Goal: Task Accomplishment & Management: Manage account settings

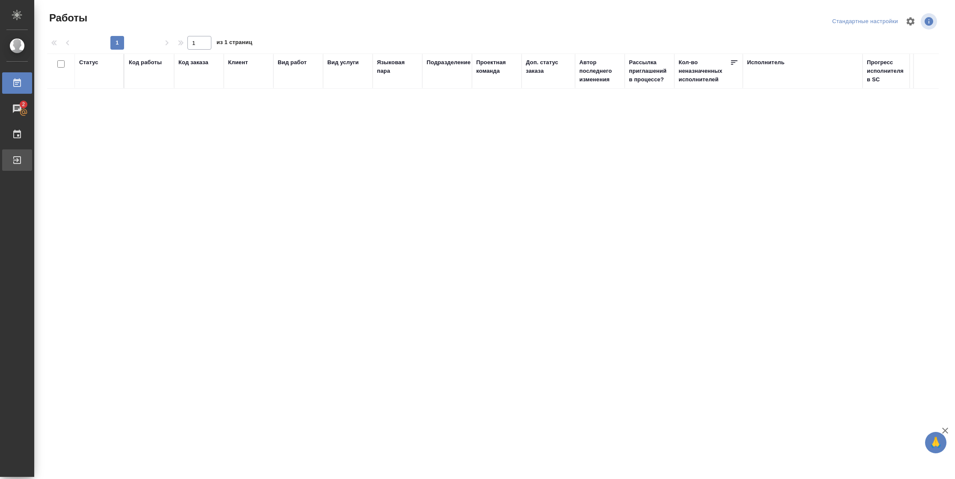
click at [17, 164] on div "Выйти" at bounding box center [6, 160] width 21 height 13
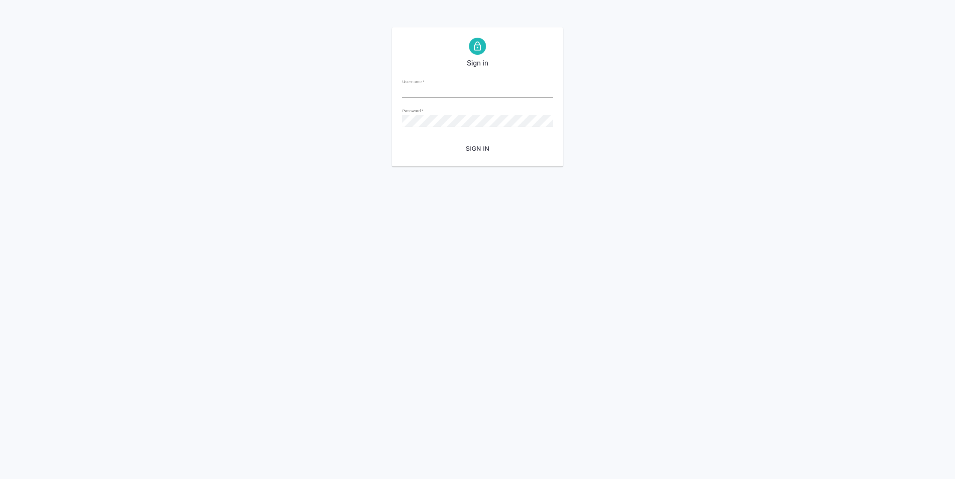
type input "[PERSON_NAME][EMAIL_ADDRESS][DOMAIN_NAME]"
click at [487, 151] on span "Sign in" at bounding box center [477, 148] width 137 height 11
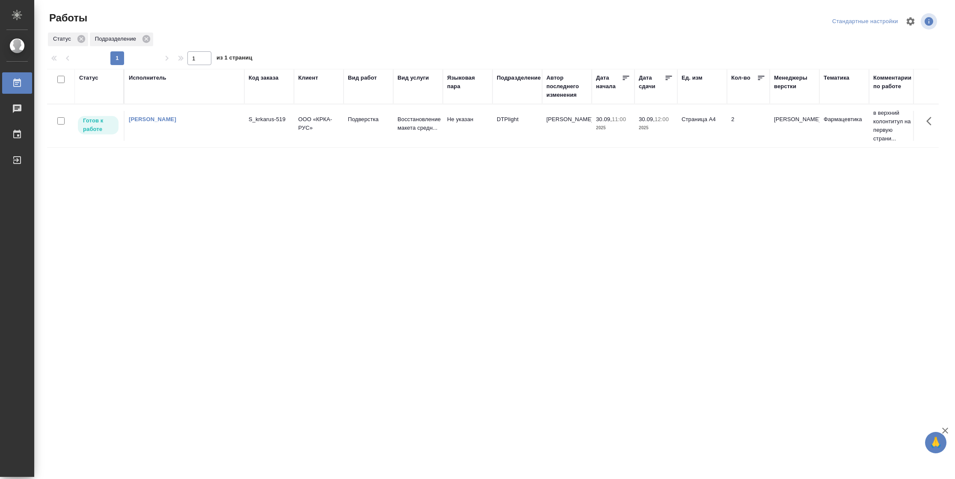
click at [726, 135] on td "Страница А4" at bounding box center [702, 126] width 50 height 30
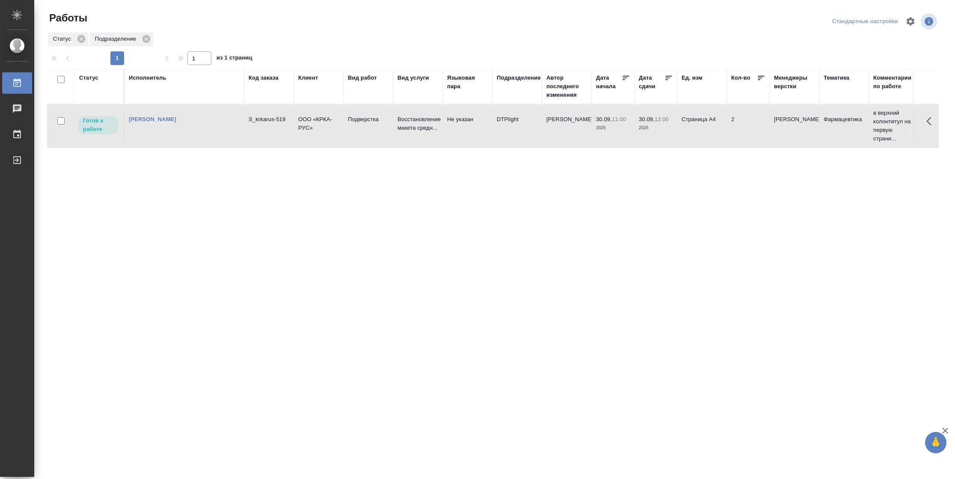
click at [726, 135] on td "Страница А4" at bounding box center [702, 126] width 50 height 30
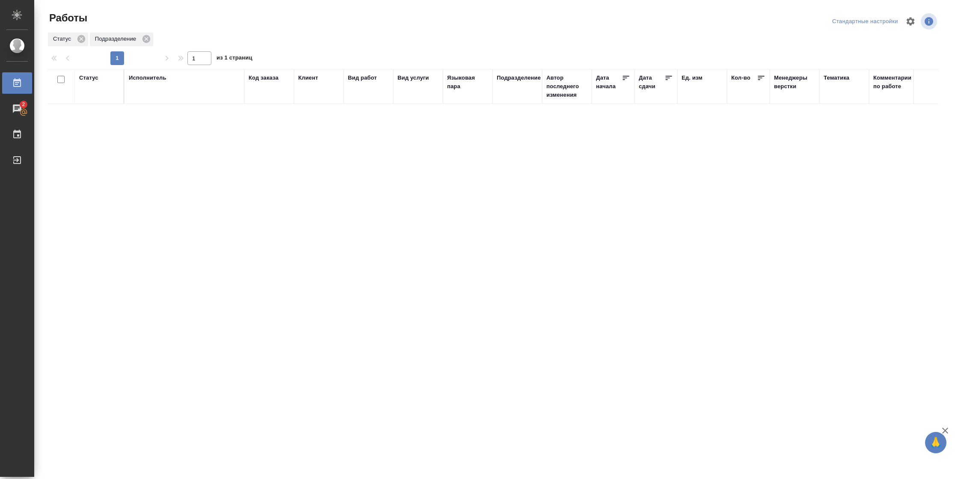
click at [95, 75] on div "Статус" at bounding box center [88, 78] width 19 height 9
click at [97, 115] on div "Подбор Готов к работе" at bounding box center [91, 102] width 25 height 33
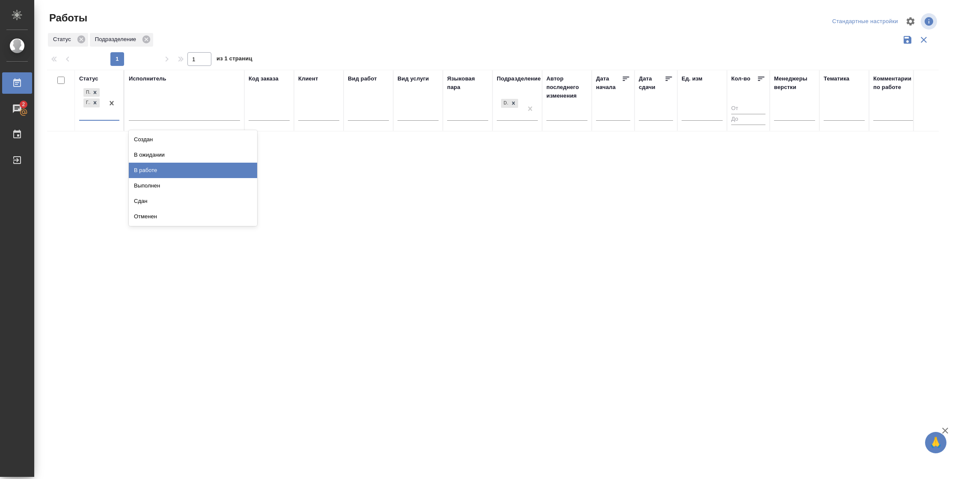
click at [181, 175] on div "В работе" at bounding box center [193, 170] width 128 height 15
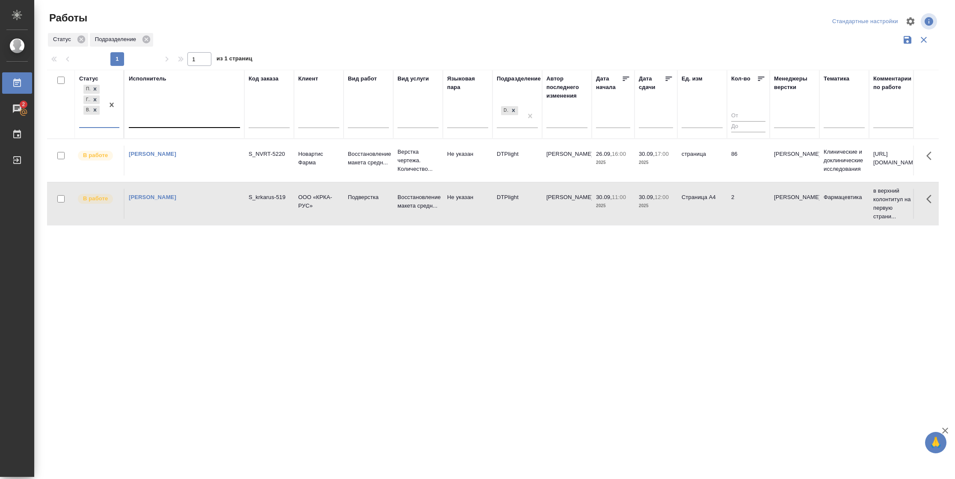
click at [174, 118] on div at bounding box center [184, 119] width 111 height 12
click at [173, 144] on div "Свои работы" at bounding box center [193, 146] width 128 height 15
click at [702, 213] on td "Страница А4" at bounding box center [702, 203] width 50 height 30
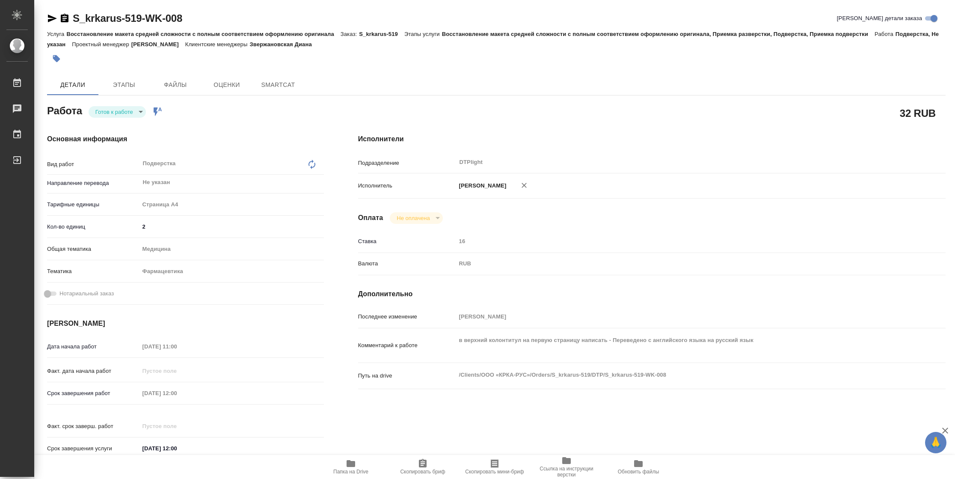
type textarea "x"
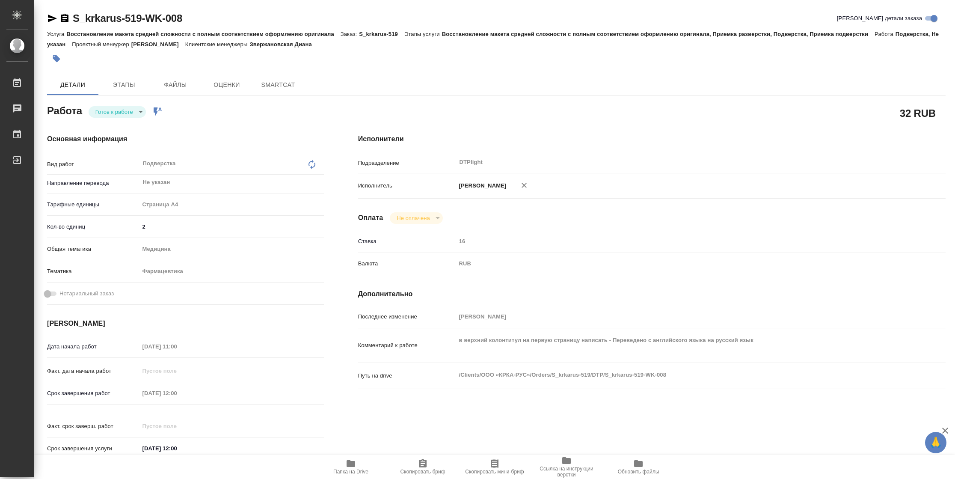
type textarea "x"
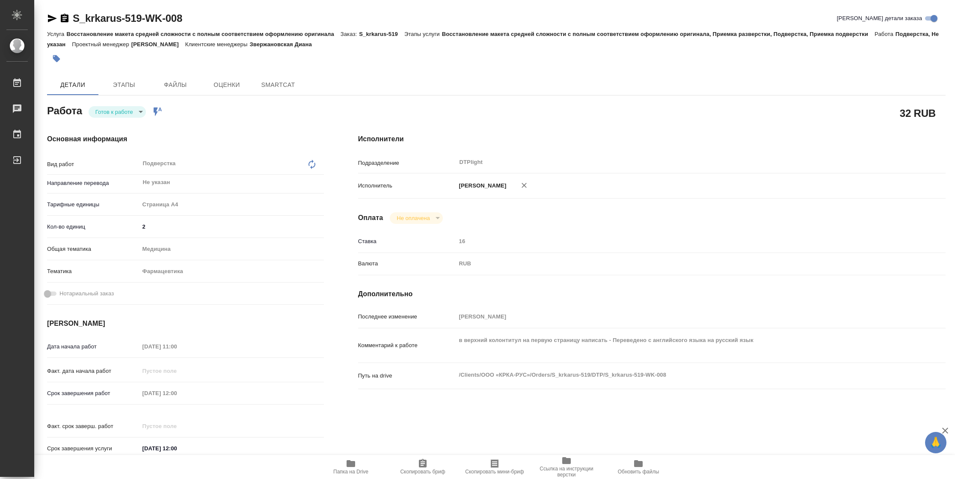
type textarea "x"
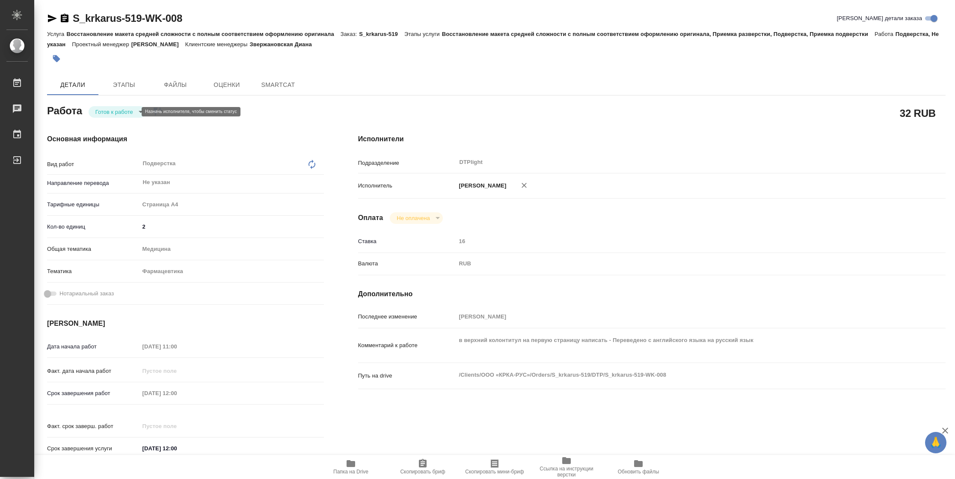
click at [112, 113] on body "🙏 .cls-1 fill:#fff; AWATERA Vasilyeva Natalia Работы Чаты График Выйти S_krkaru…" at bounding box center [477, 239] width 955 height 479
type textarea "x"
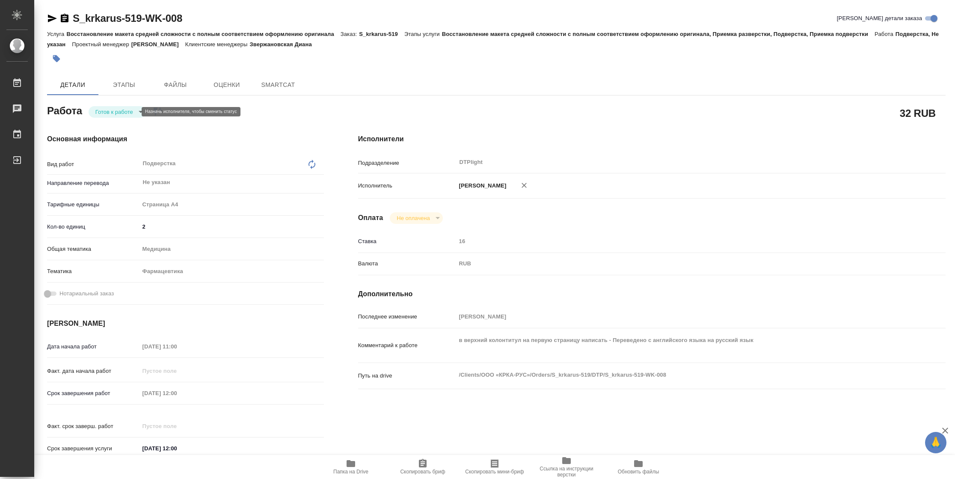
type textarea "x"
click at [112, 113] on button "В работе" at bounding box center [109, 111] width 28 height 9
type textarea "x"
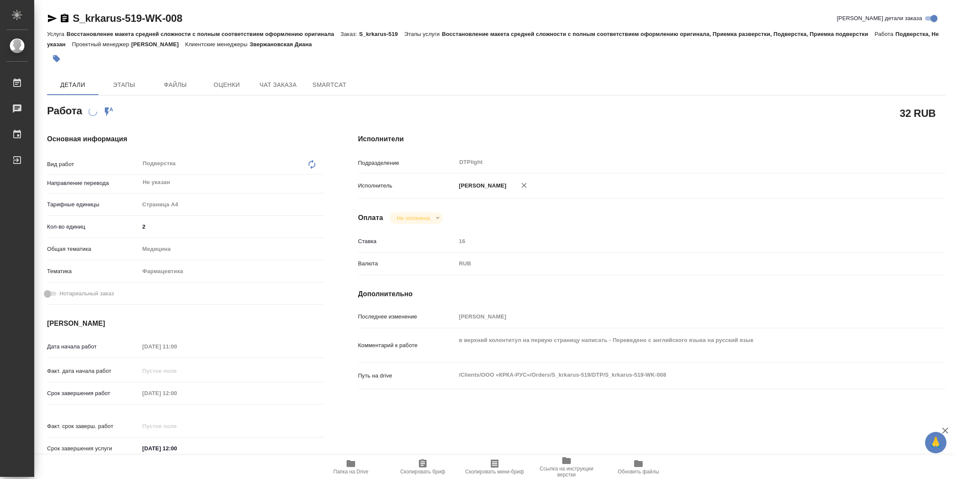
type textarea "x"
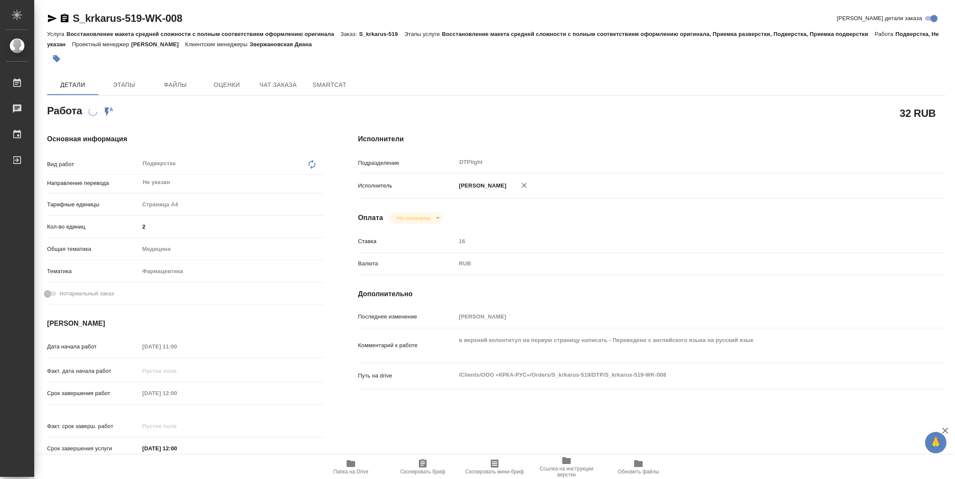
type textarea "x"
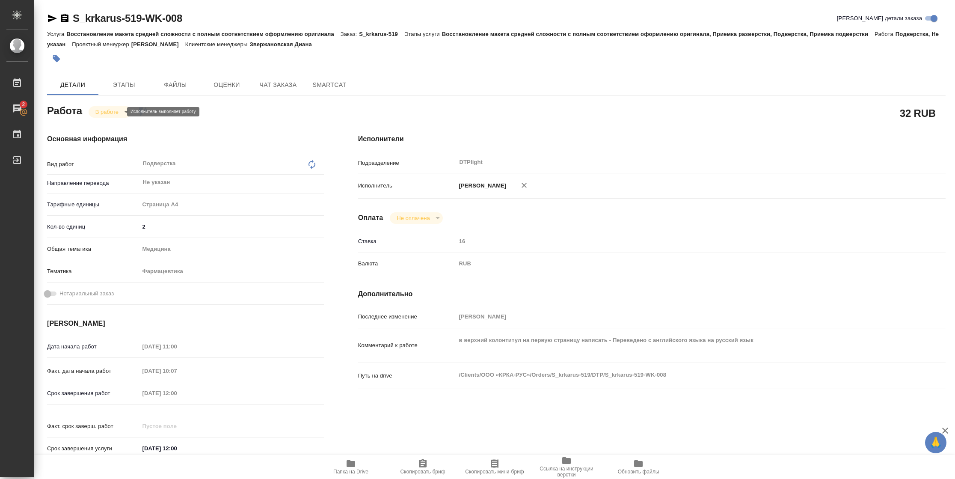
type textarea "x"
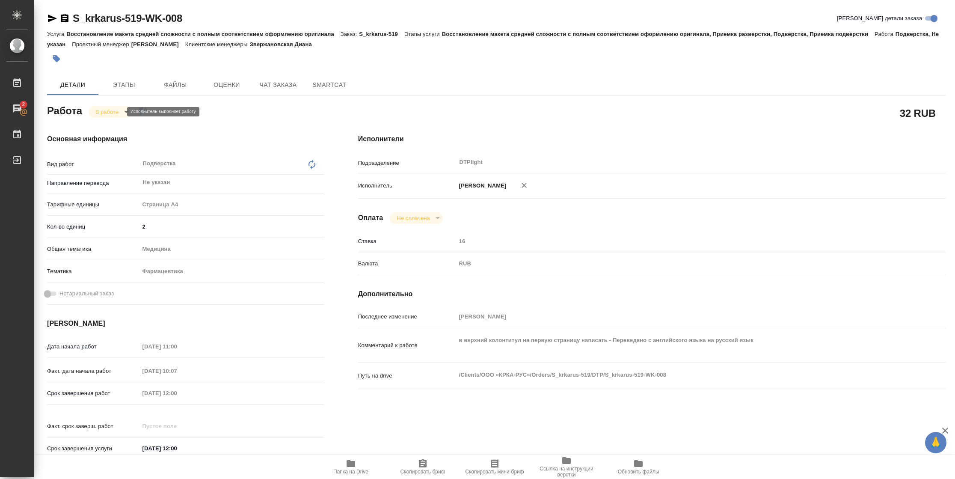
type textarea "x"
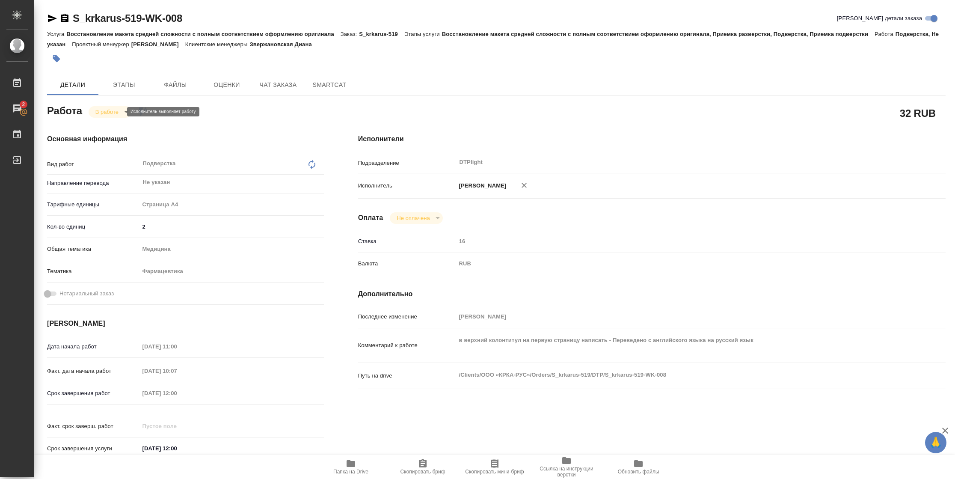
type textarea "x"
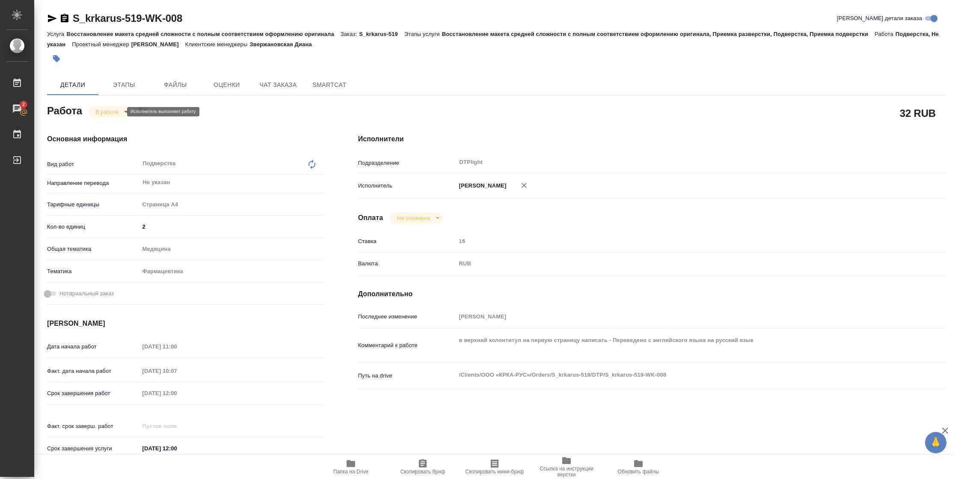
type textarea "x"
click at [51, 21] on icon "button" at bounding box center [52, 18] width 10 height 10
click at [356, 474] on span "Папка на Drive" at bounding box center [350, 471] width 35 height 6
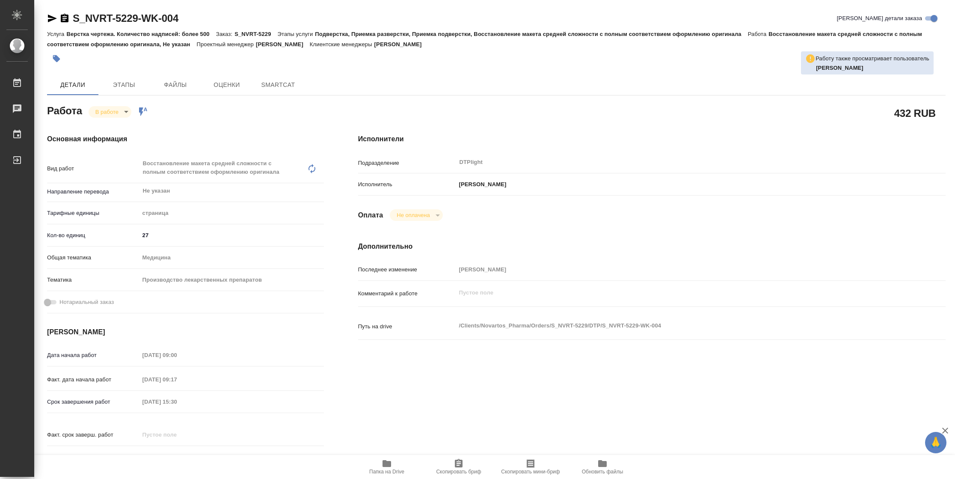
type textarea "x"
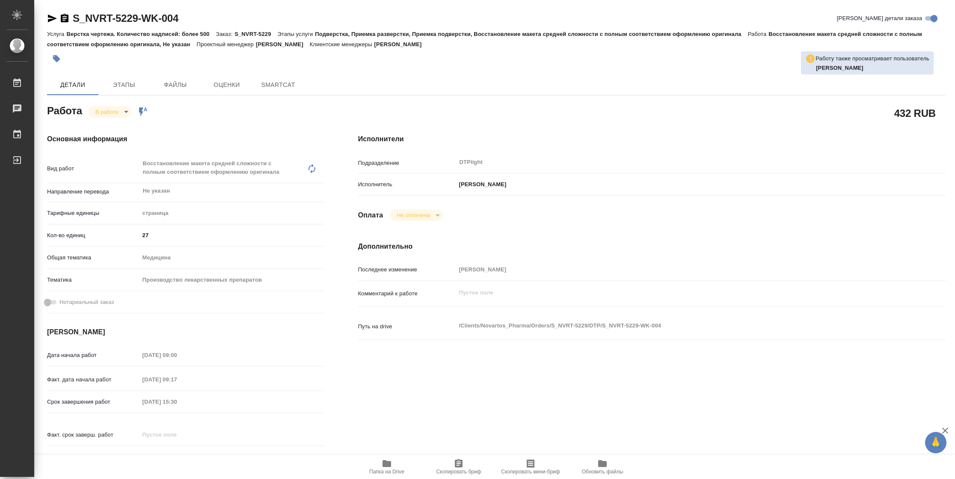
type textarea "x"
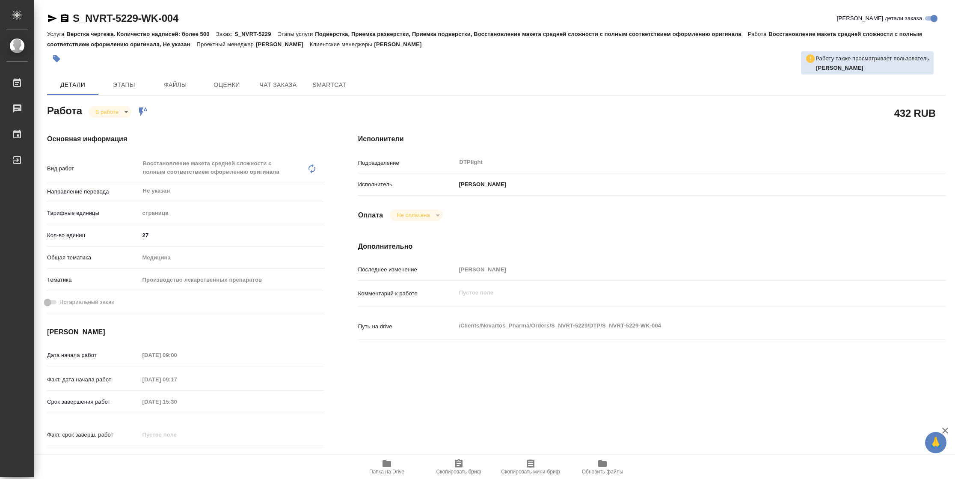
type textarea "x"
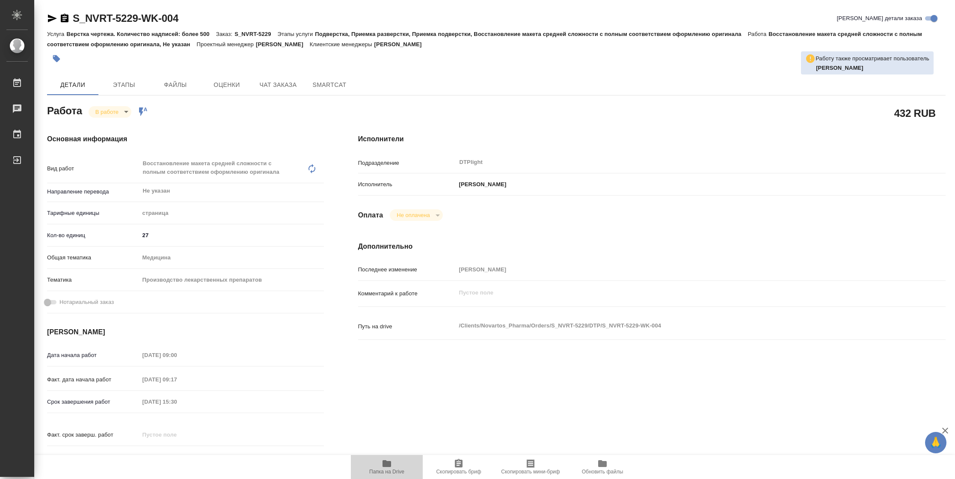
click at [379, 468] on span "Папка на Drive" at bounding box center [386, 471] width 35 height 6
type textarea "x"
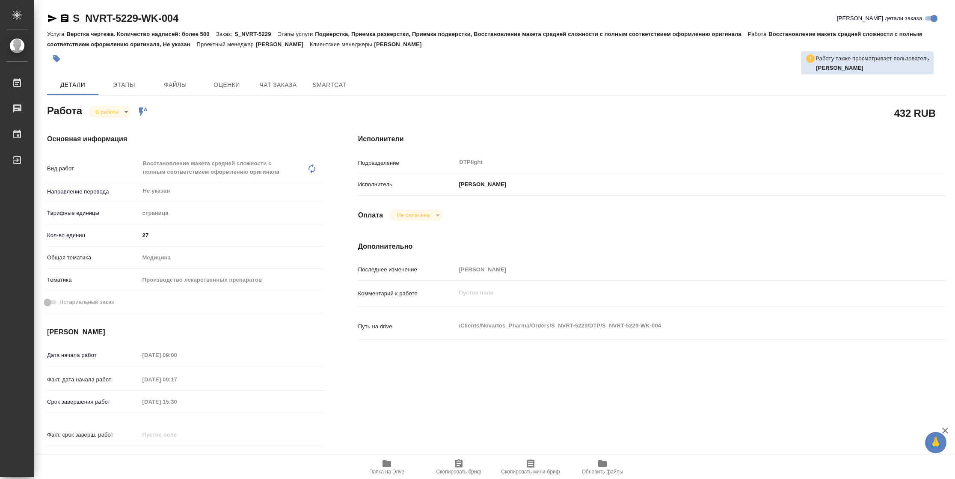
type textarea "x"
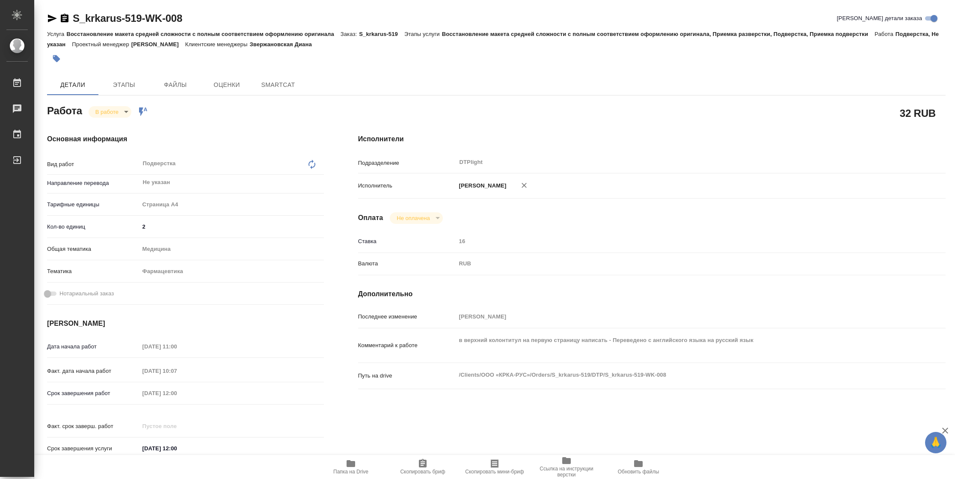
type textarea "x"
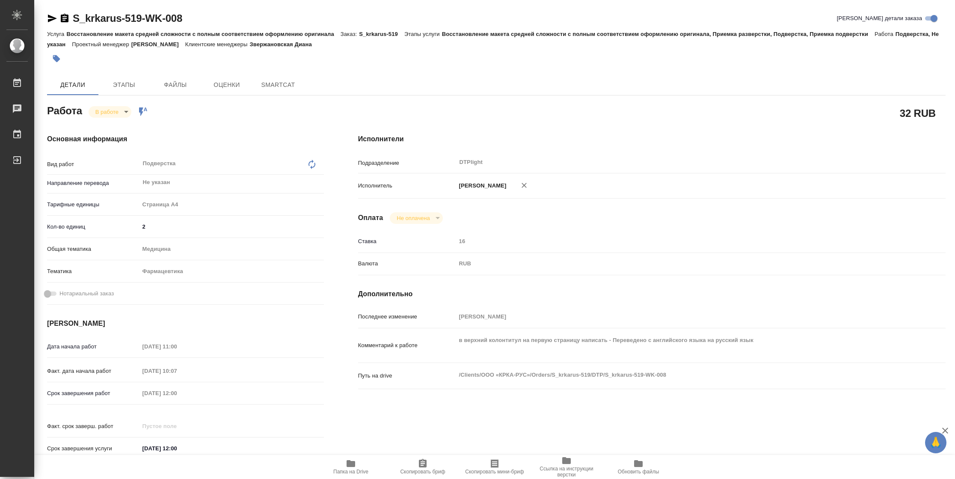
type textarea "x"
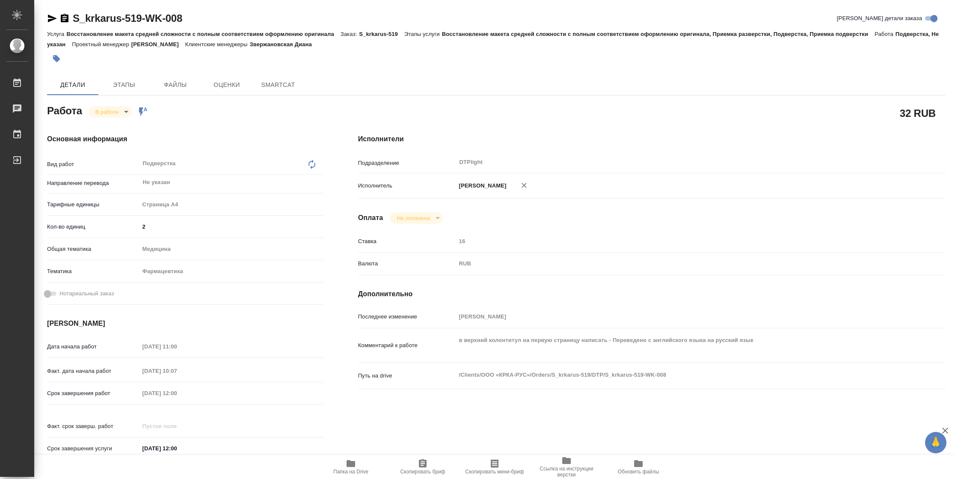
type textarea "x"
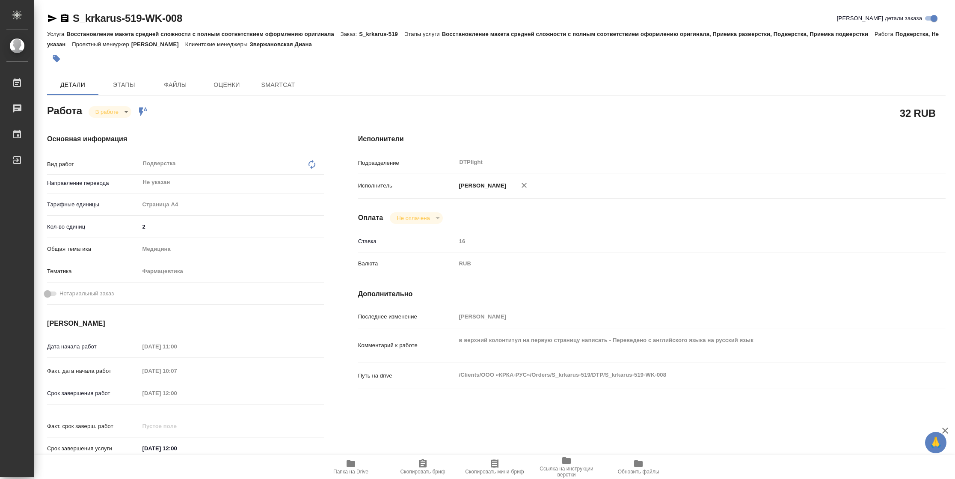
type textarea "x"
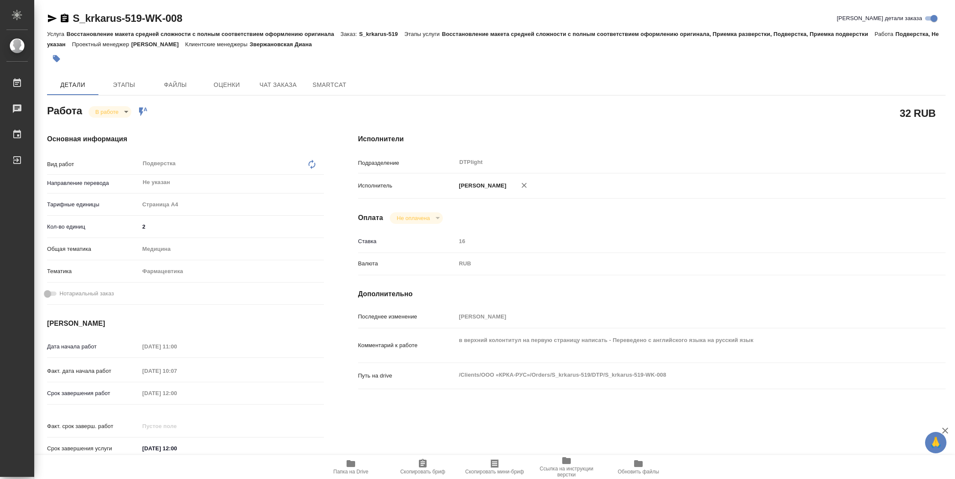
type textarea "x"
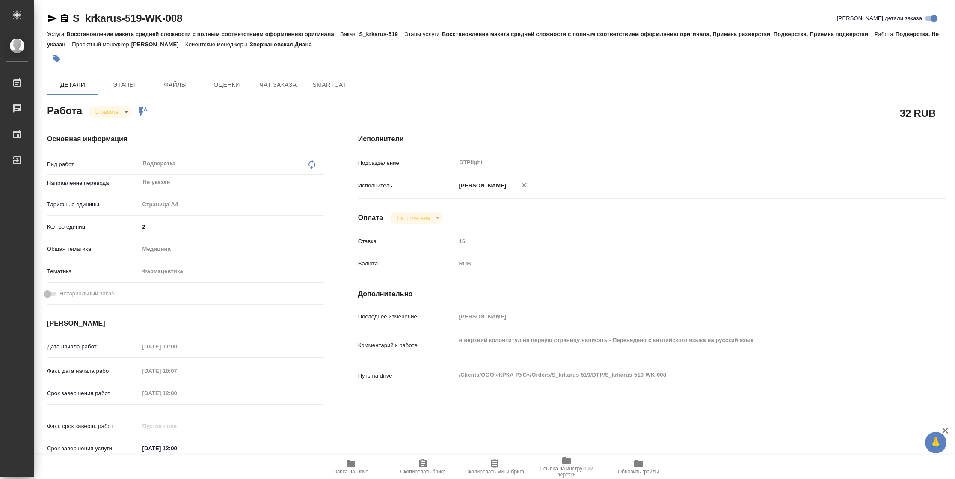
type textarea "x"
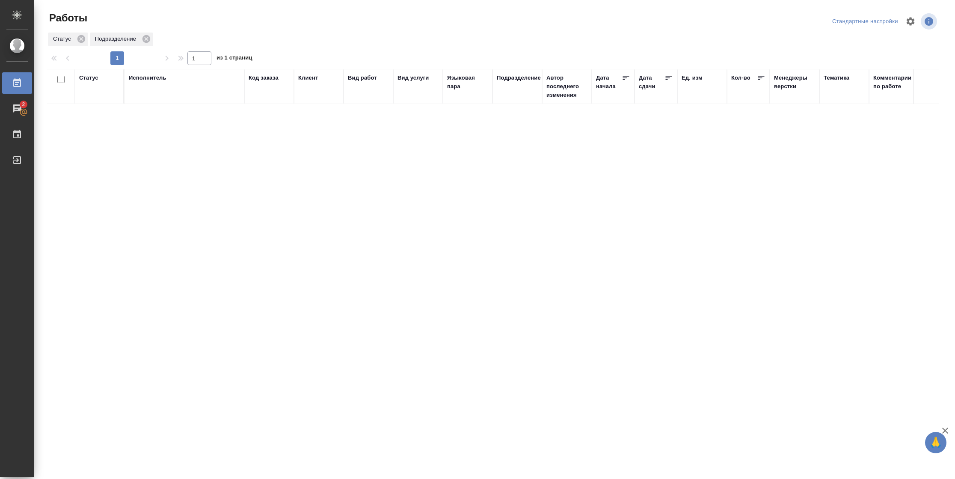
click at [92, 83] on div "Статус" at bounding box center [99, 87] width 40 height 26
click at [93, 79] on div "Статус" at bounding box center [88, 78] width 19 height 9
click at [104, 119] on div at bounding box center [111, 102] width 15 height 33
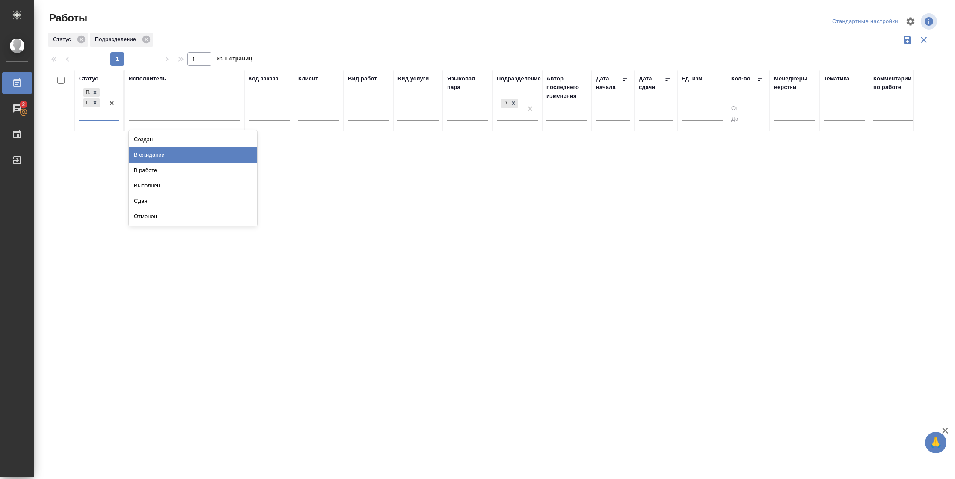
drag, startPoint x: 171, startPoint y: 154, endPoint x: 176, endPoint y: 130, distance: 24.1
click at [172, 151] on div "В ожидании" at bounding box center [193, 154] width 128 height 15
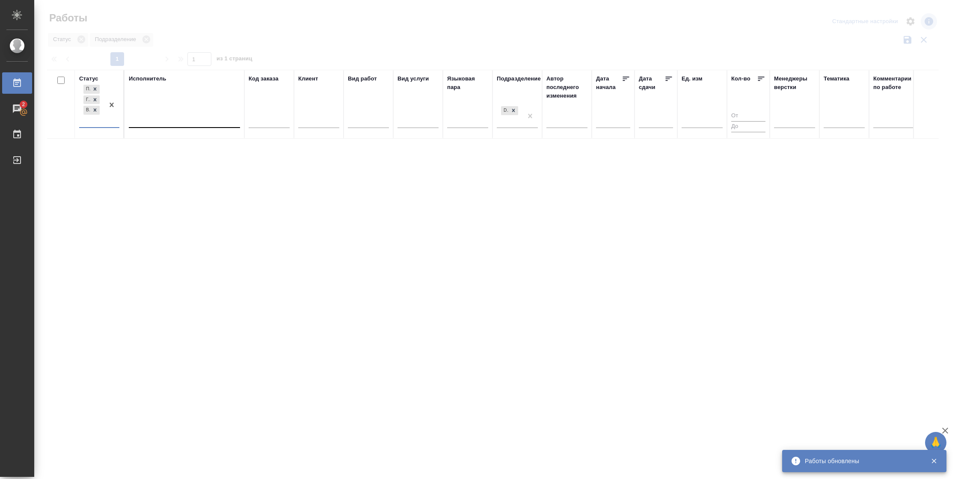
click at [176, 113] on div at bounding box center [184, 119] width 111 height 12
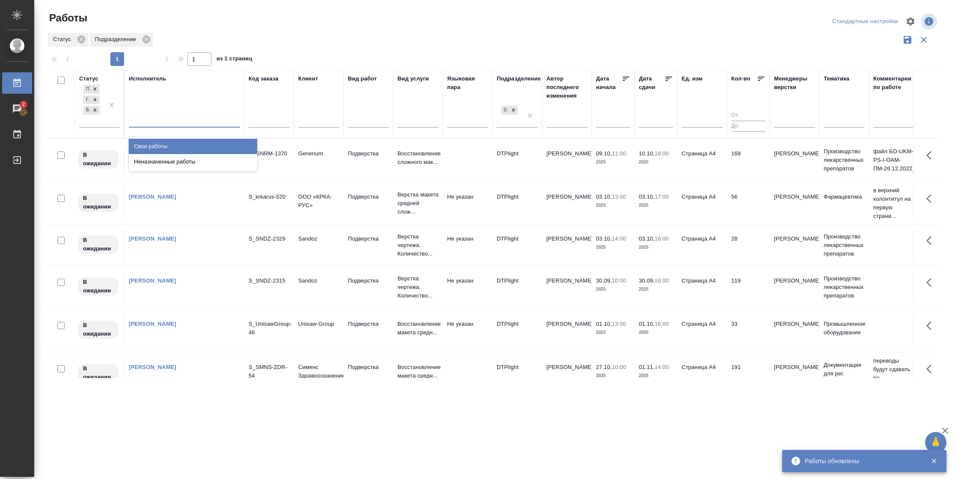
click at [172, 143] on div "Свои работы" at bounding box center [193, 146] width 128 height 15
click at [668, 78] on icon at bounding box center [668, 78] width 9 height 9
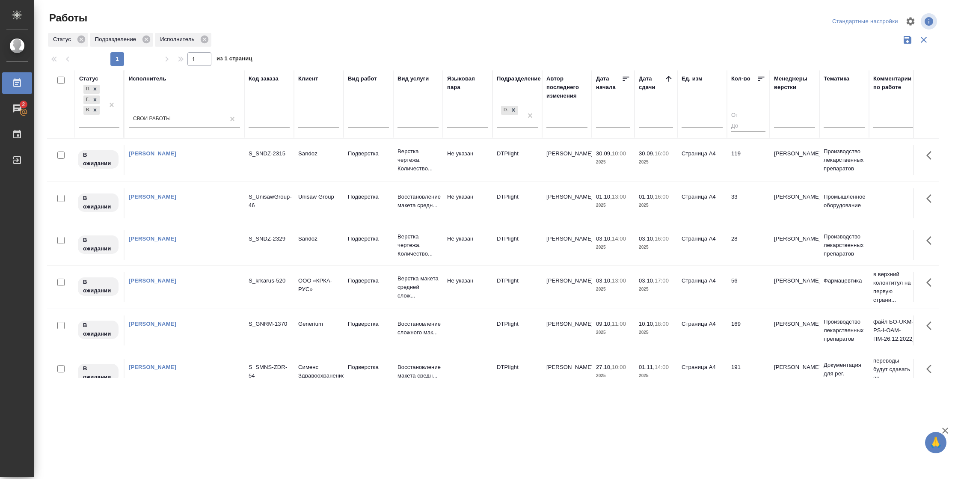
click at [671, 184] on tr "В ожидании Васильева Наталья Геннадьевна S_UnisawGroup-46 Unisaw Group Подверст…" at bounding box center [900, 202] width 1707 height 43
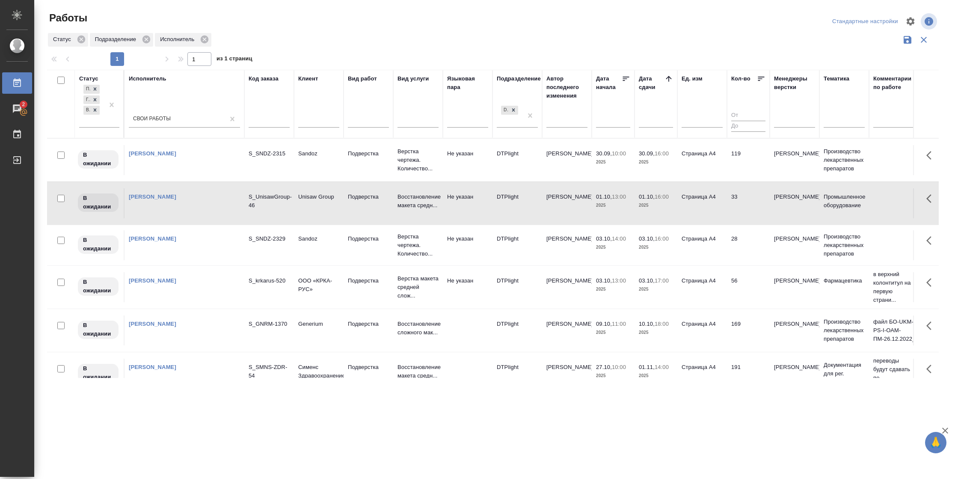
click at [676, 177] on tr "В ожидании Васильева Наталья Геннадьевна S_SNDZ-2315 Sandoz Подверстка Верстка …" at bounding box center [900, 159] width 1707 height 43
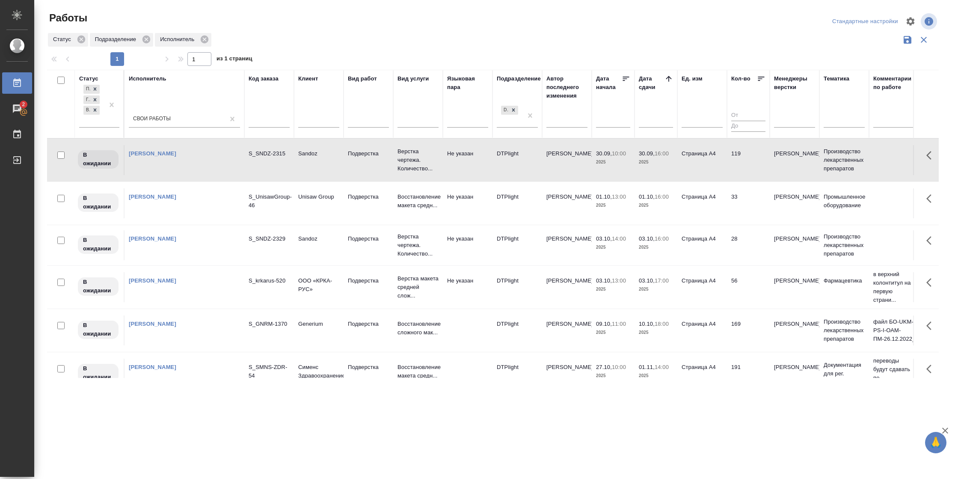
click at [676, 177] on tr "В ожидании Васильева Наталья Геннадьевна S_SNDZ-2315 Sandoz Подверстка Верстка …" at bounding box center [900, 159] width 1707 height 43
click at [738, 151] on td "119" at bounding box center [748, 160] width 43 height 30
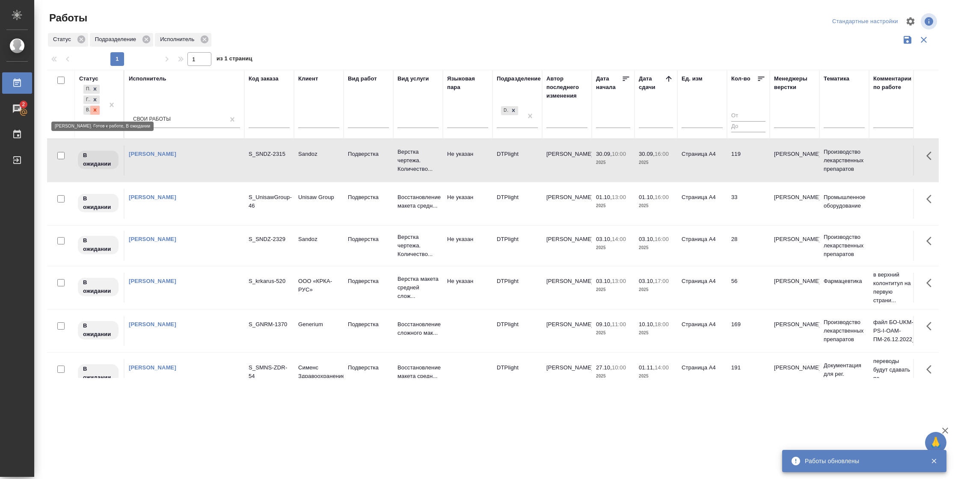
click at [99, 111] on div at bounding box center [94, 110] width 9 height 9
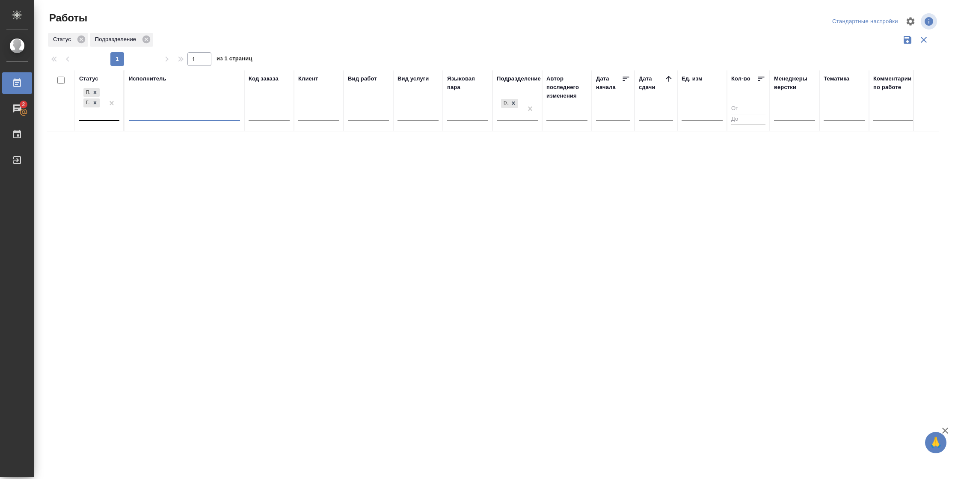
click at [107, 115] on div at bounding box center [111, 102] width 15 height 33
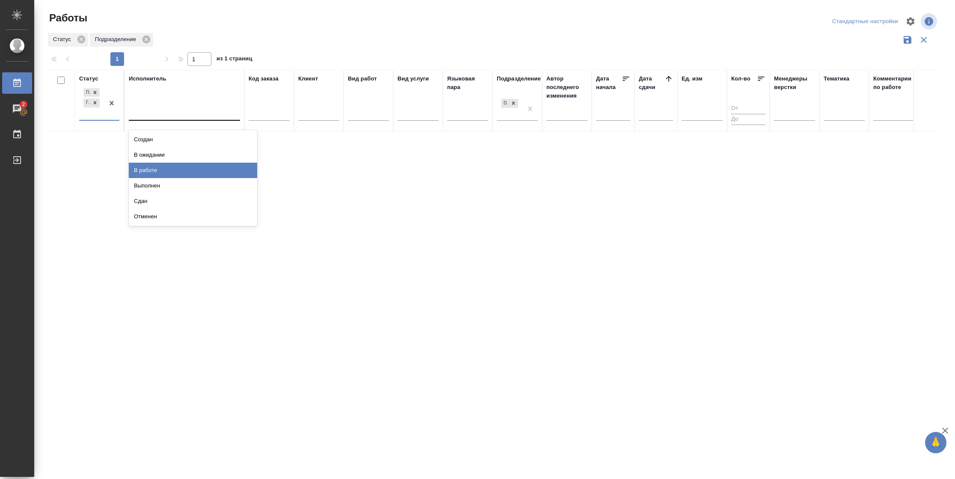
click at [145, 173] on div "В работе" at bounding box center [193, 170] width 128 height 15
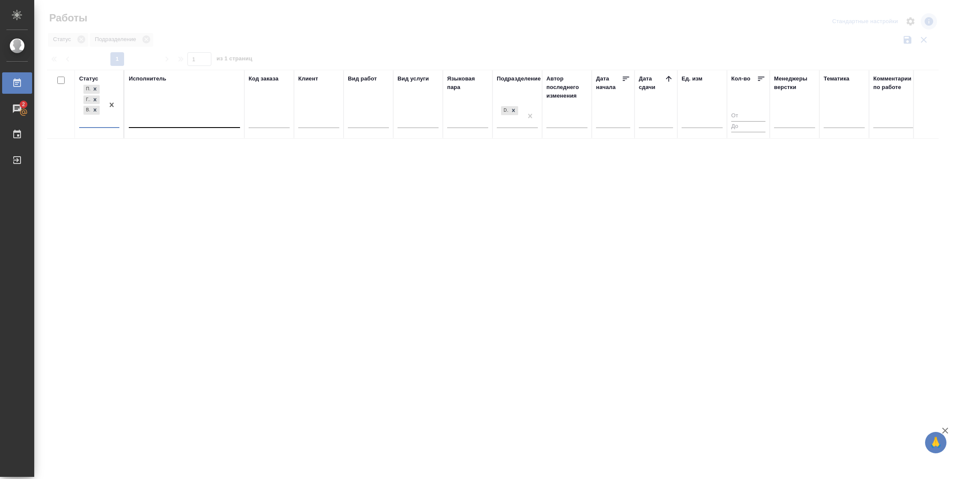
click at [148, 121] on div at bounding box center [184, 119] width 111 height 12
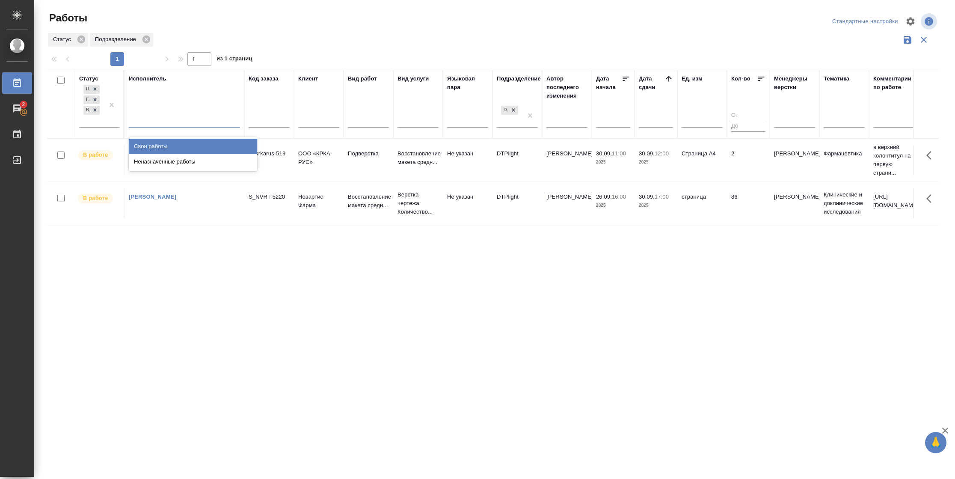
click at [148, 139] on div "Свои работы" at bounding box center [193, 146] width 128 height 15
click at [94, 117] on div "Подбор Готов к работе В работе" at bounding box center [91, 105] width 25 height 44
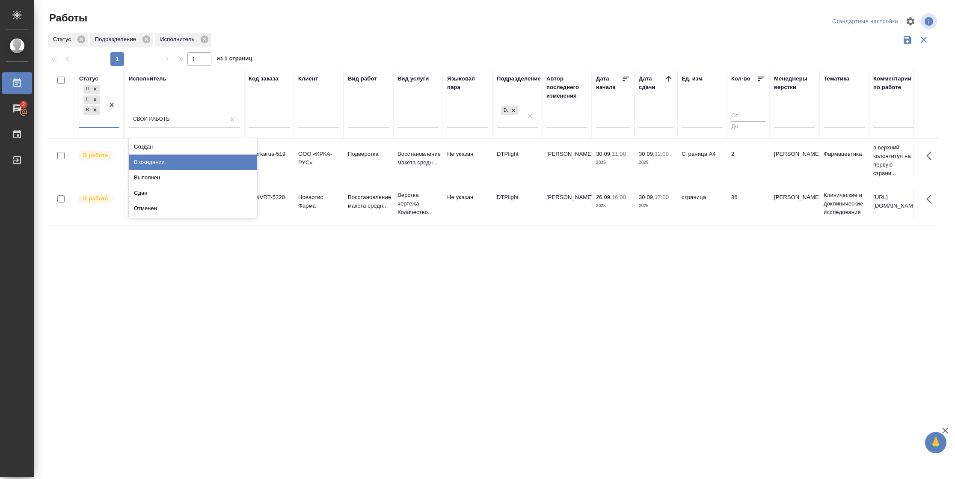
click at [194, 166] on div "В ожидании" at bounding box center [193, 161] width 128 height 15
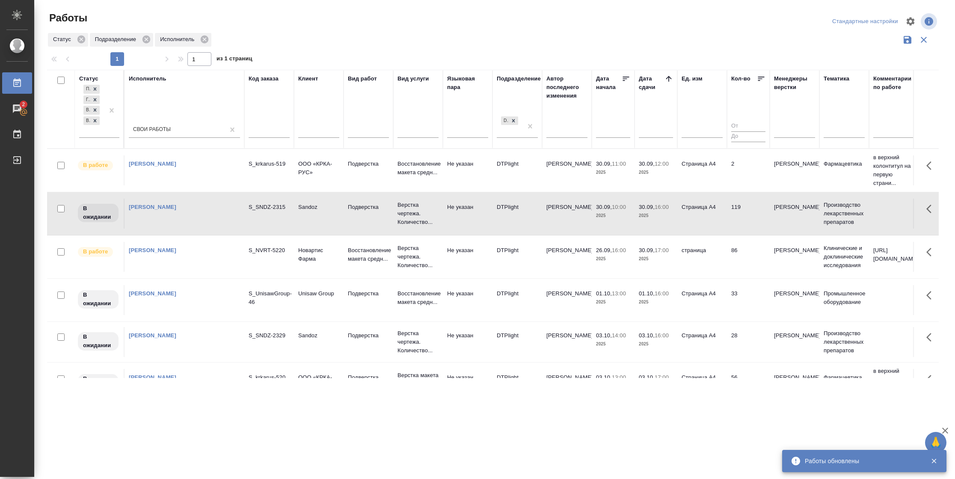
click at [689, 210] on td "Страница А4" at bounding box center [702, 214] width 50 height 30
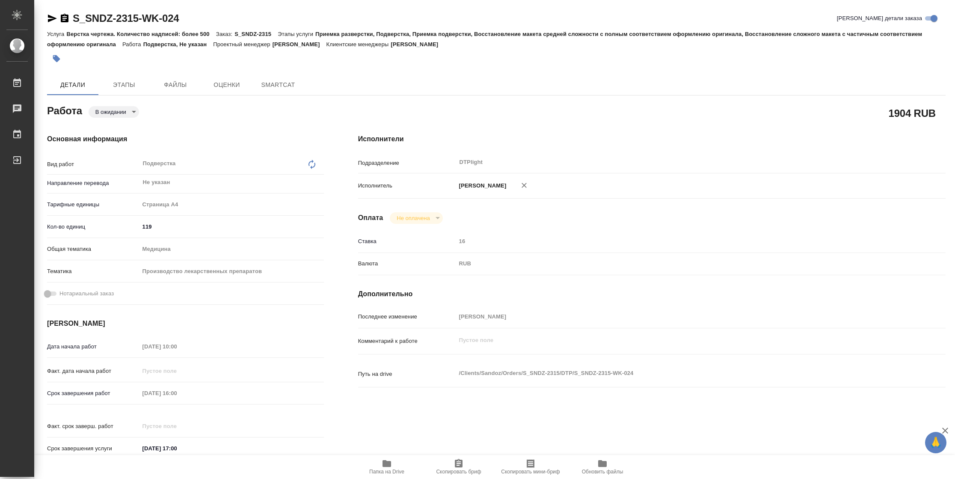
type textarea "x"
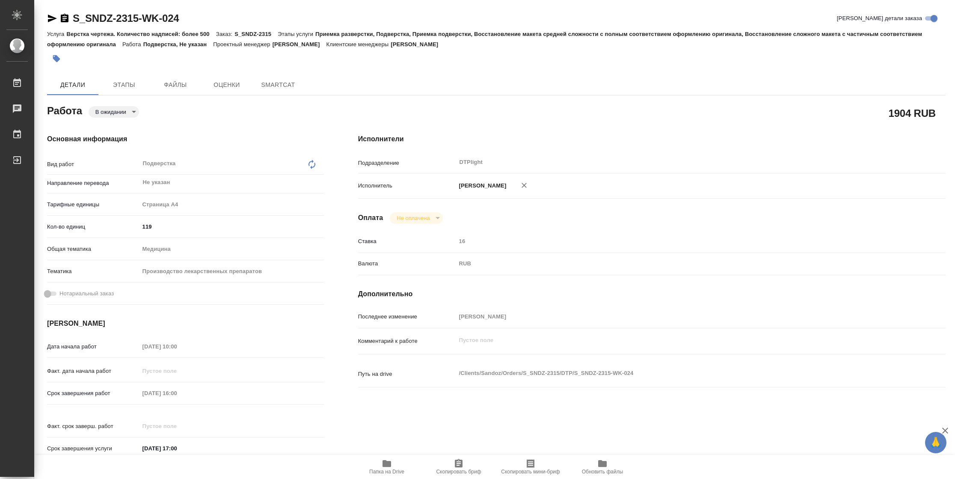
type textarea "x"
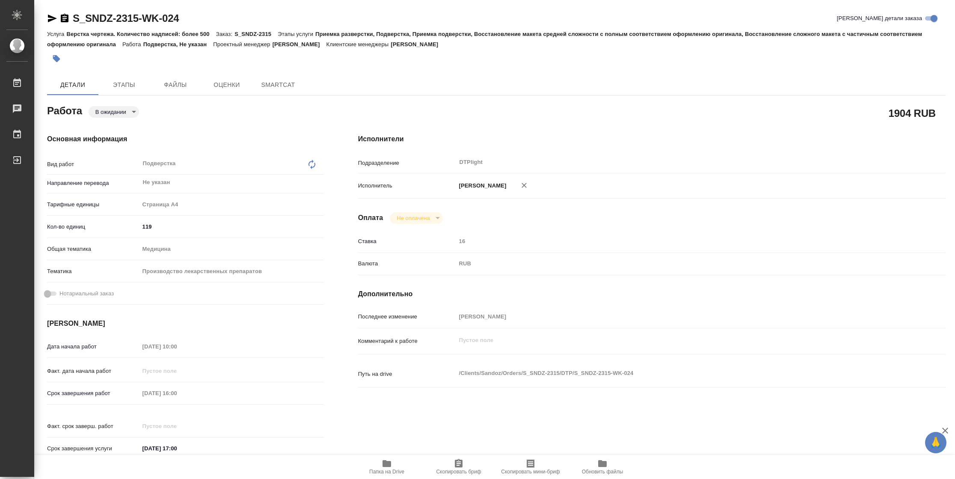
type textarea "x"
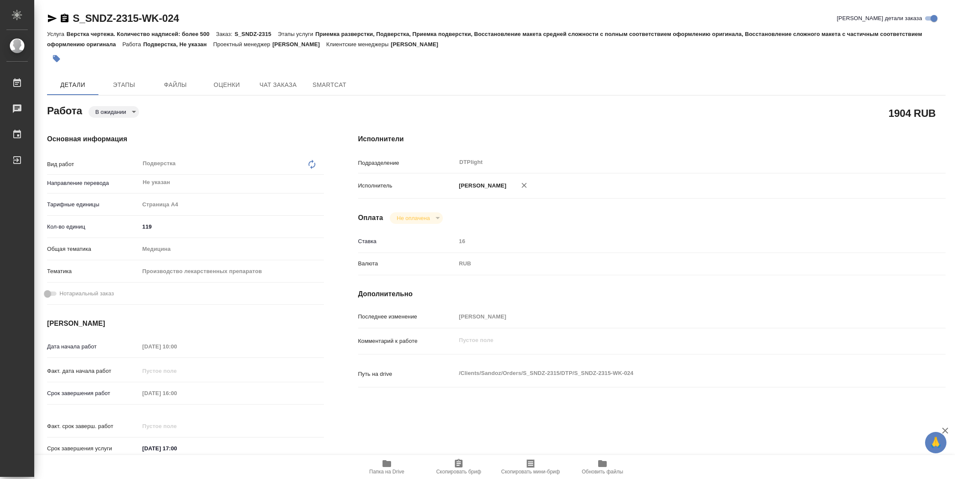
click at [388, 469] on span "Папка на Drive" at bounding box center [386, 471] width 35 height 6
type textarea "x"
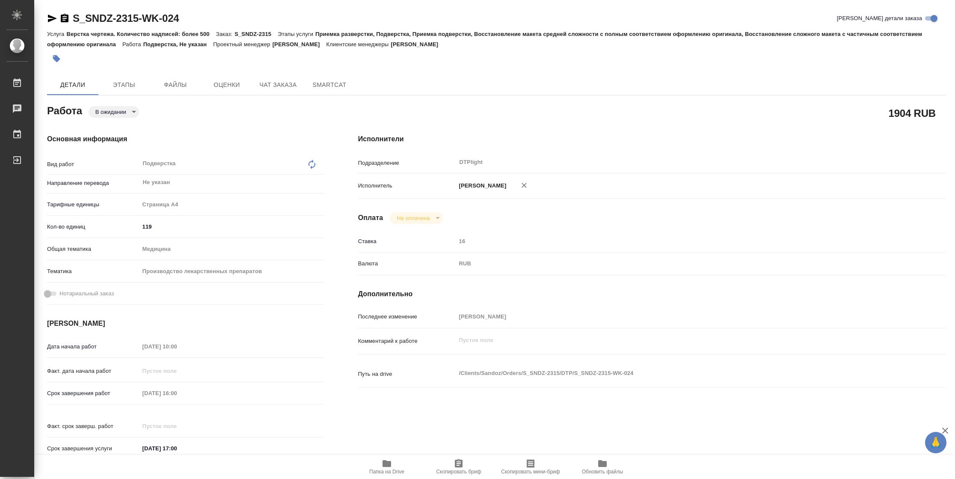
type textarea "x"
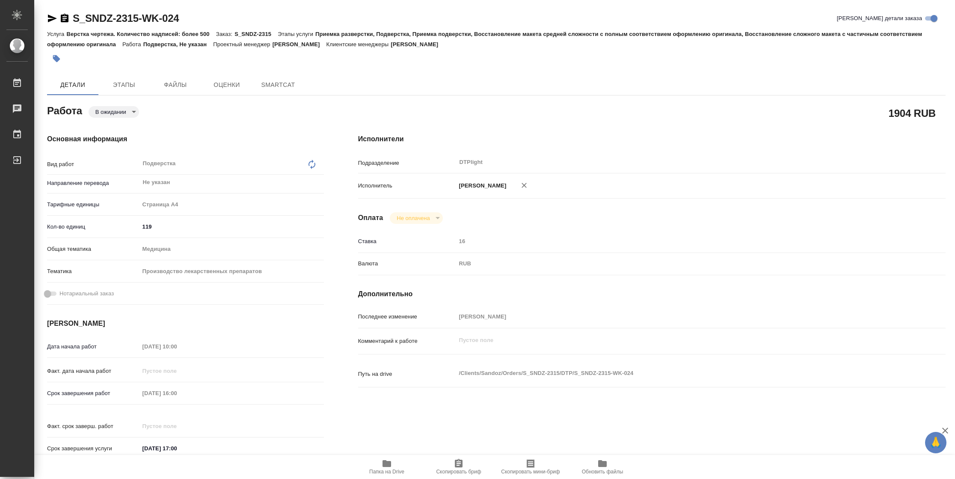
type textarea "x"
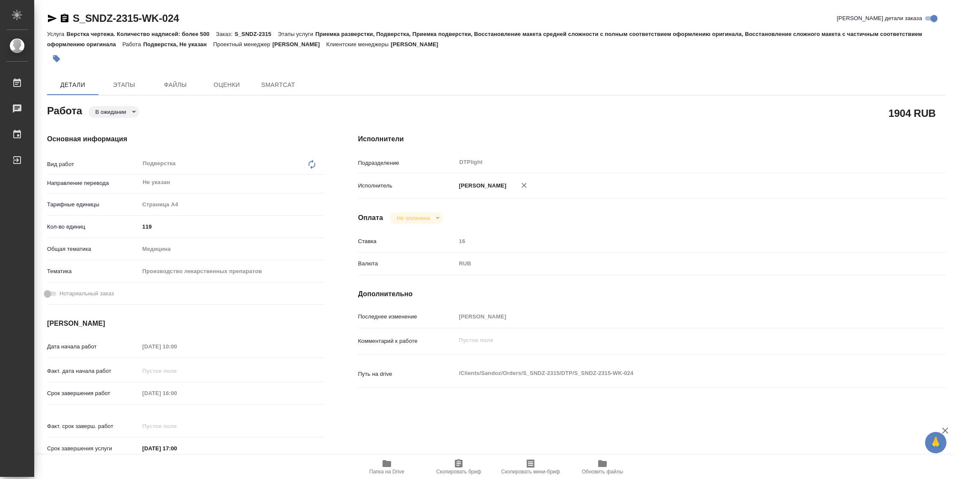
type textarea "x"
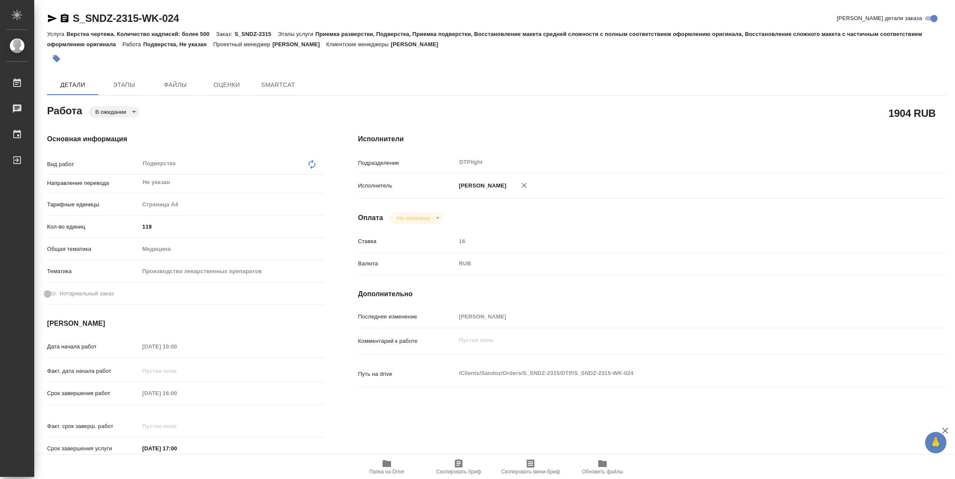
type textarea "x"
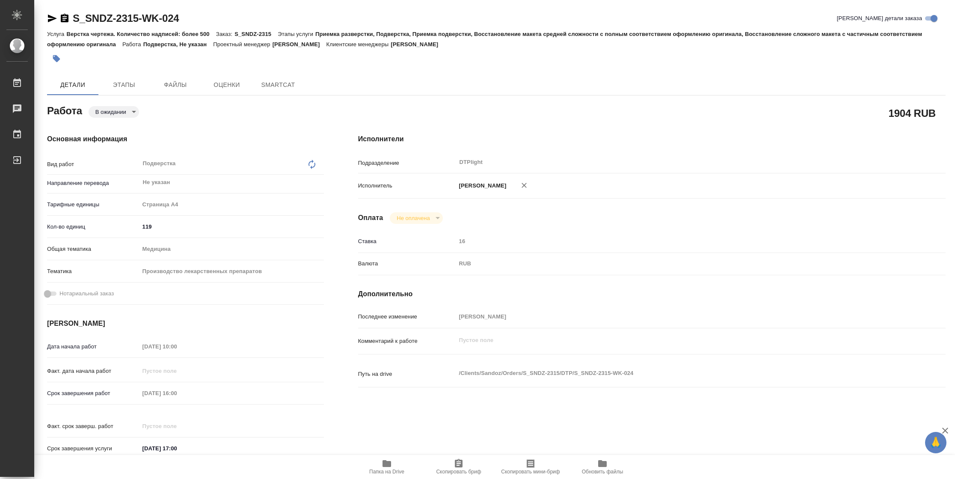
type textarea "x"
click at [391, 464] on icon "button" at bounding box center [387, 463] width 10 height 10
type textarea "x"
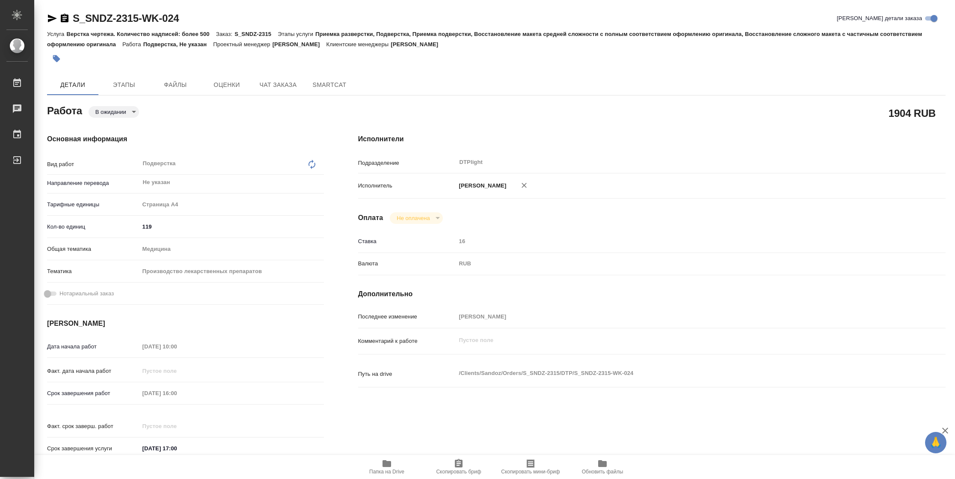
type textarea "x"
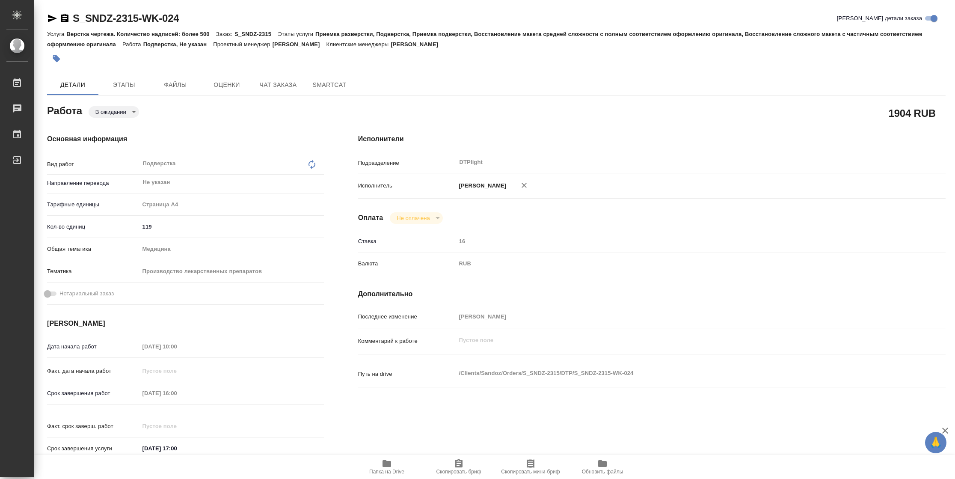
type textarea "x"
click at [48, 15] on icon "button" at bounding box center [52, 18] width 10 height 10
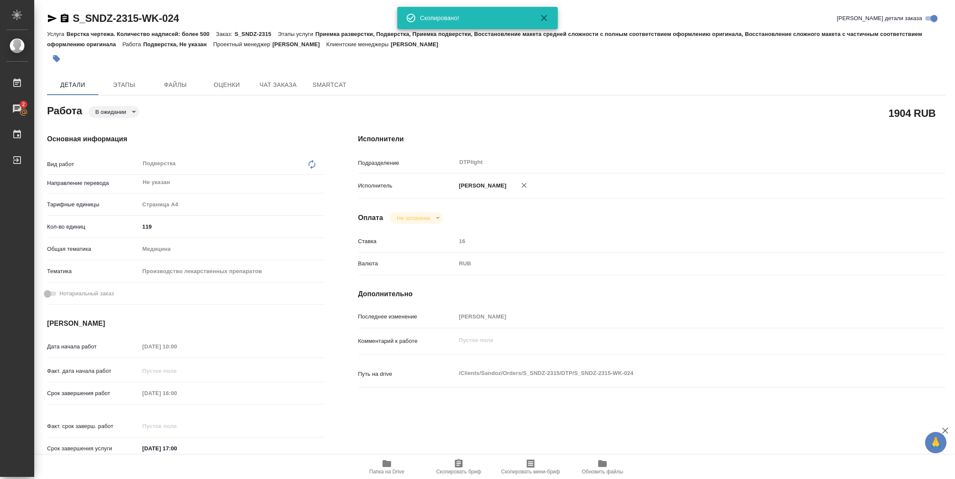
scroll to position [314, 0]
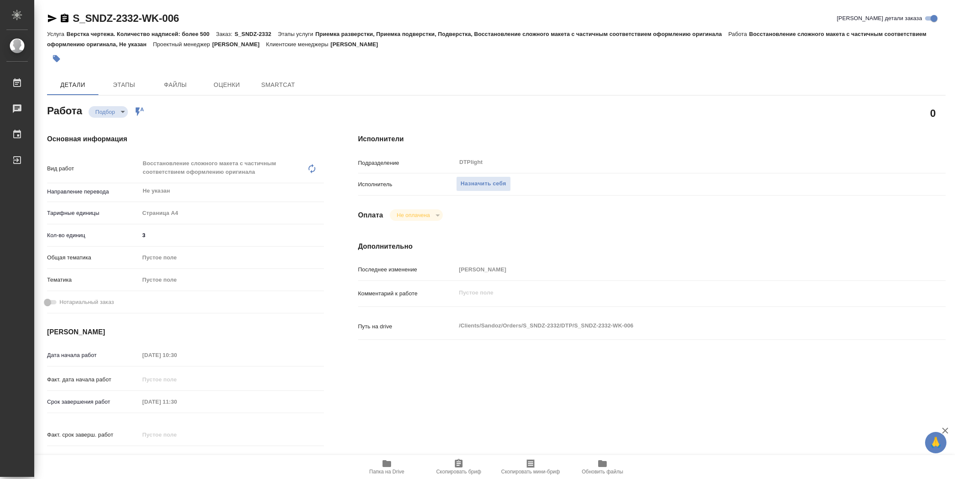
type textarea "x"
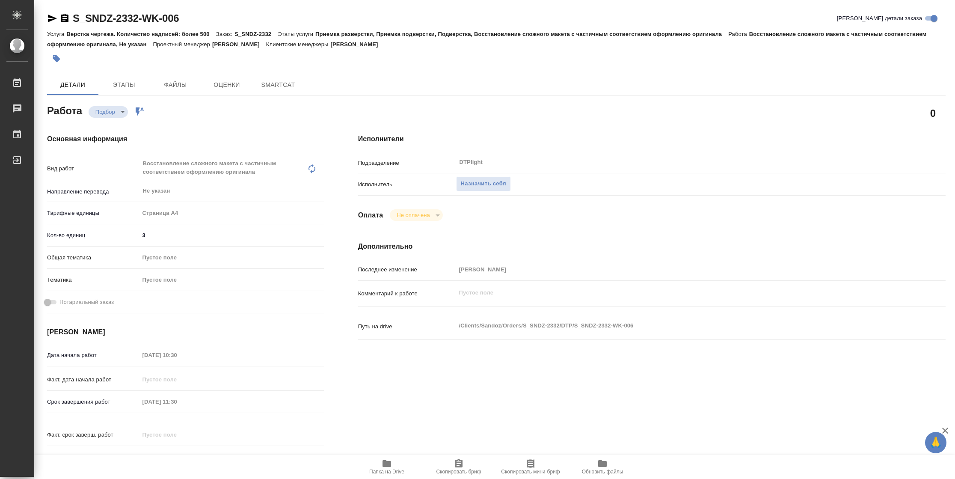
type textarea "x"
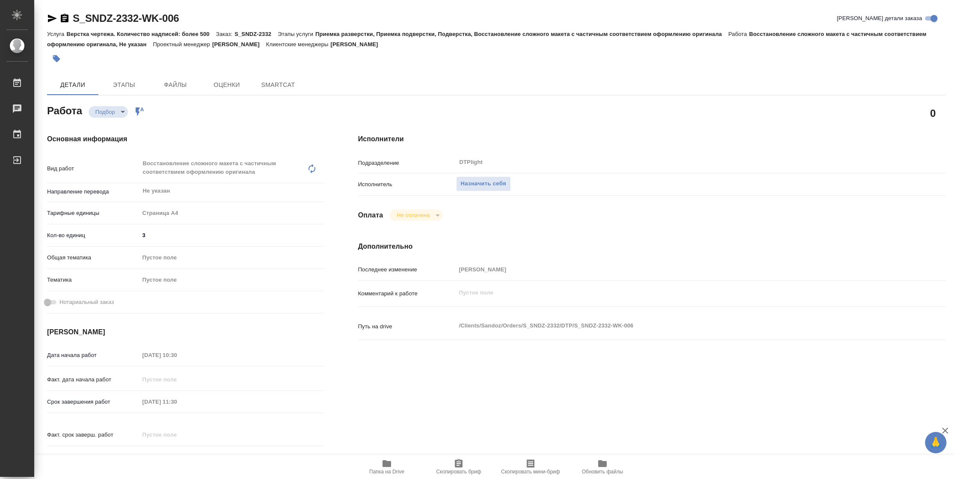
type textarea "x"
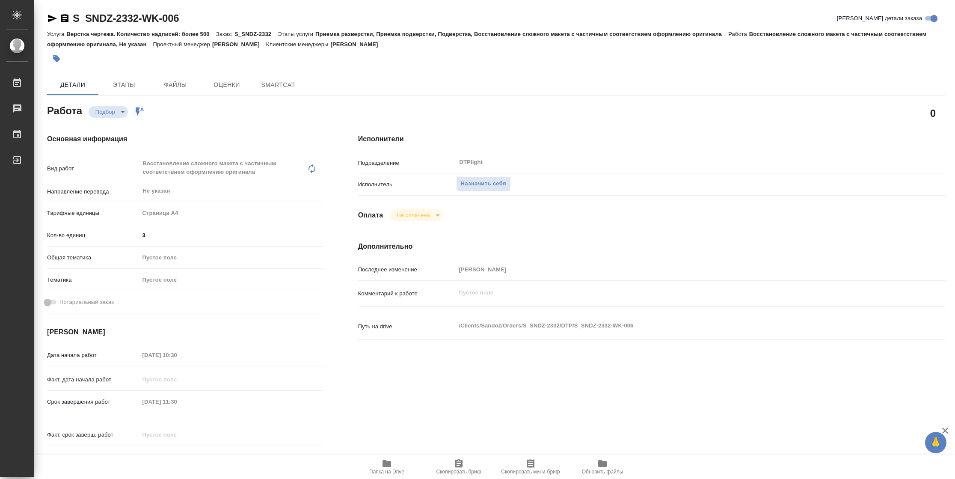
type textarea "x"
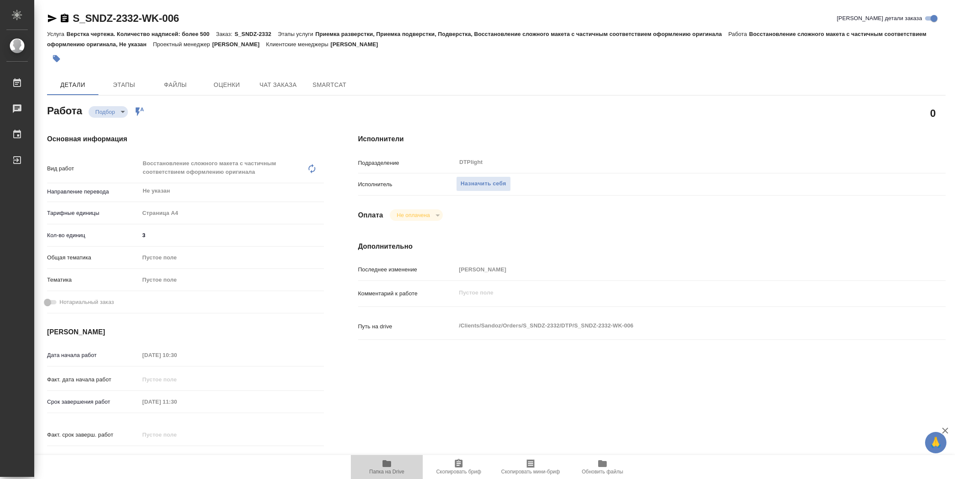
click at [383, 459] on icon "button" at bounding box center [387, 463] width 10 height 10
type textarea "x"
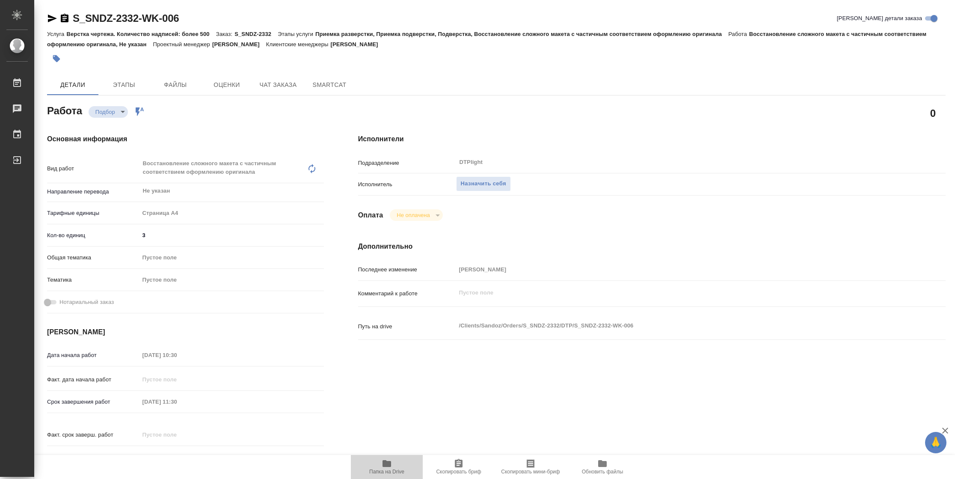
type textarea "x"
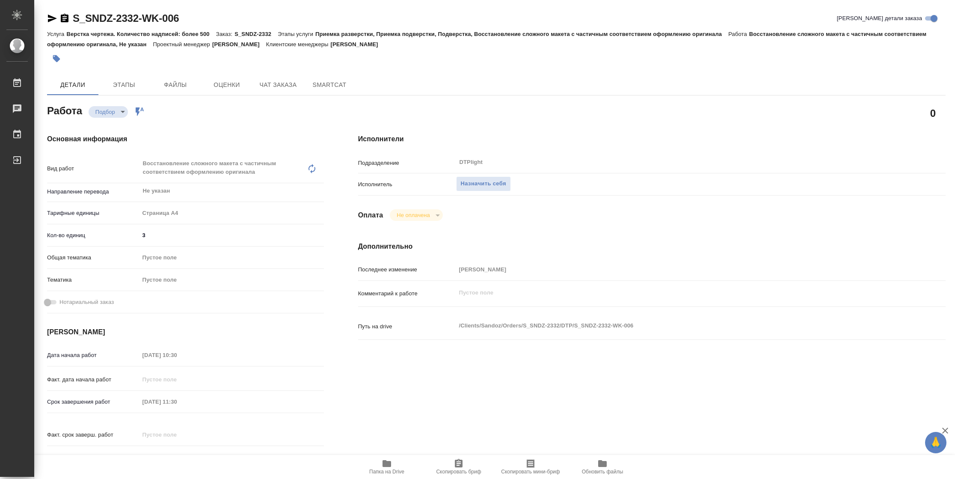
type textarea "x"
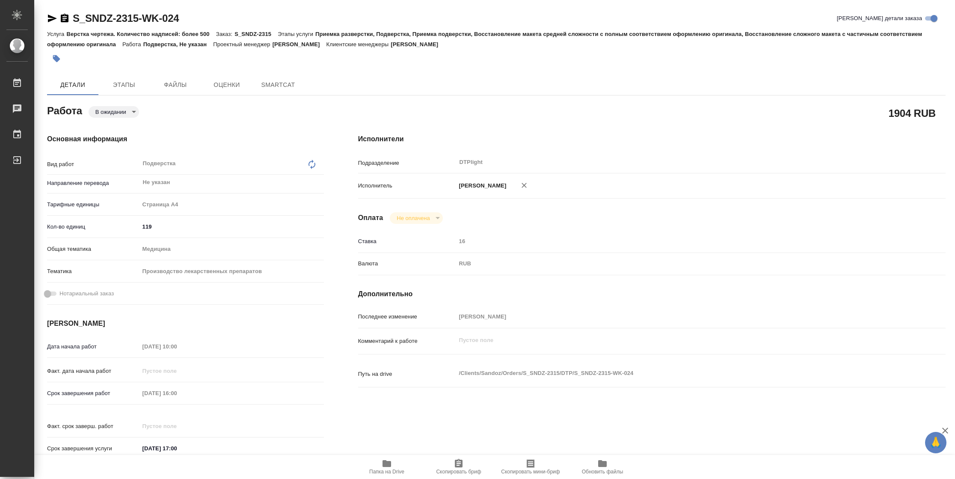
type textarea "x"
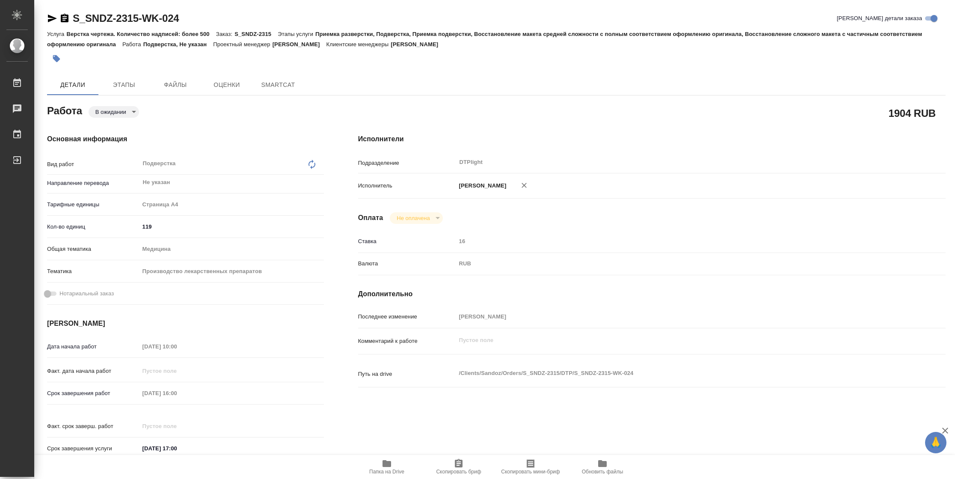
type textarea "x"
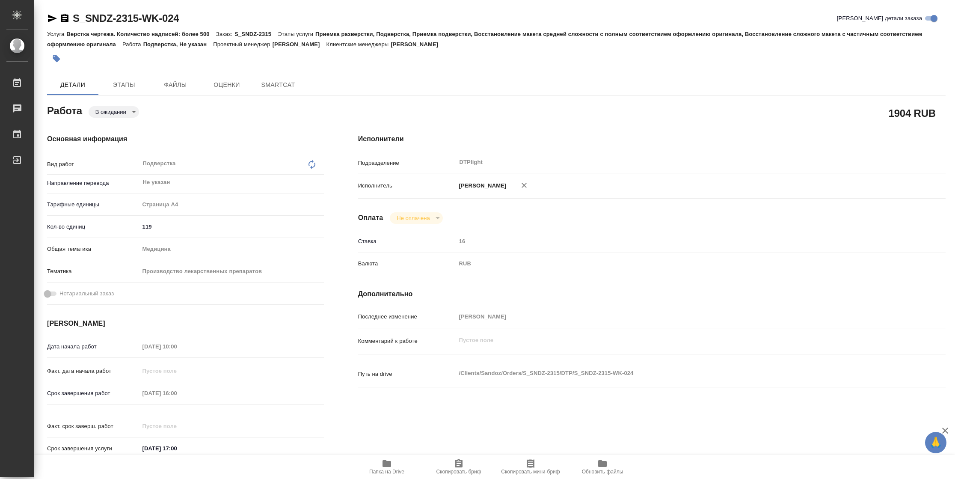
type textarea "x"
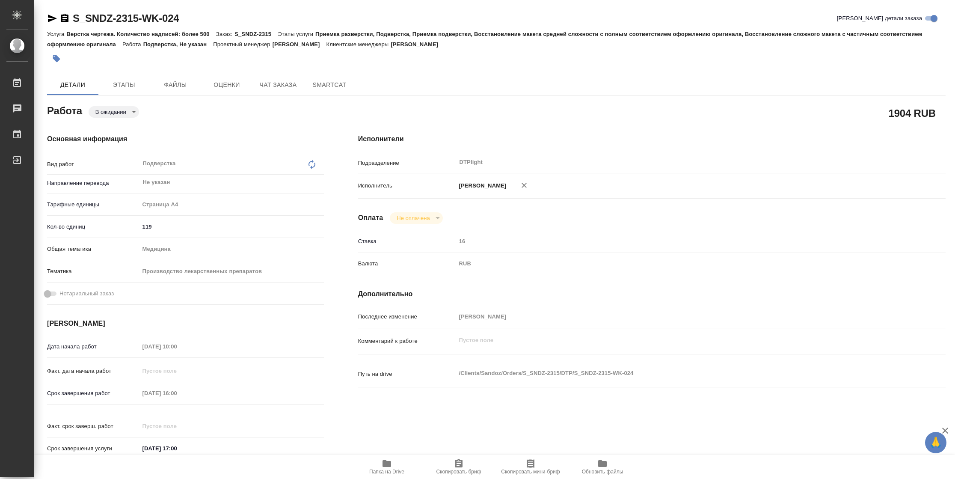
type textarea "x"
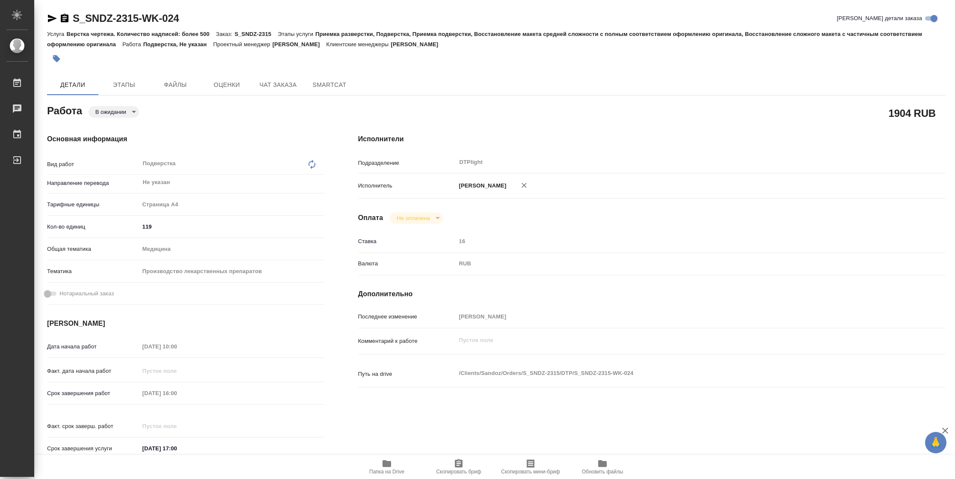
click at [384, 468] on span "Папка на Drive" at bounding box center [386, 471] width 35 height 6
type textarea "x"
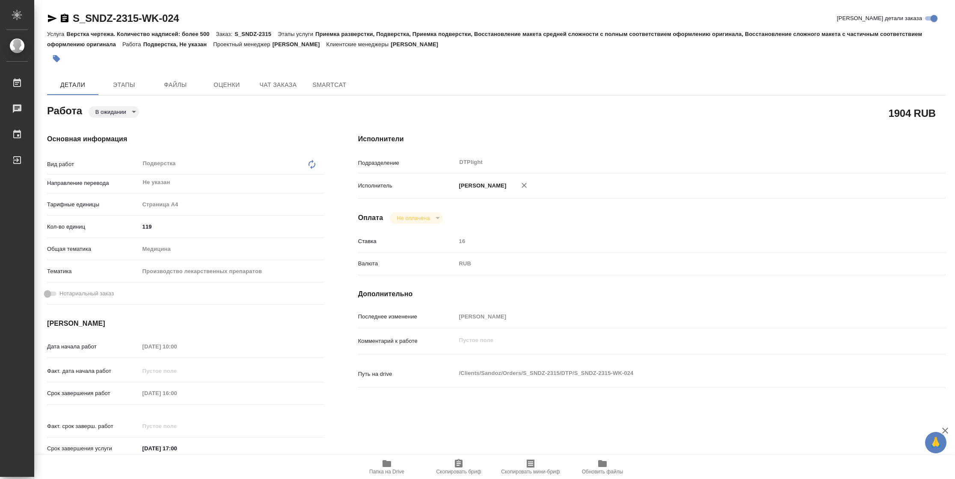
type textarea "x"
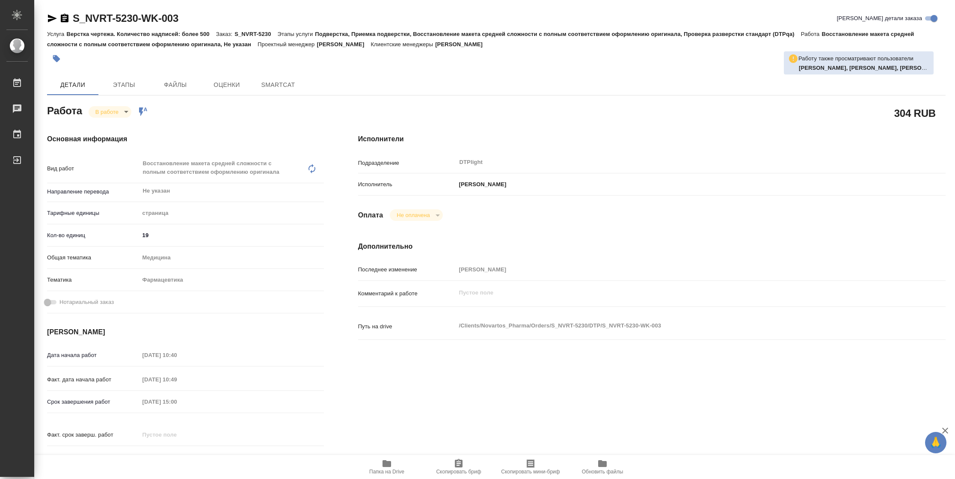
type textarea "x"
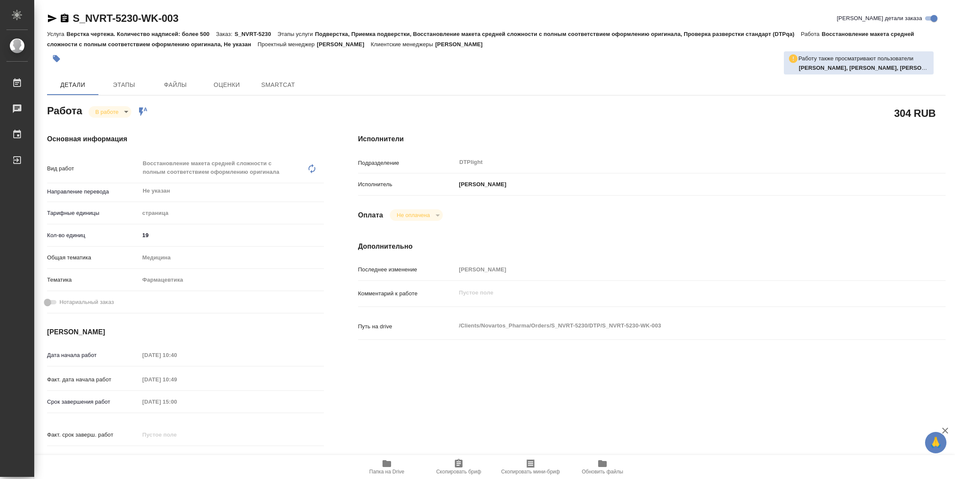
type textarea "x"
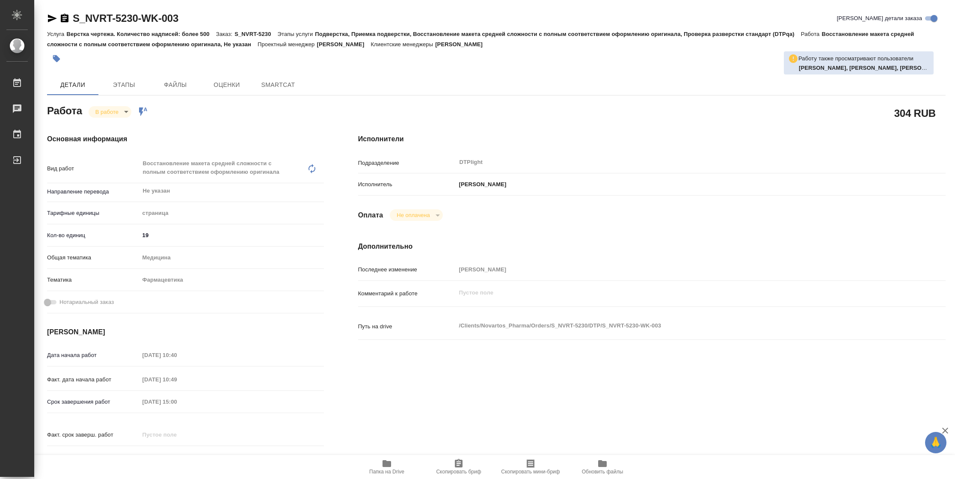
type textarea "x"
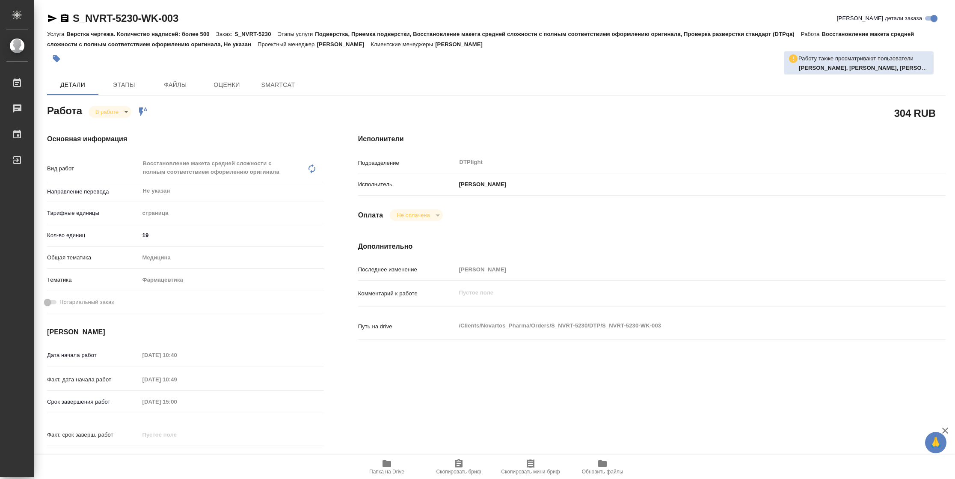
type textarea "x"
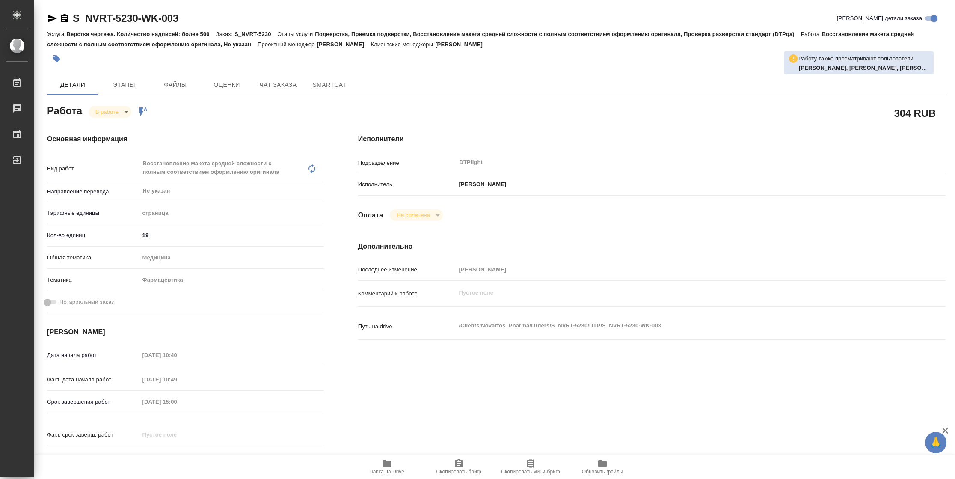
click at [376, 469] on span "Папка на Drive" at bounding box center [386, 471] width 35 height 6
type textarea "x"
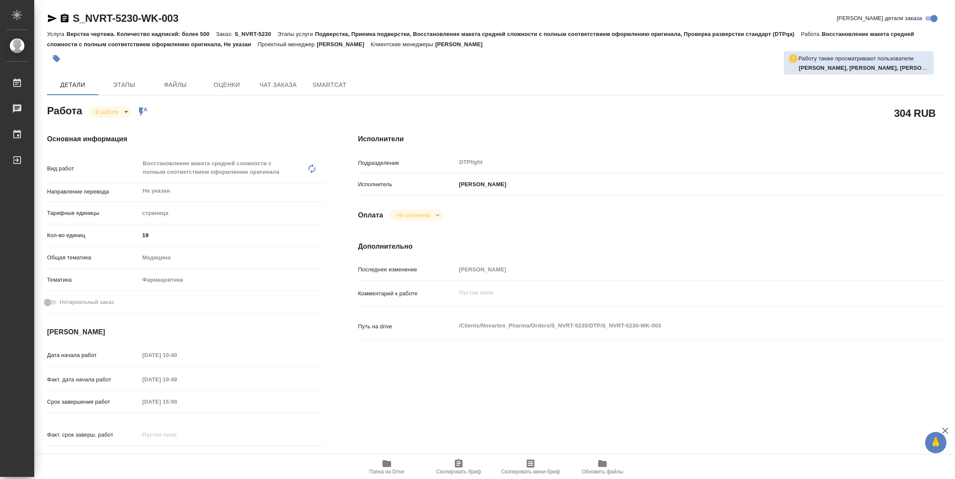
type textarea "x"
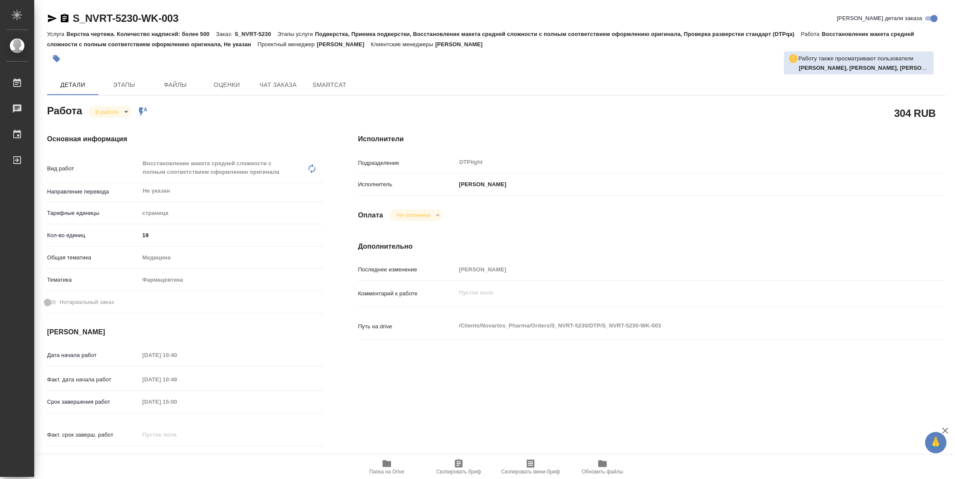
type textarea "x"
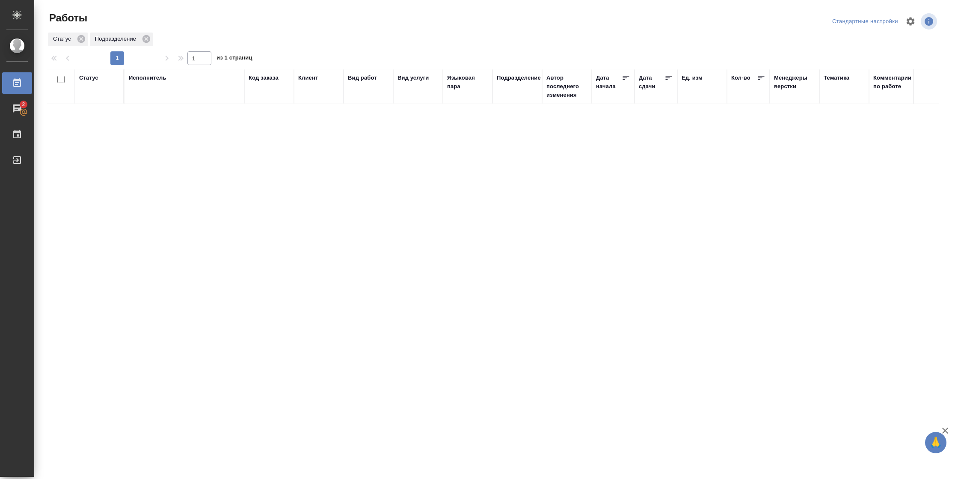
click at [90, 77] on div "Статус" at bounding box center [88, 78] width 19 height 9
click at [101, 118] on div "Подбор Готов к работе" at bounding box center [91, 102] width 25 height 33
click at [516, 104] on div at bounding box center [513, 102] width 9 height 9
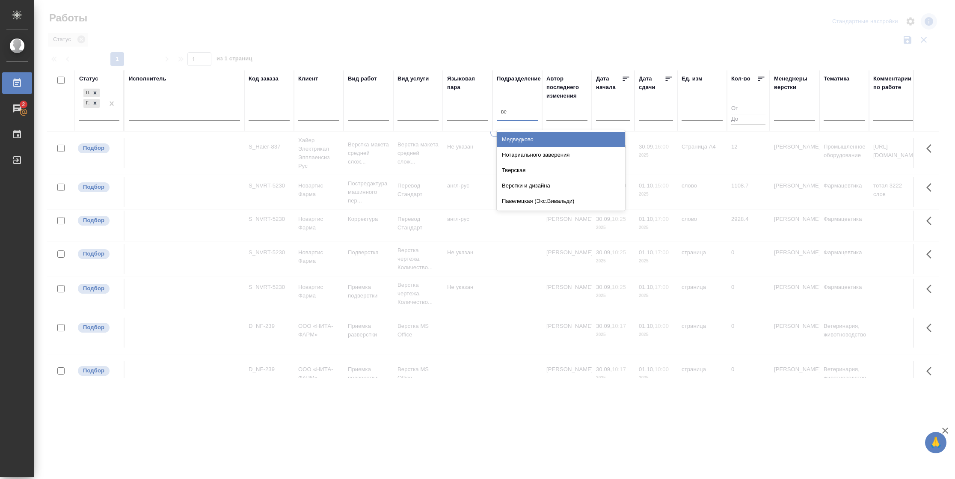
type input "вер"
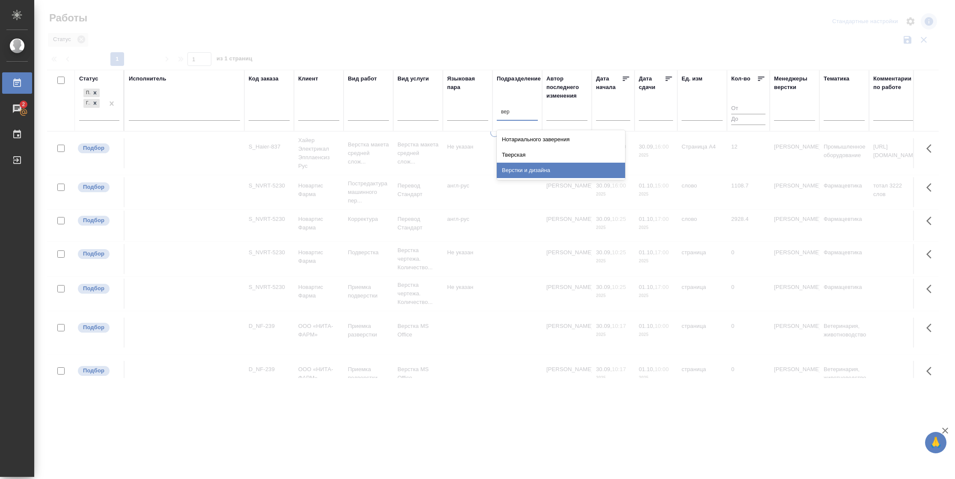
click at [525, 169] on div "Верстки и дизайна" at bounding box center [561, 170] width 128 height 15
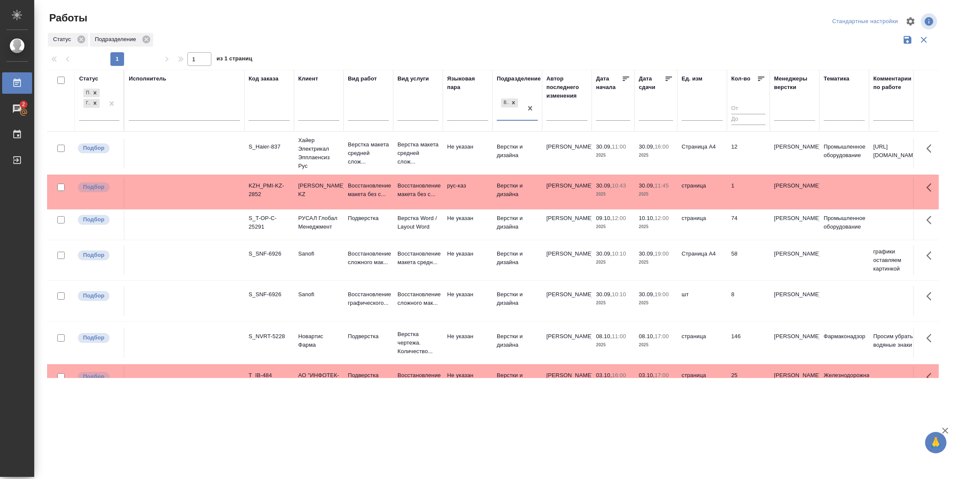
click at [700, 270] on td "Страница А4" at bounding box center [702, 260] width 50 height 30
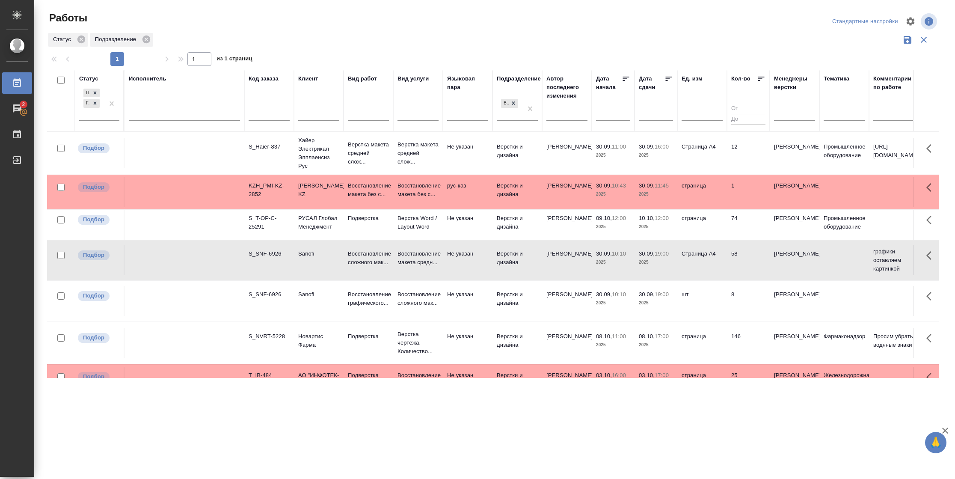
click at [700, 270] on td "Страница А4" at bounding box center [702, 260] width 50 height 30
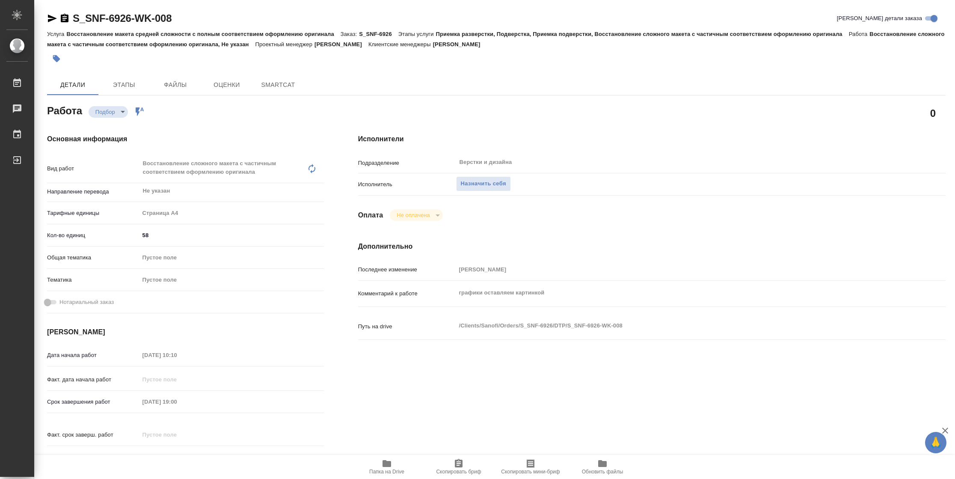
type textarea "x"
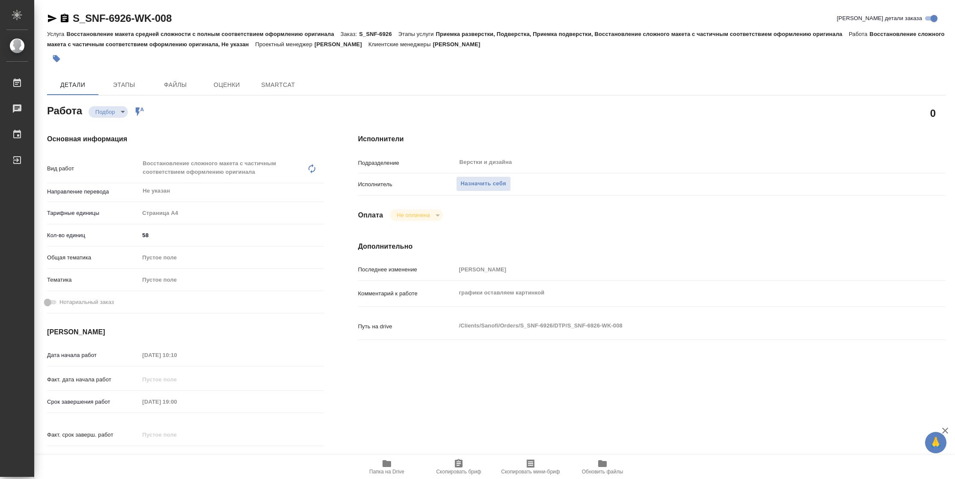
type textarea "x"
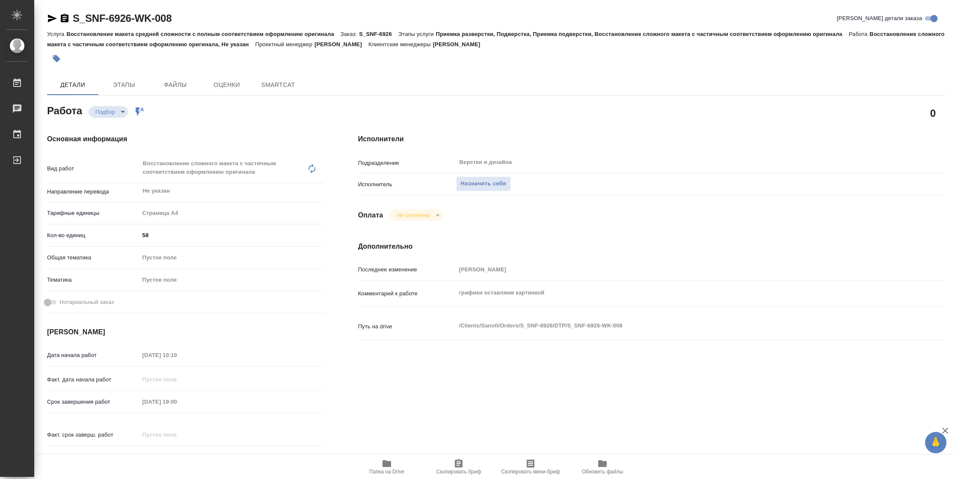
type textarea "x"
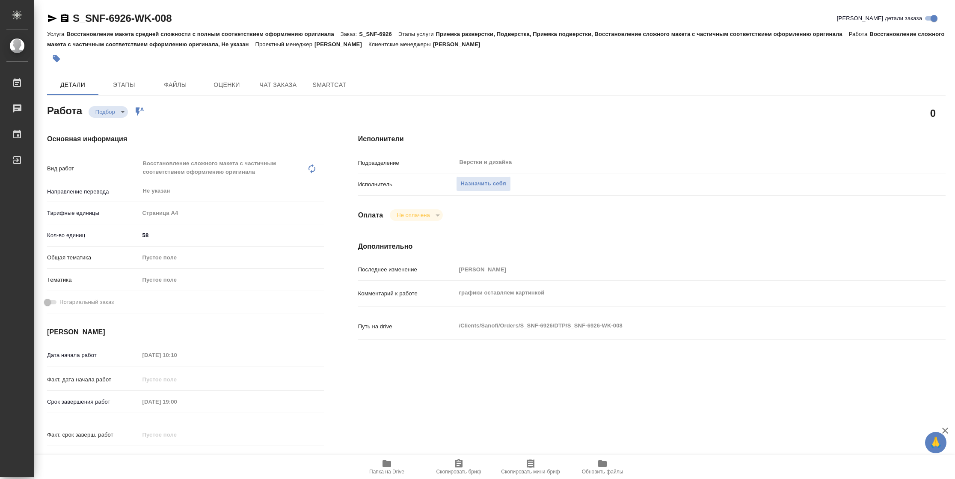
click at [403, 472] on span "Папка на Drive" at bounding box center [386, 471] width 35 height 6
type textarea "x"
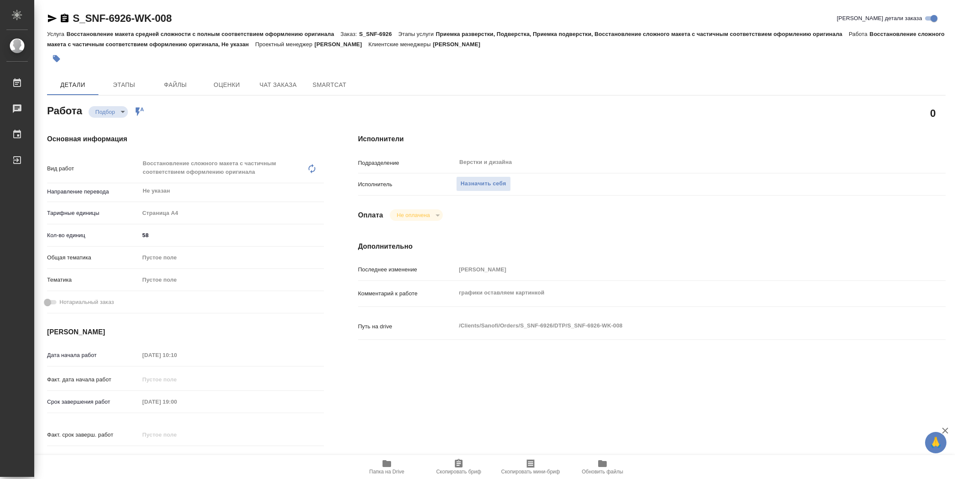
type textarea "x"
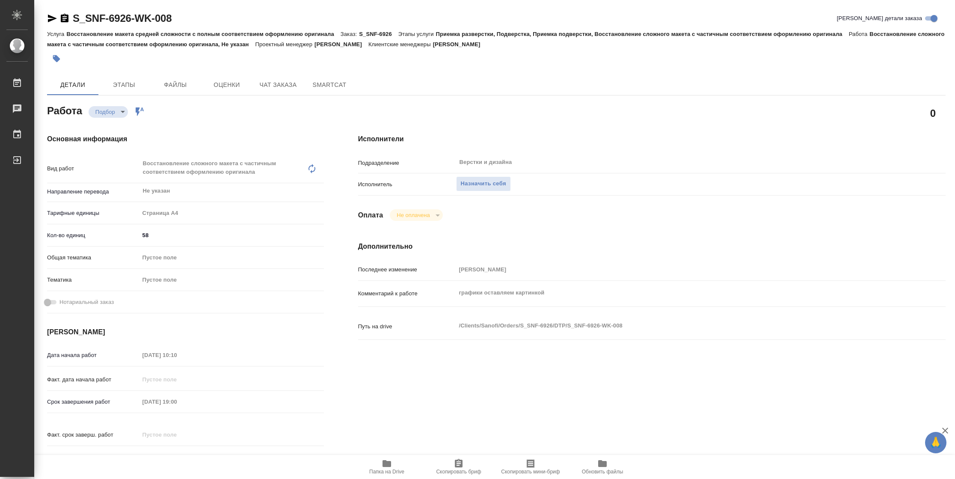
type textarea "x"
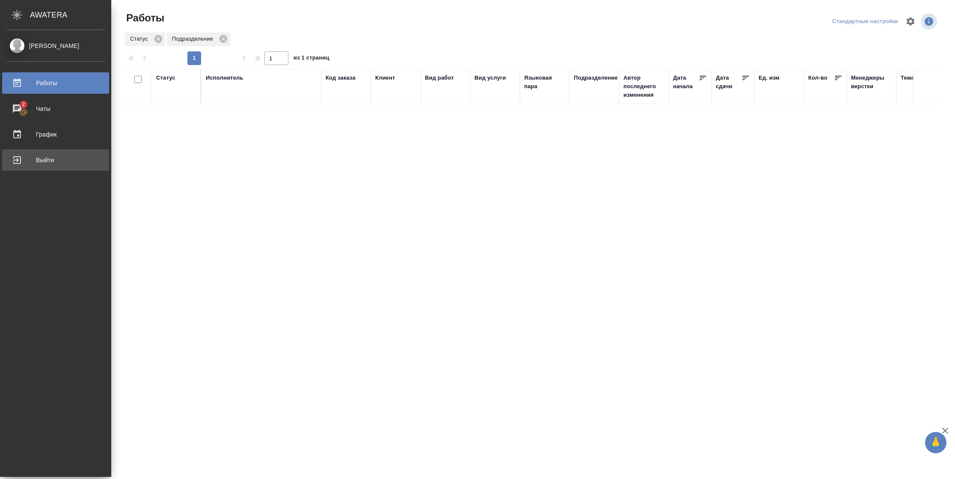
click at [11, 165] on div "Выйти" at bounding box center [55, 160] width 98 height 13
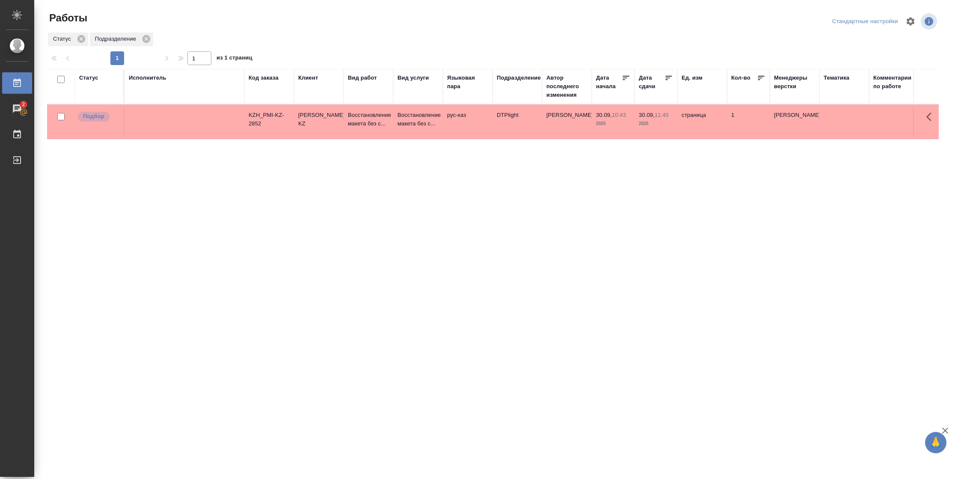
click at [520, 79] on div "Подразделение" at bounding box center [519, 78] width 44 height 9
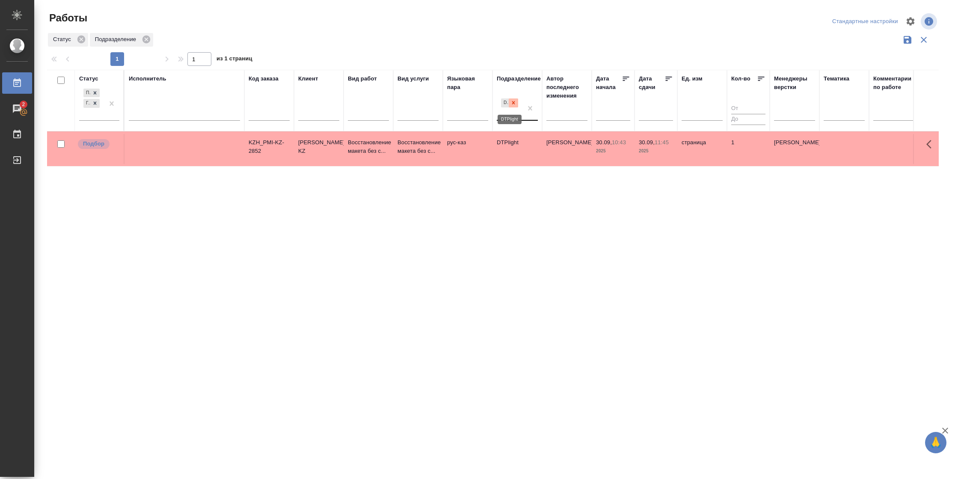
click at [514, 102] on icon at bounding box center [513, 102] width 3 height 3
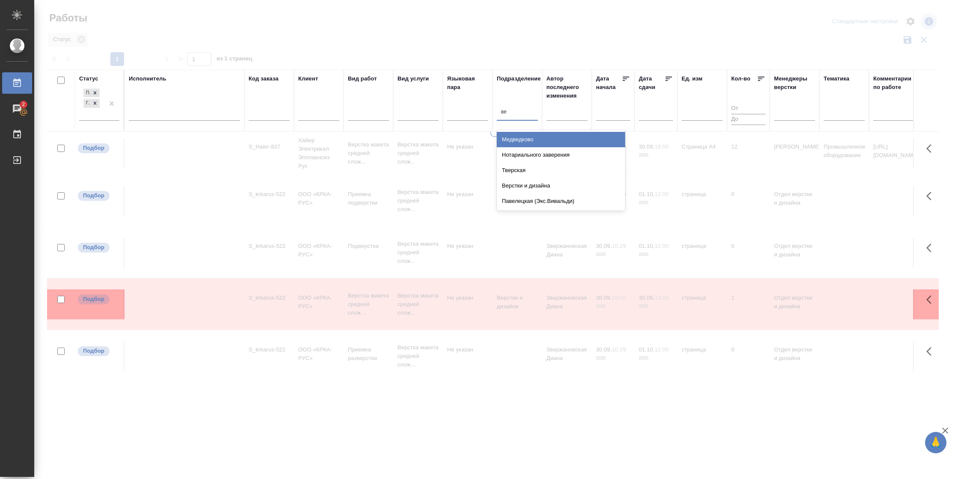
type input "вер"
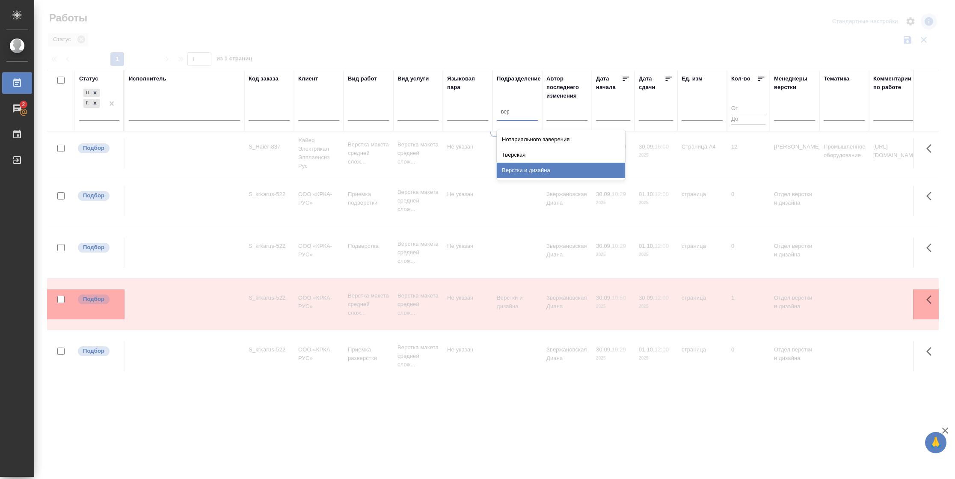
click at [565, 166] on div "Верстки и дизайна" at bounding box center [561, 170] width 128 height 15
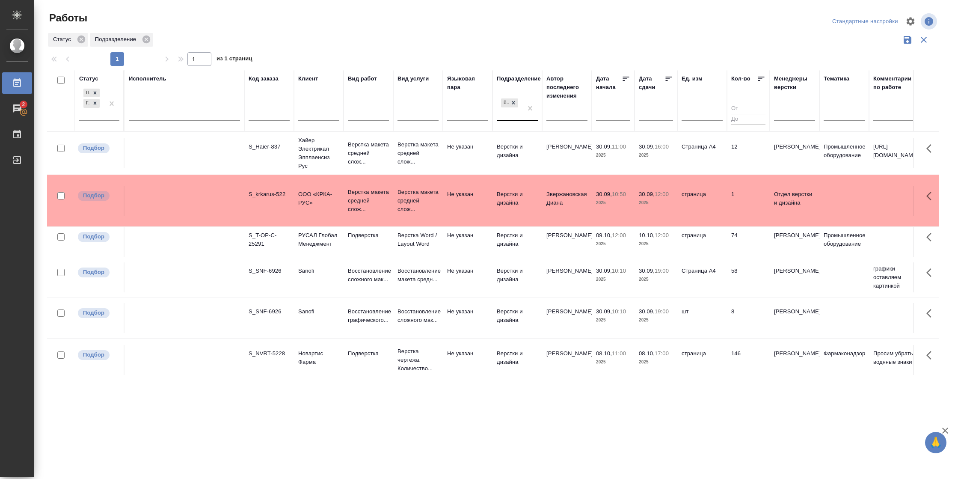
click at [673, 333] on td "30.09, 19:00 2025" at bounding box center [655, 318] width 43 height 30
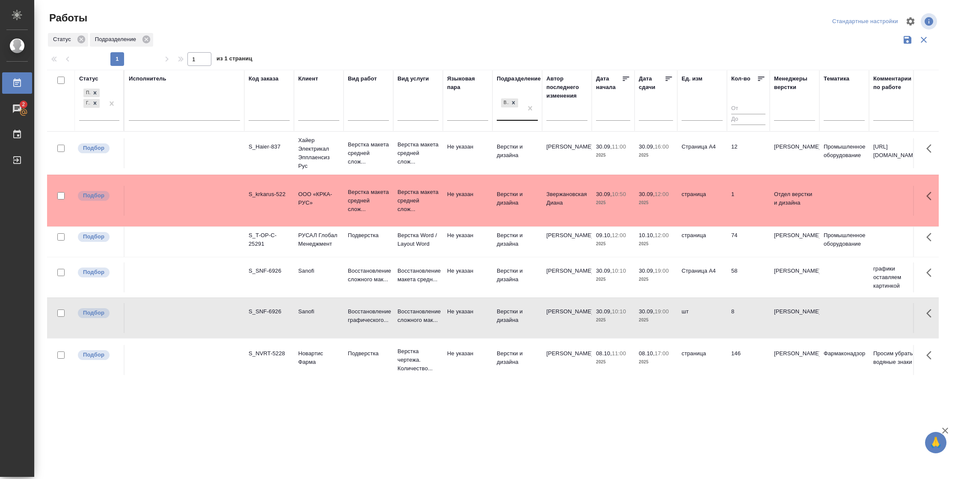
click at [673, 333] on td "30.09, 19:00 2025" at bounding box center [655, 318] width 43 height 30
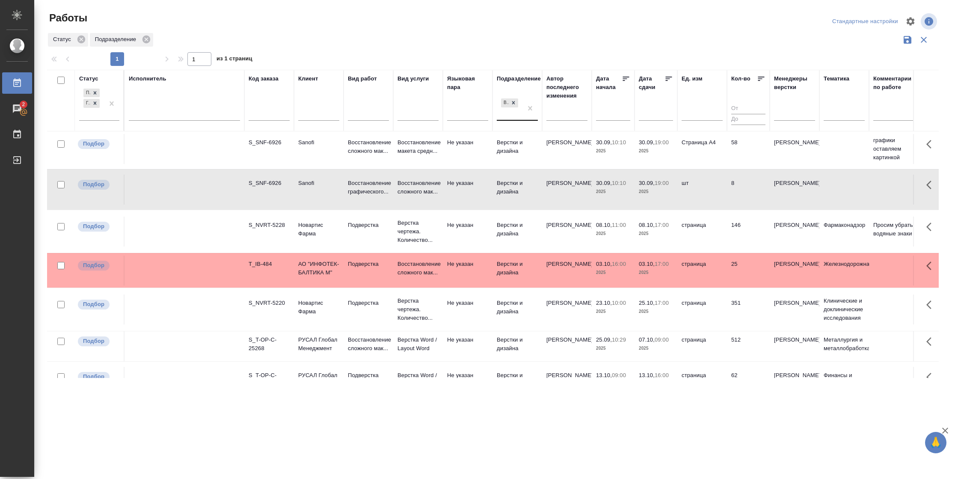
scroll to position [219, 0]
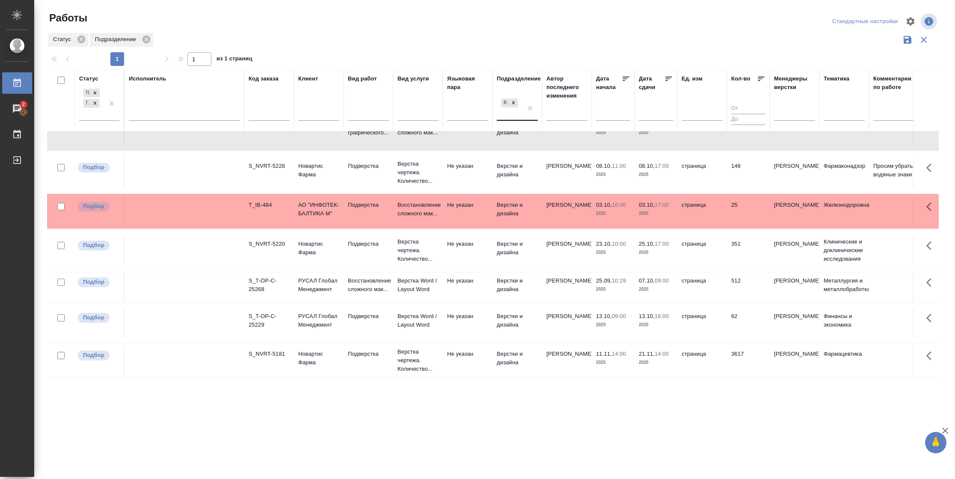
click at [582, 272] on td "[PERSON_NAME]" at bounding box center [567, 287] width 50 height 30
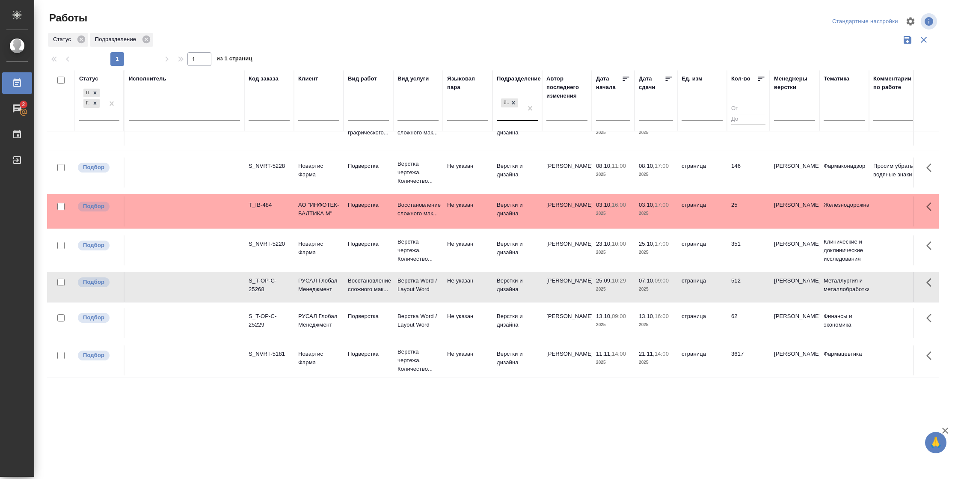
click at [582, 272] on td "[PERSON_NAME]" at bounding box center [567, 287] width 50 height 30
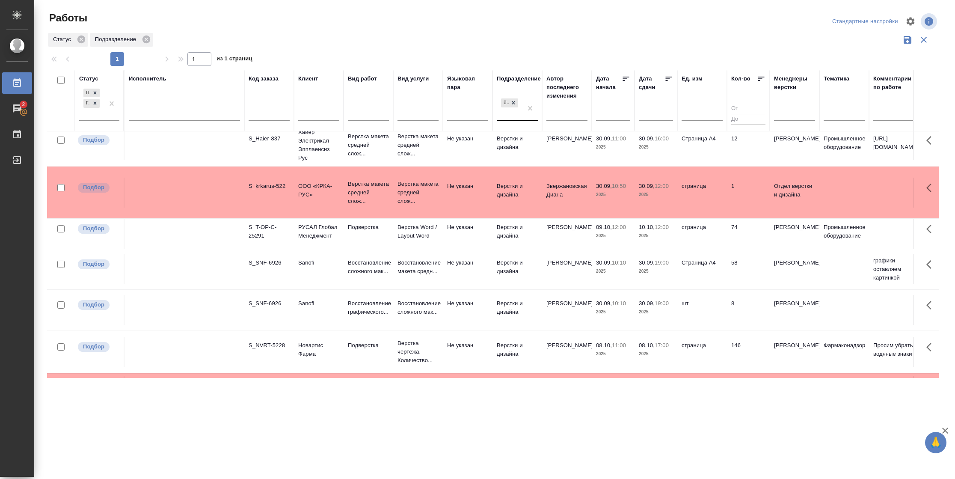
scroll to position [0, 0]
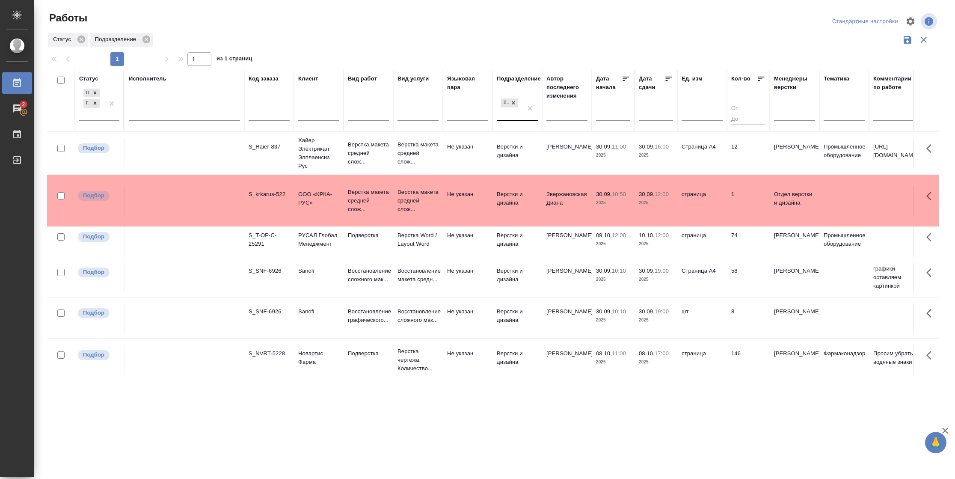
click at [467, 156] on td "Не указан" at bounding box center [468, 153] width 50 height 30
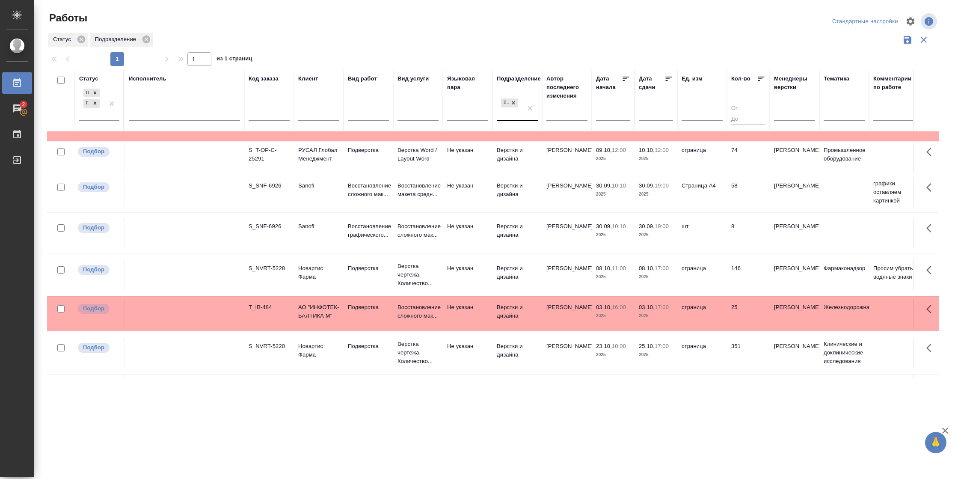
scroll to position [219, 0]
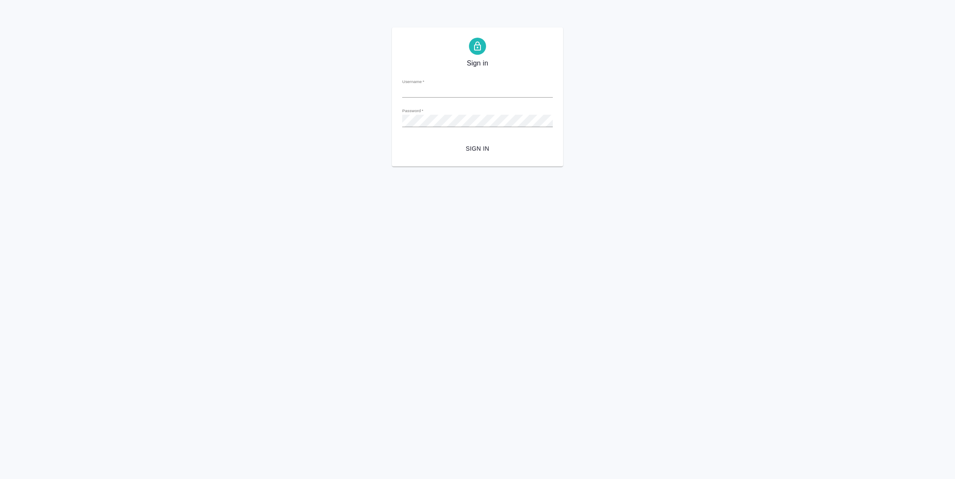
type input "[PERSON_NAME][EMAIL_ADDRESS][DOMAIN_NAME]"
click at [469, 149] on span "Sign in" at bounding box center [477, 148] width 137 height 11
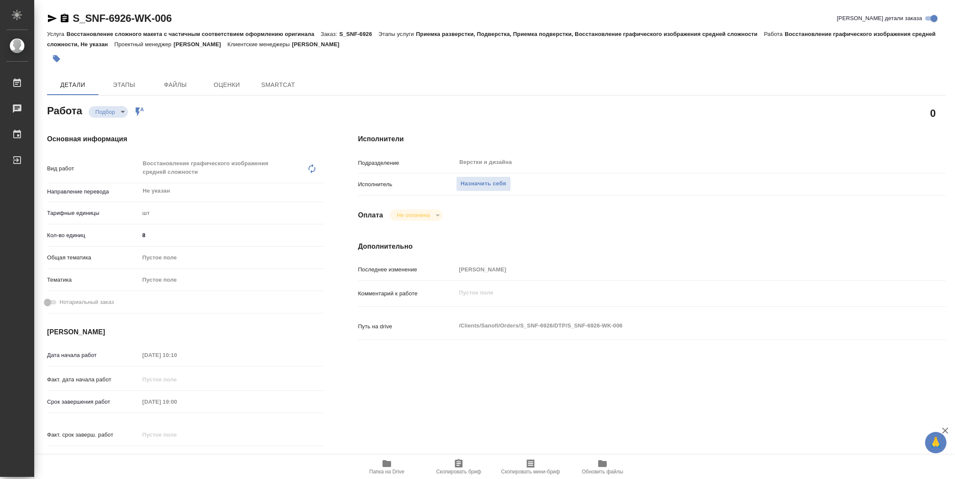
type textarea "x"
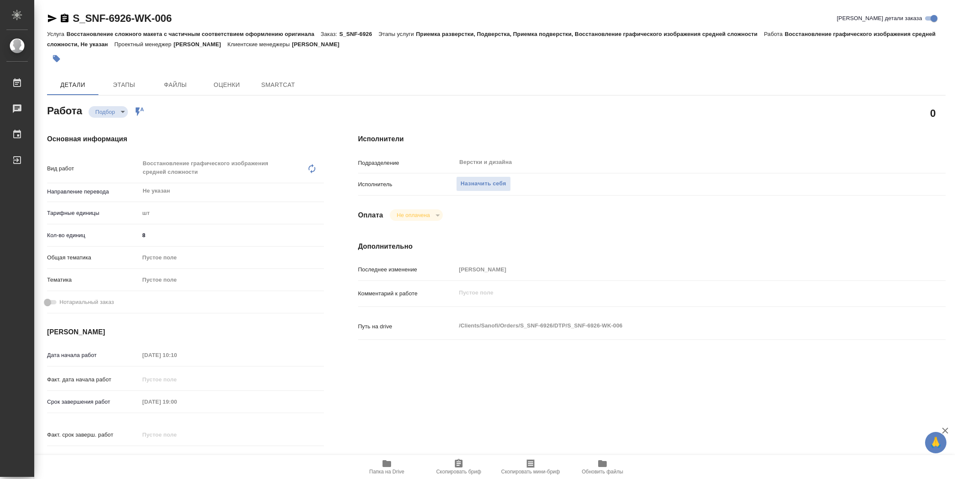
type textarea "x"
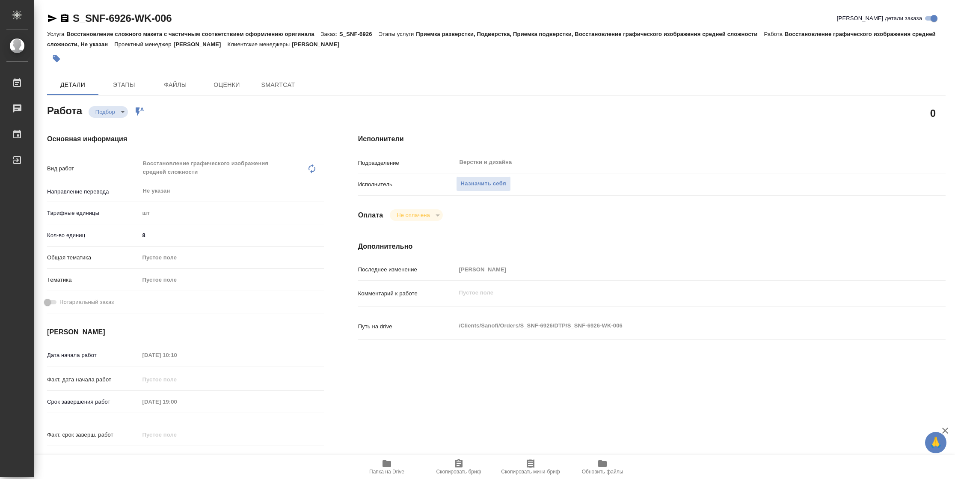
type textarea "x"
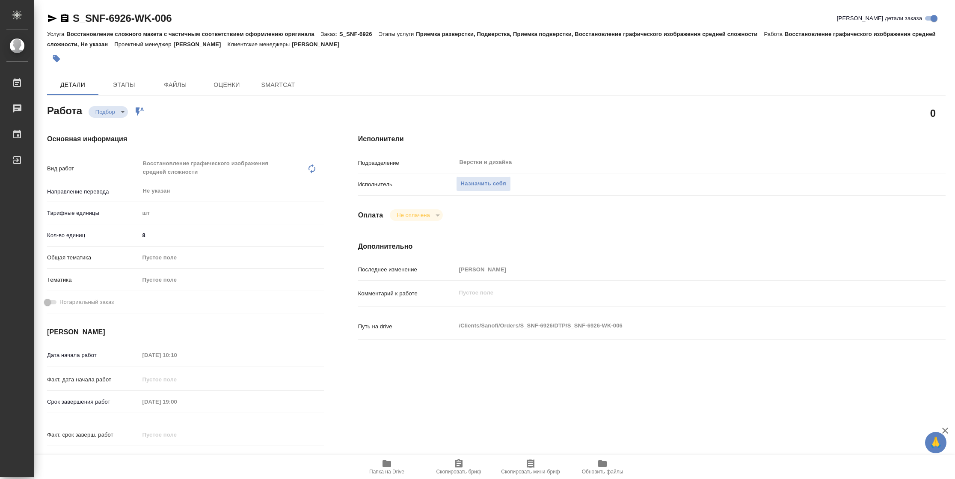
type textarea "x"
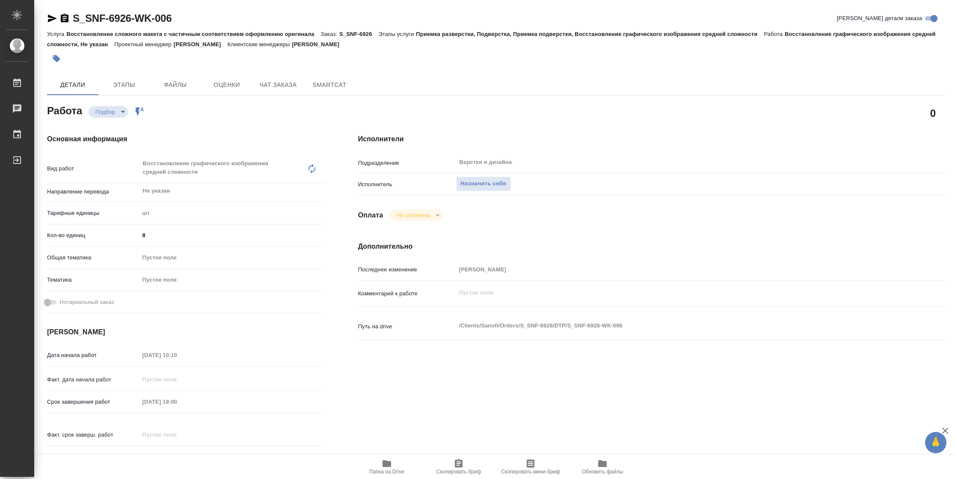
type textarea "x"
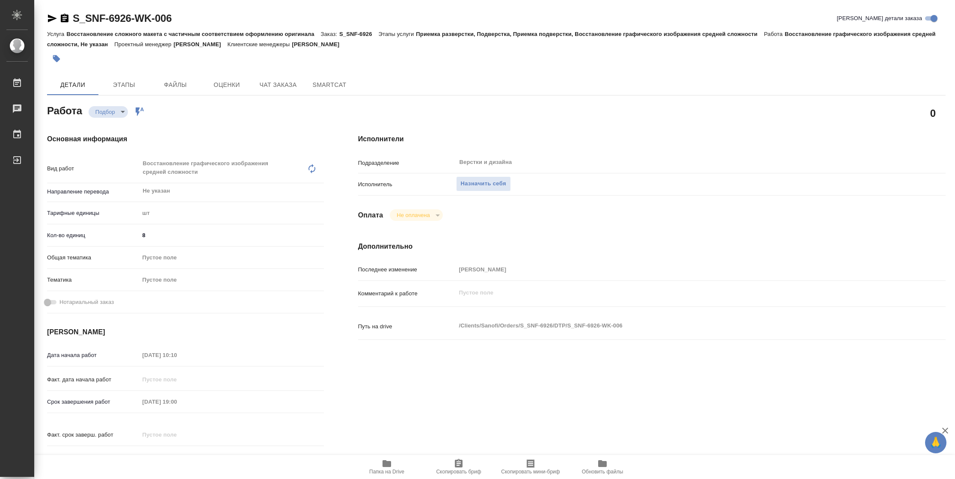
type textarea "x"
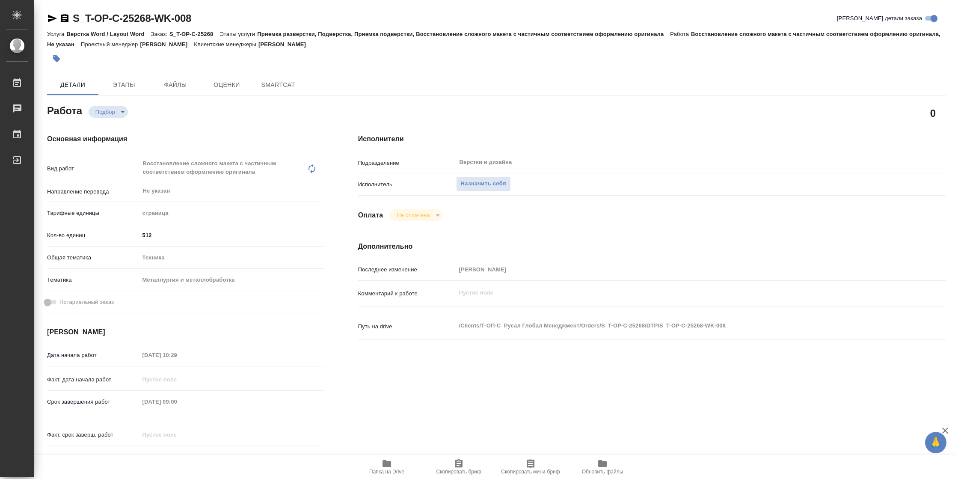
type textarea "x"
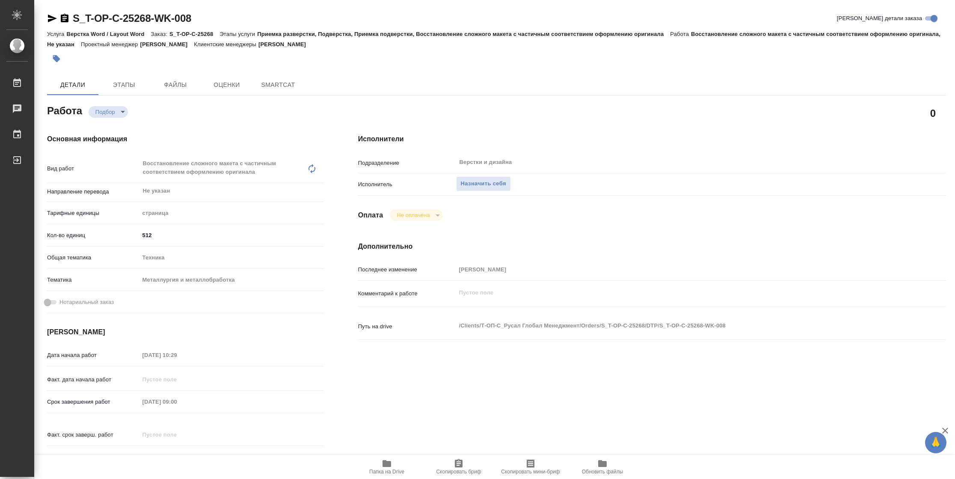
type textarea "x"
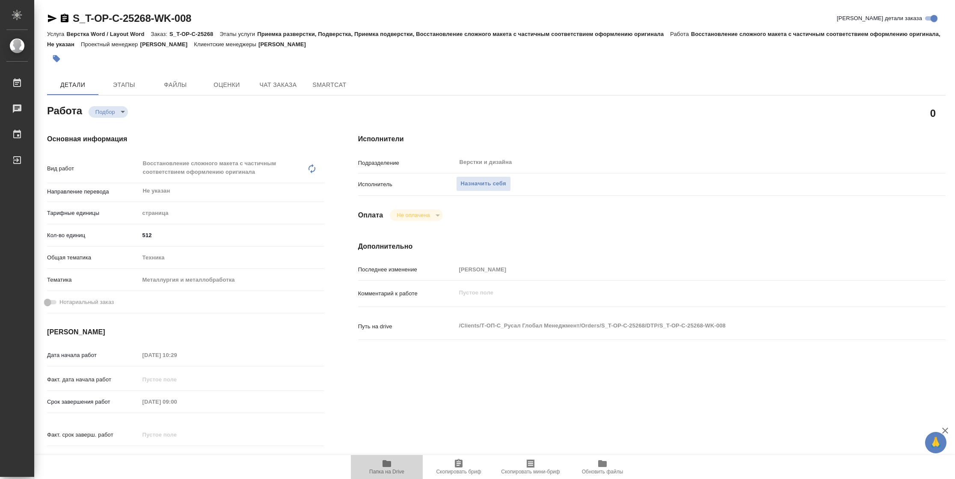
click at [371, 468] on span "Папка на Drive" at bounding box center [386, 471] width 35 height 6
type textarea "x"
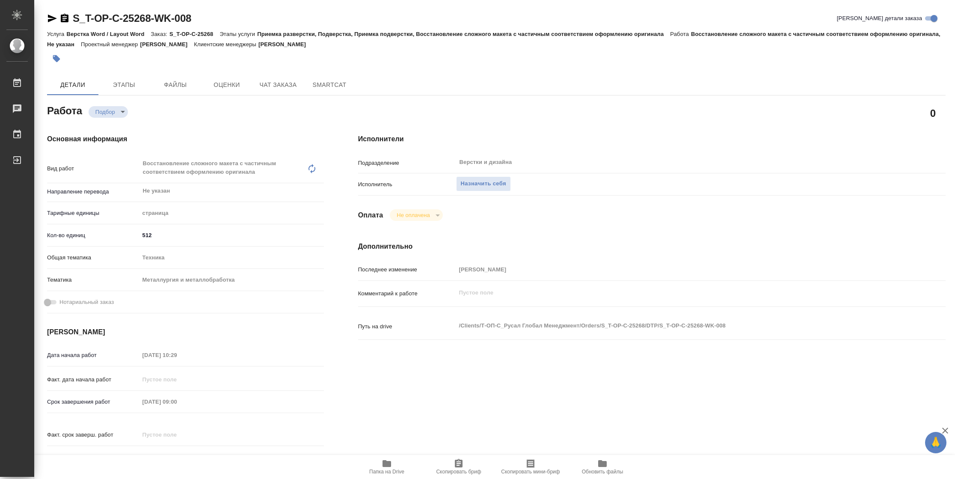
type textarea "x"
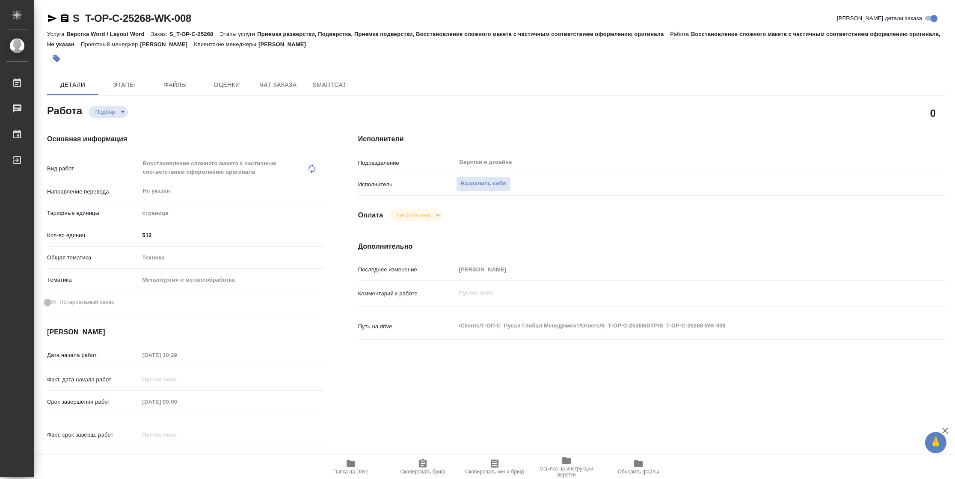
type textarea "x"
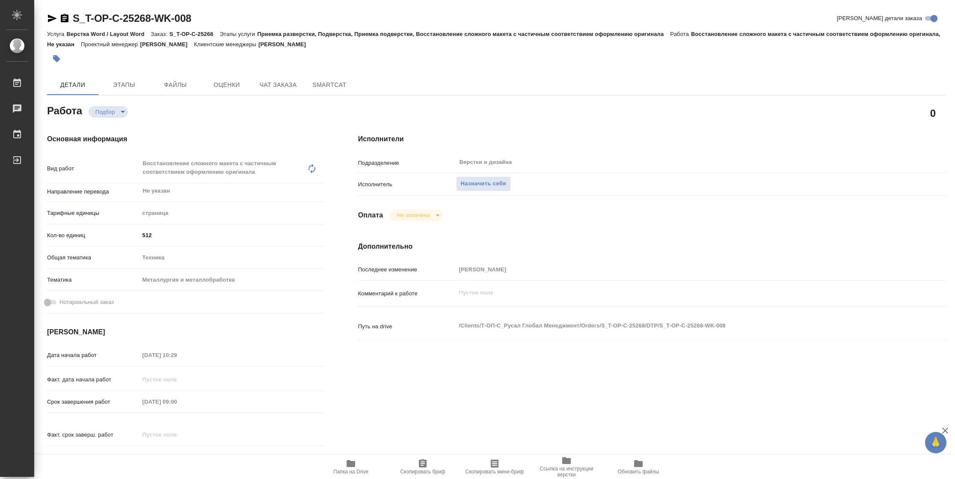
type textarea "x"
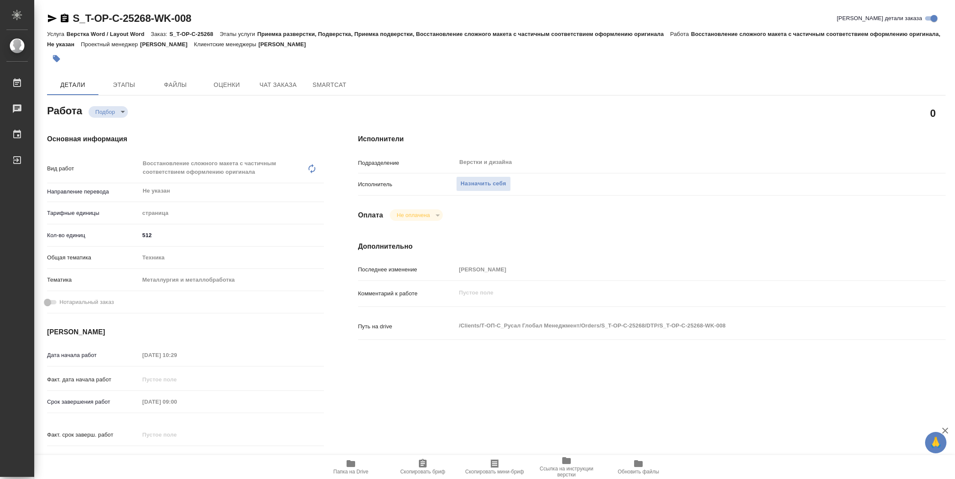
type textarea "x"
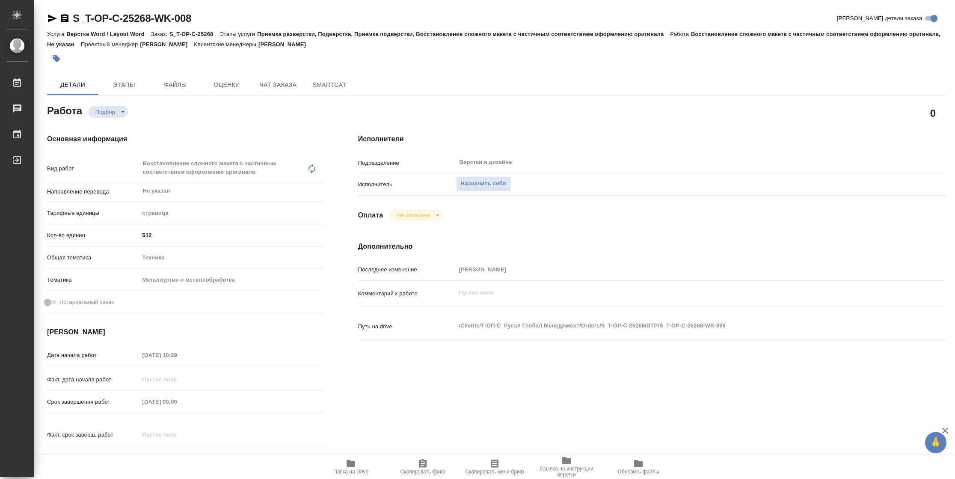
type textarea "x"
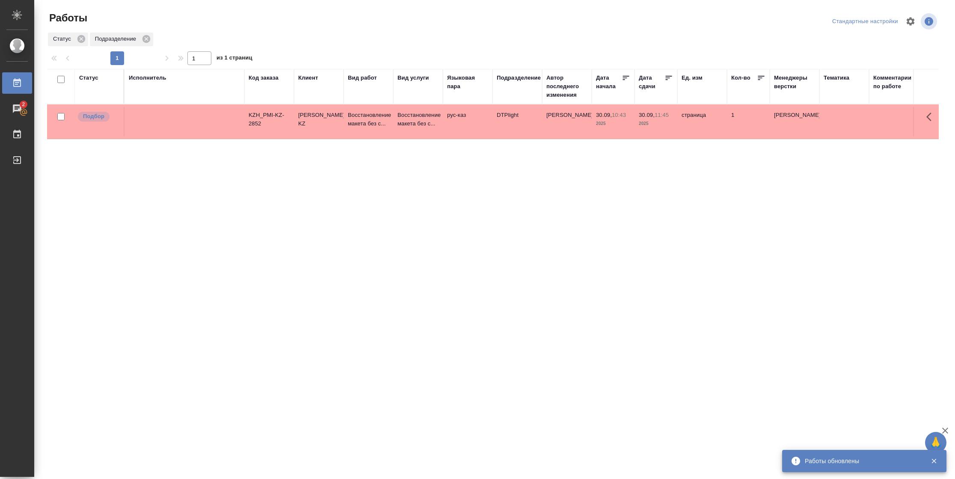
click at [93, 76] on div "Статус" at bounding box center [88, 78] width 19 height 9
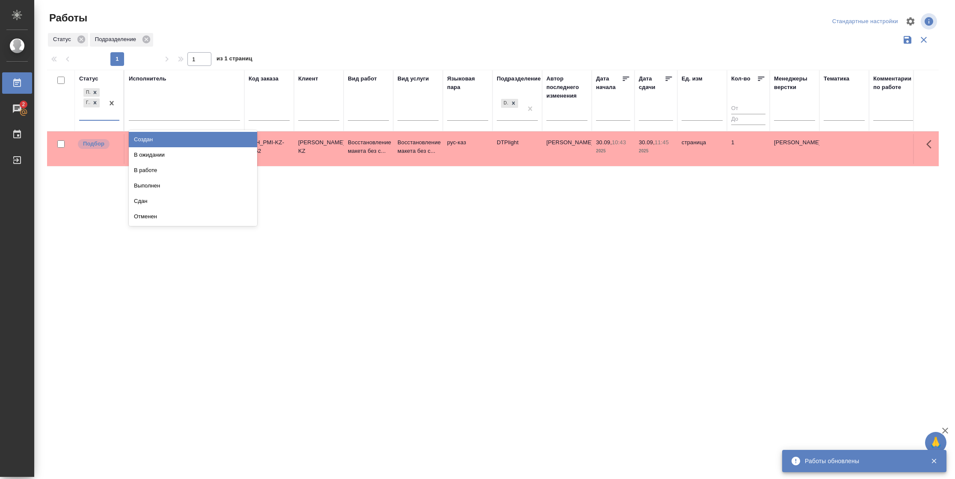
click at [99, 119] on div "Подбор Готов к работе" at bounding box center [99, 103] width 40 height 34
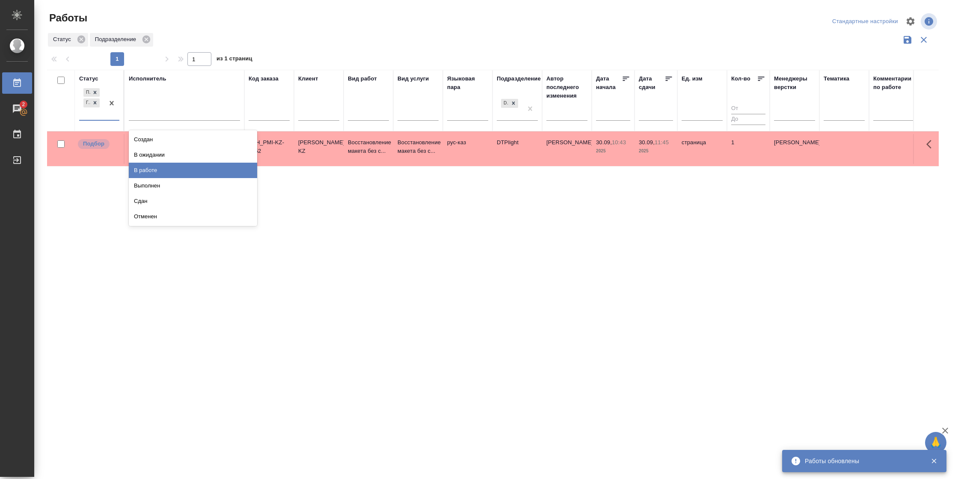
click at [138, 168] on div "В работе" at bounding box center [193, 170] width 128 height 15
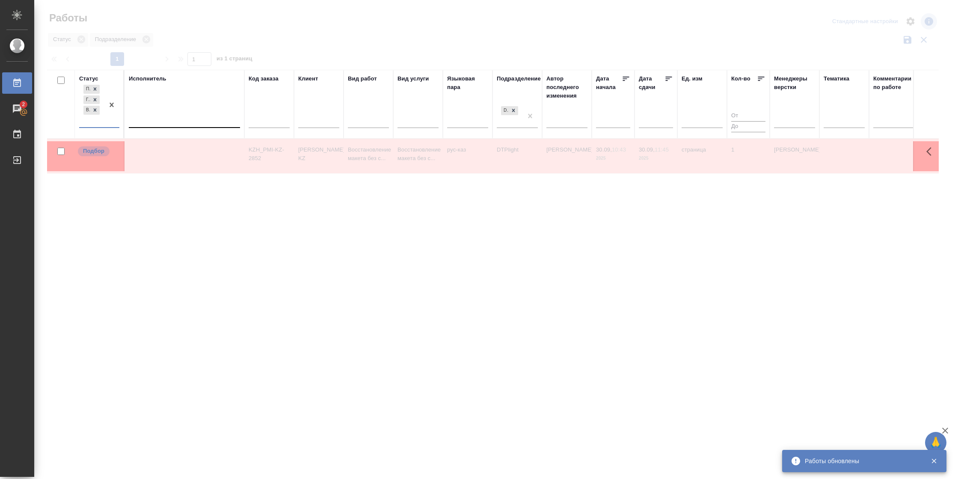
click at [157, 119] on div at bounding box center [184, 119] width 111 height 12
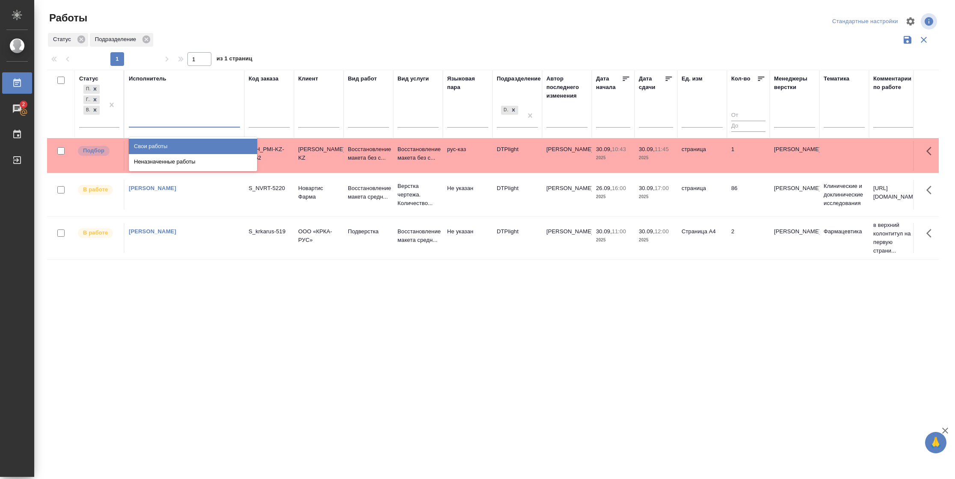
click at [158, 147] on div "Свои работы" at bounding box center [193, 146] width 128 height 15
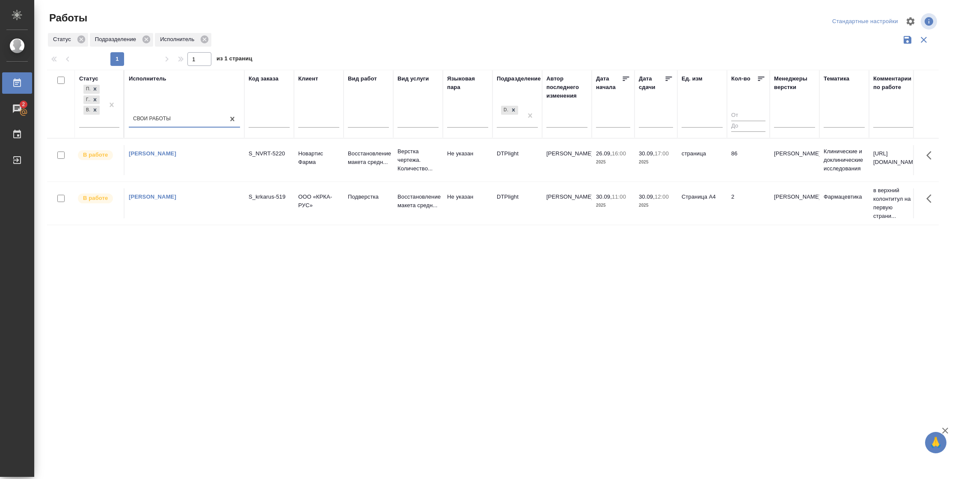
click at [735, 166] on td "86" at bounding box center [748, 160] width 43 height 30
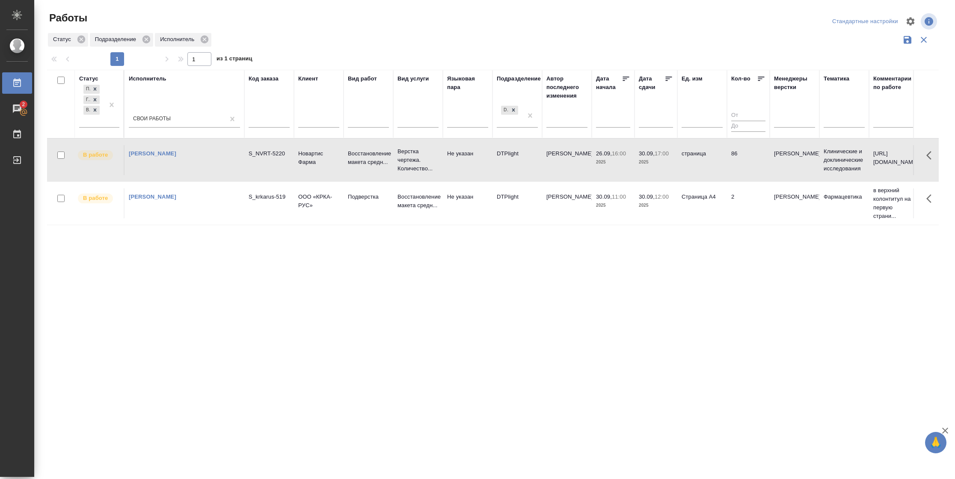
click at [735, 166] on td "86" at bounding box center [748, 160] width 43 height 30
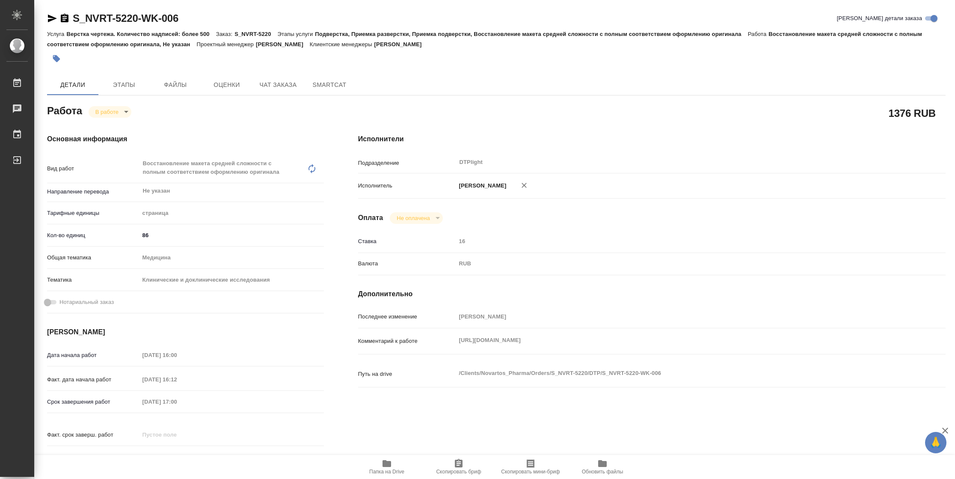
click at [378, 475] on button "Папка на Drive" at bounding box center [387, 467] width 72 height 24
click at [120, 110] on body "🙏 .cls-1 fill:#fff; AWATERA [PERSON_NAME] 2 Чаты График Выйти S_NVRT-5220-WK-00…" at bounding box center [477, 239] width 955 height 479
click at [119, 122] on button "Выполнен" at bounding box center [110, 125] width 31 height 9
type textarea "x"
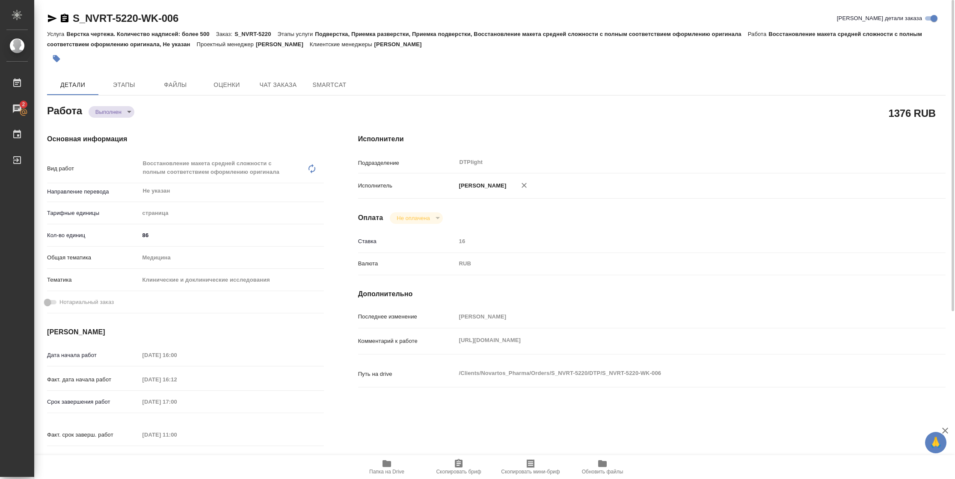
type textarea "x"
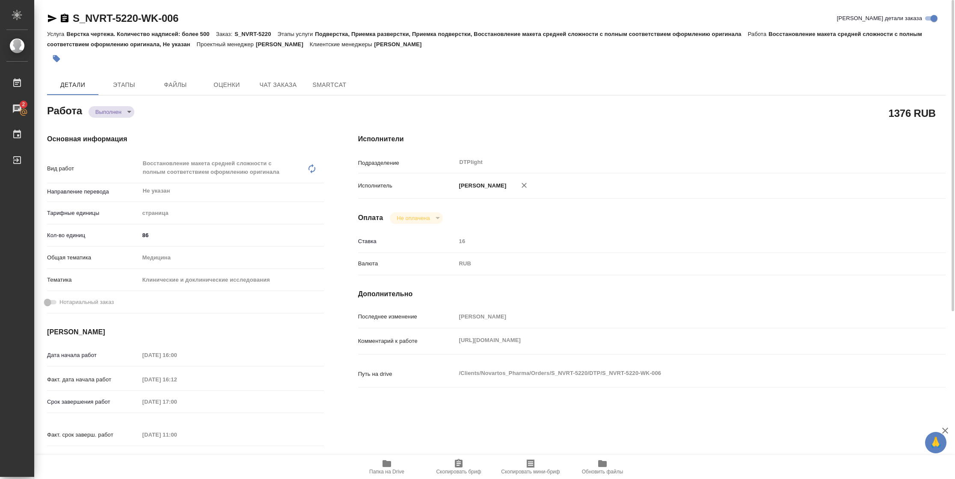
type textarea "x"
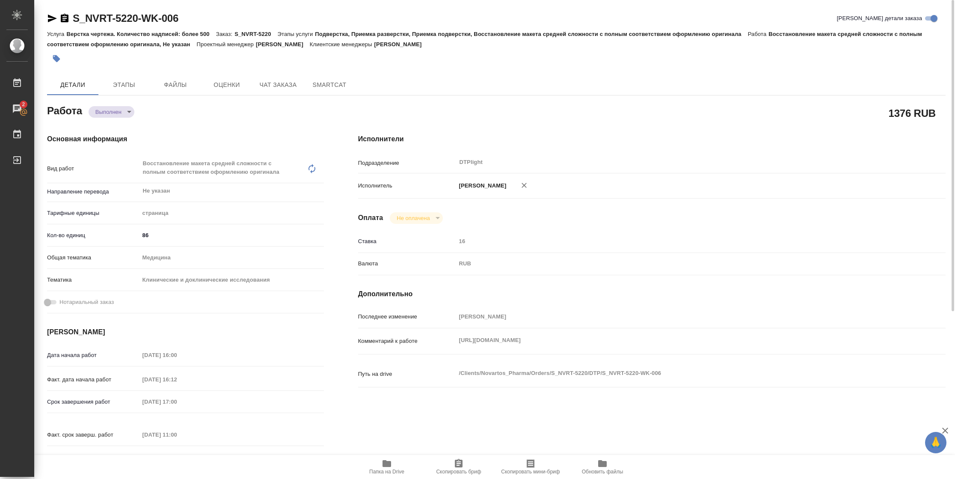
type textarea "x"
click at [50, 17] on icon "button" at bounding box center [52, 19] width 9 height 8
click at [380, 462] on span "Папка на Drive" at bounding box center [387, 466] width 62 height 16
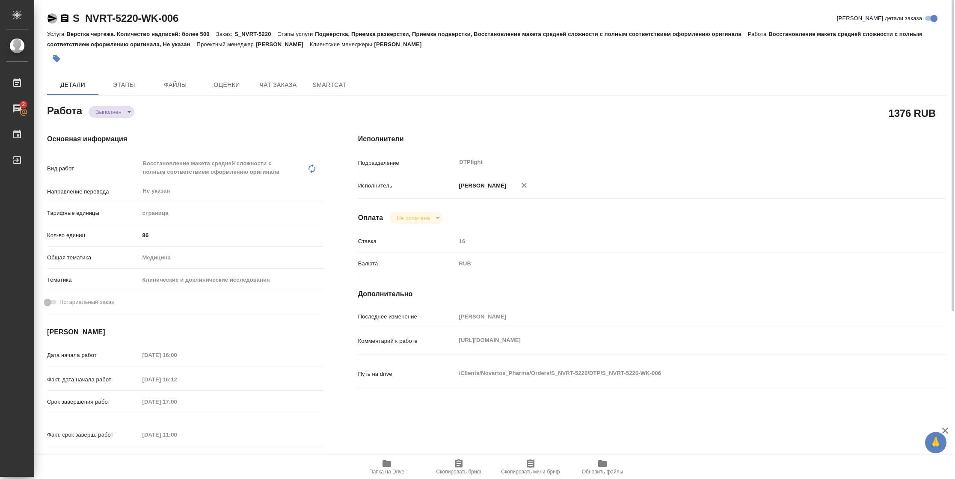
click at [54, 17] on icon "button" at bounding box center [52, 18] width 10 height 10
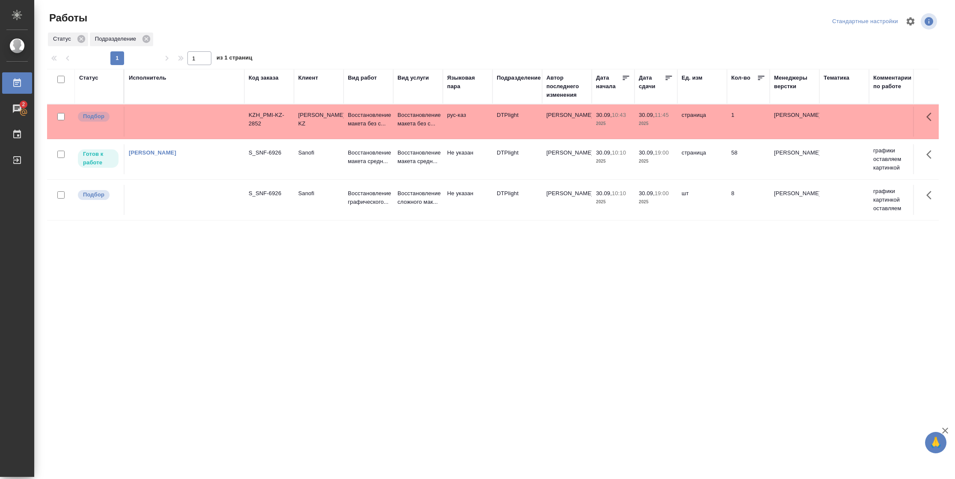
click at [551, 166] on td "[PERSON_NAME]" at bounding box center [567, 159] width 50 height 30
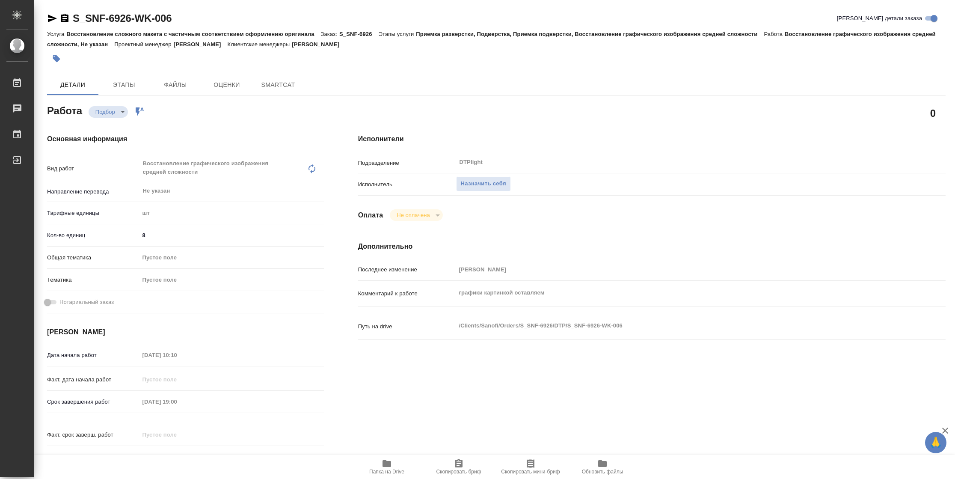
type textarea "x"
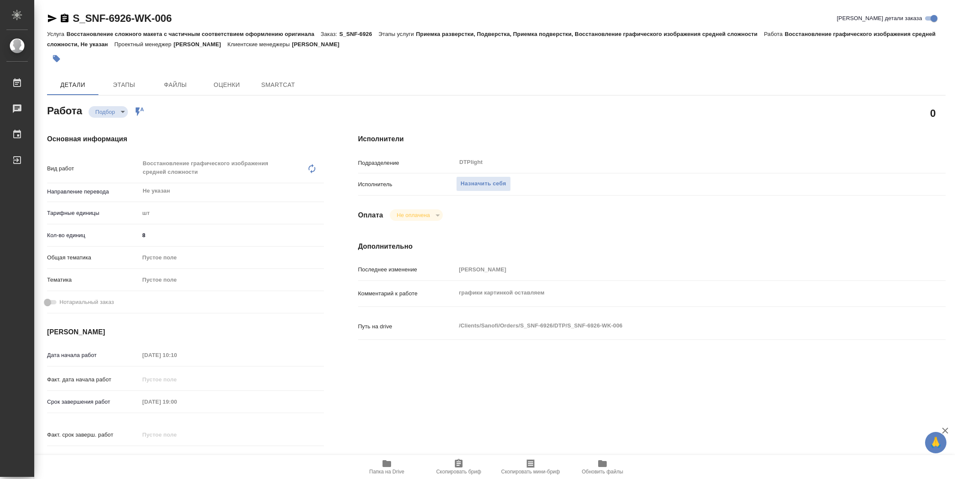
type textarea "x"
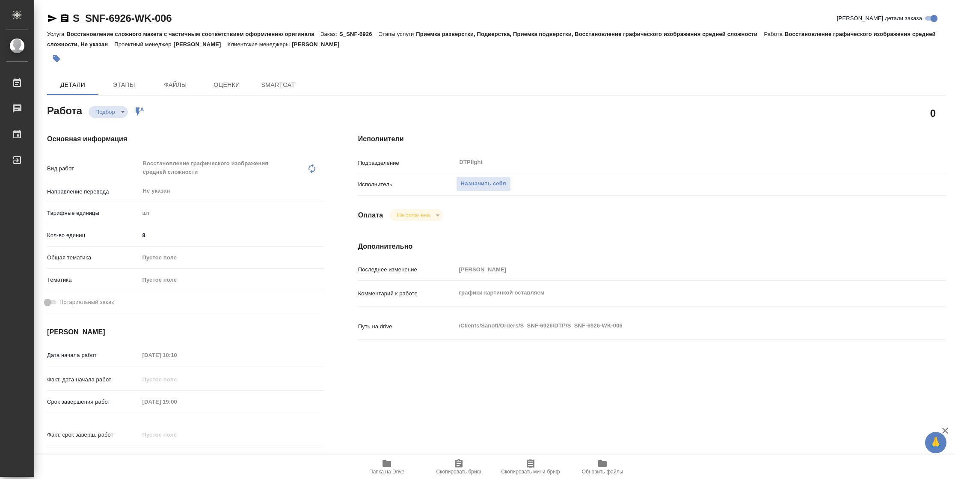
type textarea "x"
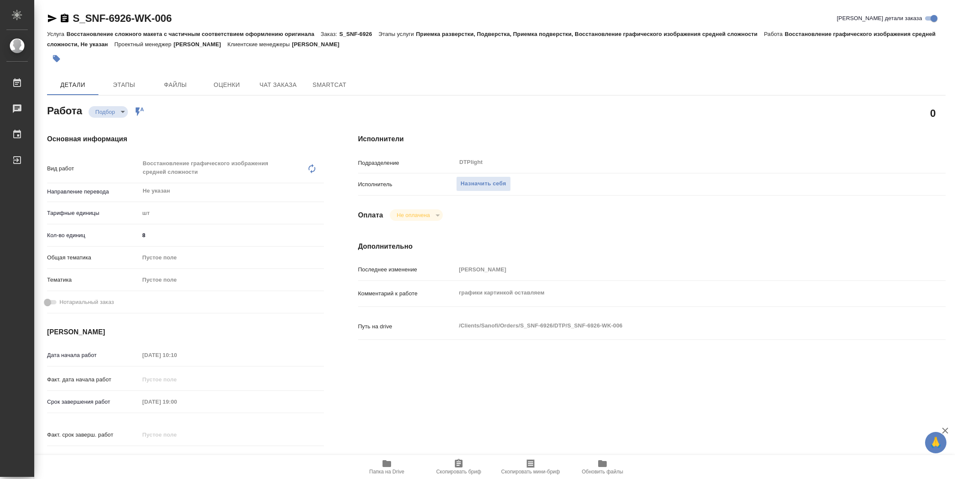
type textarea "x"
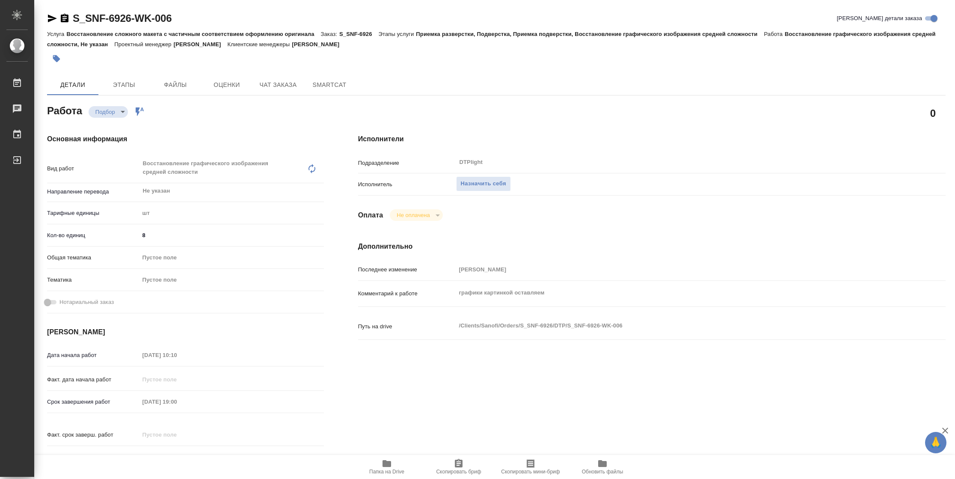
type textarea "x"
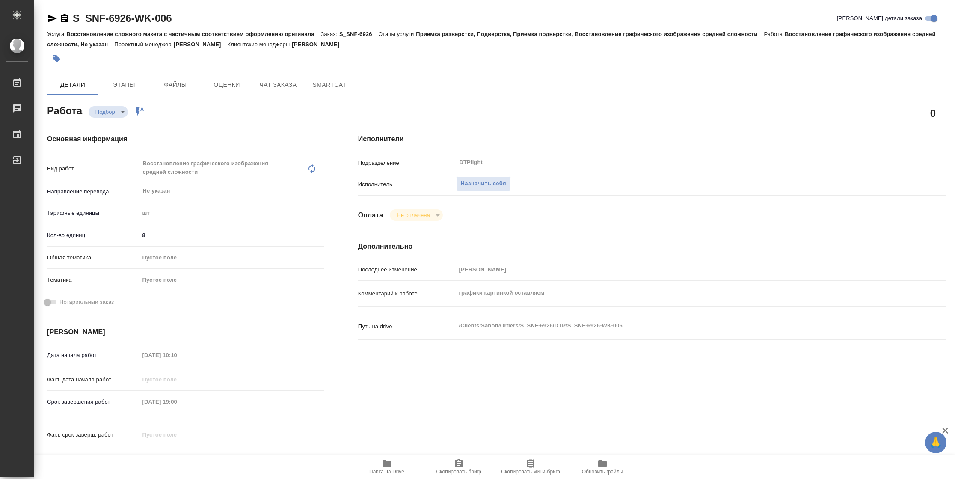
click at [387, 469] on span "Папка на Drive" at bounding box center [386, 471] width 35 height 6
type textarea "x"
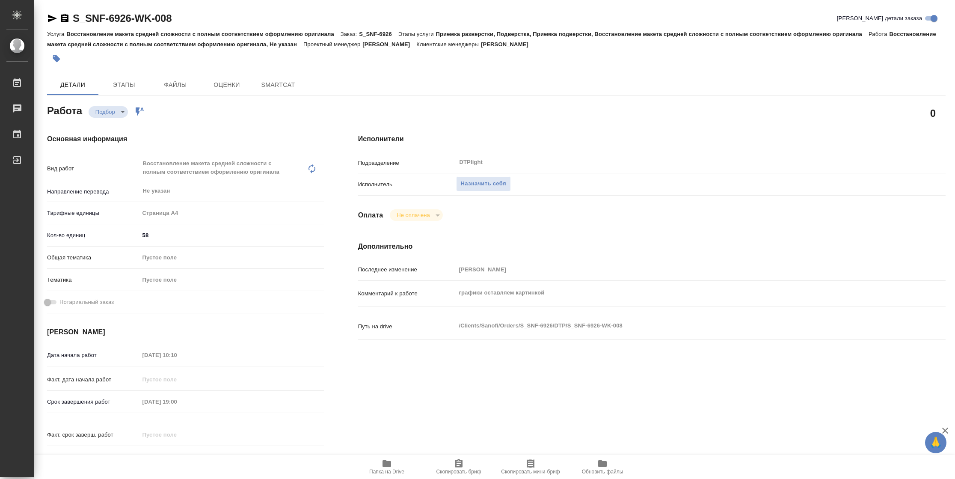
type textarea "x"
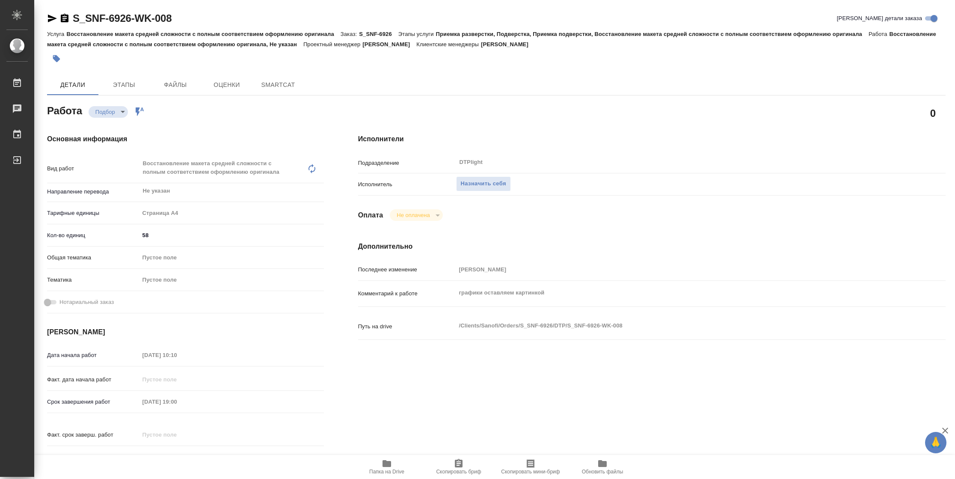
type textarea "x"
click at [489, 177] on button "Назначить себя" at bounding box center [483, 183] width 55 height 15
type textarea "x"
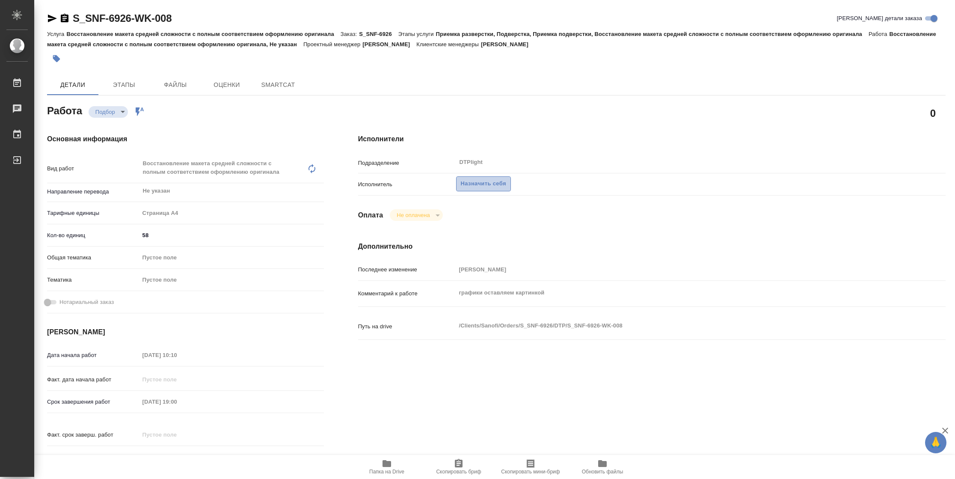
type textarea "x"
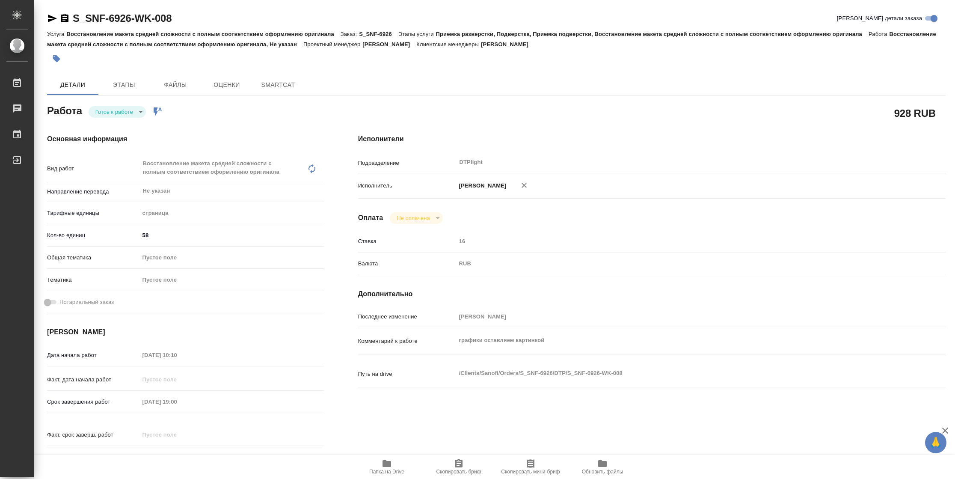
type textarea "x"
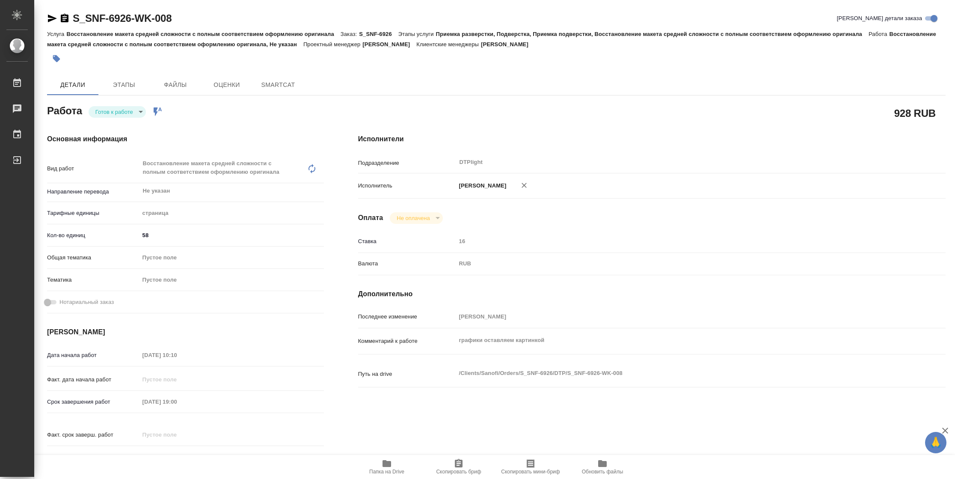
type textarea "x"
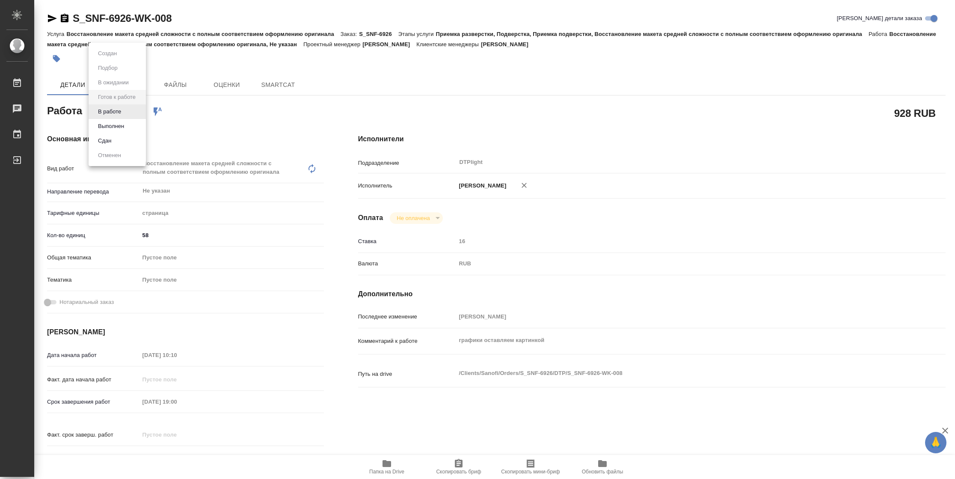
click at [119, 116] on body "🙏 .cls-1 fill:#fff; AWATERA [PERSON_NAME] Чаты График Выйти S_SNF-6926-WK-008 К…" at bounding box center [477, 239] width 955 height 479
click at [119, 116] on button "В работе" at bounding box center [109, 111] width 28 height 9
type textarea "x"
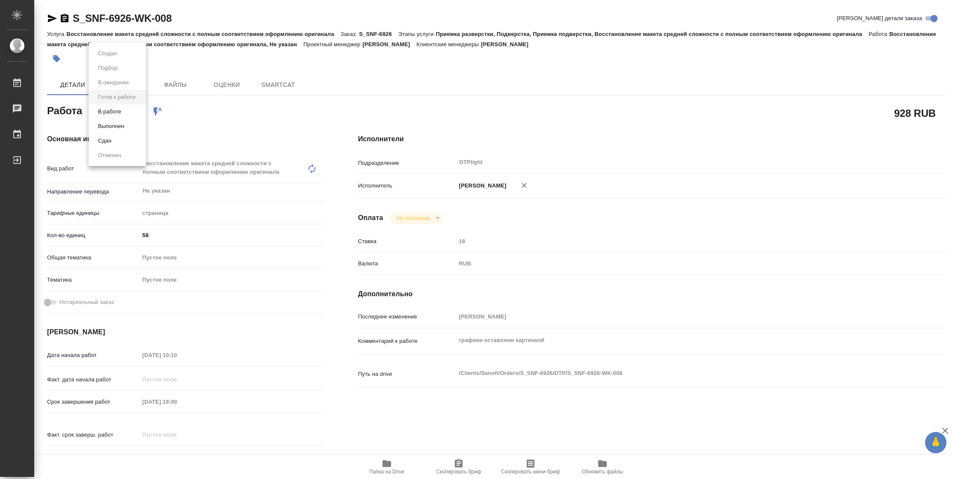
type textarea "x"
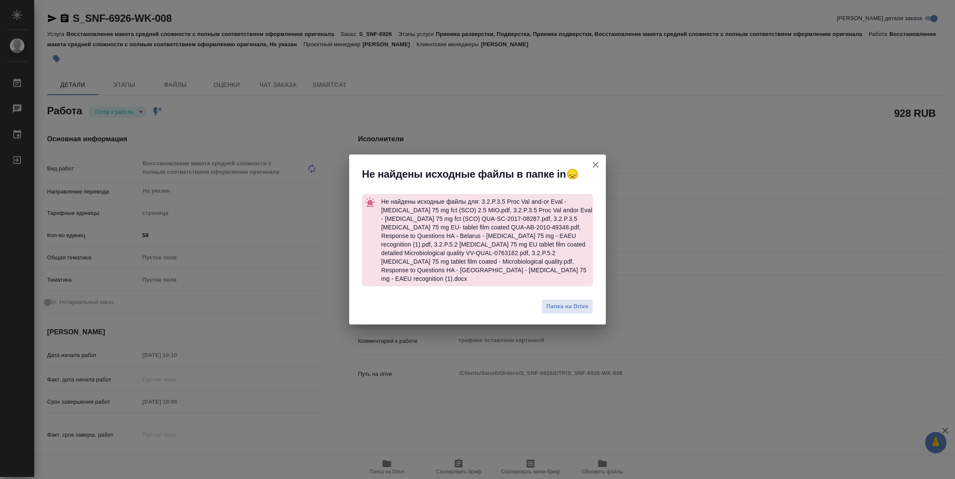
type textarea "x"
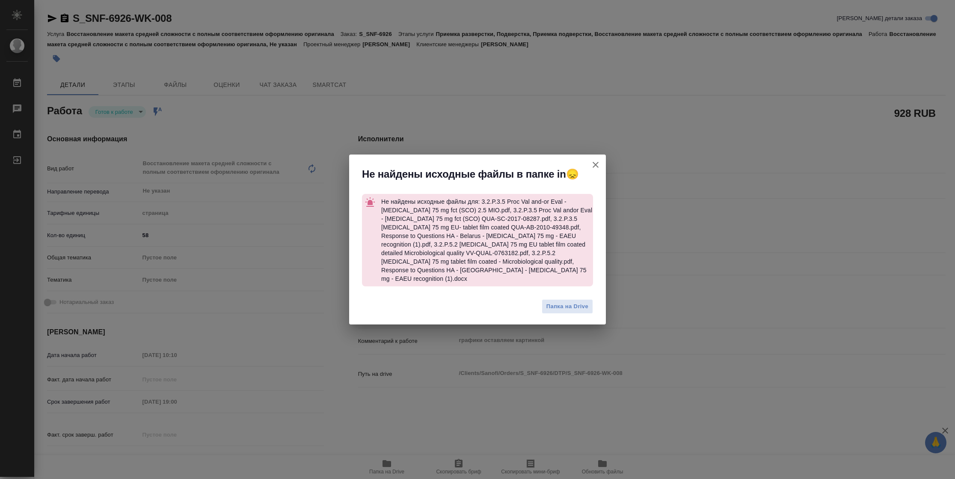
type textarea "x"
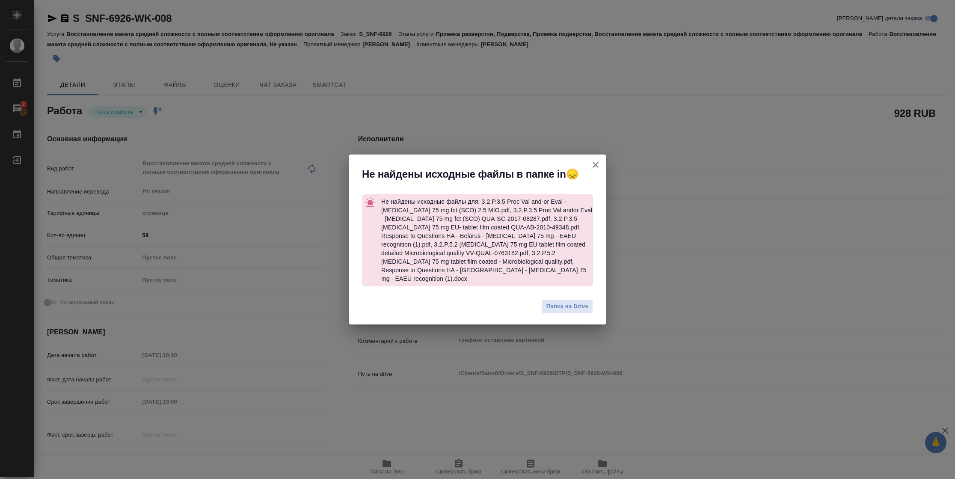
click at [594, 166] on icon "button" at bounding box center [595, 165] width 10 height 10
type textarea "x"
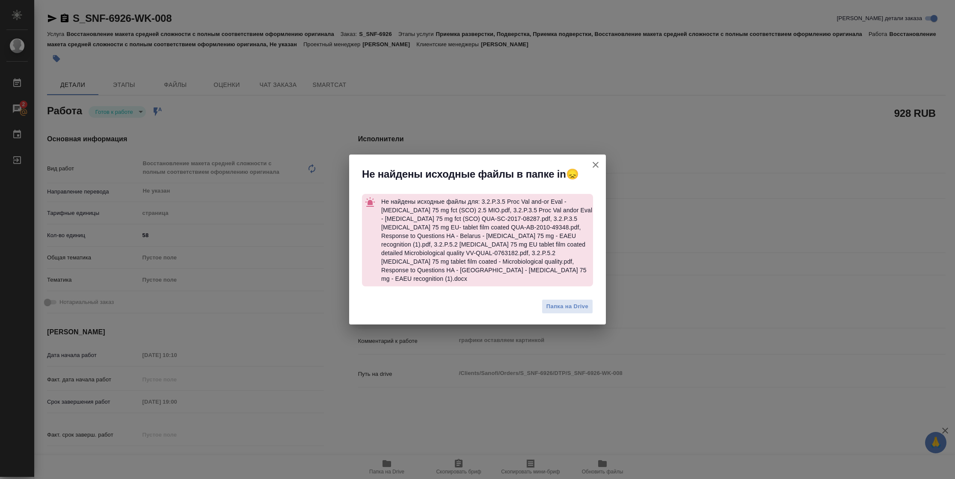
type textarea "x"
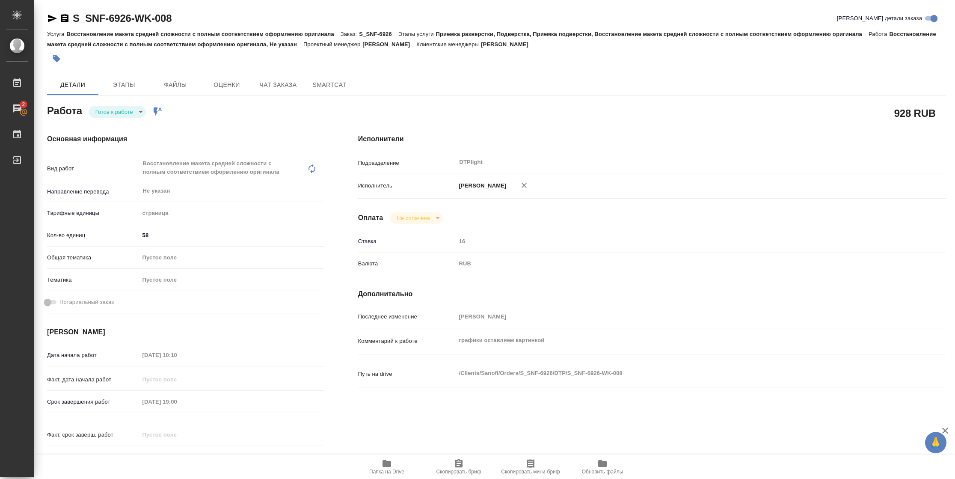
click at [53, 15] on icon "button" at bounding box center [52, 18] width 10 height 10
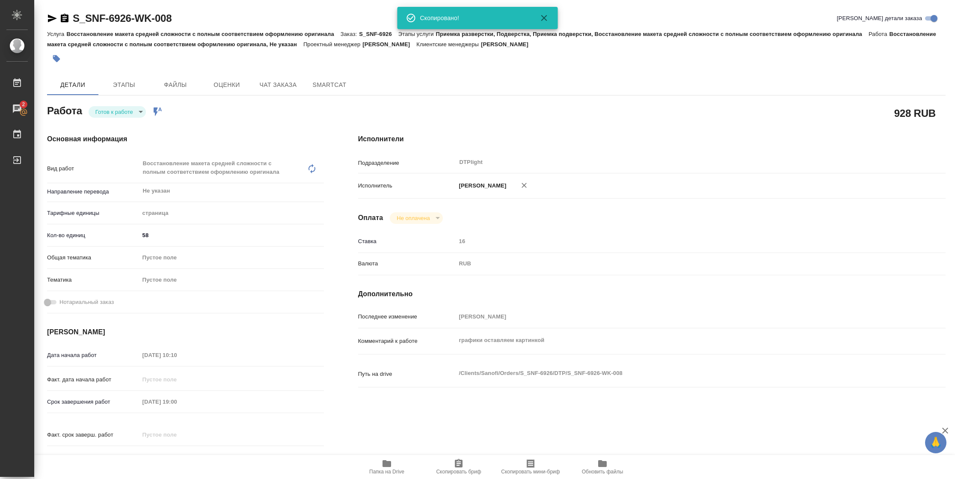
click at [129, 105] on body "🙏 .cls-1 fill:#fff; AWATERA [PERSON_NAME] 2 Чаты График Выйти S_SNF-6926-WK-008…" at bounding box center [477, 239] width 955 height 479
click at [124, 113] on li "В работе" at bounding box center [117, 111] width 57 height 15
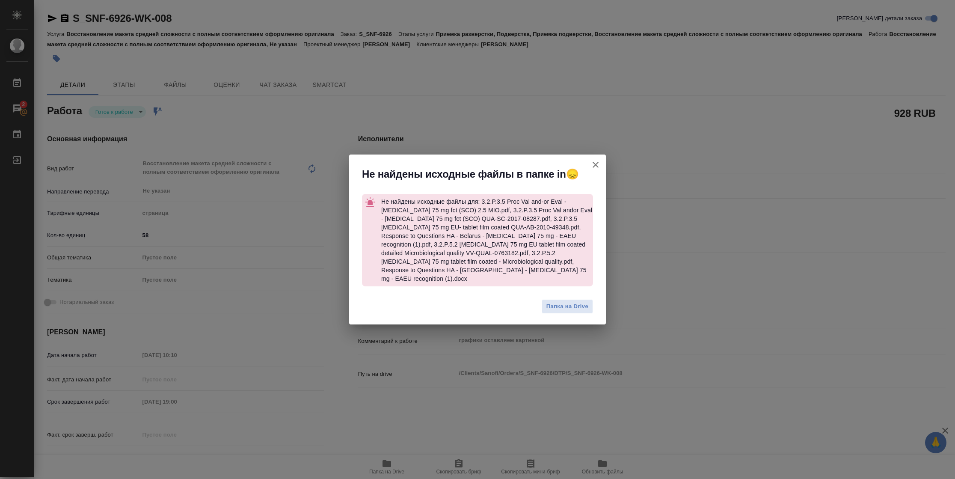
type textarea "x"
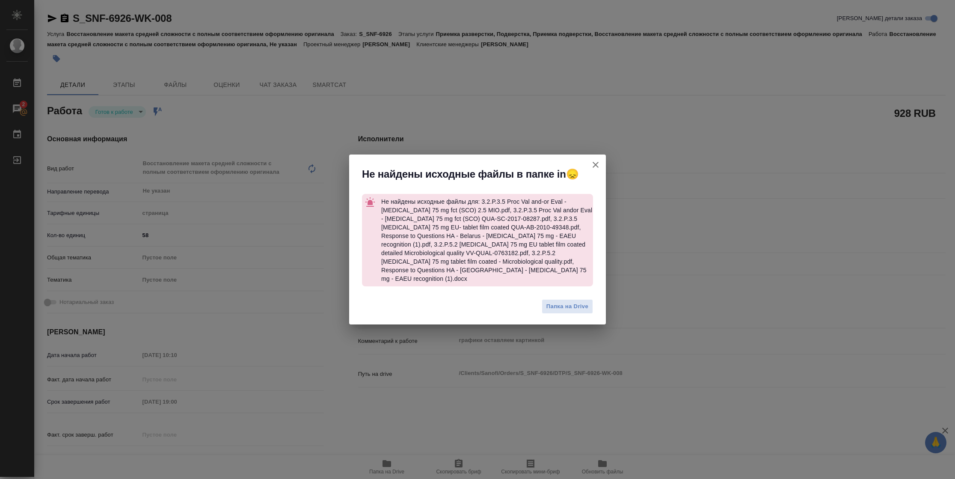
type textarea "x"
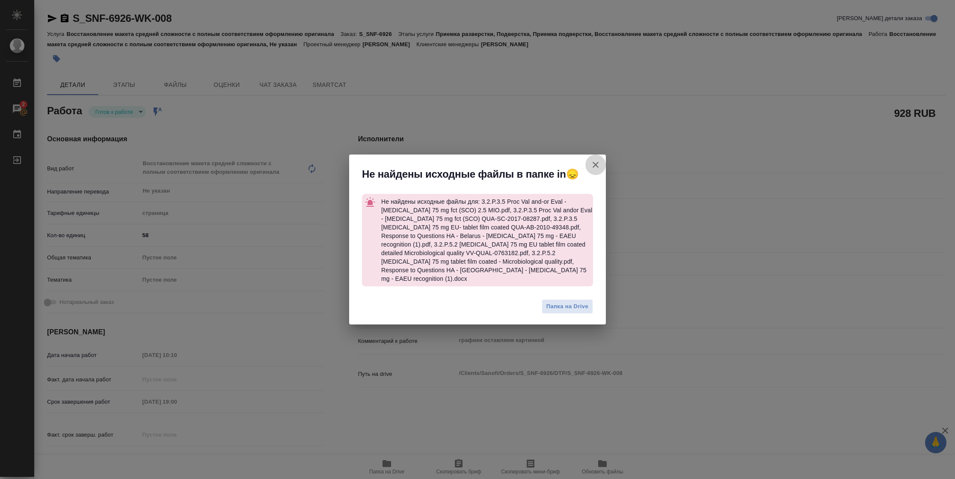
click at [598, 167] on icon "button" at bounding box center [595, 165] width 10 height 10
type textarea "x"
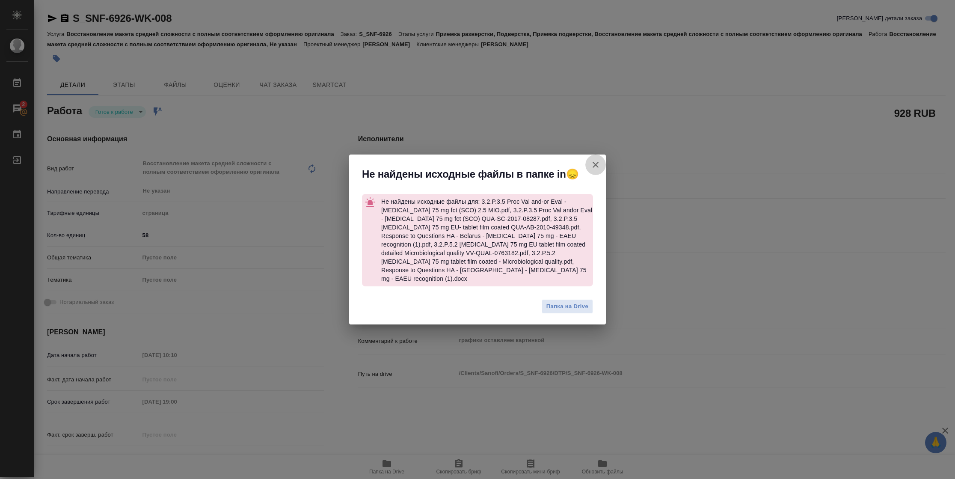
type textarea "x"
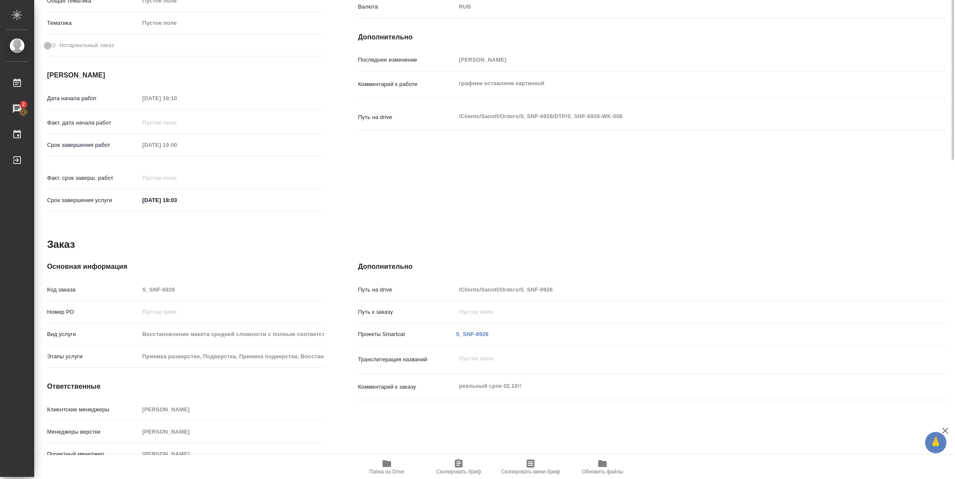
scroll to position [259, 0]
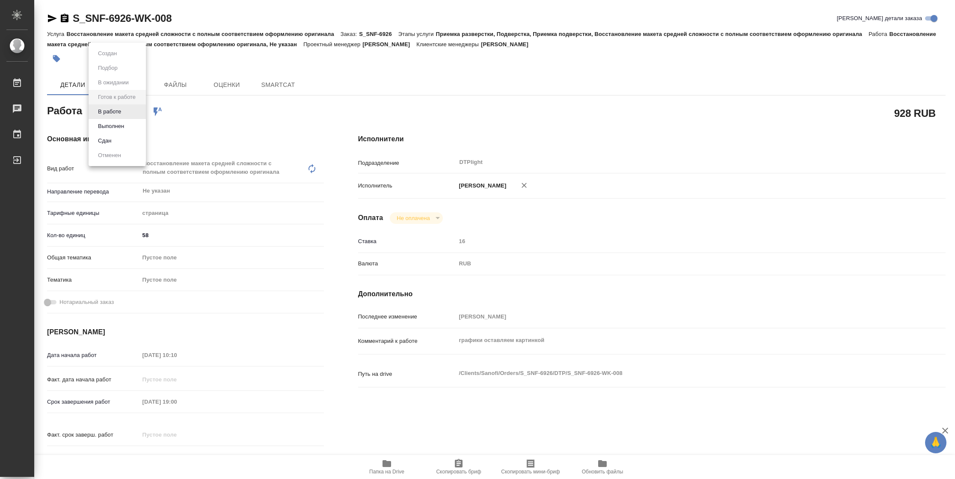
click at [122, 106] on body "🙏 .cls-1 fill:#fff; AWATERA [PERSON_NAME] Чаты График Выйти S_SNF-6926-WK-008 К…" at bounding box center [477, 239] width 955 height 479
type textarea "x"
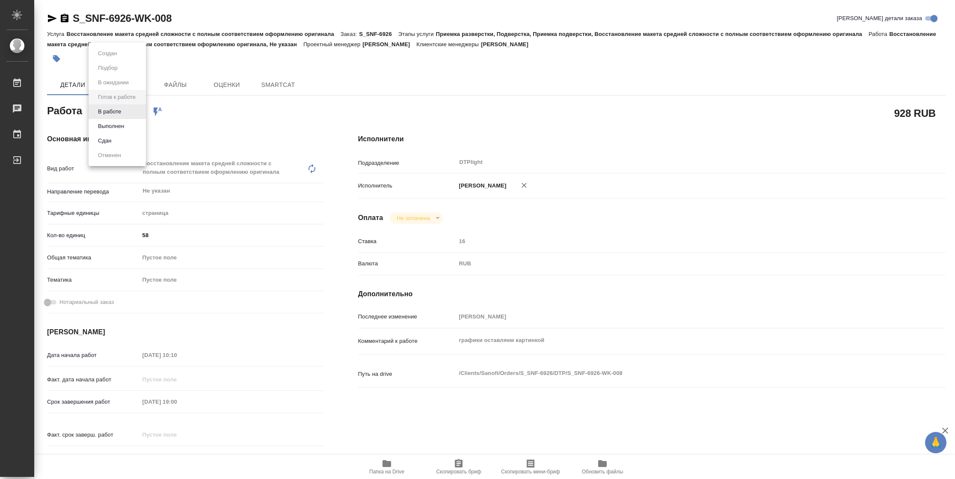
type textarea "x"
click at [122, 107] on button "В работе" at bounding box center [109, 111] width 28 height 9
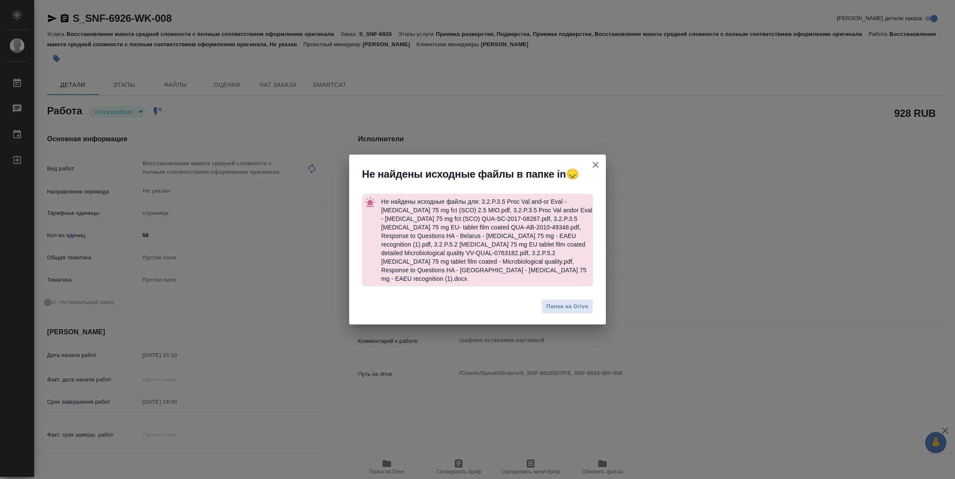
type textarea "x"
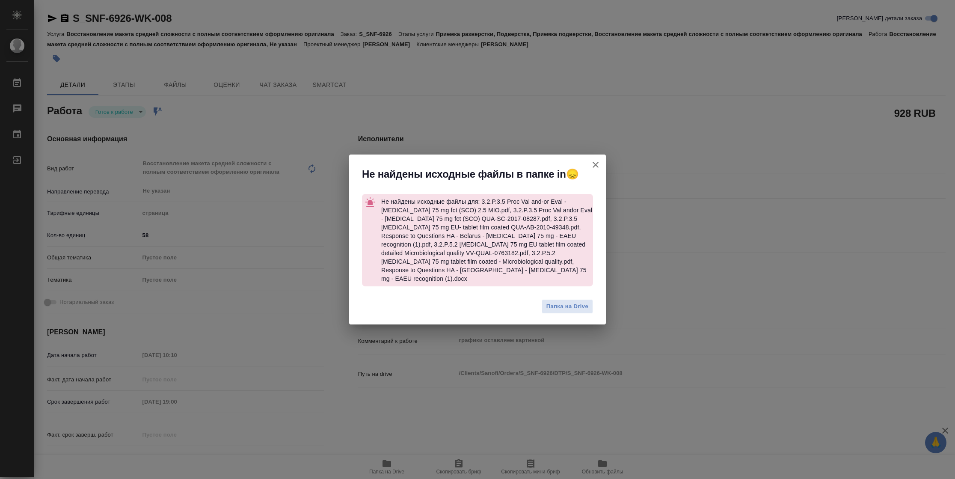
type textarea "x"
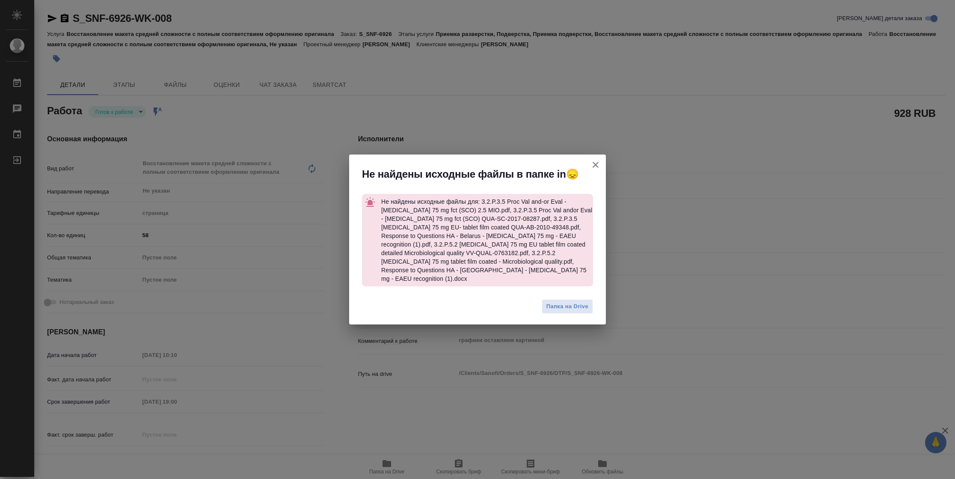
type textarea "x"
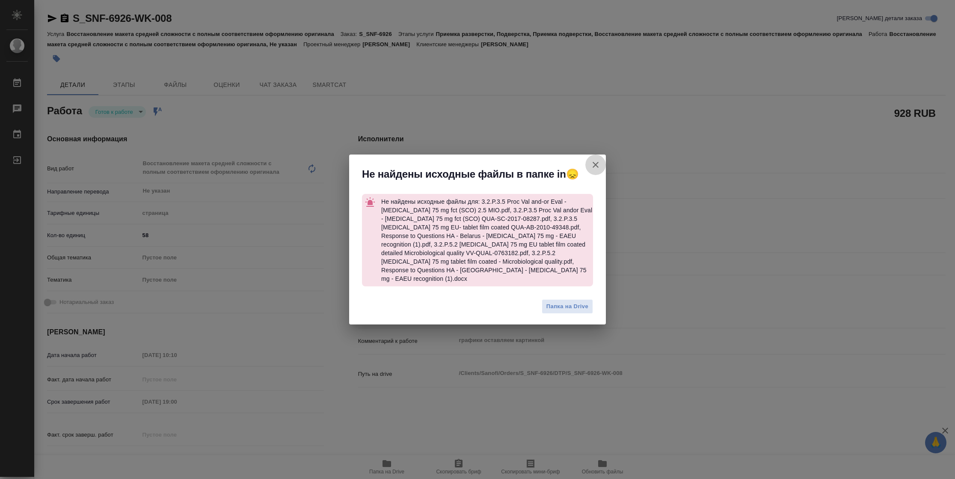
click at [599, 168] on icon "button" at bounding box center [595, 165] width 10 height 10
type textarea "x"
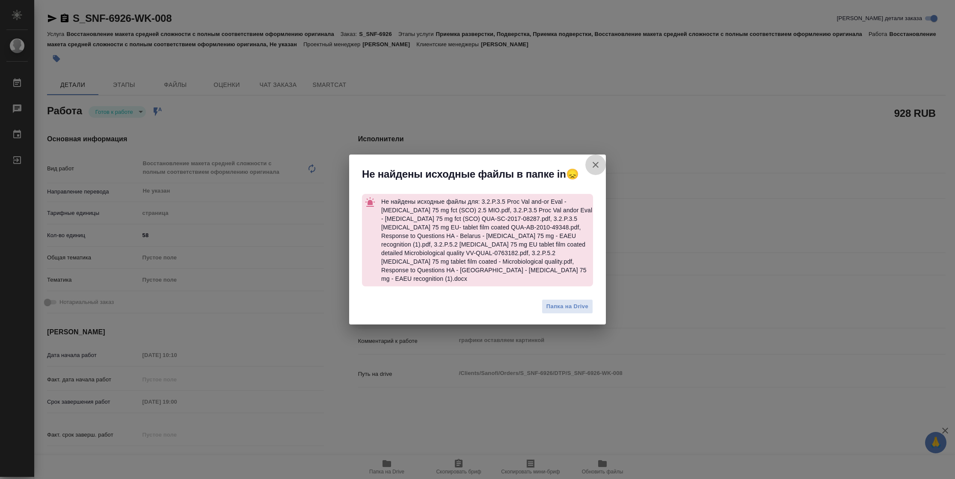
type textarea "x"
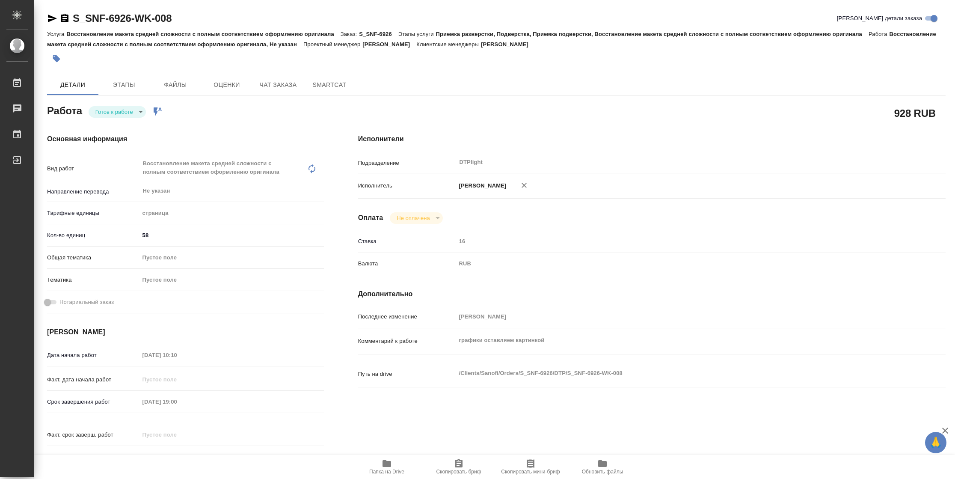
type textarea "x"
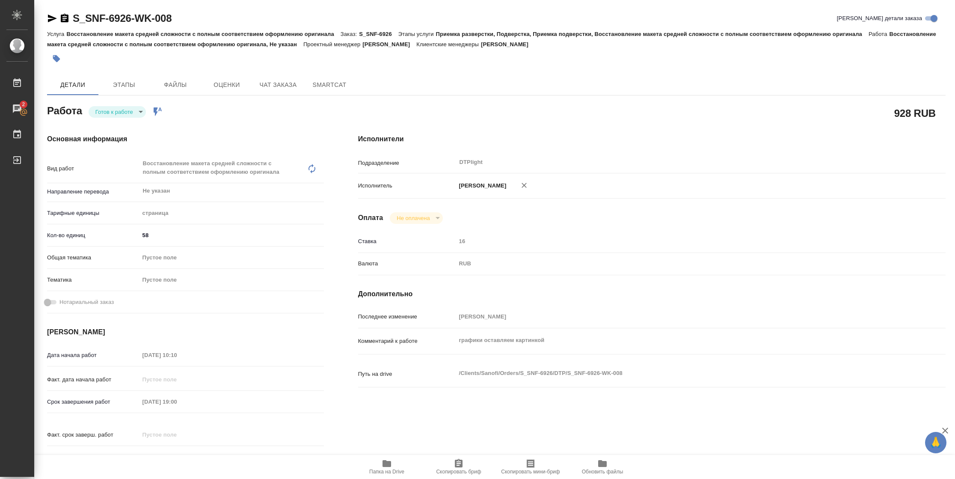
click at [383, 471] on span "Папка на Drive" at bounding box center [386, 471] width 35 height 6
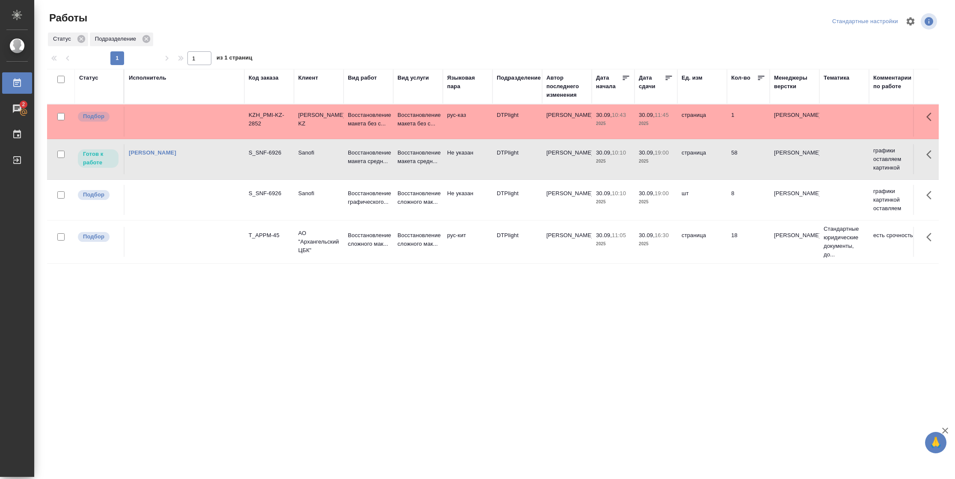
click at [636, 167] on td "30.09, 19:00 2025" at bounding box center [655, 159] width 43 height 30
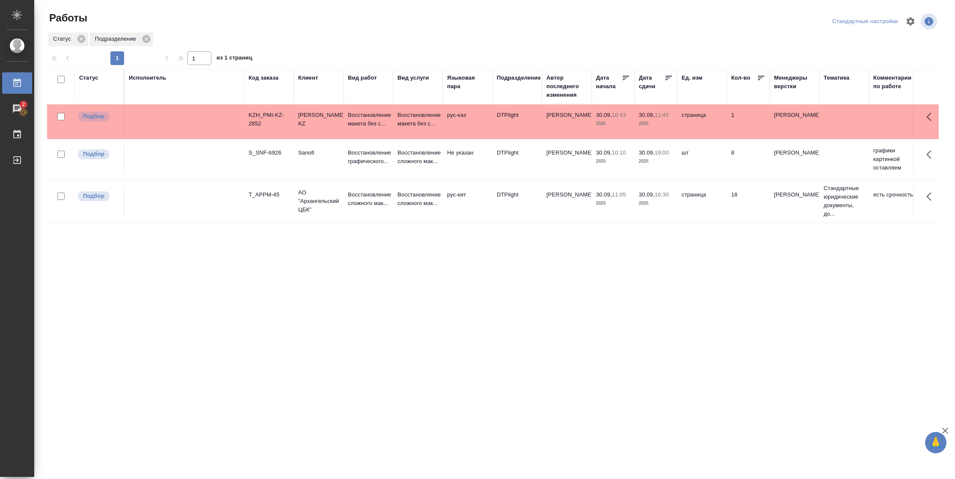
click at [91, 78] on div "Статус" at bounding box center [88, 78] width 19 height 9
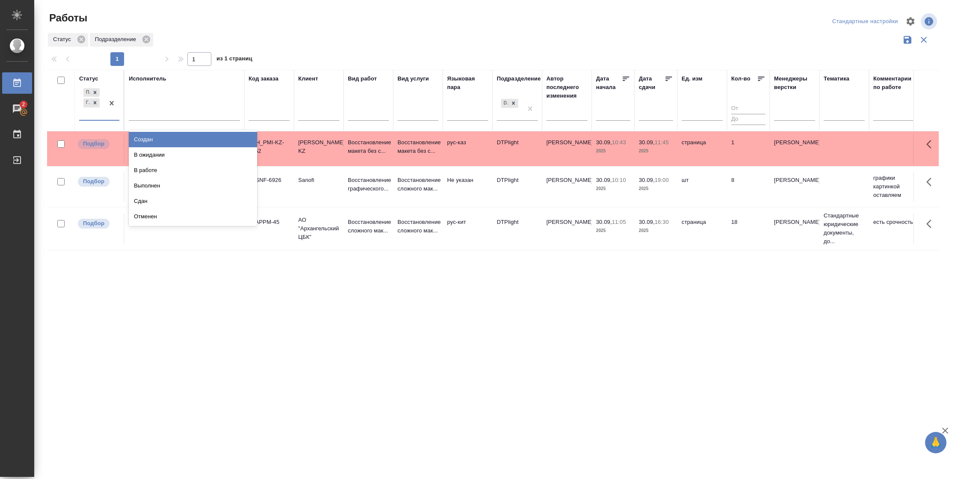
click at [102, 119] on div "Подбор Готов к работе" at bounding box center [91, 102] width 25 height 33
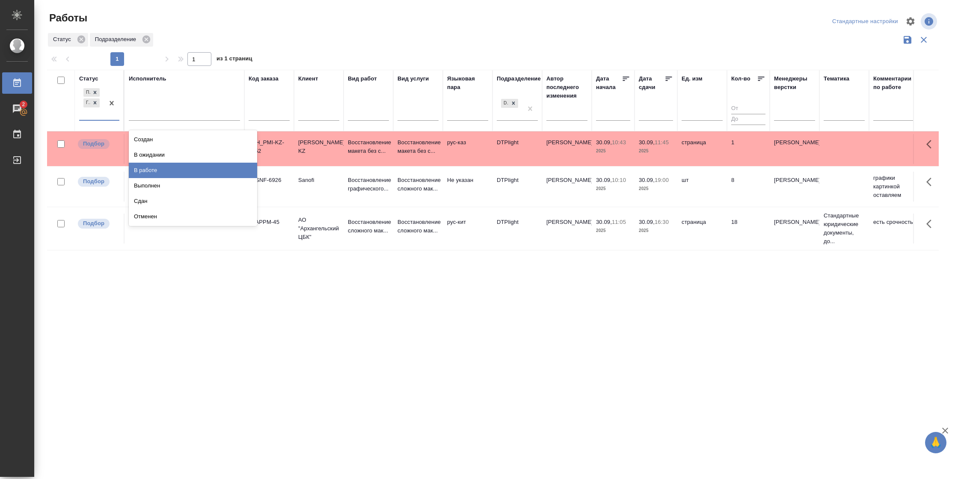
click at [178, 172] on div "В работе" at bounding box center [193, 170] width 128 height 15
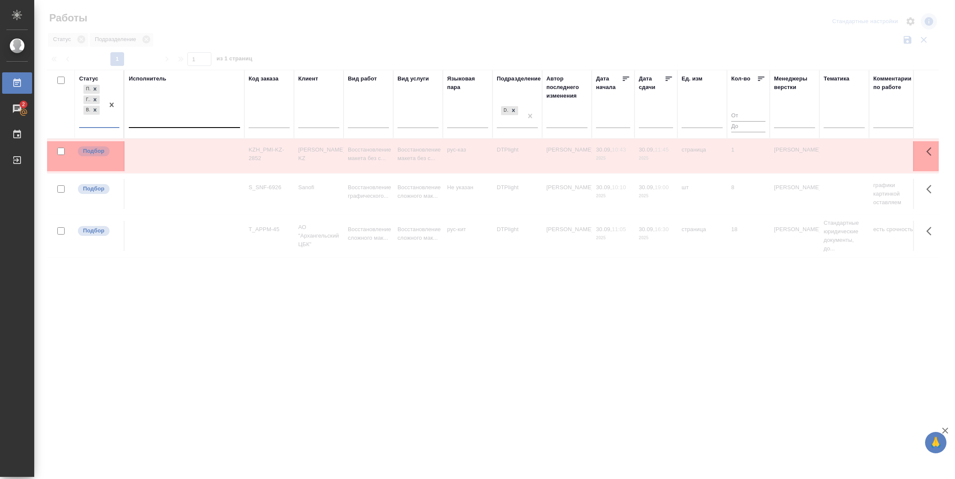
click at [178, 118] on div at bounding box center [184, 119] width 111 height 12
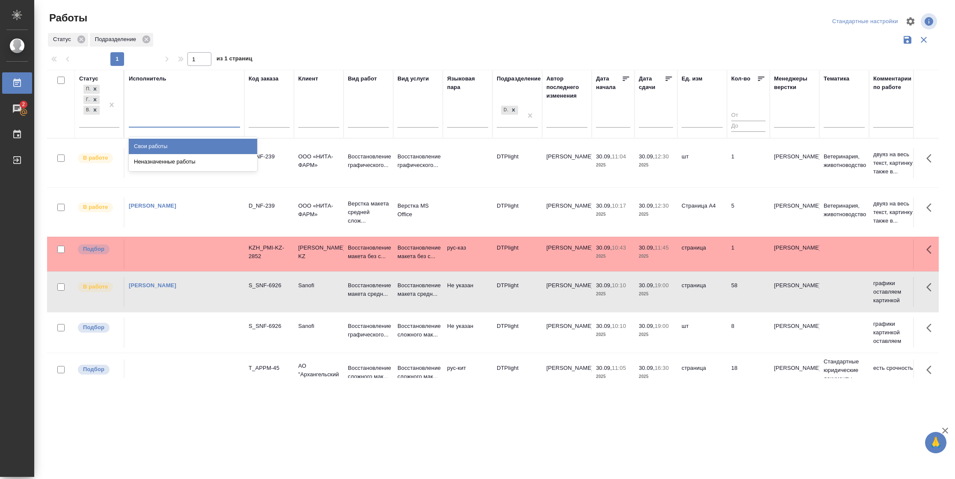
click at [174, 145] on div "Свои работы" at bounding box center [193, 146] width 128 height 15
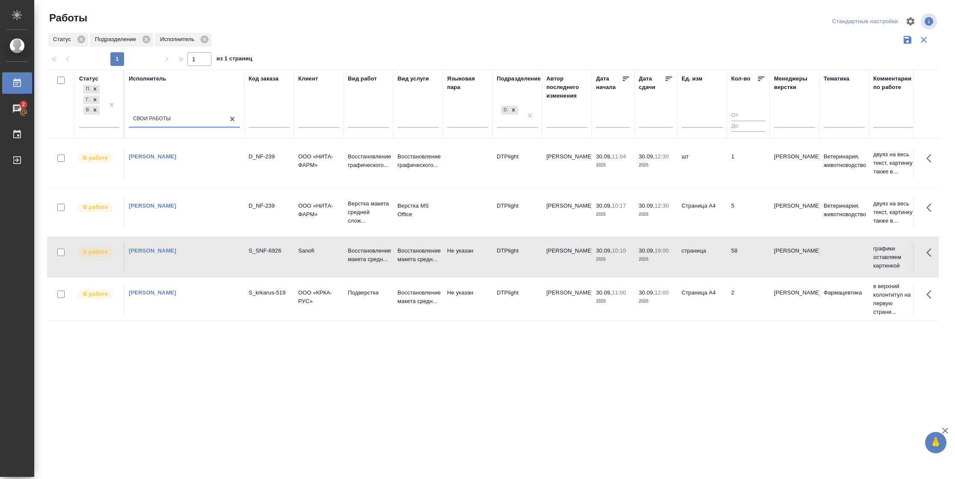
click at [665, 77] on icon at bounding box center [668, 78] width 9 height 9
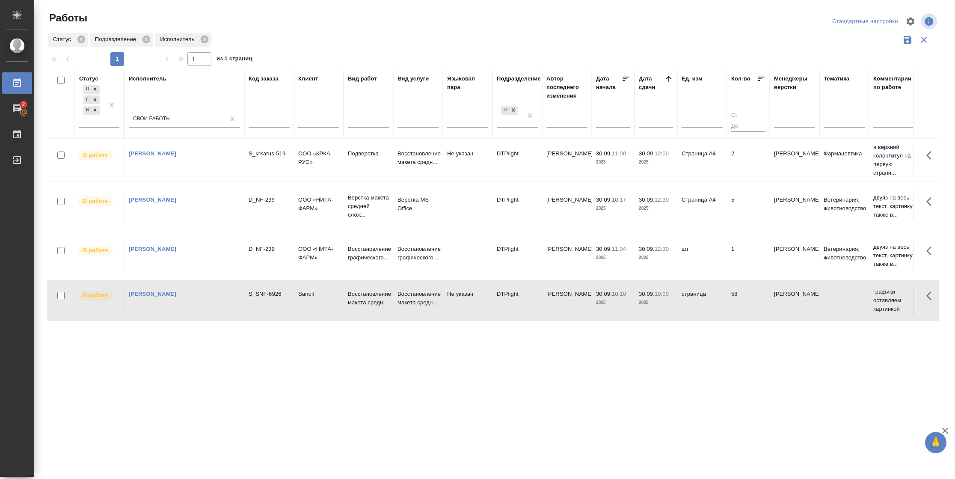
click at [715, 213] on td "Страница А4" at bounding box center [702, 206] width 50 height 30
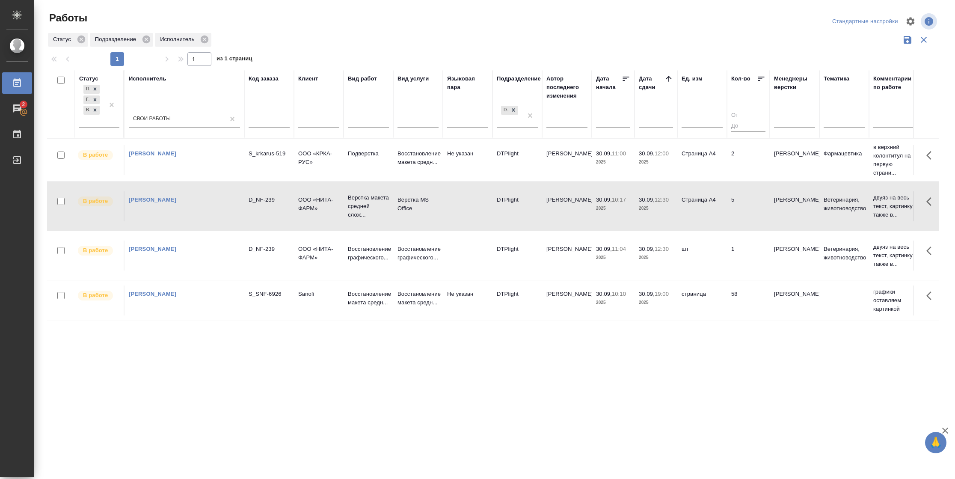
click at [715, 213] on td "Страница А4" at bounding box center [702, 206] width 50 height 30
click at [729, 175] on td "2" at bounding box center [748, 160] width 43 height 30
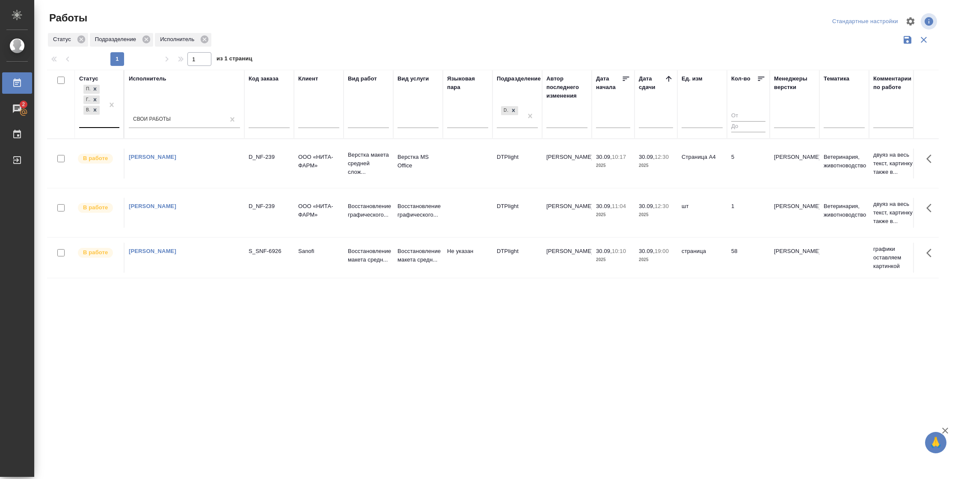
click at [103, 126] on div "Подбор Готов к работе В работе" at bounding box center [91, 105] width 25 height 44
click at [145, 157] on div "В ожидании" at bounding box center [193, 161] width 128 height 15
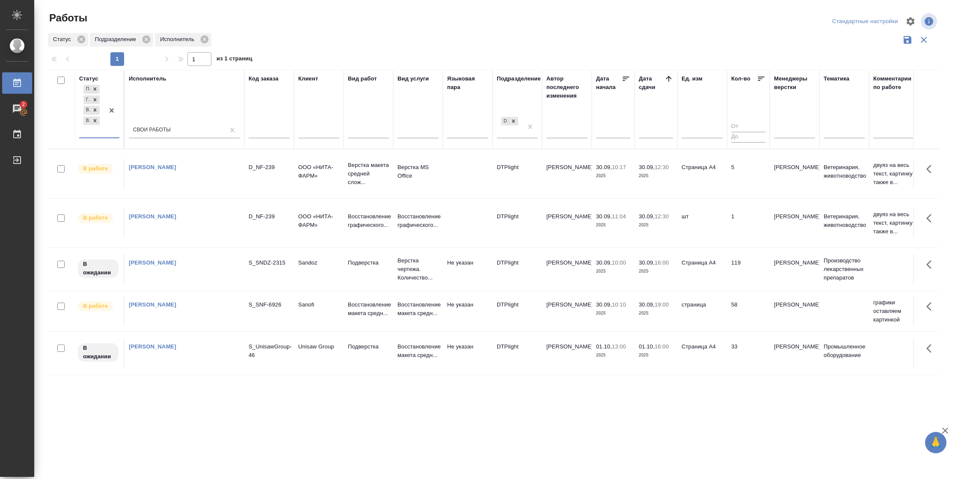
click at [726, 266] on td "Страница А4" at bounding box center [702, 269] width 50 height 30
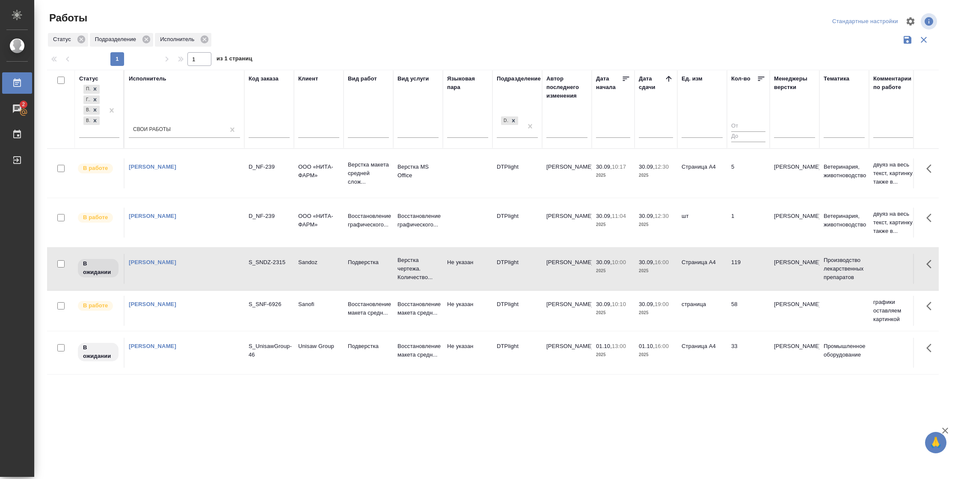
click at [726, 266] on td "Страница А4" at bounding box center [702, 269] width 50 height 30
click at [96, 122] on icon at bounding box center [95, 121] width 6 height 6
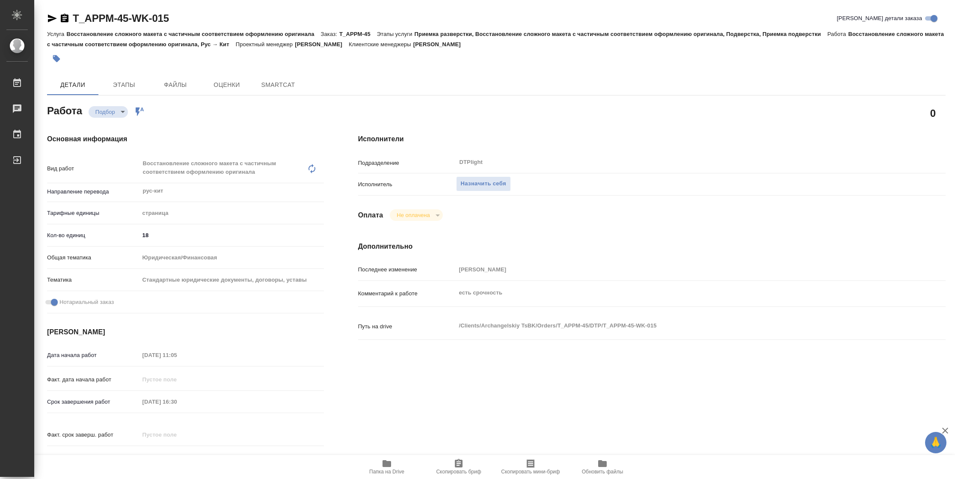
type textarea "x"
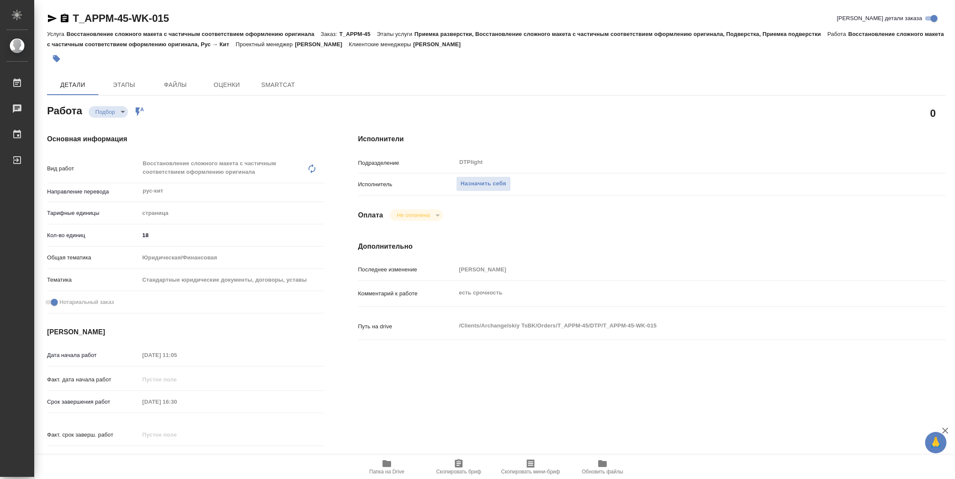
type textarea "x"
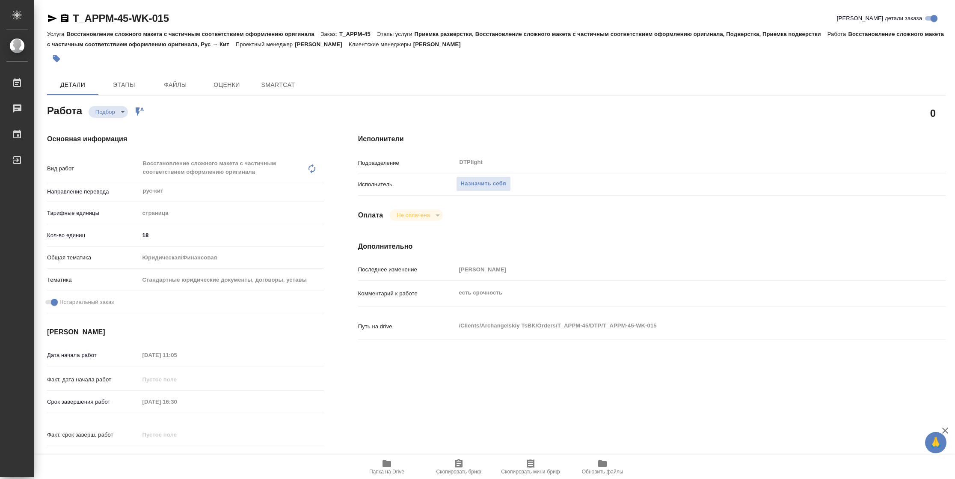
type textarea "x"
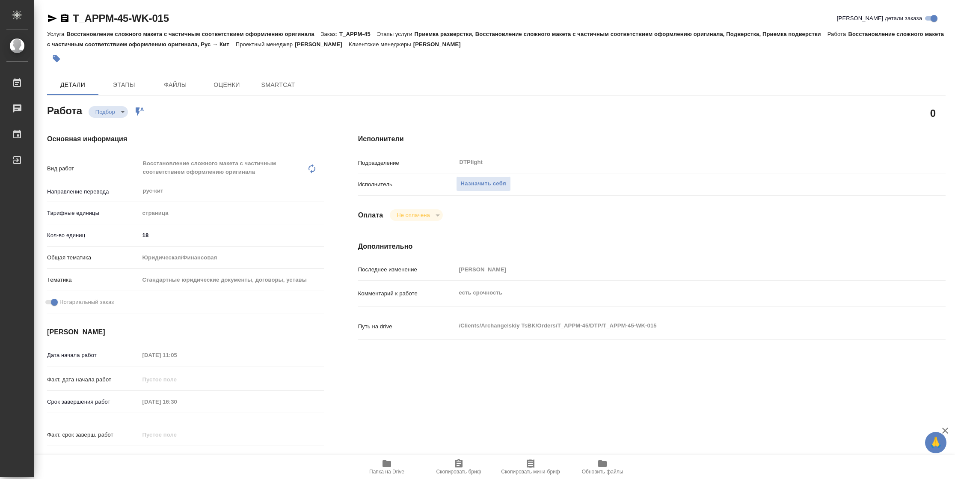
click at [392, 464] on span "Папка на Drive" at bounding box center [387, 466] width 62 height 16
type textarea "x"
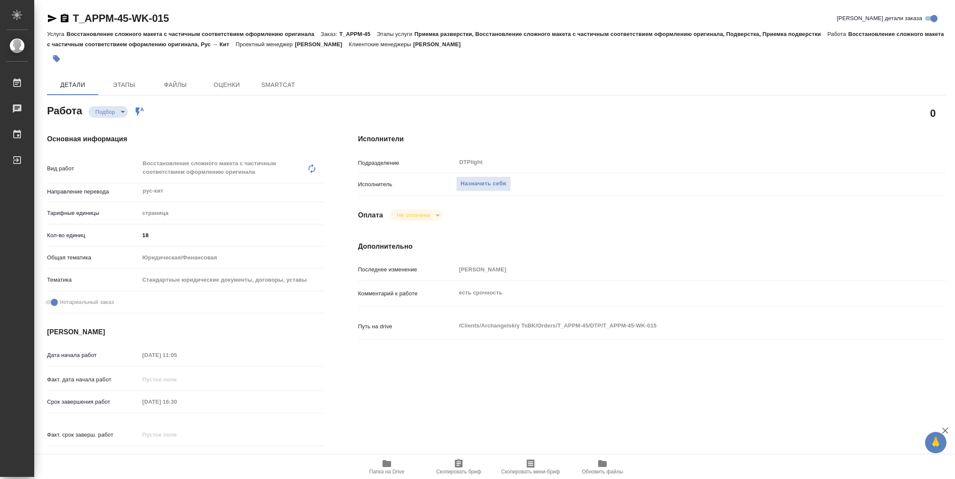
type textarea "x"
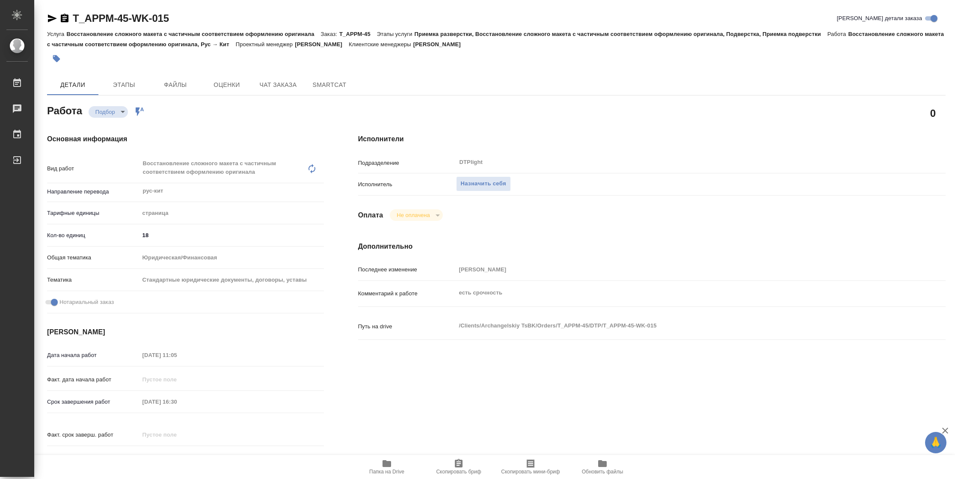
type textarea "x"
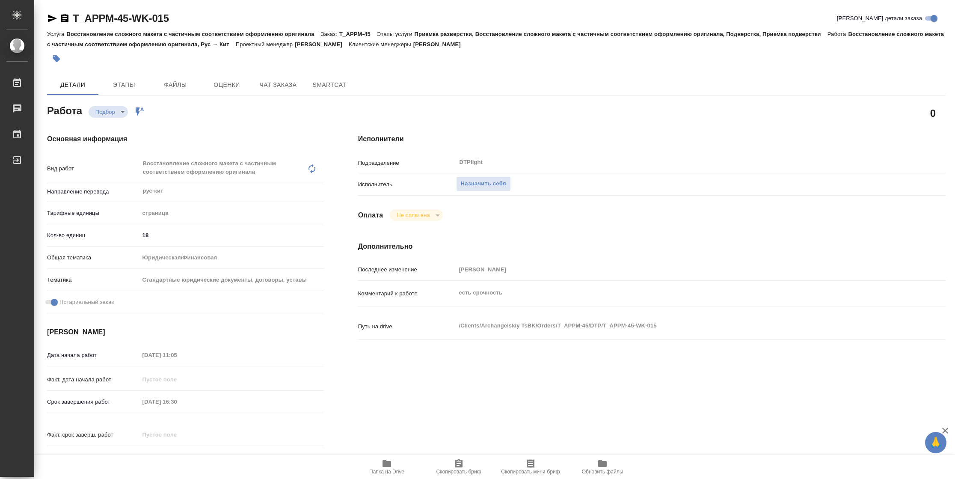
type textarea "x"
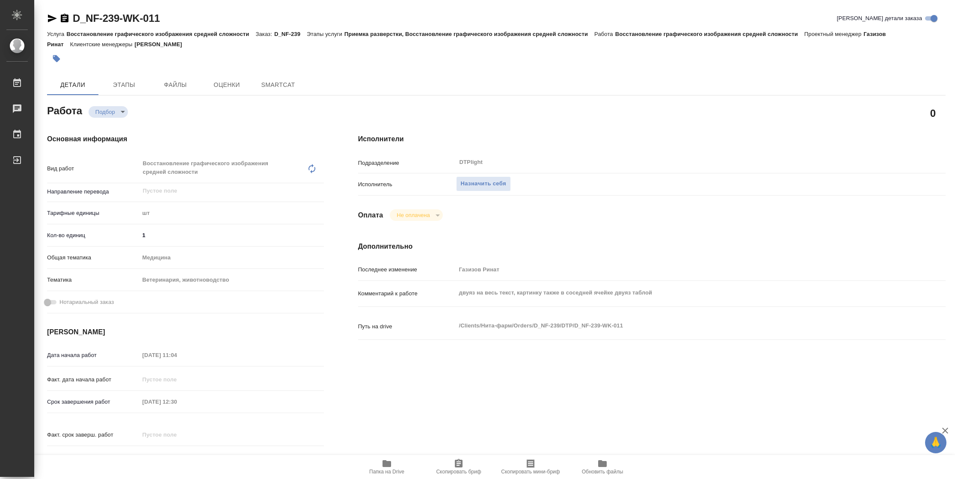
type textarea "x"
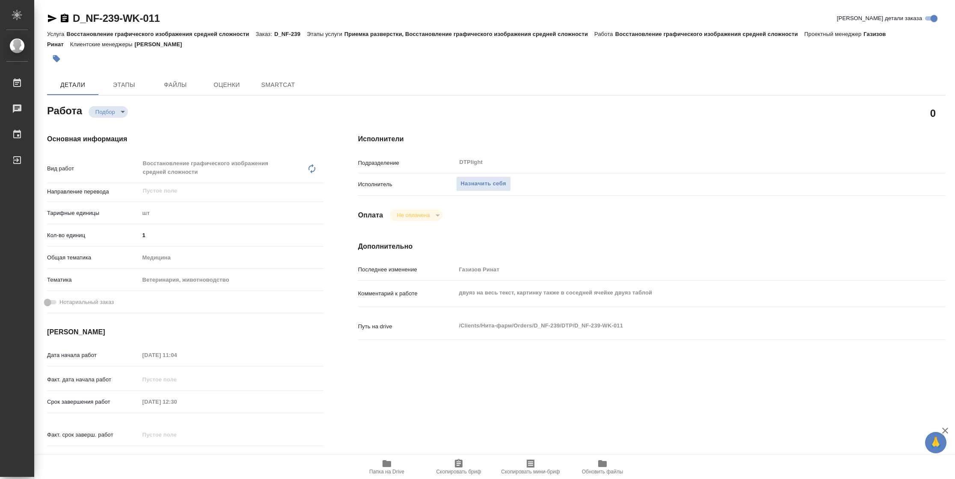
type textarea "x"
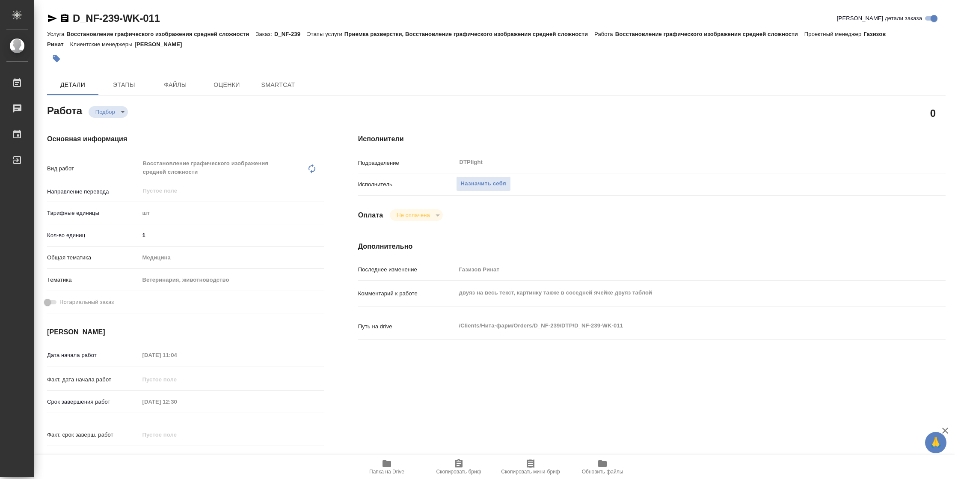
type textarea "x"
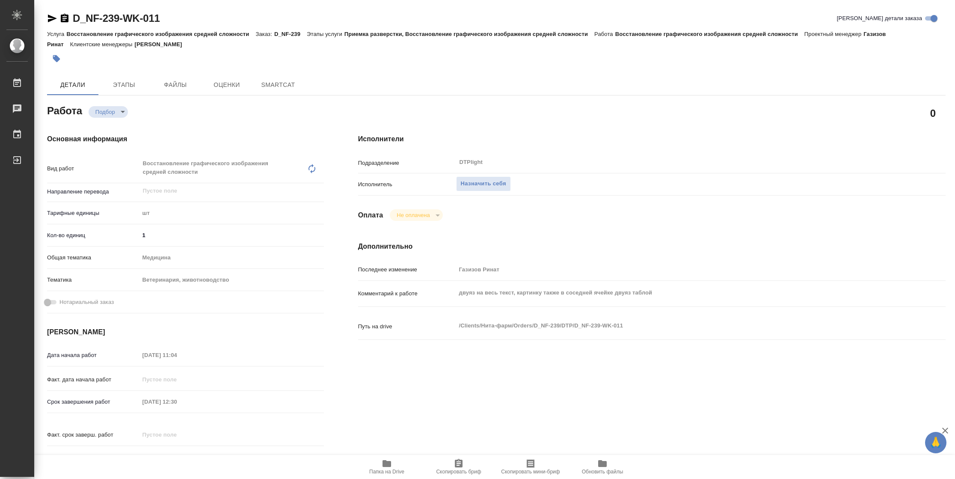
click at [380, 460] on span "Папка на Drive" at bounding box center [387, 466] width 62 height 16
type textarea "x"
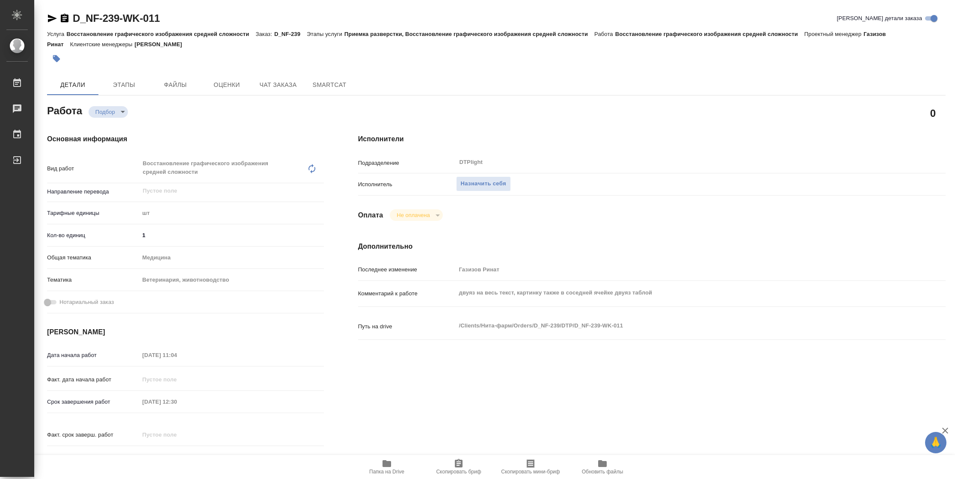
type textarea "x"
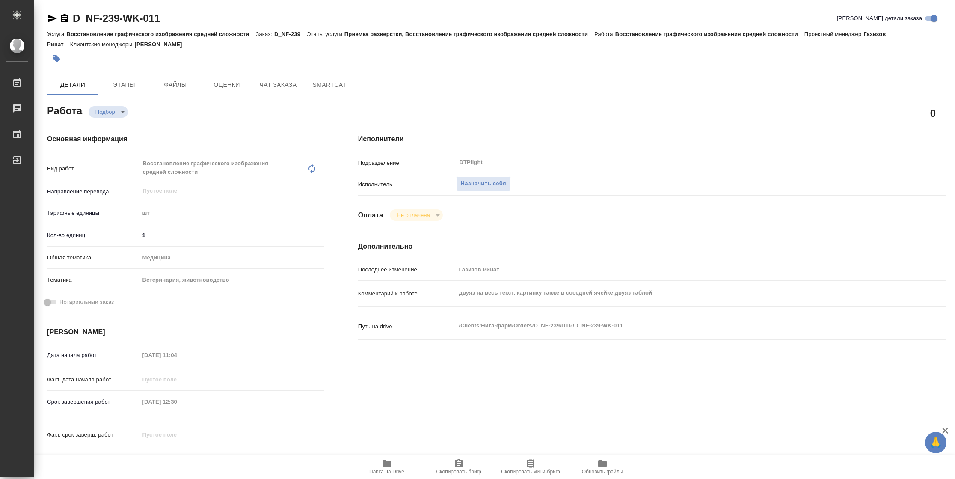
type textarea "x"
click at [497, 187] on span "Назначить себя" at bounding box center [483, 184] width 45 height 10
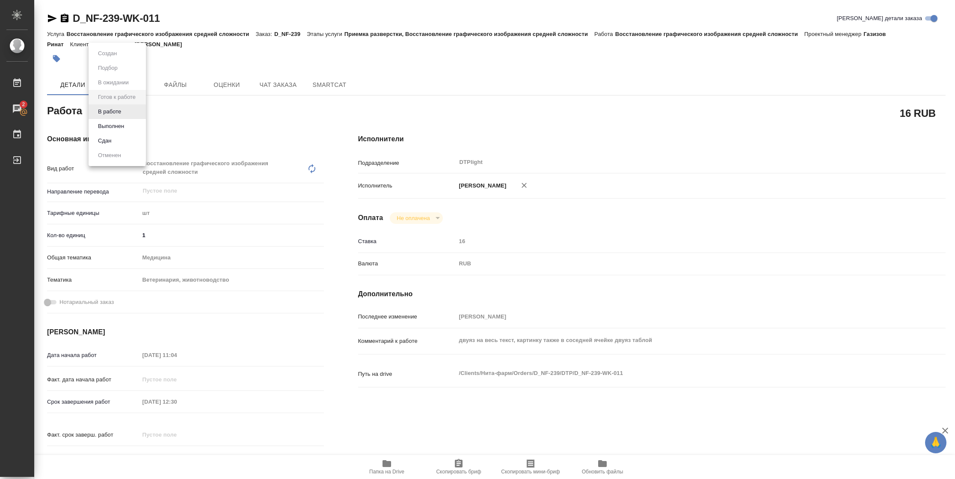
click at [131, 110] on body "🙏 .cls-1 fill:#fff; AWATERA [PERSON_NAME] 2 Чаты График Выйти D_NF-239-WK-011 К…" at bounding box center [477, 239] width 955 height 479
click at [131, 110] on li "В работе" at bounding box center [117, 111] width 57 height 15
type textarea "x"
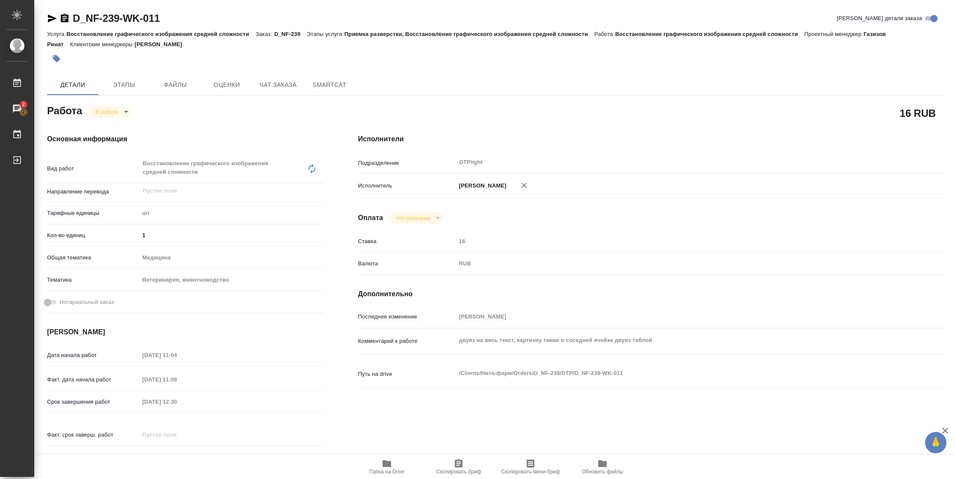
type textarea "x"
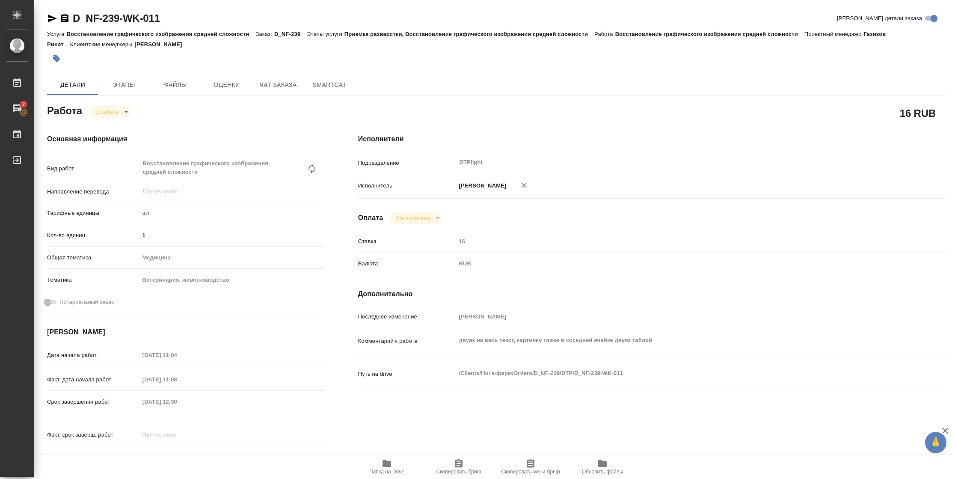
type textarea "x"
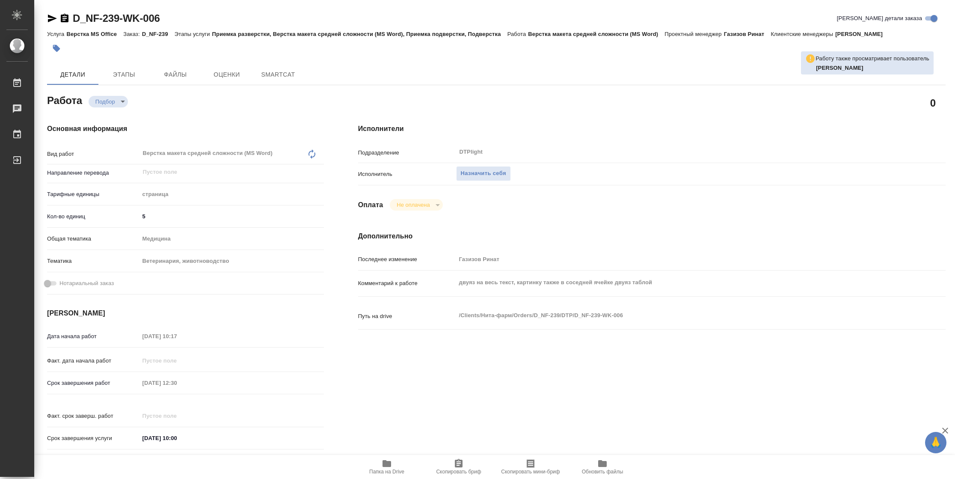
type textarea "x"
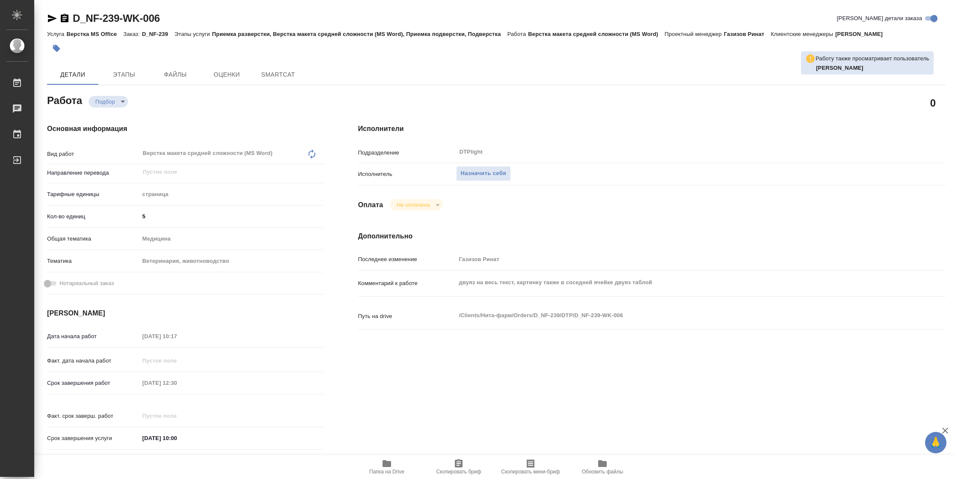
type textarea "x"
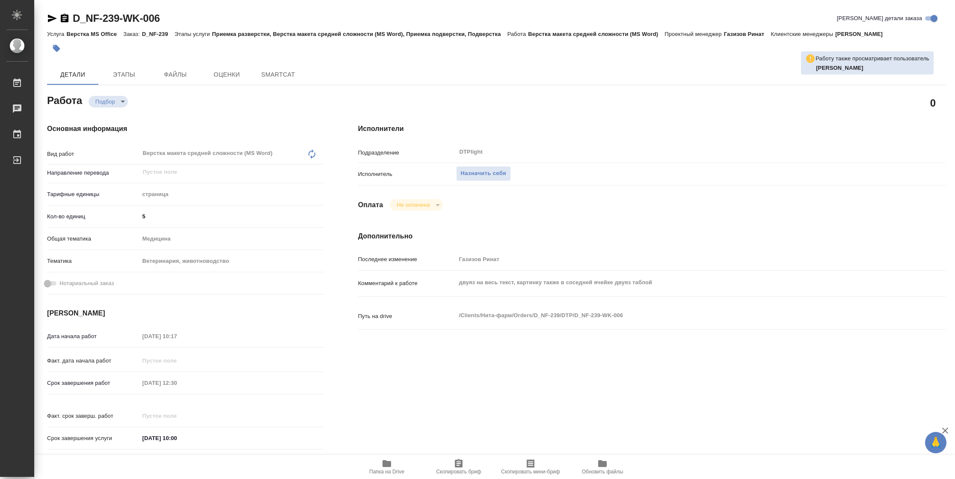
type textarea "x"
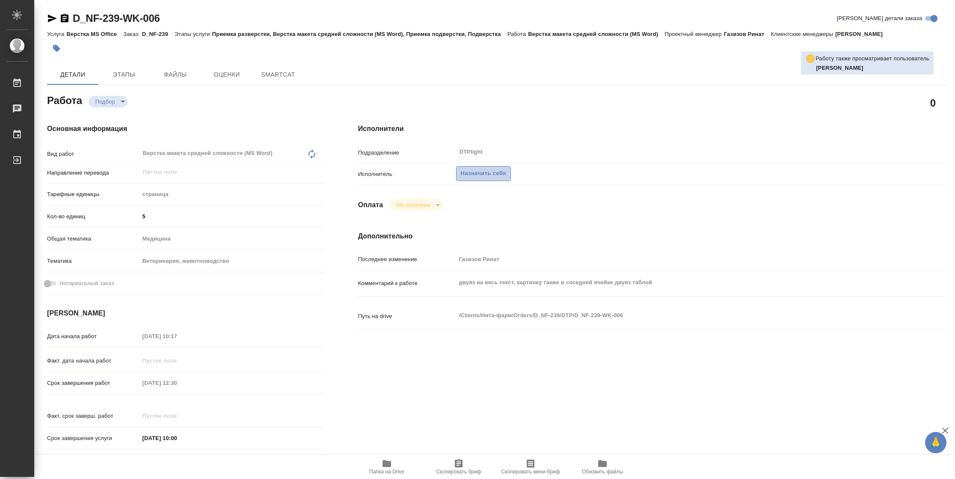
click at [496, 170] on span "Назначить себя" at bounding box center [483, 174] width 45 height 10
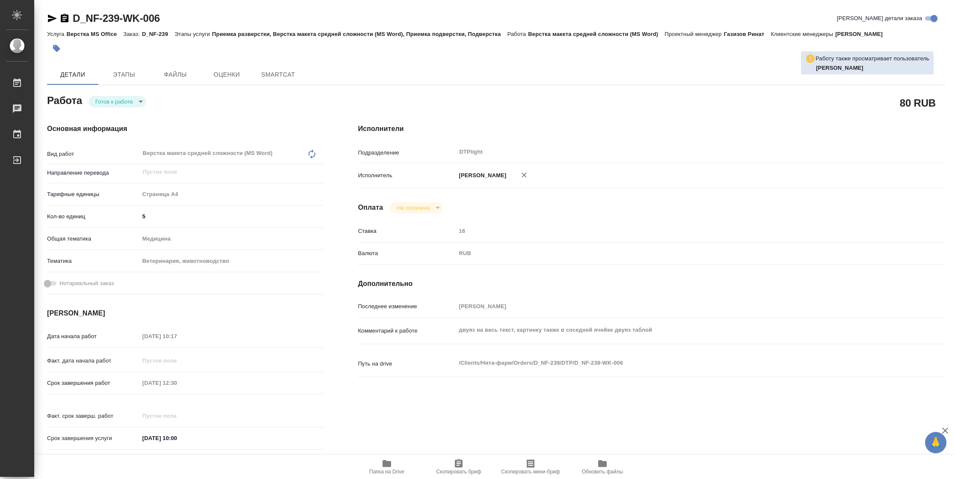
type textarea "x"
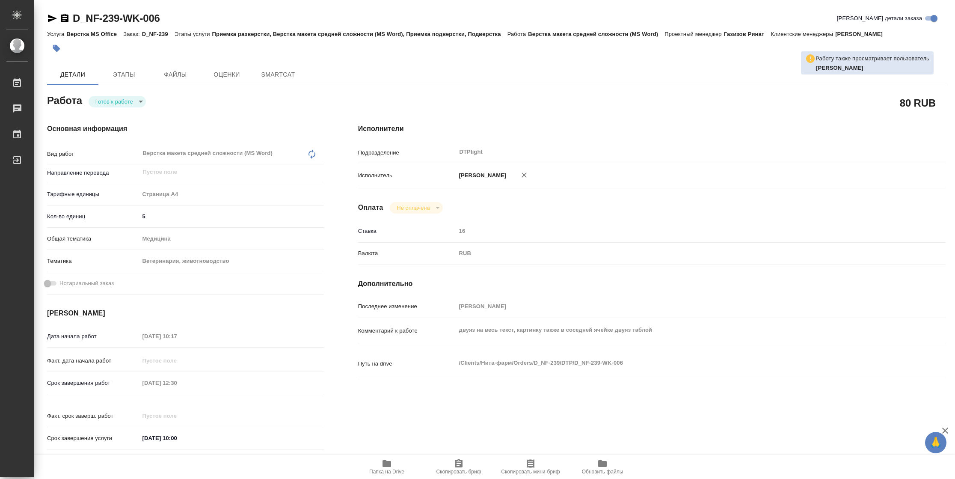
type textarea "x"
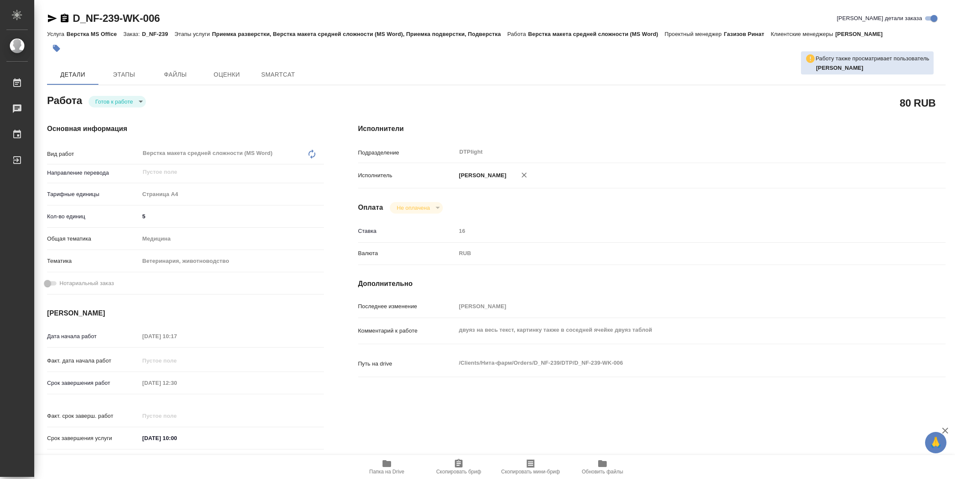
type textarea "x"
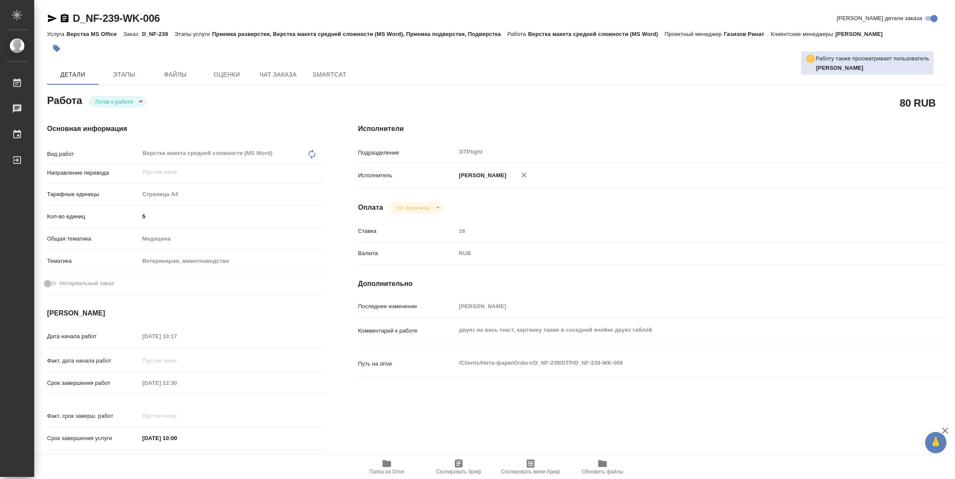
click at [119, 105] on body "🙏 .cls-1 fill:#fff; AWATERA Vasilyeva Natalia Работы Чаты График Выйти D_NF-239…" at bounding box center [477, 239] width 955 height 479
click at [119, 105] on button "В работе" at bounding box center [109, 101] width 28 height 9
type textarea "x"
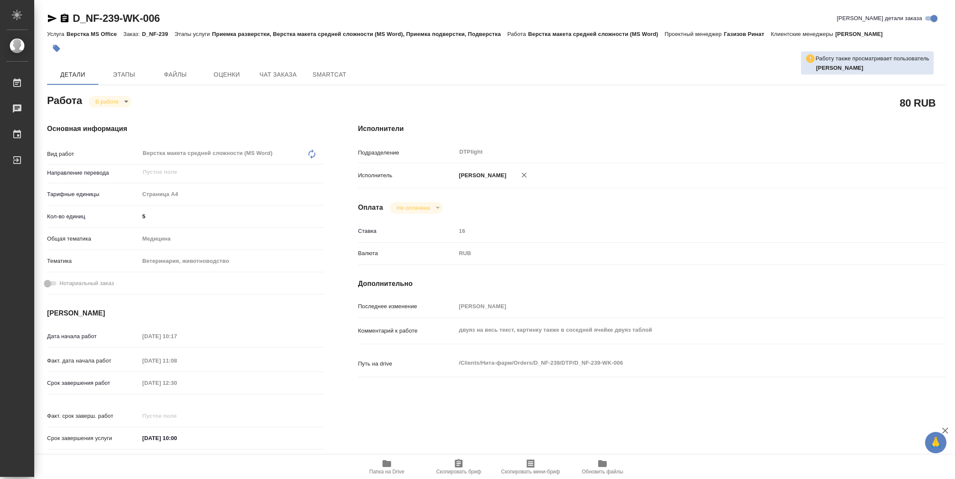
type textarea "x"
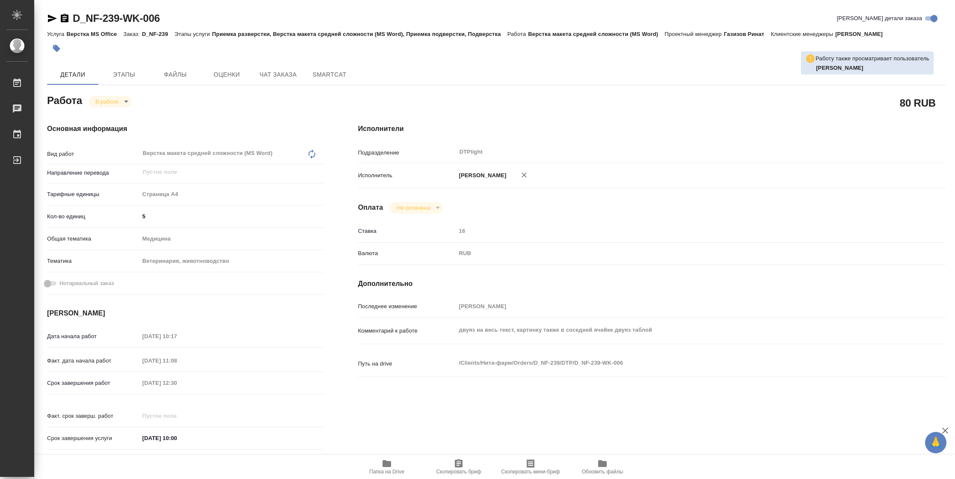
type textarea "x"
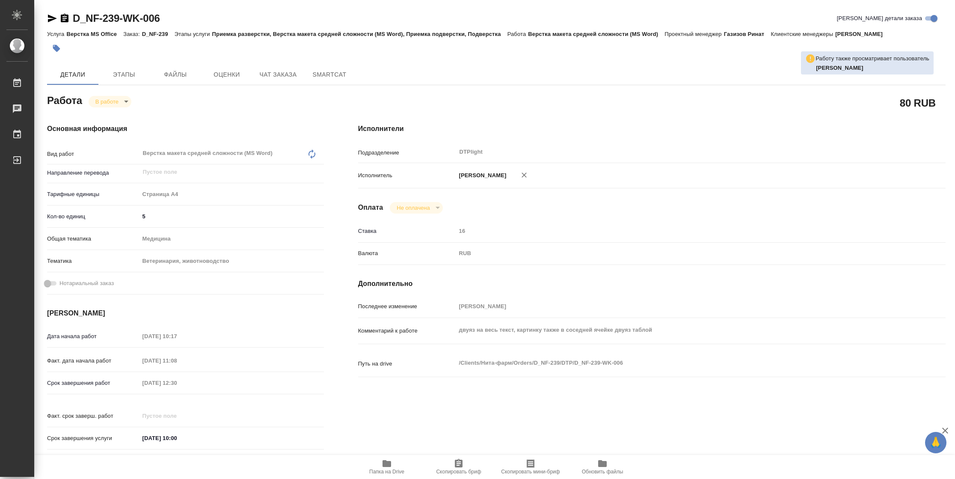
type textarea "x"
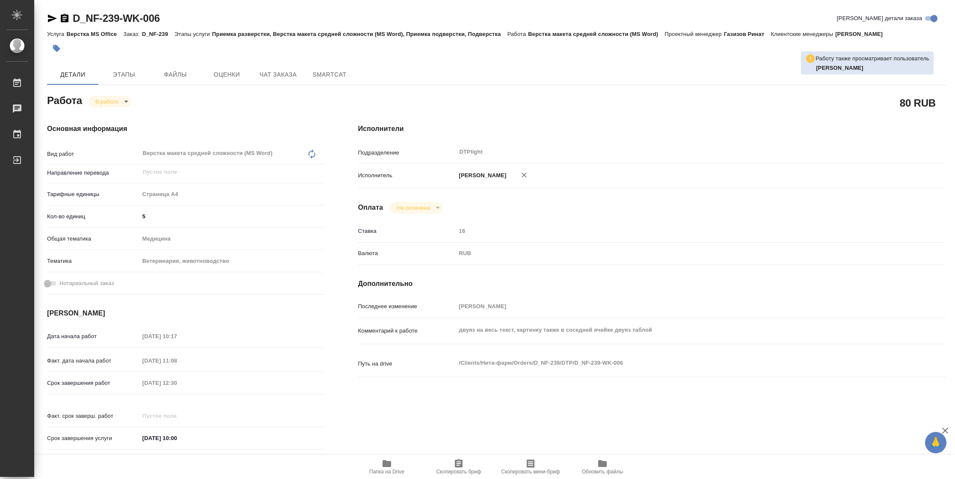
type textarea "x"
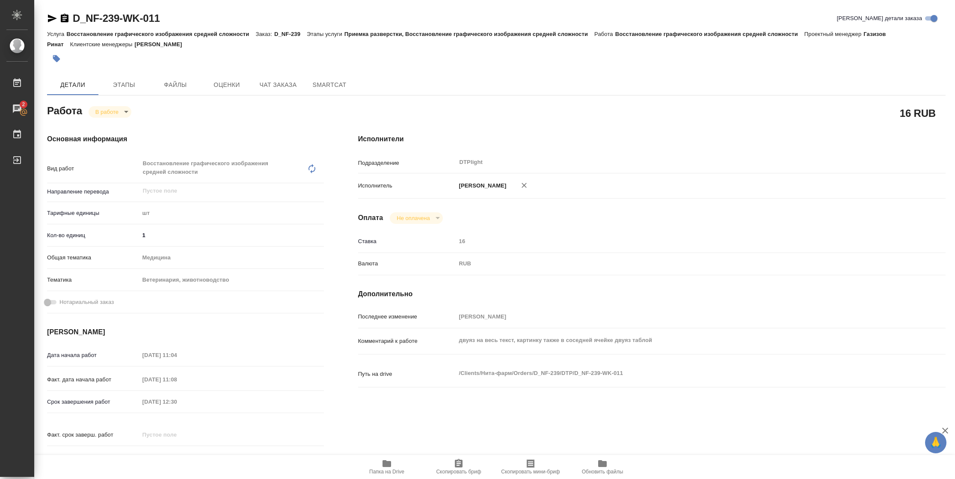
click at [389, 319] on icon "button" at bounding box center [386, 463] width 9 height 7
click at [52, 17] on icon "button" at bounding box center [52, 19] width 9 height 8
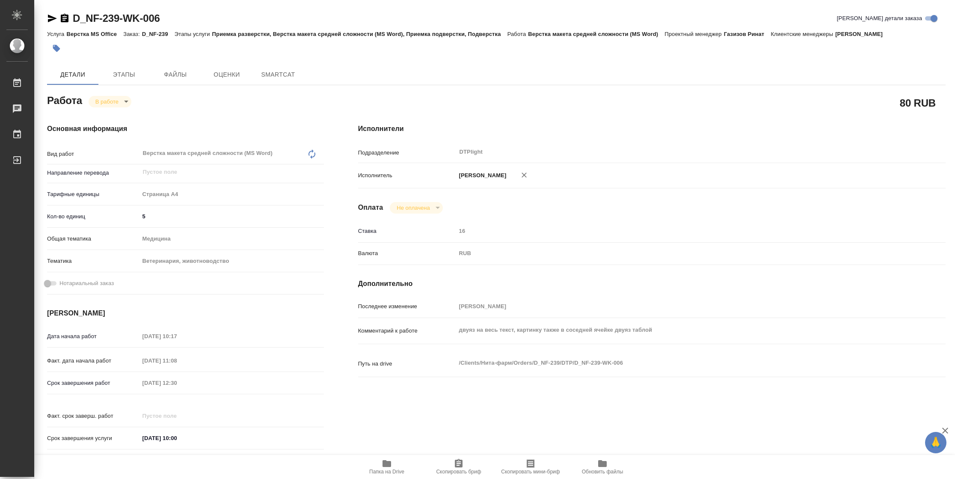
type textarea "x"
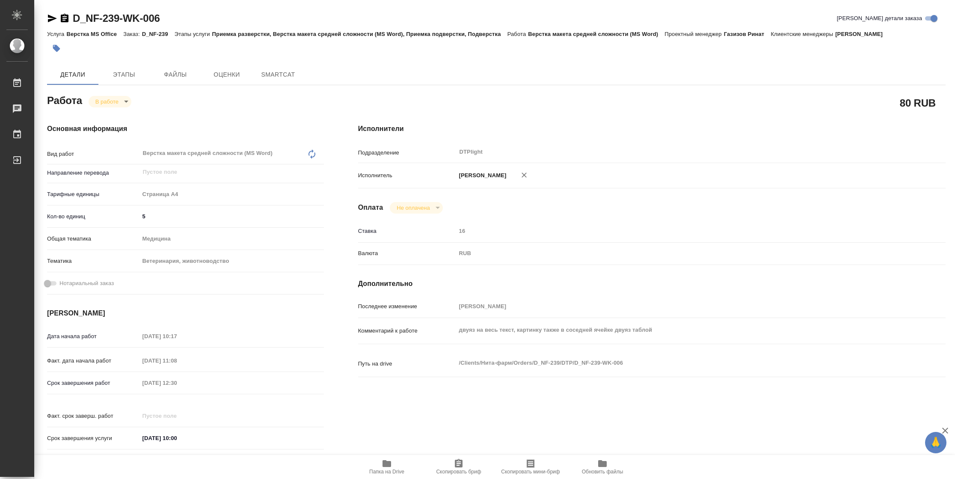
click at [49, 19] on icon "button" at bounding box center [52, 19] width 9 height 8
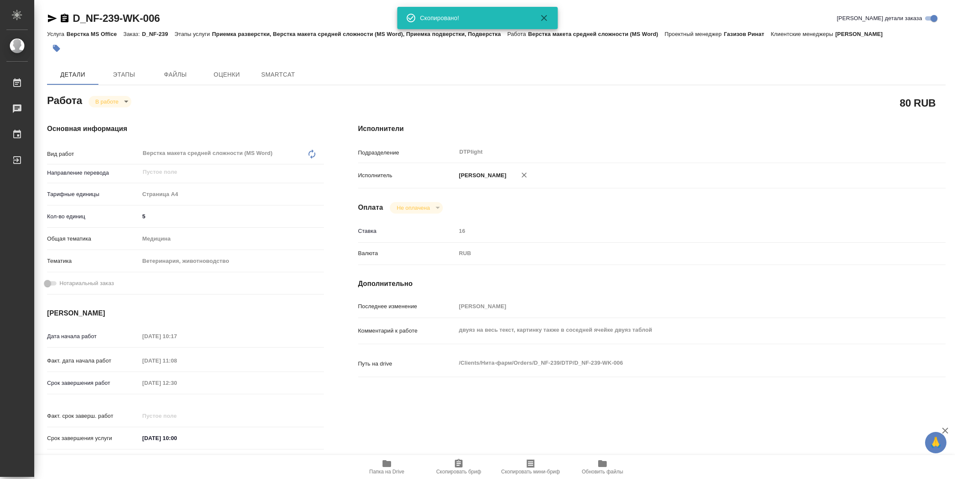
type textarea "x"
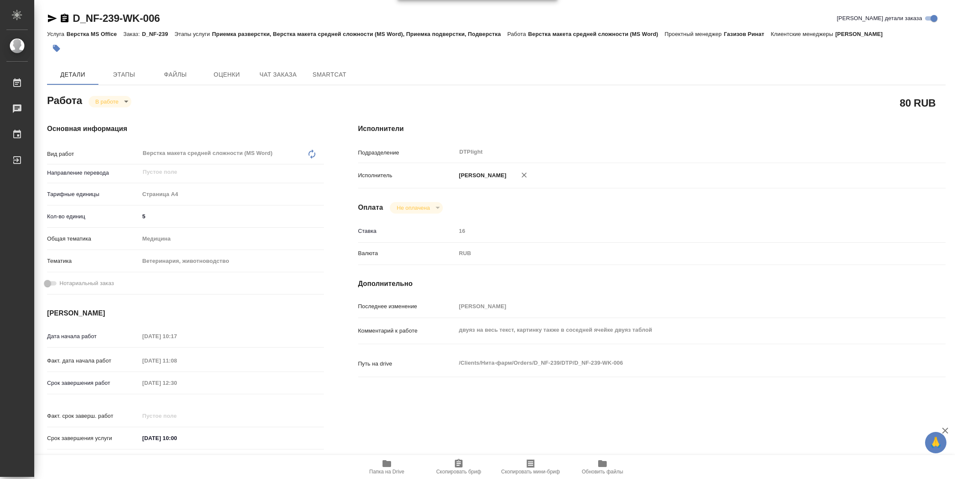
type textarea "x"
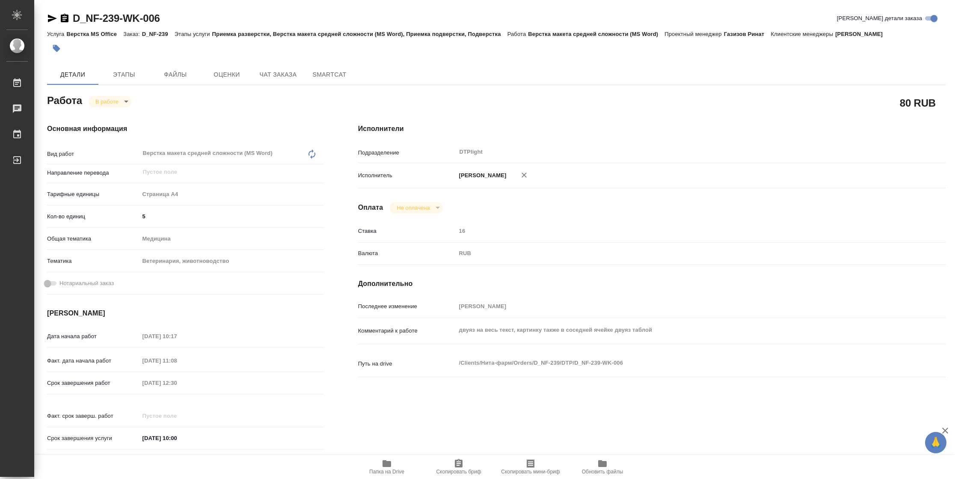
type textarea "x"
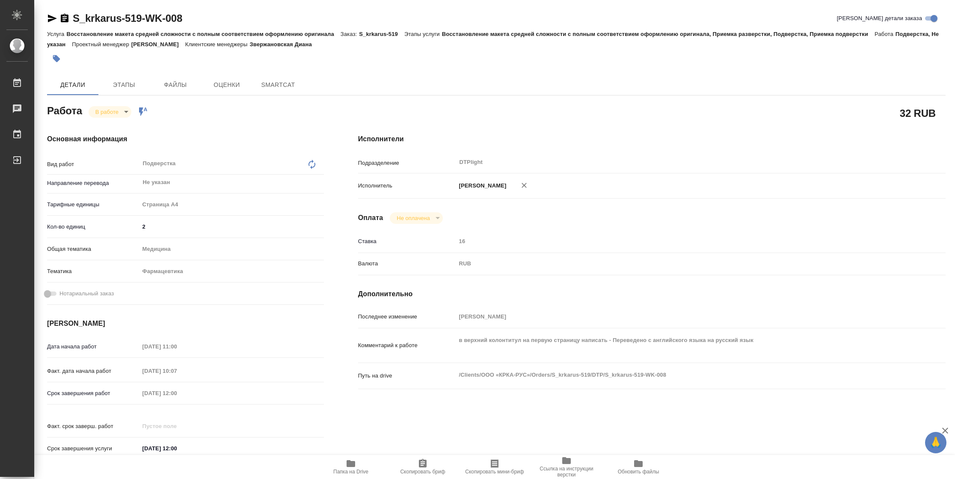
type textarea "x"
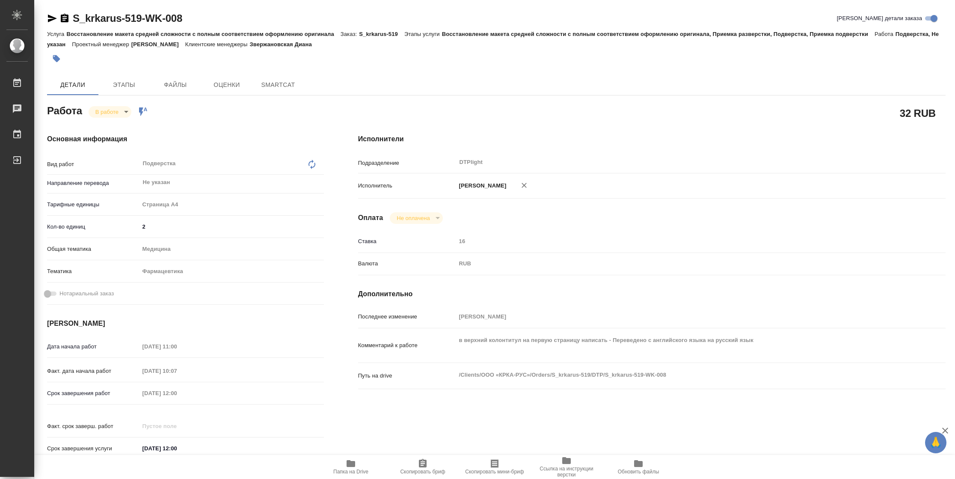
type textarea "x"
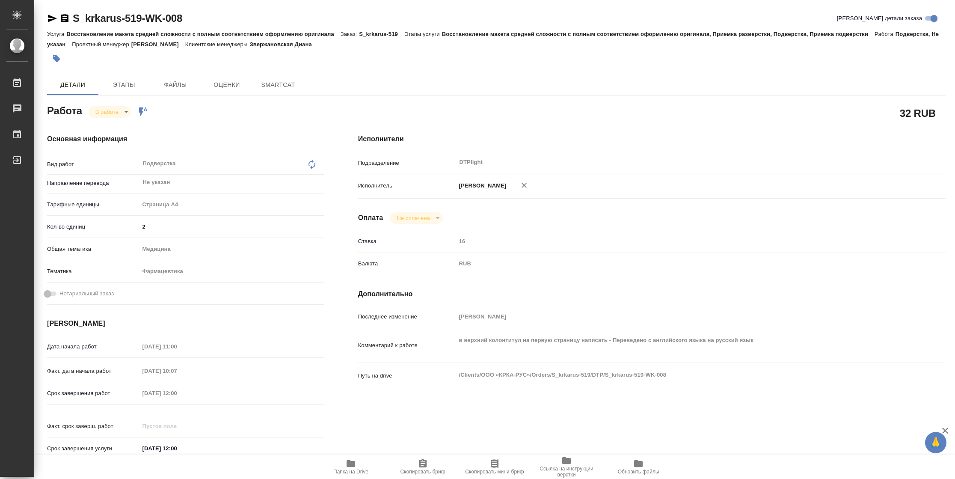
type textarea "x"
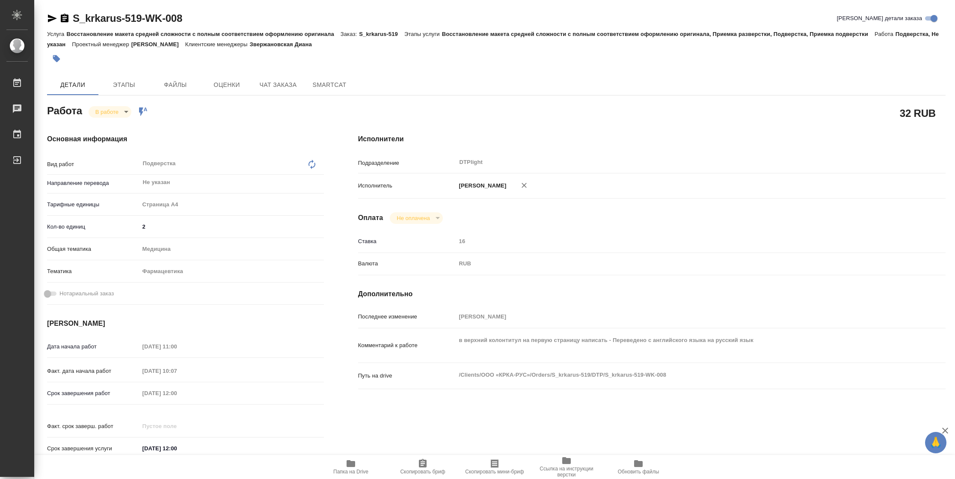
type textarea "x"
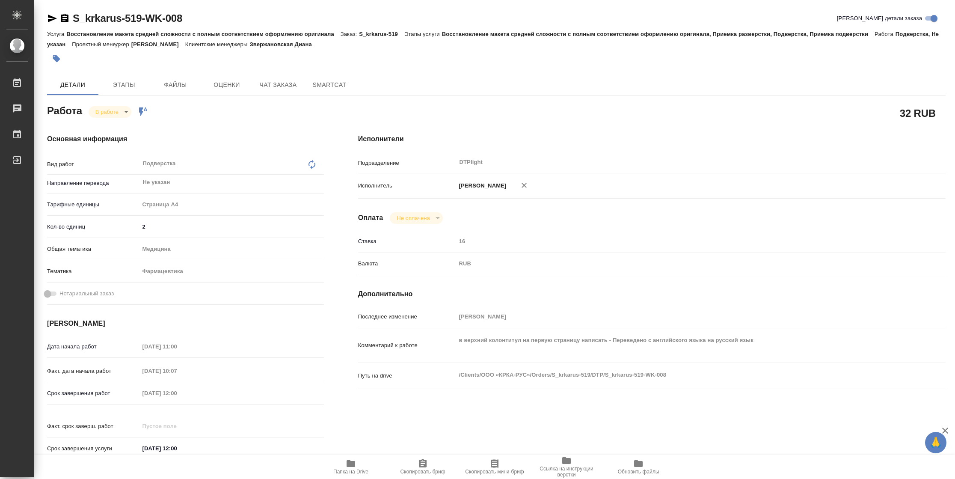
click at [373, 467] on span "Папка на Drive" at bounding box center [351, 466] width 62 height 16
type textarea "x"
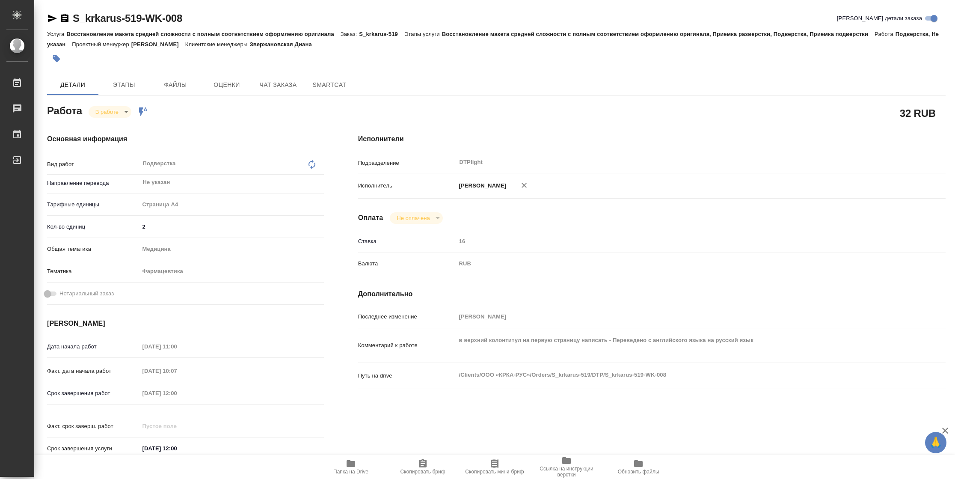
type textarea "x"
click at [116, 111] on body "🙏 .cls-1 fill:#fff; AWATERA Vasilyeva Natalia Работы 2 Чаты График Выйти S_krka…" at bounding box center [477, 239] width 955 height 479
click at [117, 124] on button "Выполнен" at bounding box center [110, 125] width 31 height 9
type textarea "x"
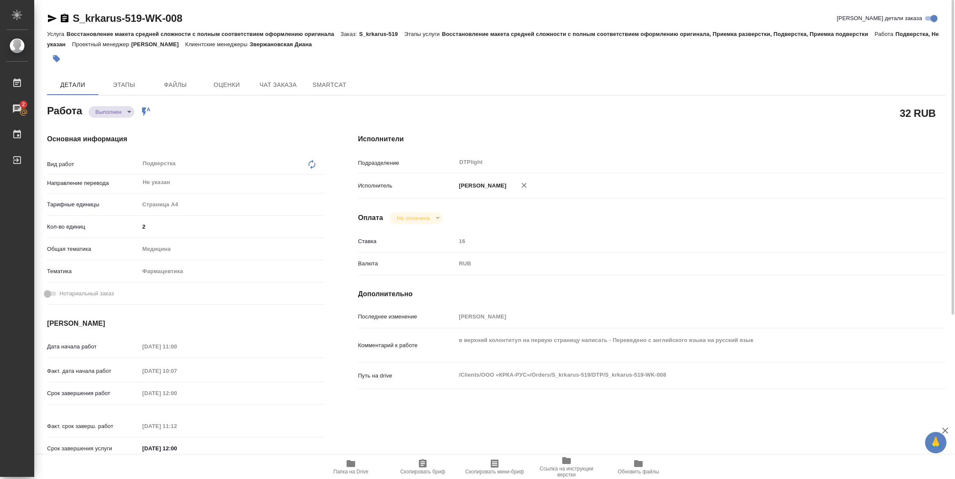
type textarea "x"
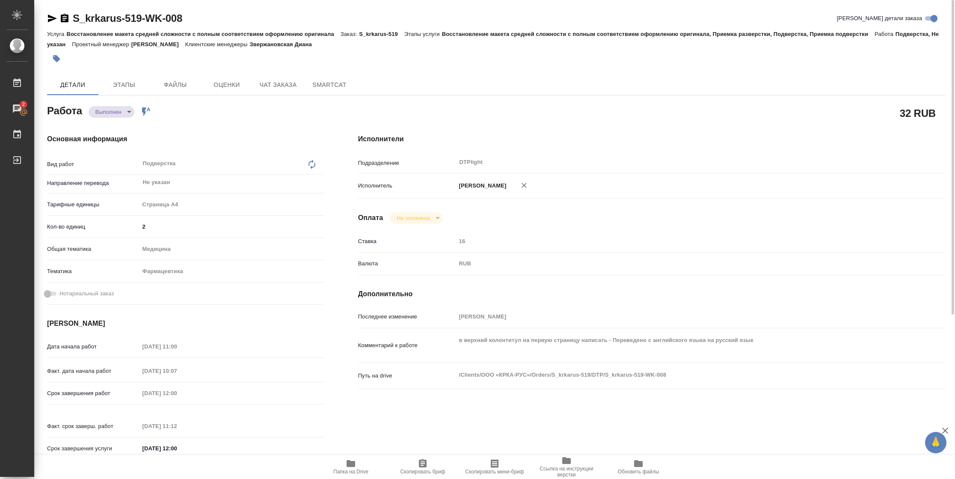
type textarea "x"
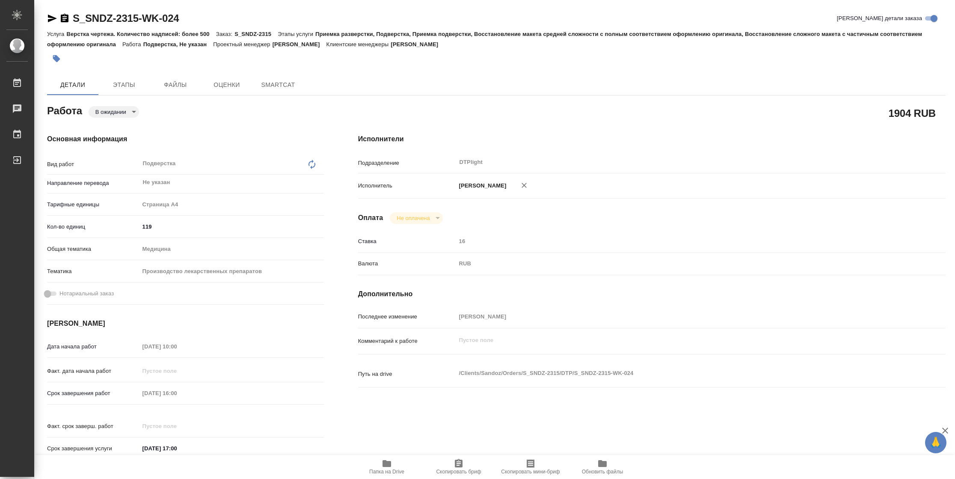
type textarea "x"
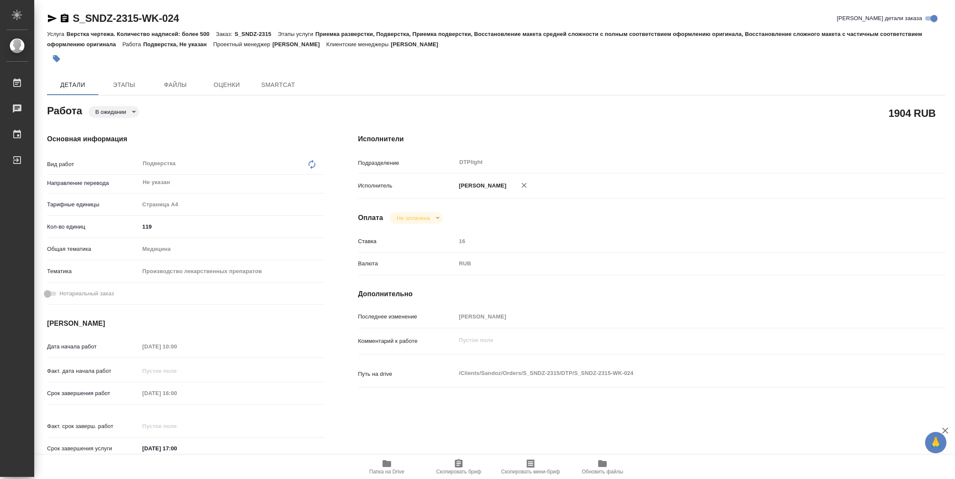
type textarea "x"
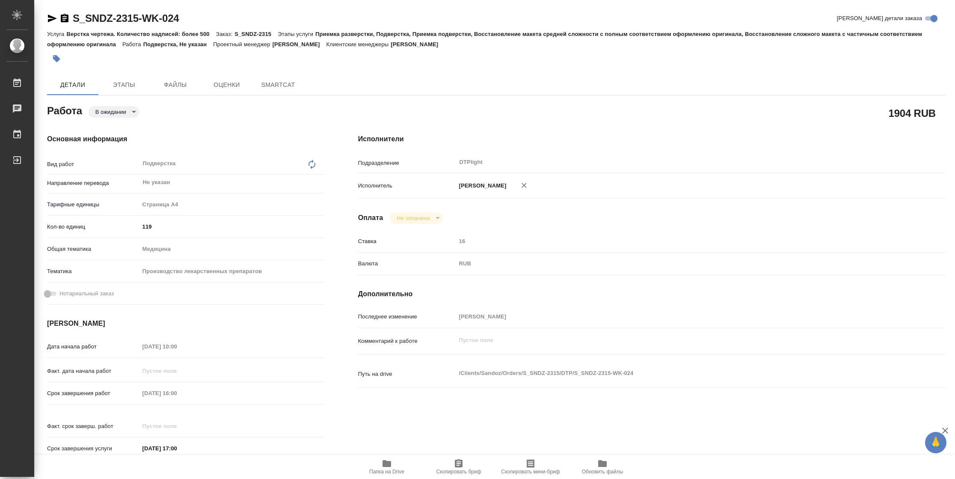
click at [378, 467] on span "Папка на Drive" at bounding box center [387, 466] width 62 height 16
type textarea "x"
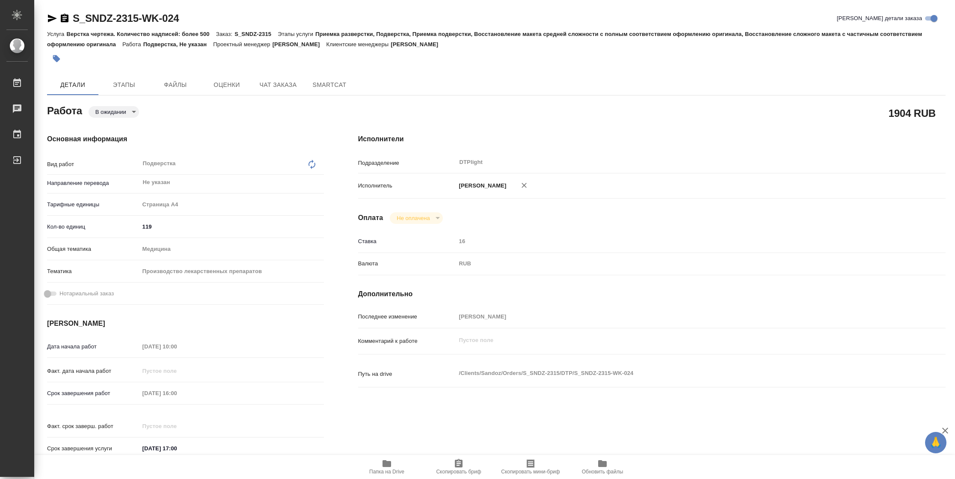
type textarea "x"
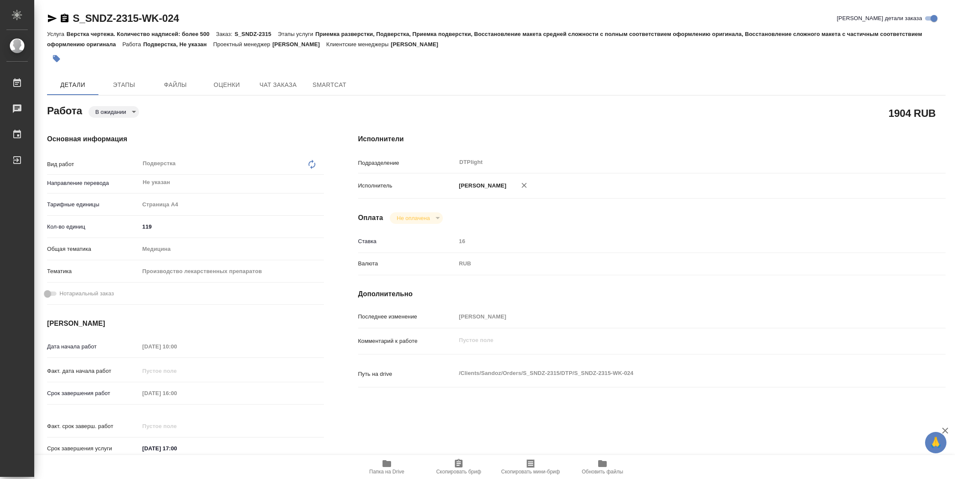
type textarea "x"
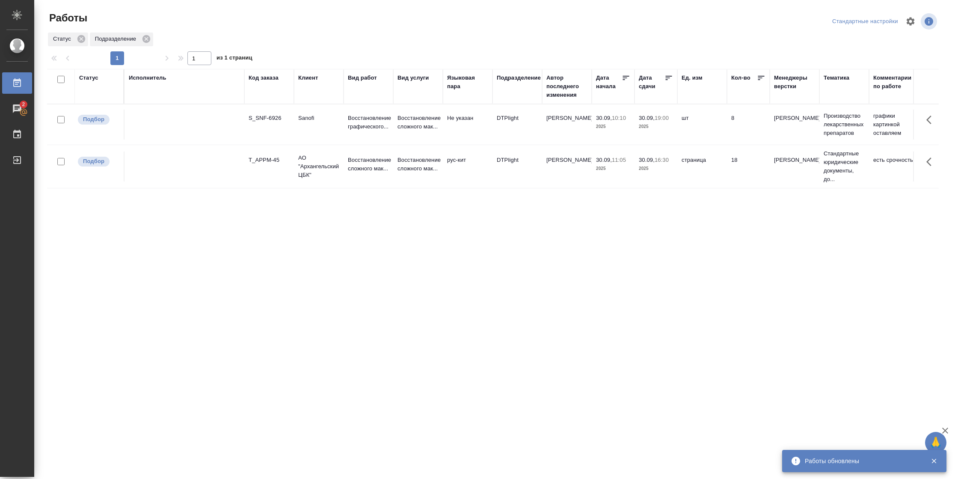
click at [94, 80] on div "Статус" at bounding box center [88, 78] width 19 height 9
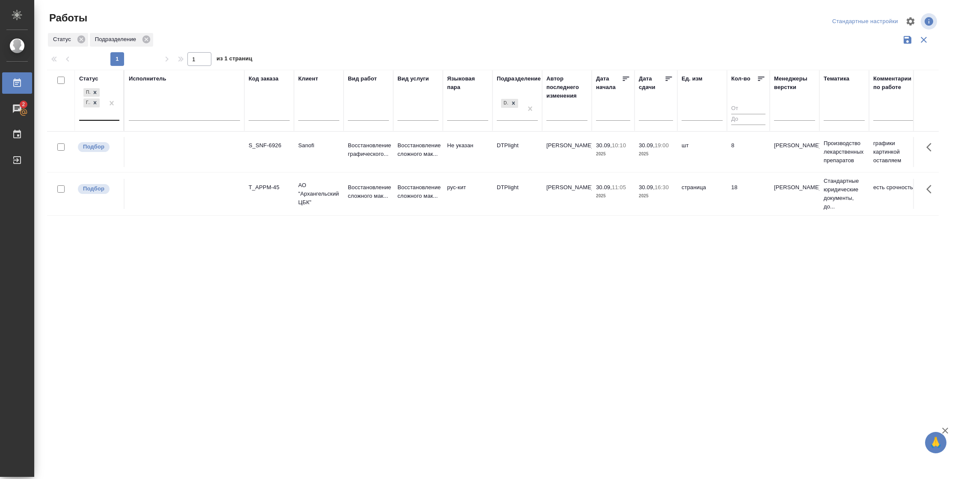
click at [115, 113] on div at bounding box center [111, 102] width 15 height 33
click at [147, 167] on div "В работе" at bounding box center [193, 170] width 128 height 15
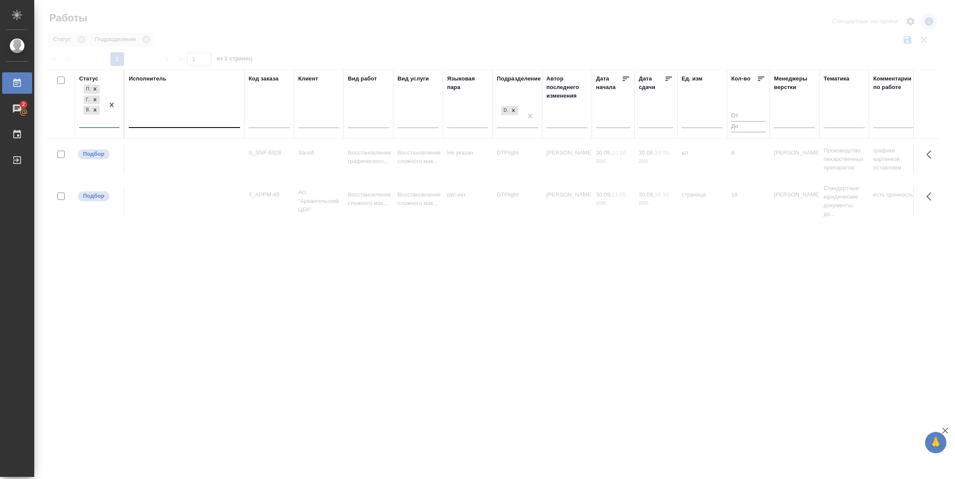
click at [173, 120] on div at bounding box center [184, 119] width 111 height 12
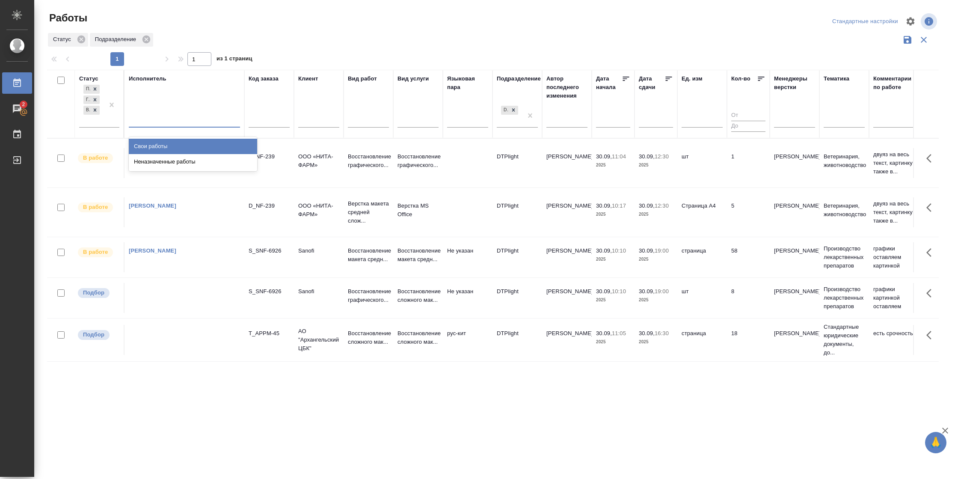
click at [174, 141] on div "Свои работы" at bounding box center [193, 146] width 128 height 15
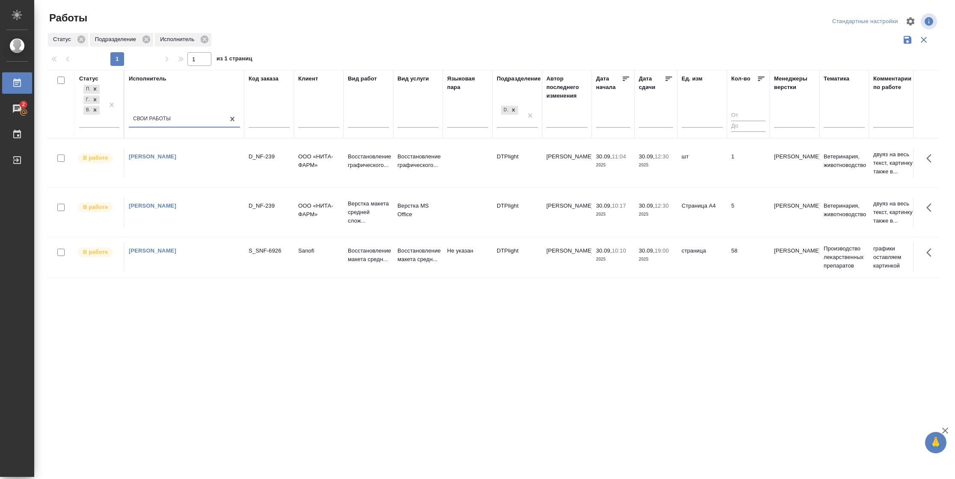
click at [733, 267] on td "58" at bounding box center [748, 257] width 43 height 30
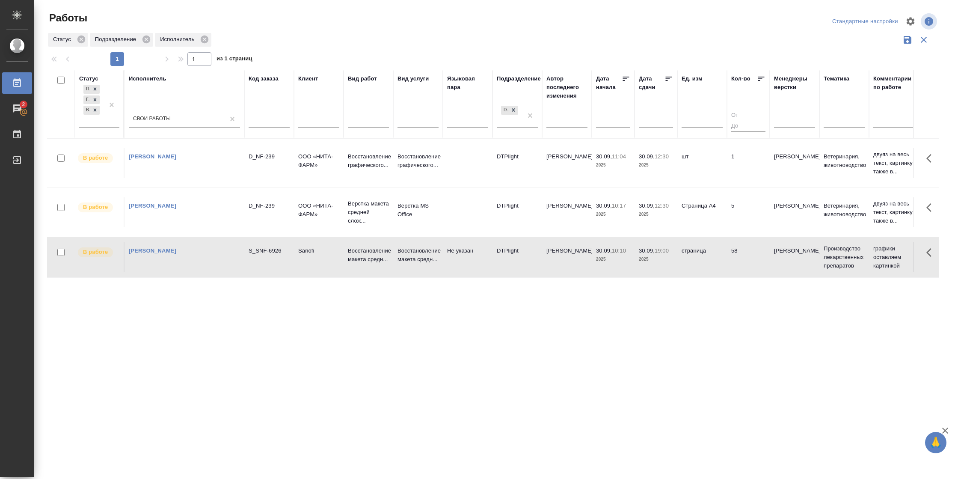
click at [733, 267] on td "58" at bounding box center [748, 257] width 43 height 30
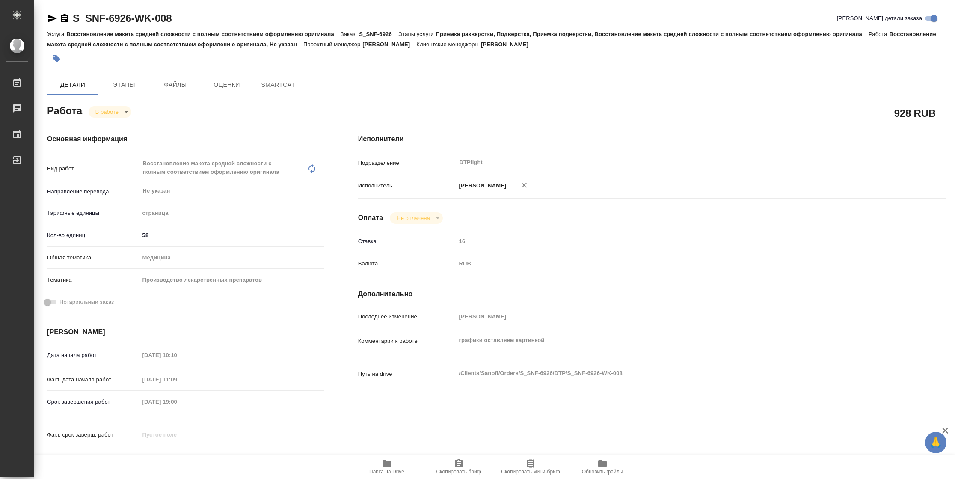
type textarea "x"
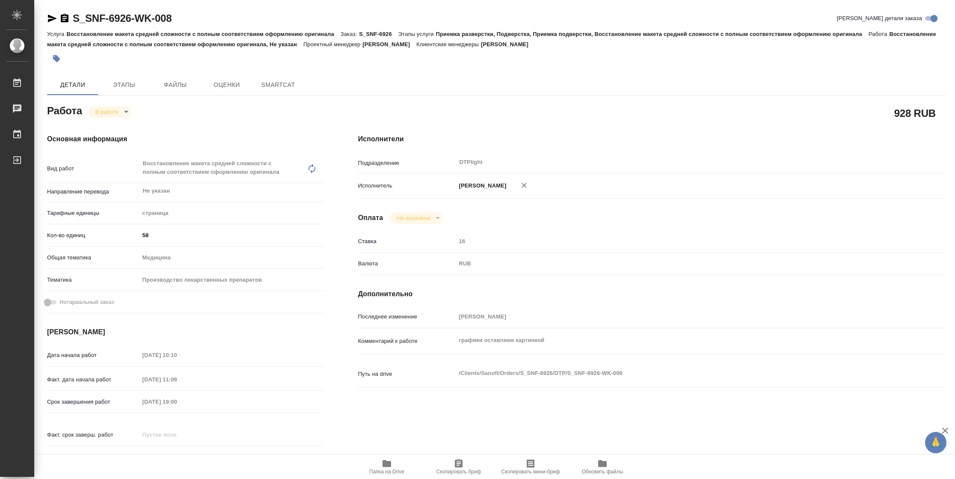
type textarea "x"
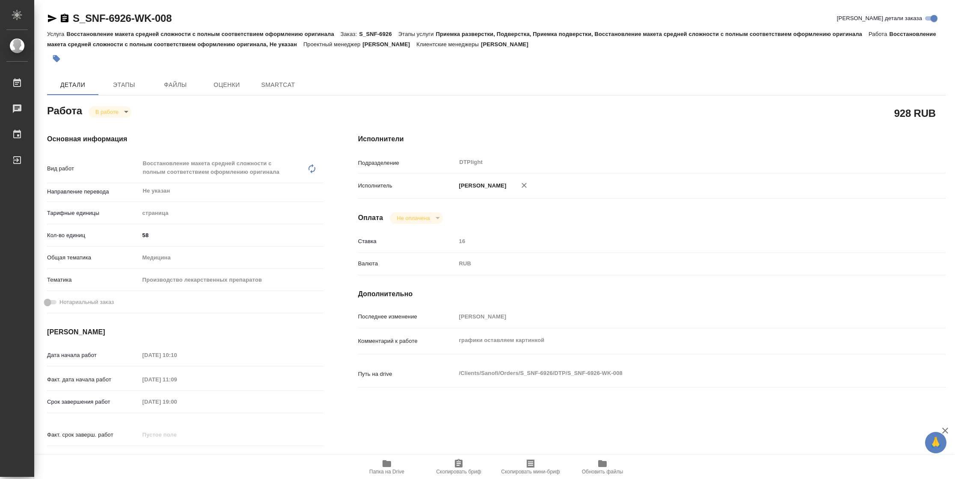
type textarea "x"
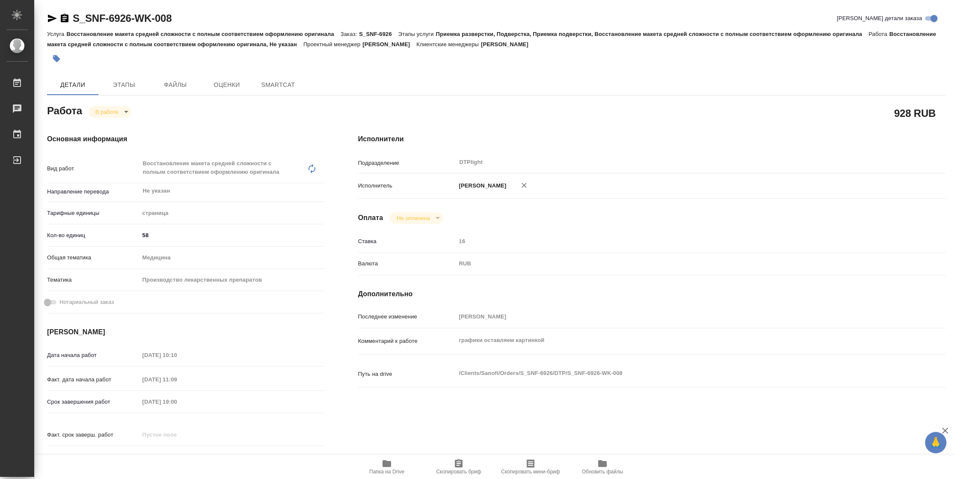
type textarea "x"
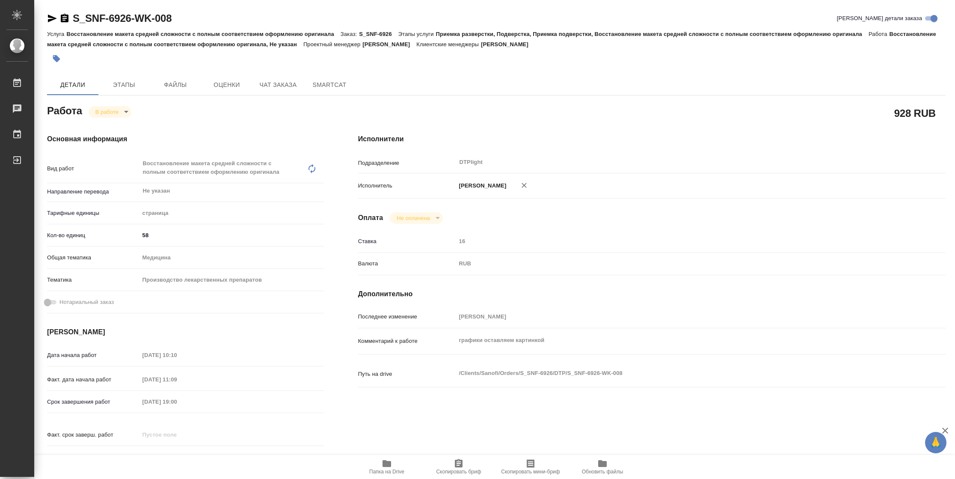
type textarea "x"
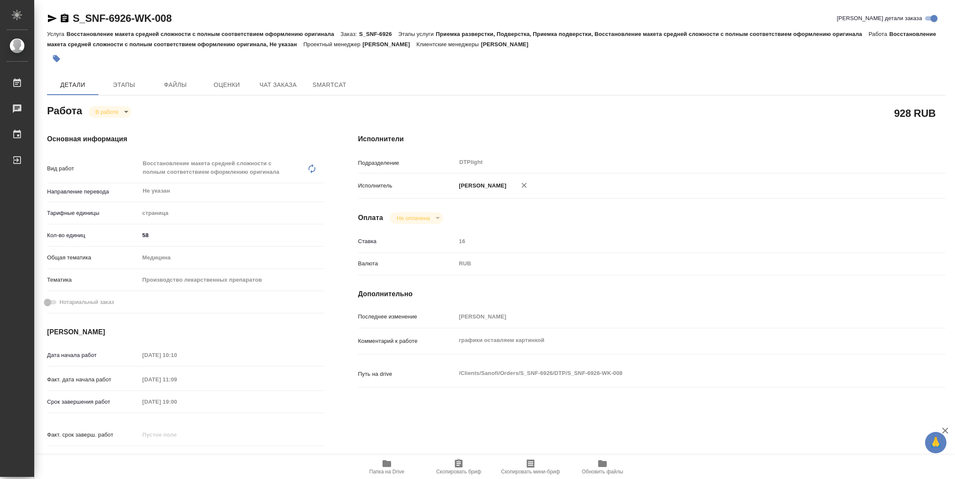
type textarea "x"
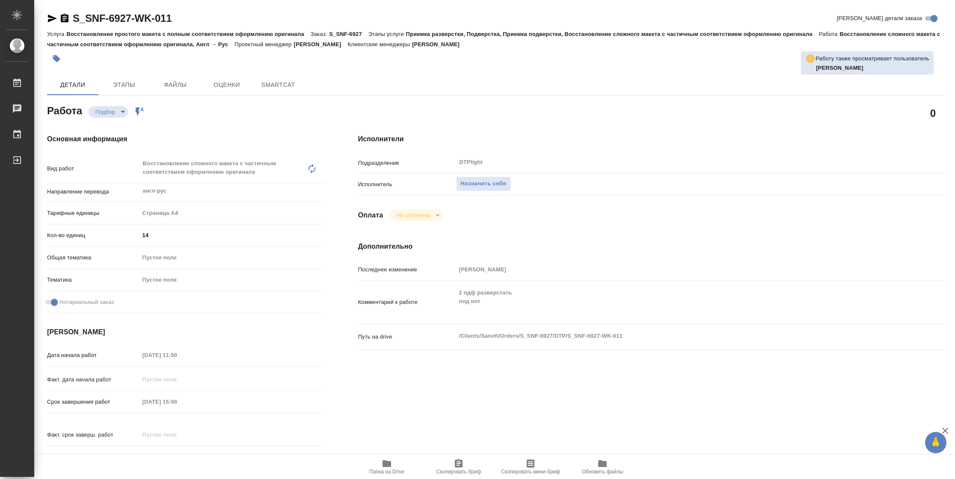
type textarea "x"
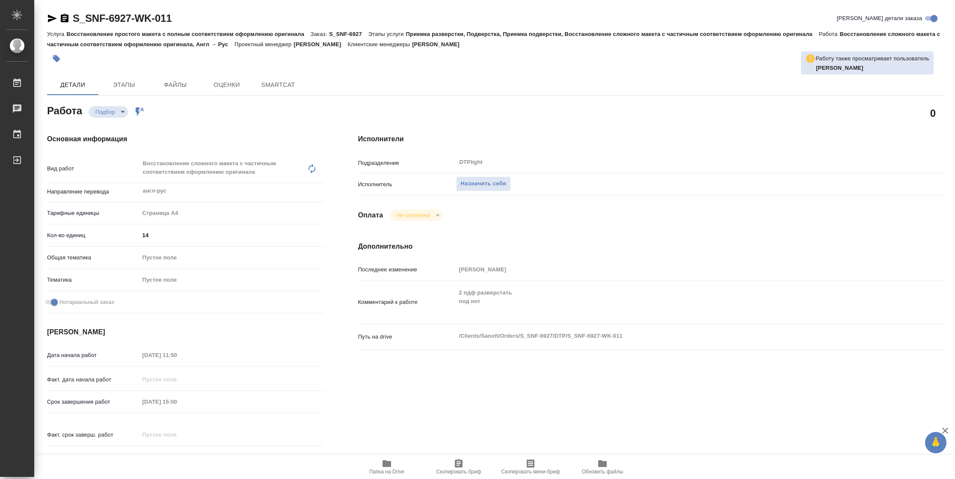
type textarea "x"
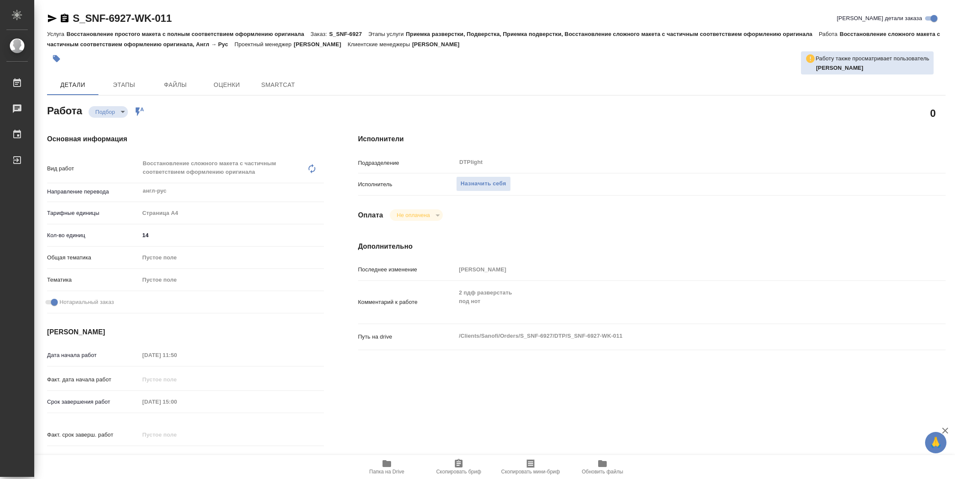
type textarea "x"
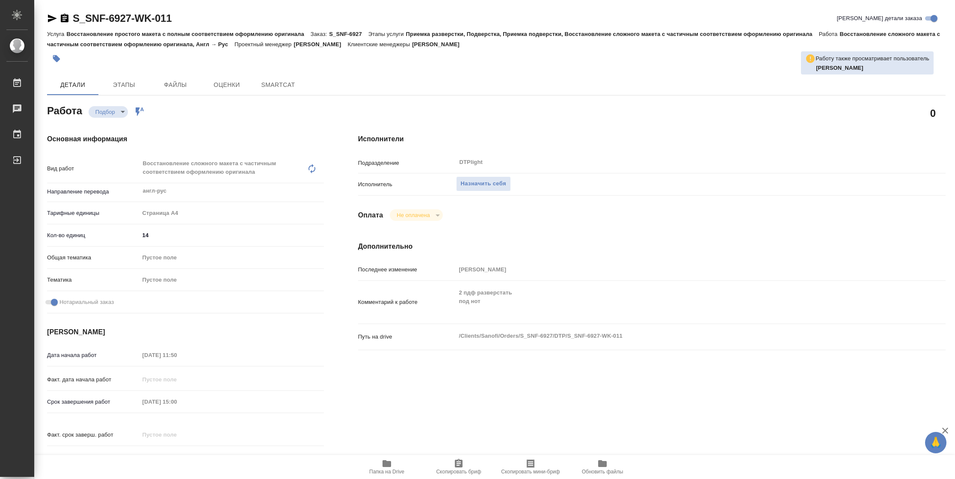
type textarea "x"
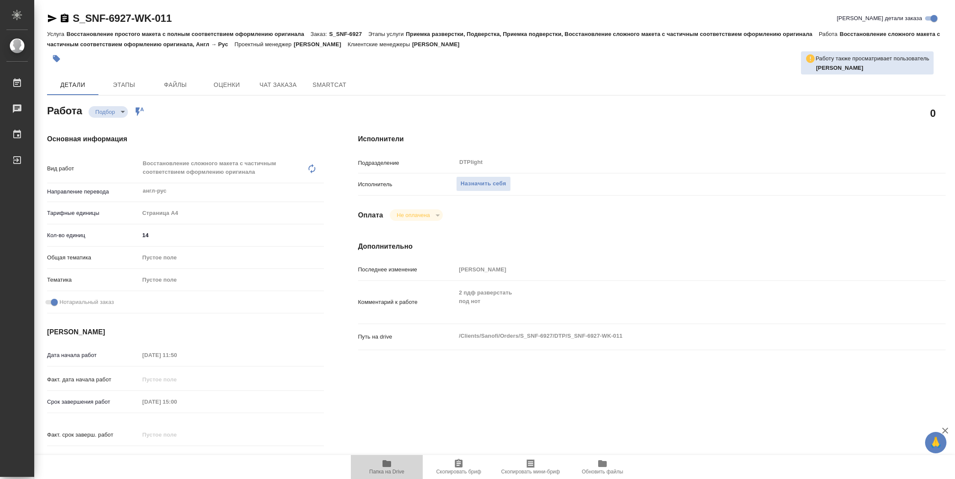
click at [373, 462] on span "Папка на Drive" at bounding box center [387, 466] width 62 height 16
type textarea "x"
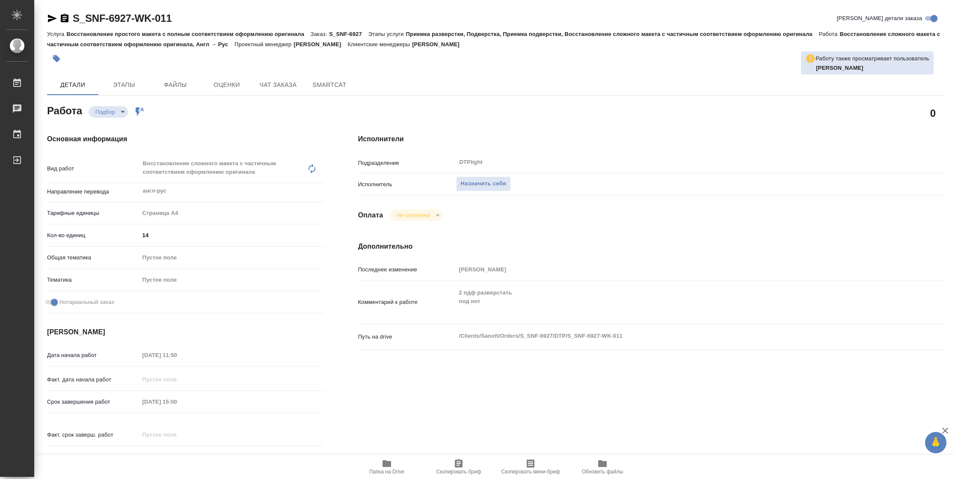
type textarea "x"
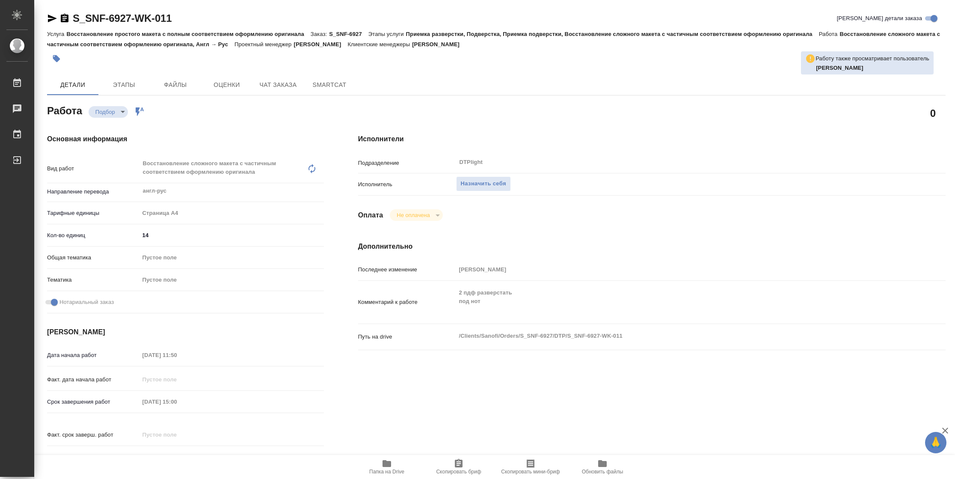
type textarea "x"
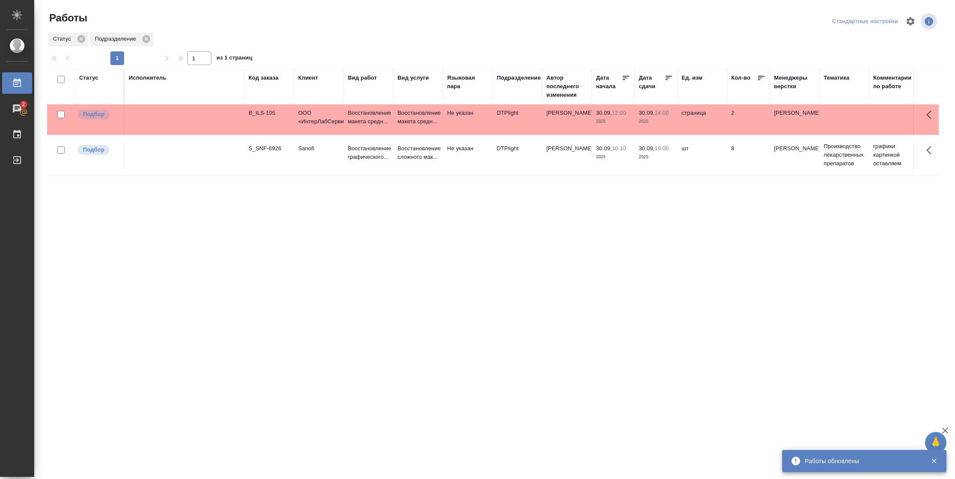
click at [86, 77] on div "Статус" at bounding box center [88, 78] width 19 height 9
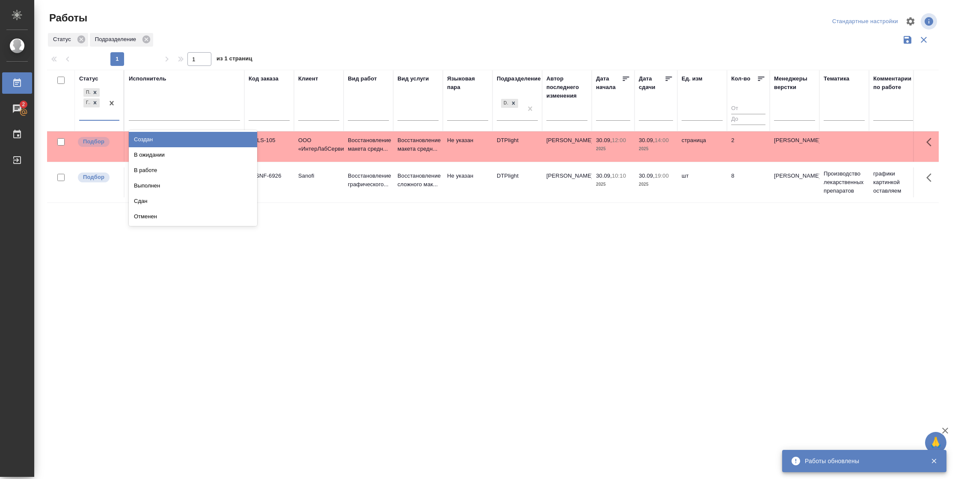
click at [101, 116] on div "Подбор Готов к работе" at bounding box center [91, 102] width 25 height 33
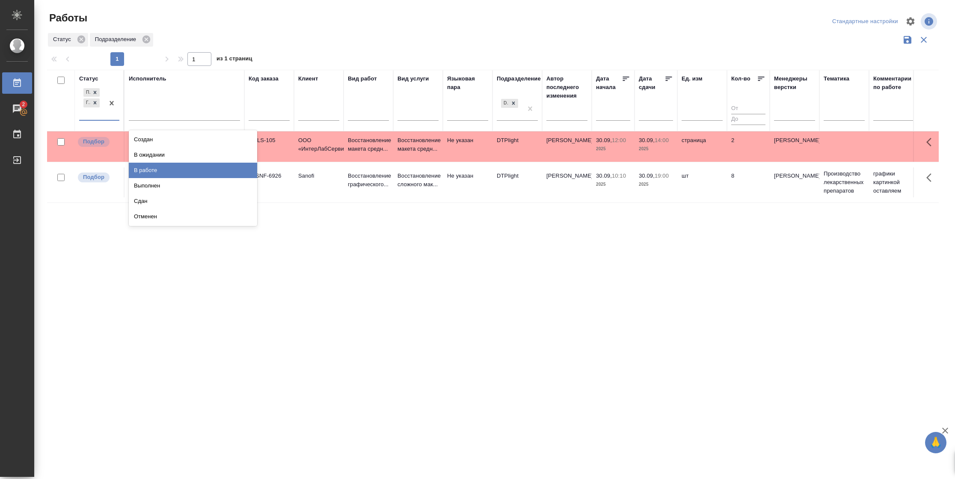
click at [154, 170] on div "В работе" at bounding box center [193, 170] width 128 height 15
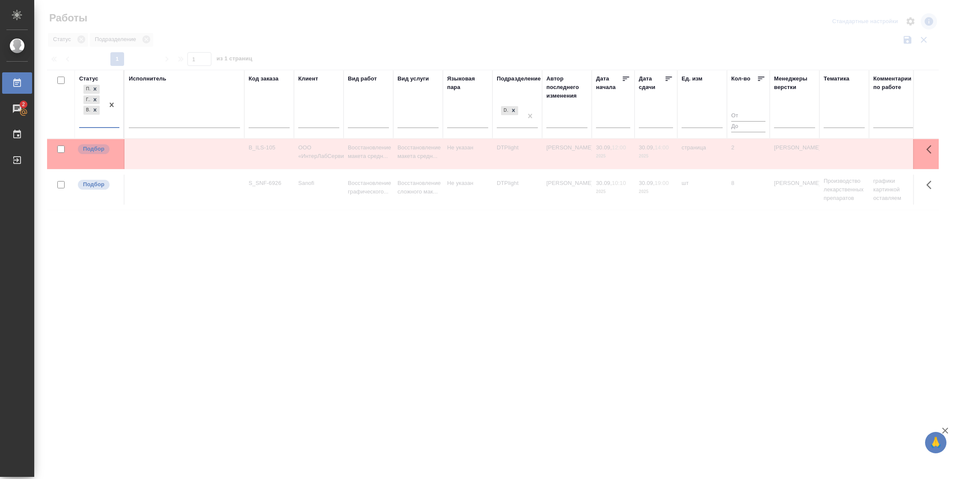
click at [163, 121] on div at bounding box center [184, 119] width 111 height 12
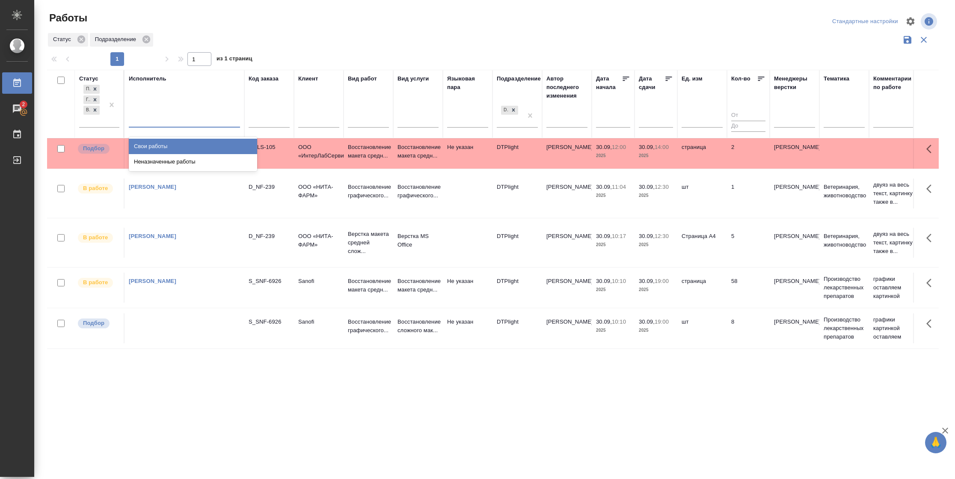
click at [159, 147] on div "Свои работы" at bounding box center [193, 146] width 128 height 15
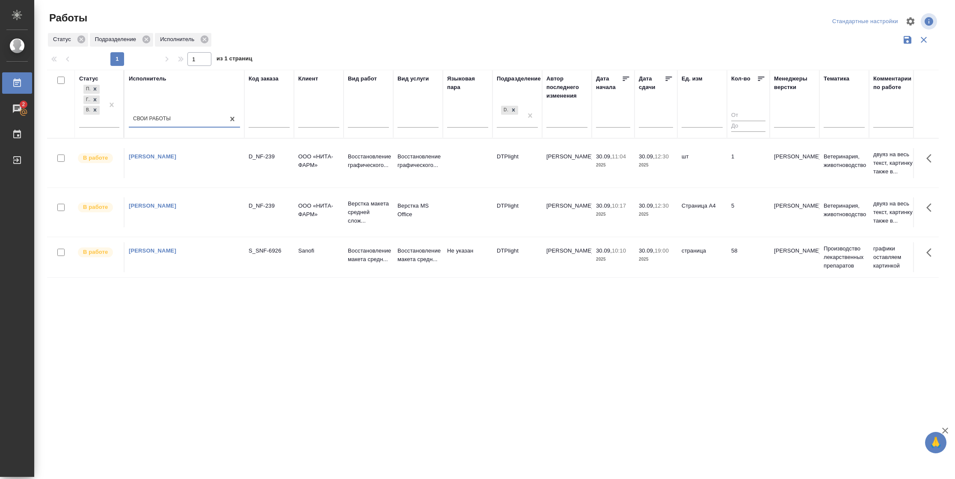
click at [664, 77] on icon at bounding box center [668, 78] width 9 height 9
click at [732, 166] on td "5" at bounding box center [748, 163] width 43 height 30
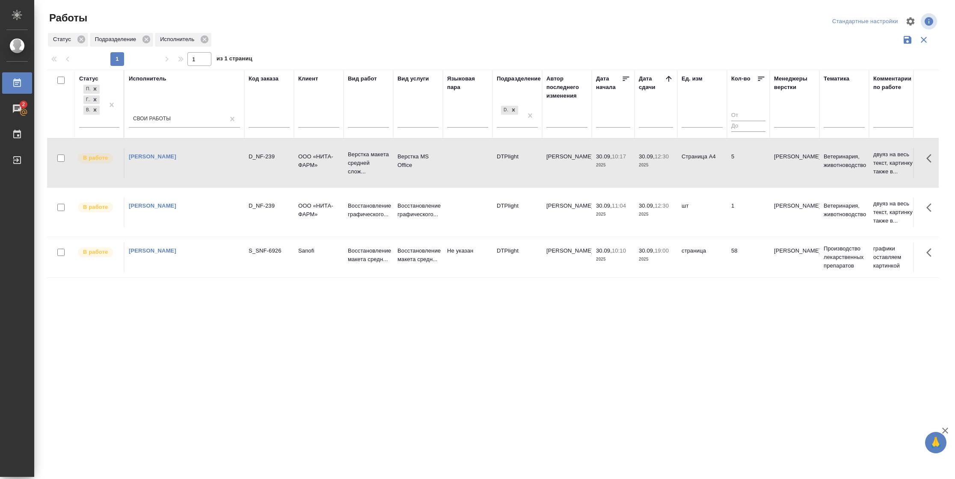
click at [732, 166] on td "5" at bounding box center [748, 163] width 43 height 30
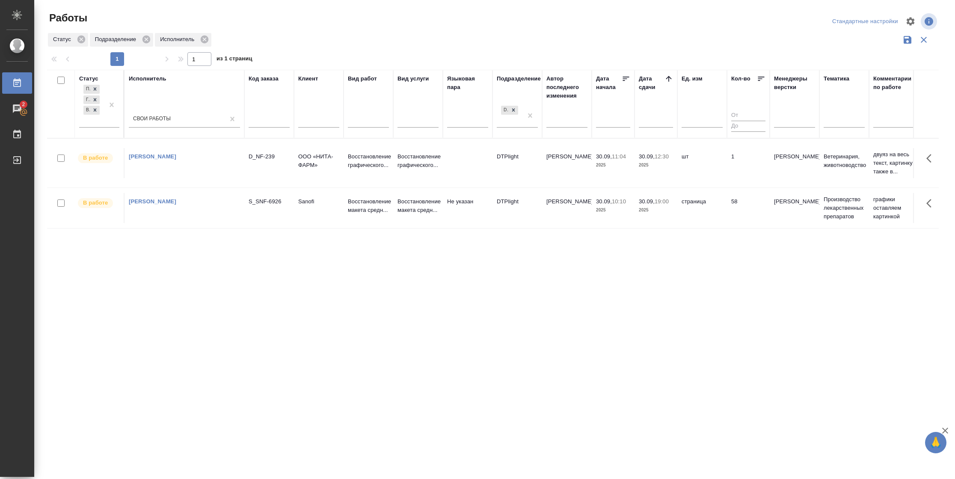
click at [717, 177] on td "шт" at bounding box center [702, 163] width 50 height 30
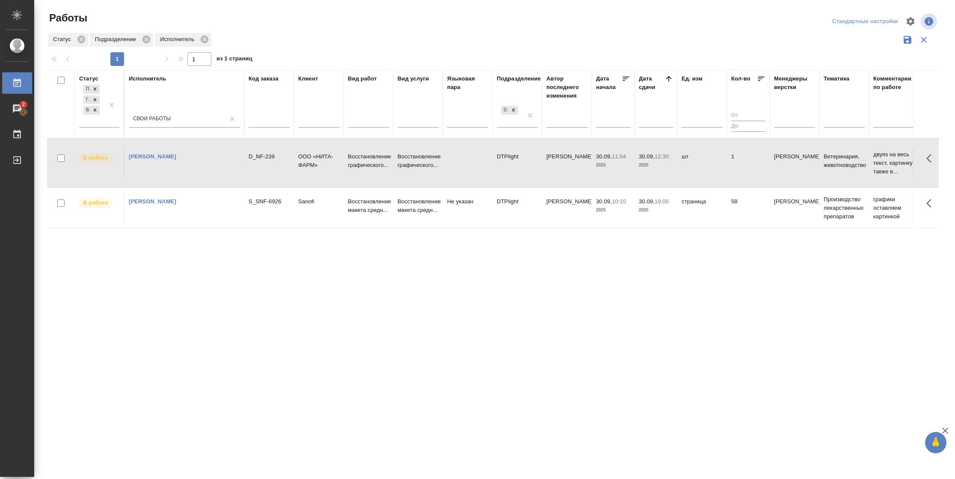
click at [717, 177] on td "шт" at bounding box center [702, 163] width 50 height 30
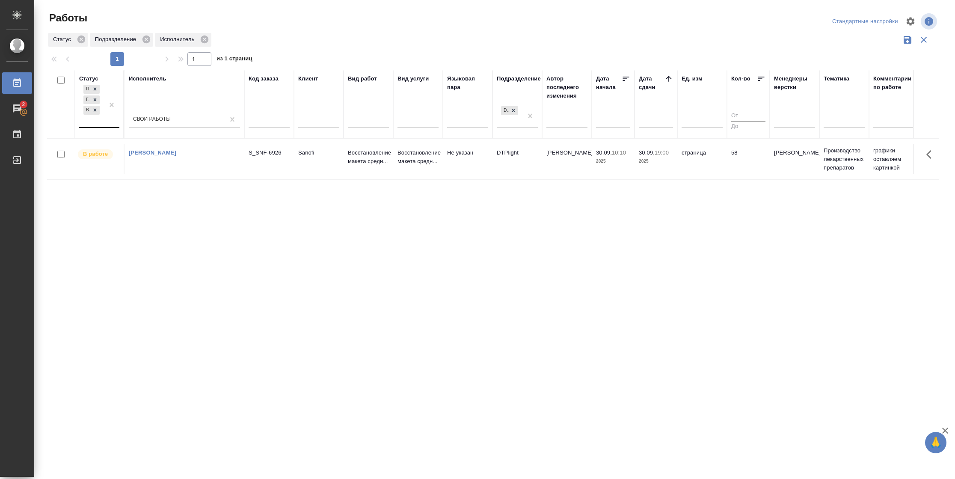
click at [109, 118] on div at bounding box center [111, 105] width 15 height 44
click at [189, 166] on div "В ожидании" at bounding box center [193, 161] width 128 height 15
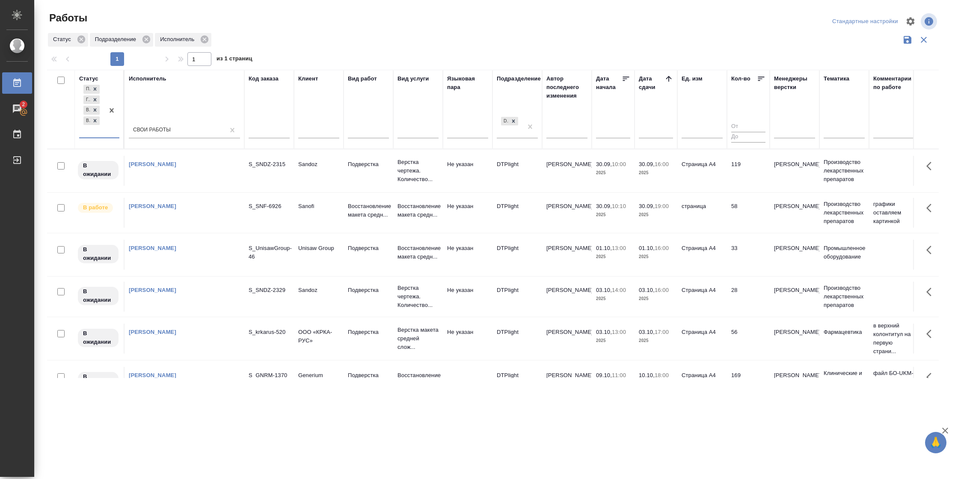
click at [736, 176] on td "119" at bounding box center [748, 171] width 43 height 30
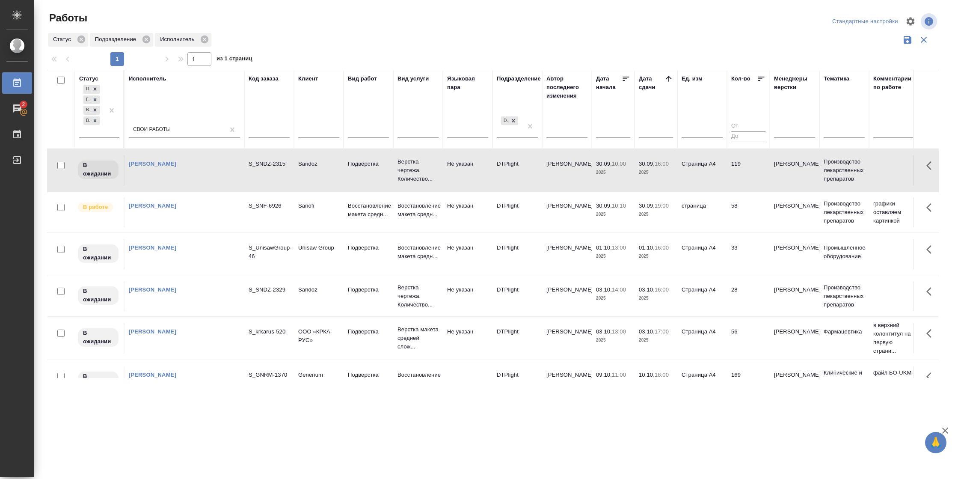
click at [736, 176] on td "119" at bounding box center [748, 170] width 43 height 30
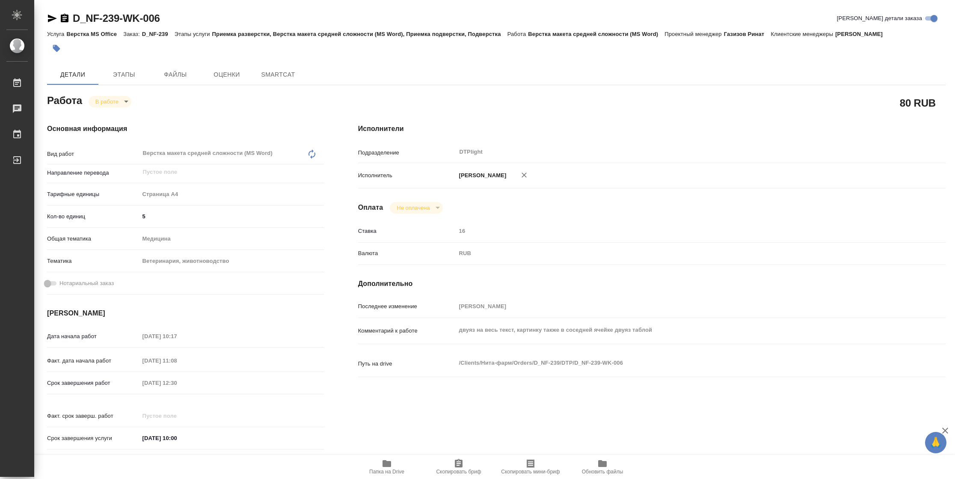
type textarea "x"
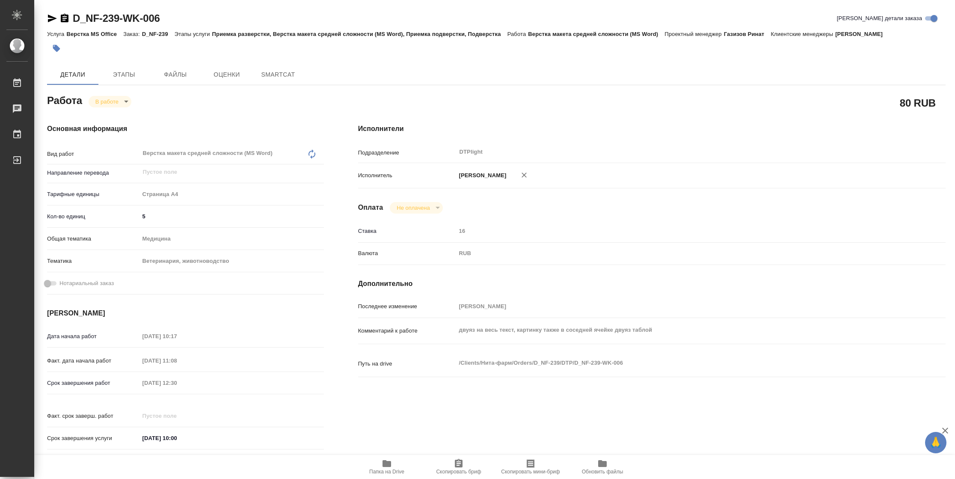
type textarea "x"
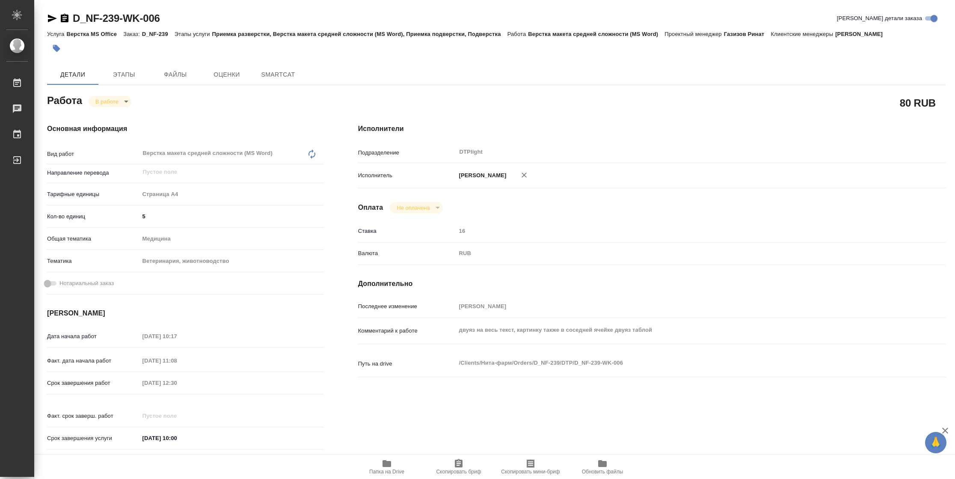
type textarea "x"
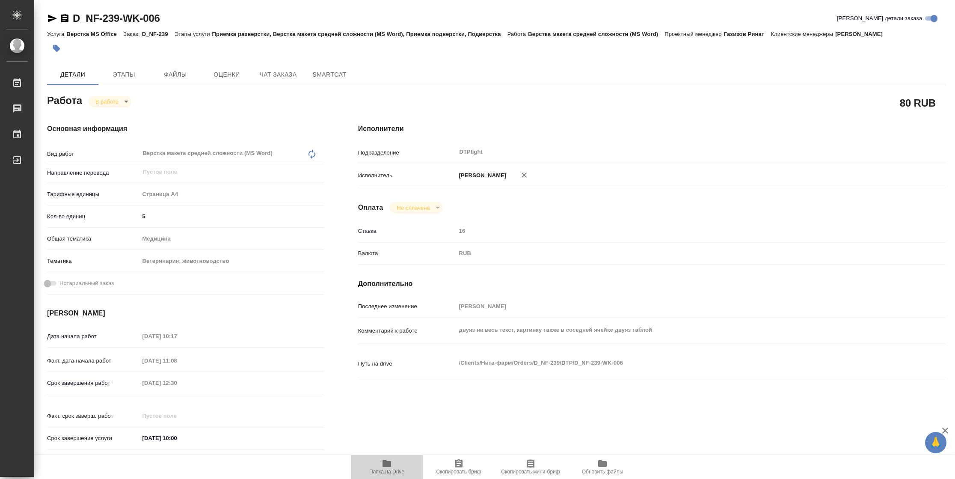
click at [370, 467] on span "Папка на Drive" at bounding box center [387, 466] width 62 height 16
type textarea "x"
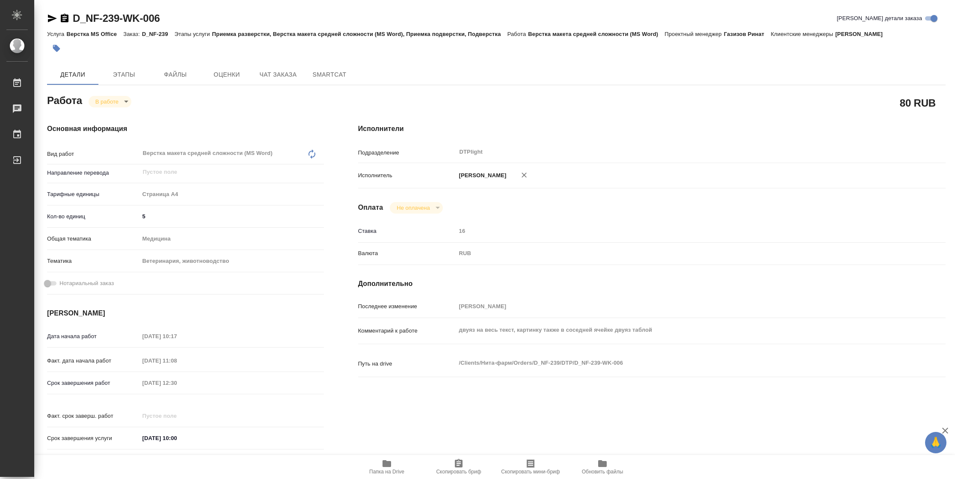
type textarea "x"
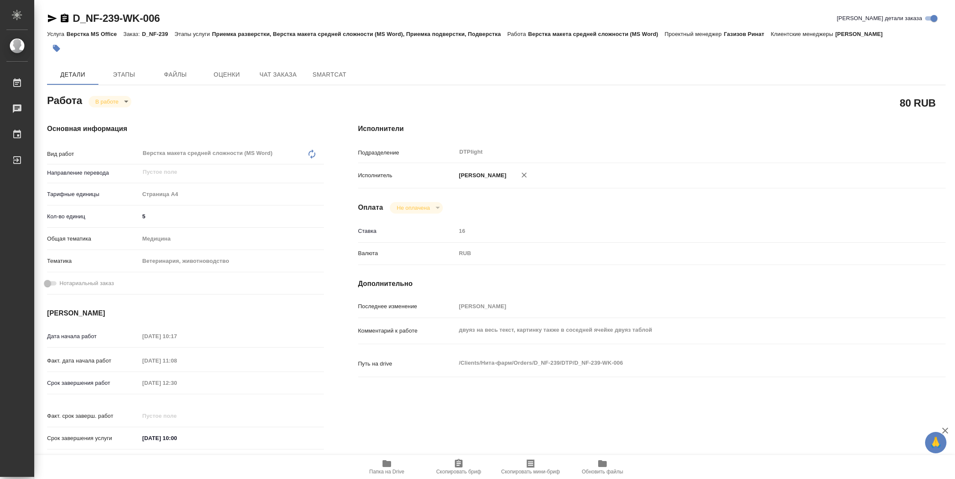
type textarea "x"
click at [118, 101] on body "🙏 .cls-1 fill:#fff; AWATERA [PERSON_NAME] 2 Чаты График Выйти D_NF-239-WK-006 К…" at bounding box center [477, 239] width 955 height 479
click at [113, 116] on button "Выполнен" at bounding box center [110, 115] width 31 height 9
type textarea "x"
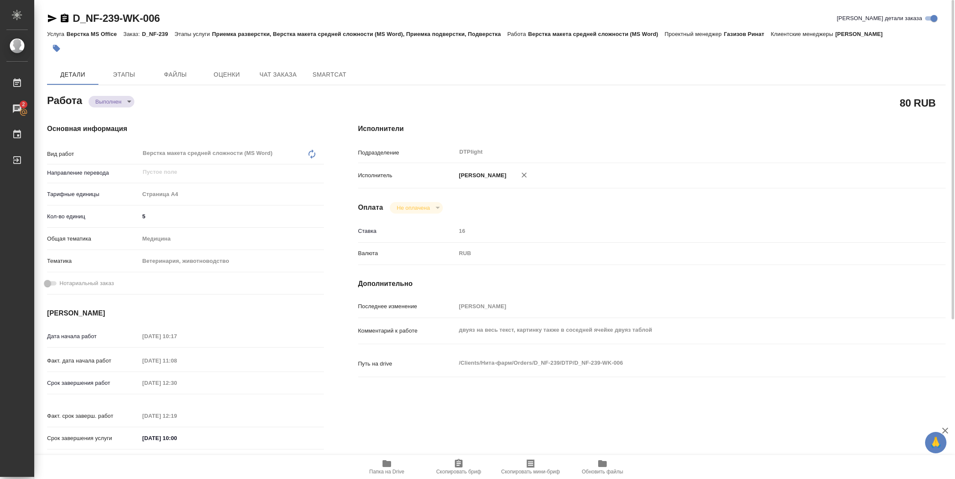
type textarea "x"
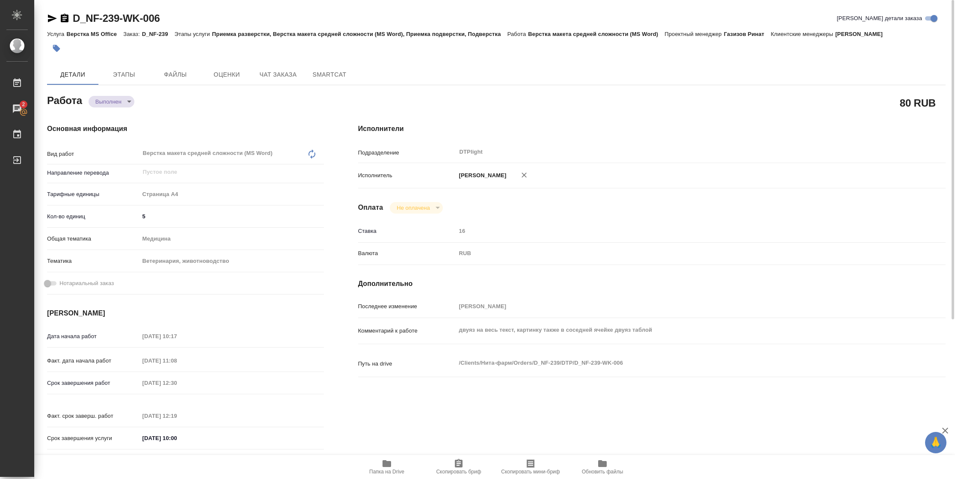
type textarea "x"
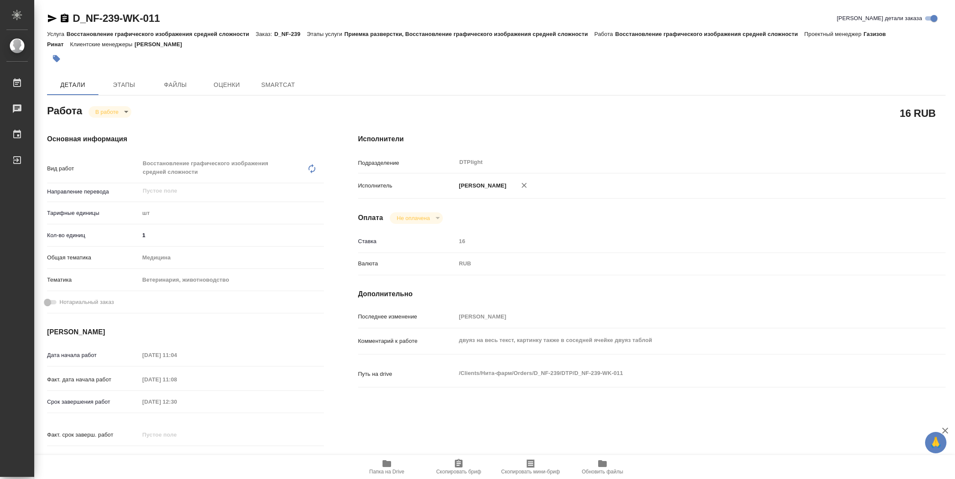
type textarea "x"
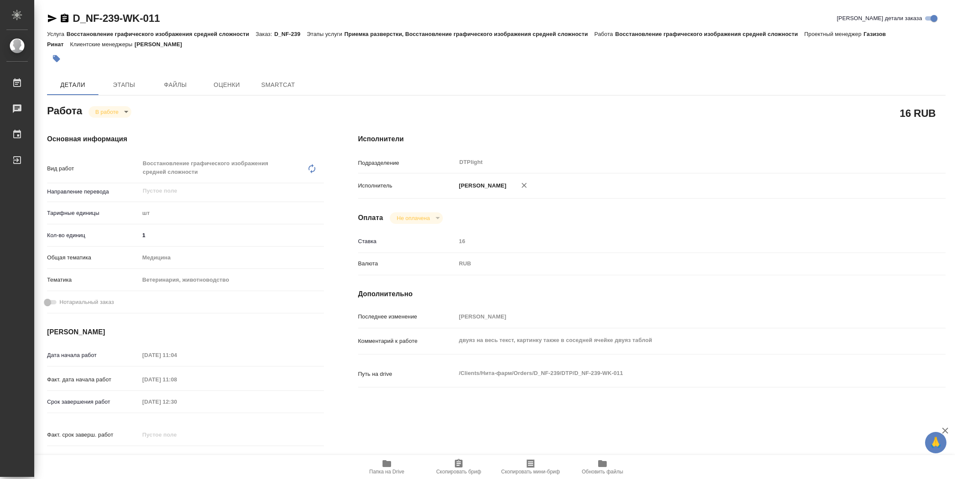
type textarea "x"
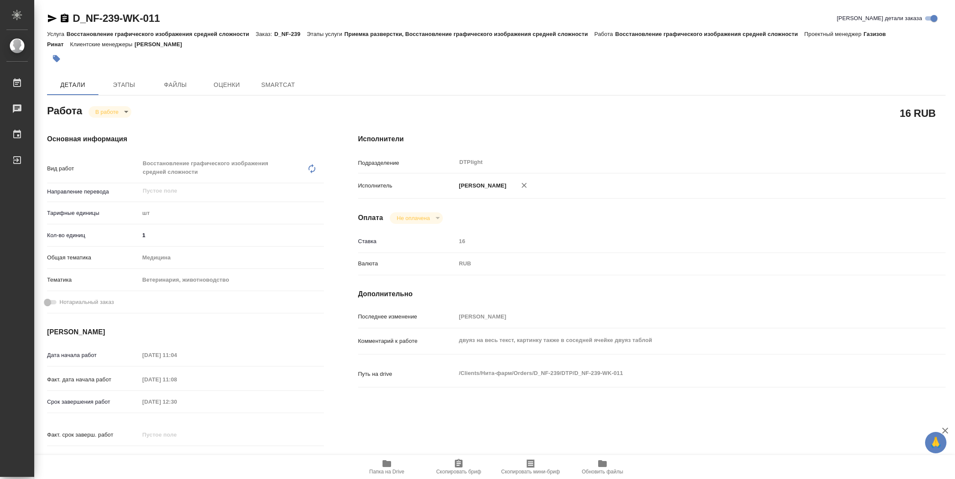
type textarea "x"
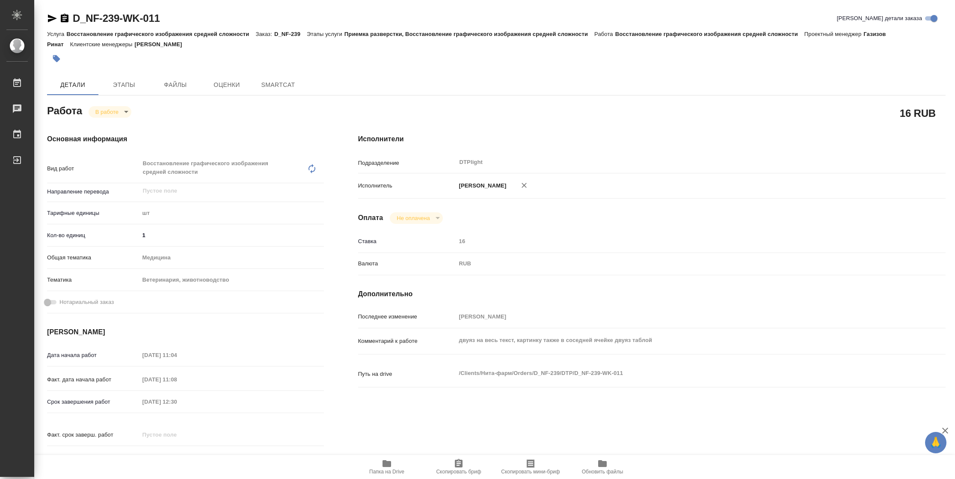
type textarea "x"
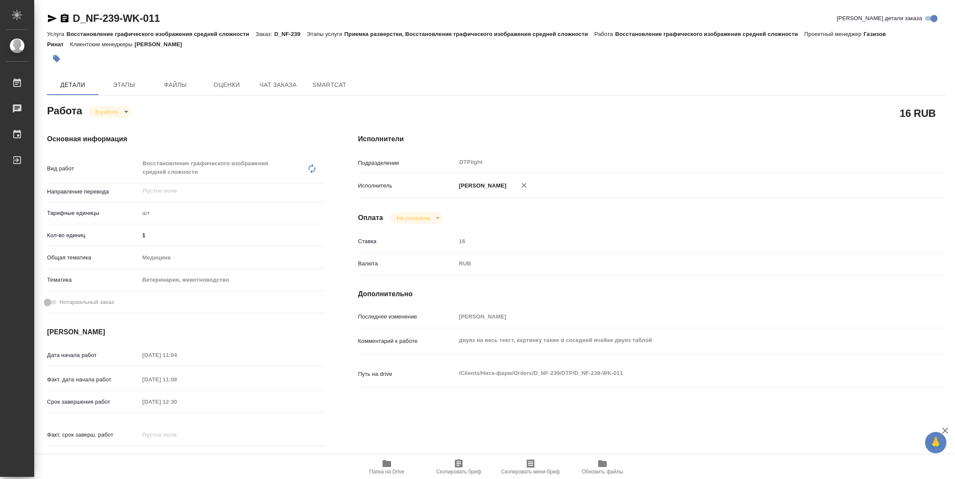
click at [395, 472] on span "Папка на Drive" at bounding box center [386, 471] width 35 height 6
type textarea "x"
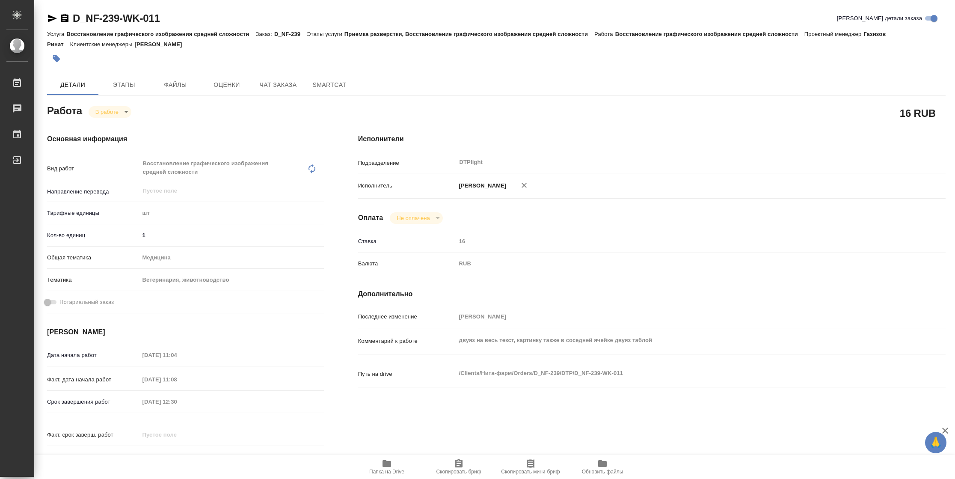
type textarea "x"
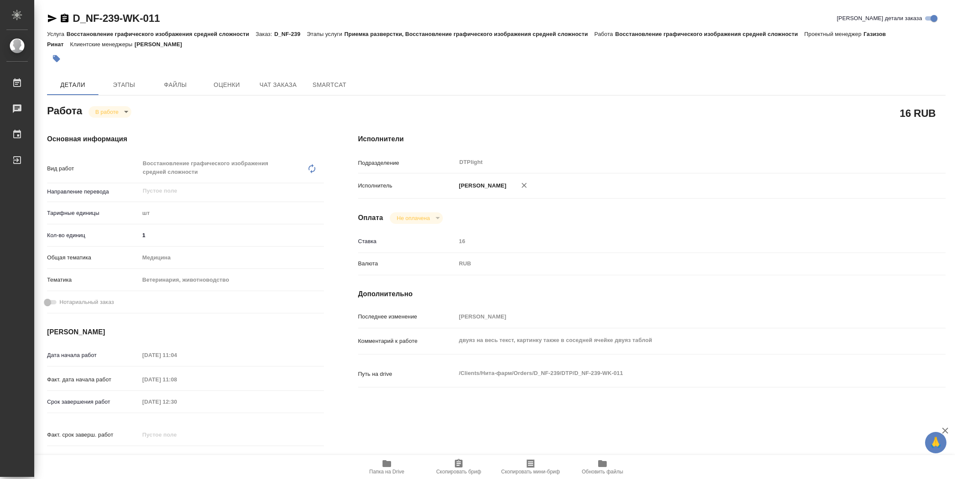
type textarea "x"
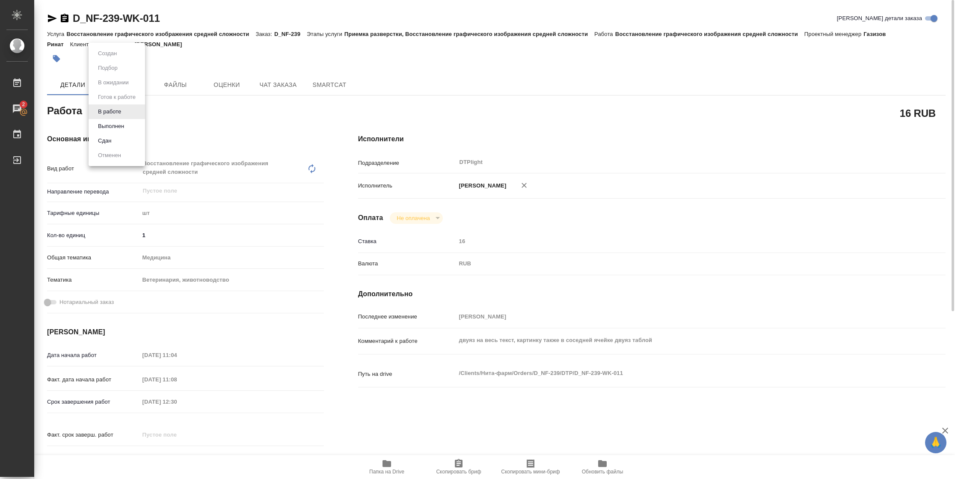
click at [125, 111] on body "🙏 .cls-1 fill:#fff; AWATERA [PERSON_NAME] 2 Чаты График Выйти D_NF-239-WK-011 К…" at bounding box center [477, 239] width 955 height 479
click at [123, 130] on button "Выполнен" at bounding box center [110, 125] width 31 height 9
type textarea "x"
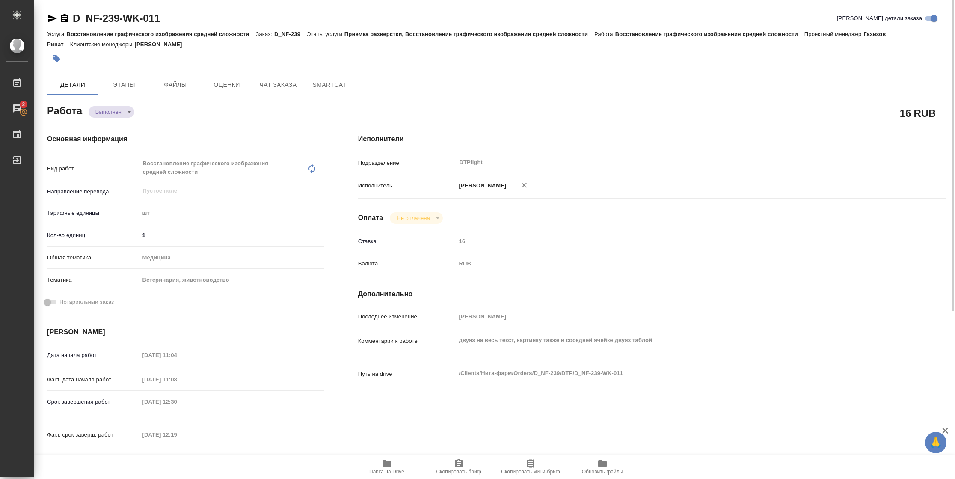
type textarea "x"
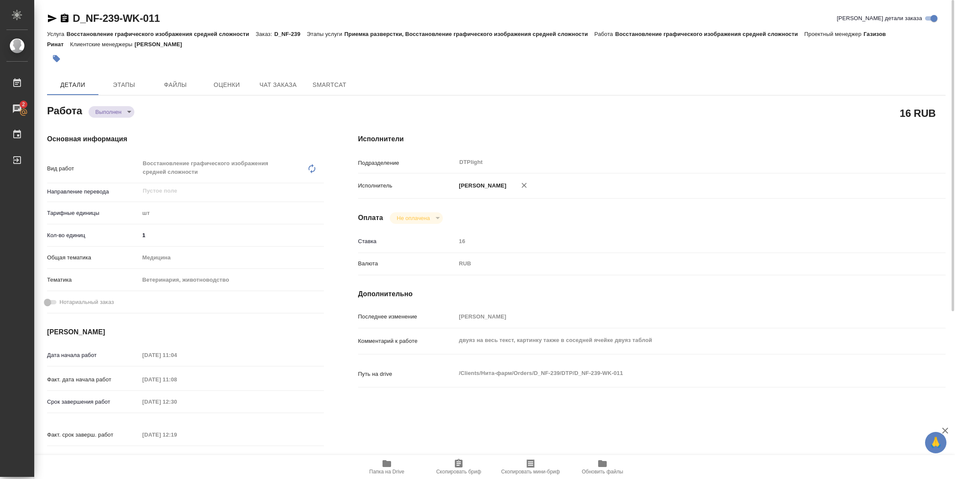
type textarea "x"
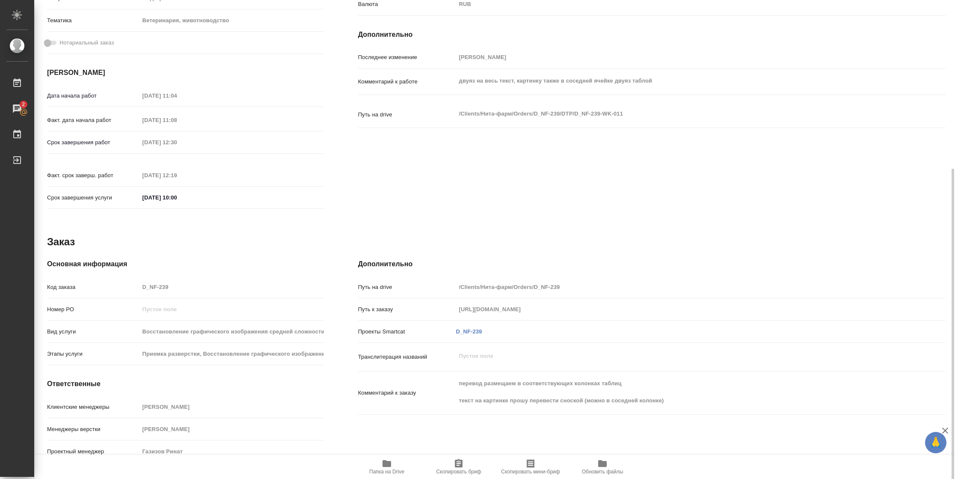
type textarea "x"
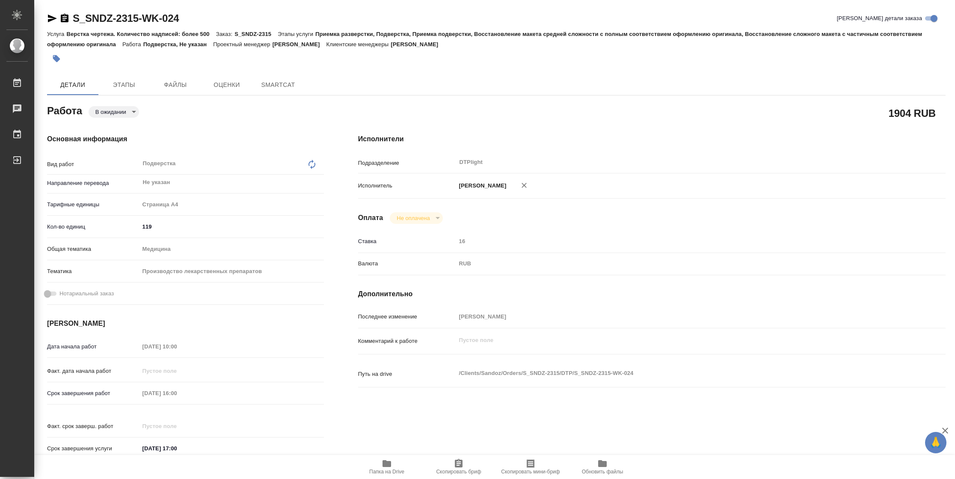
type textarea "x"
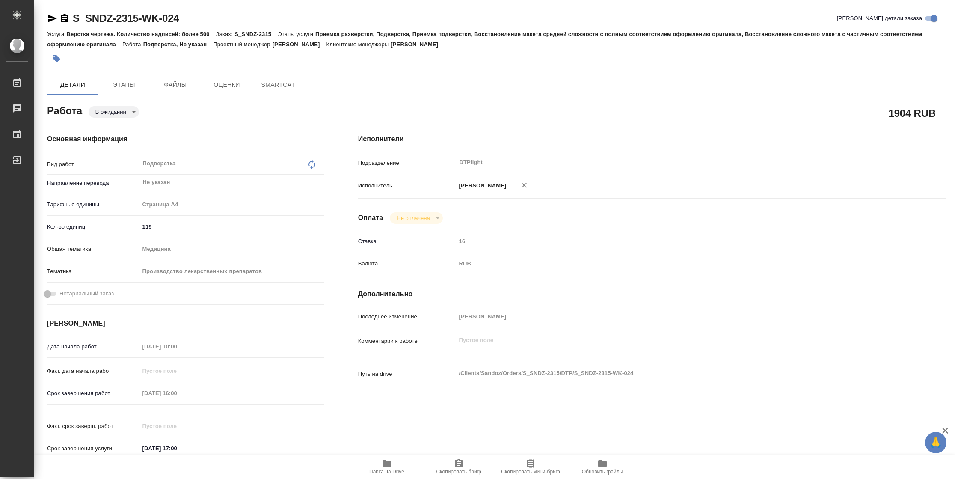
type textarea "x"
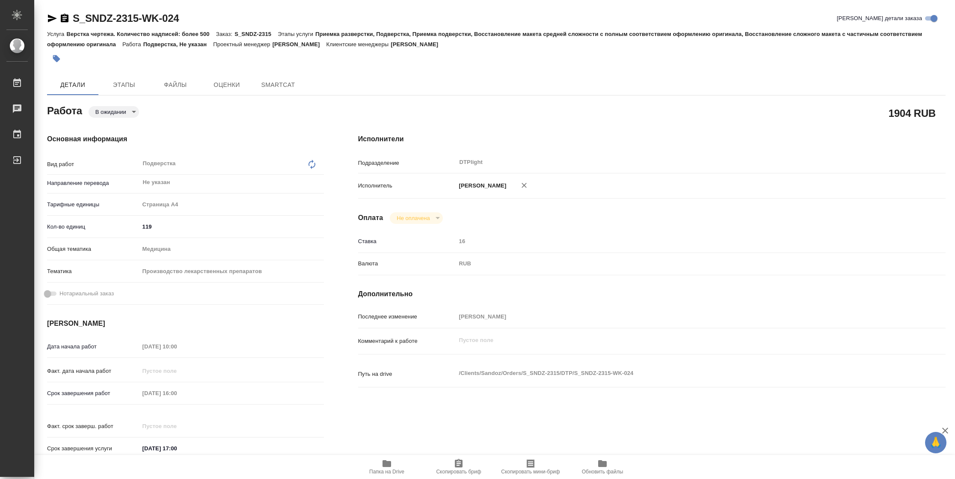
type textarea "x"
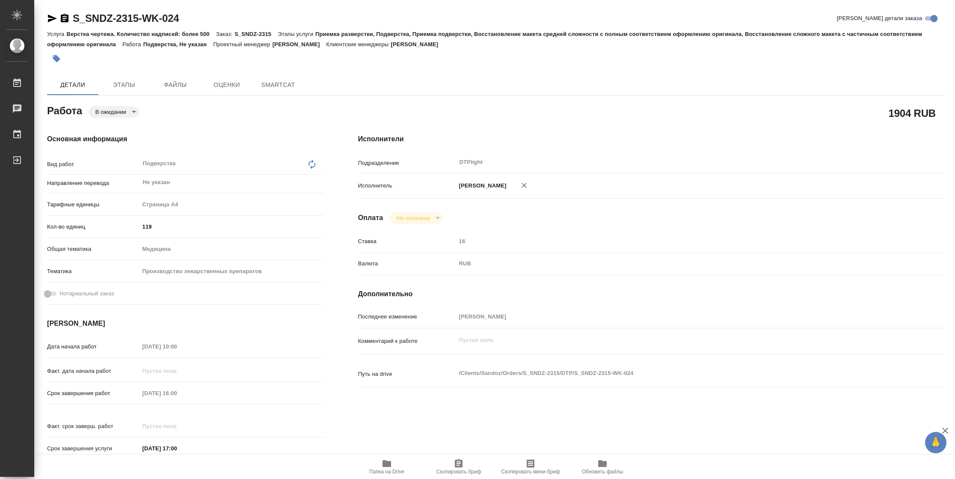
type textarea "x"
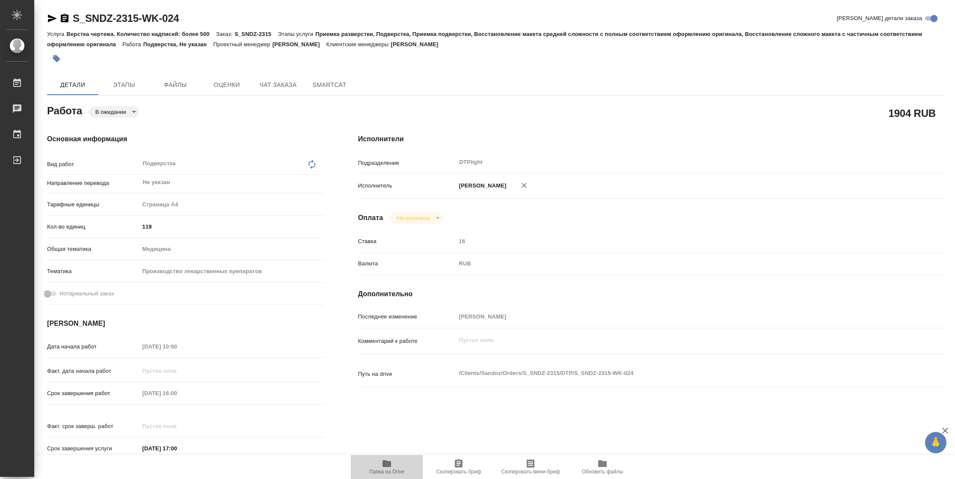
click at [378, 467] on span "Папка на Drive" at bounding box center [387, 466] width 62 height 16
type textarea "x"
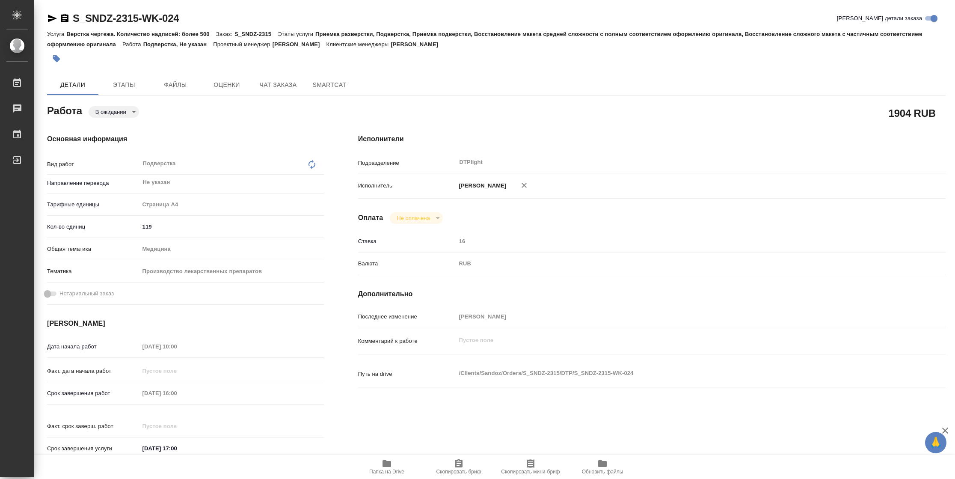
type textarea "x"
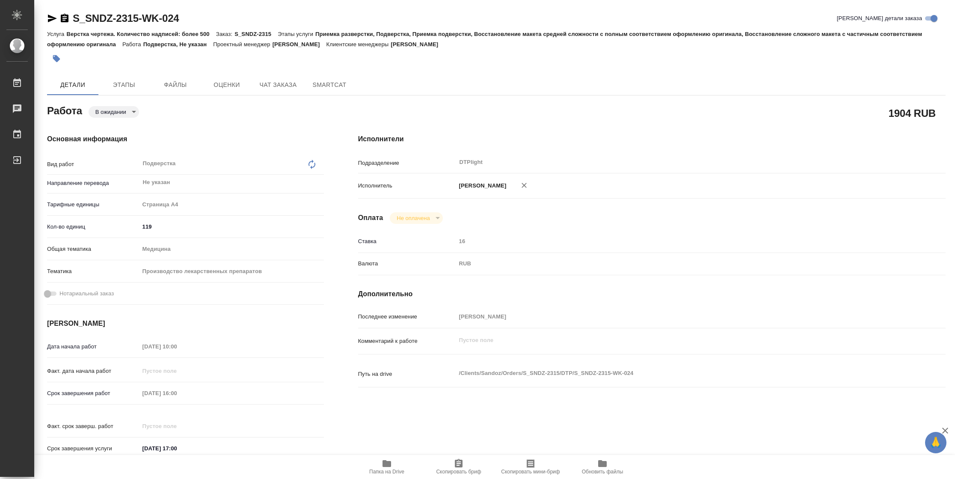
type textarea "x"
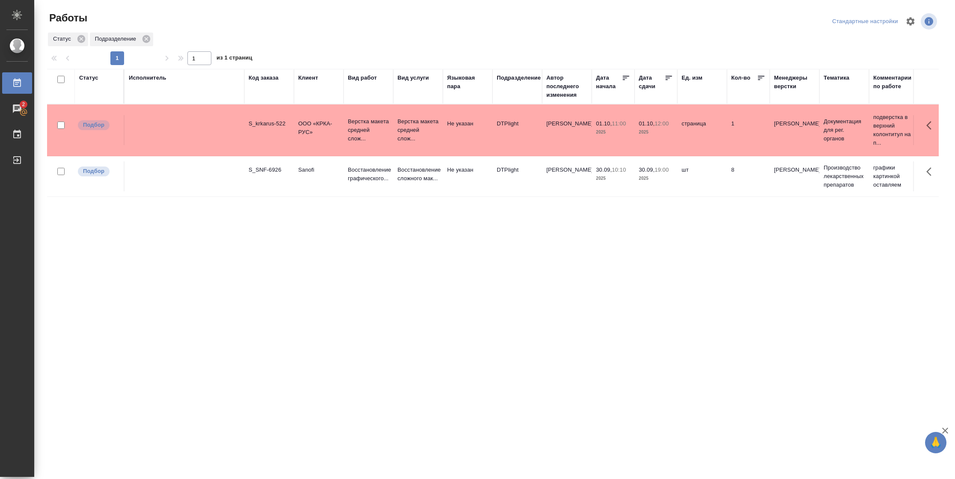
click at [89, 80] on div "Статус" at bounding box center [88, 78] width 19 height 9
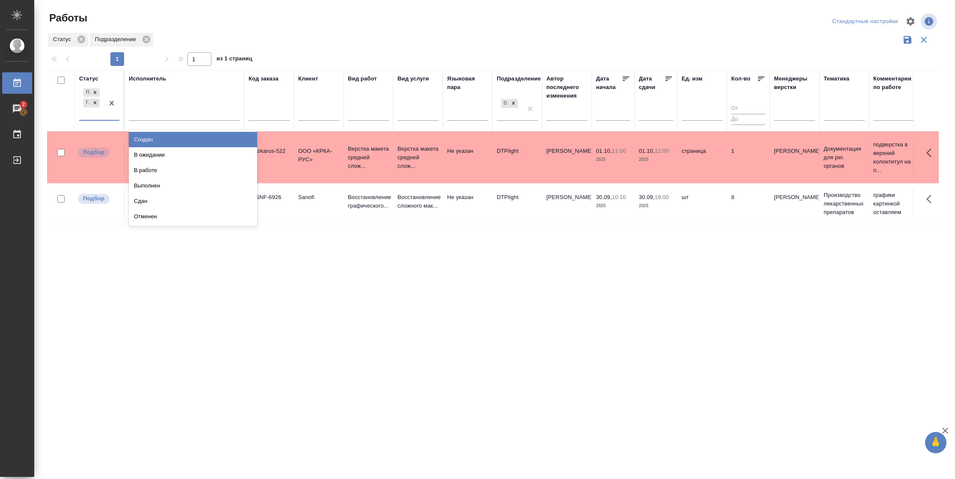
click at [109, 116] on div at bounding box center [111, 102] width 15 height 33
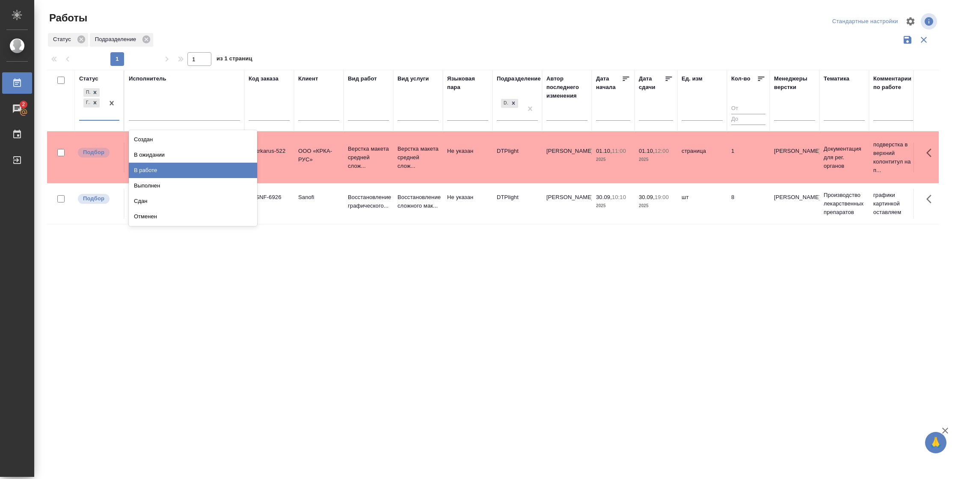
click at [166, 175] on div "В работе" at bounding box center [193, 170] width 128 height 15
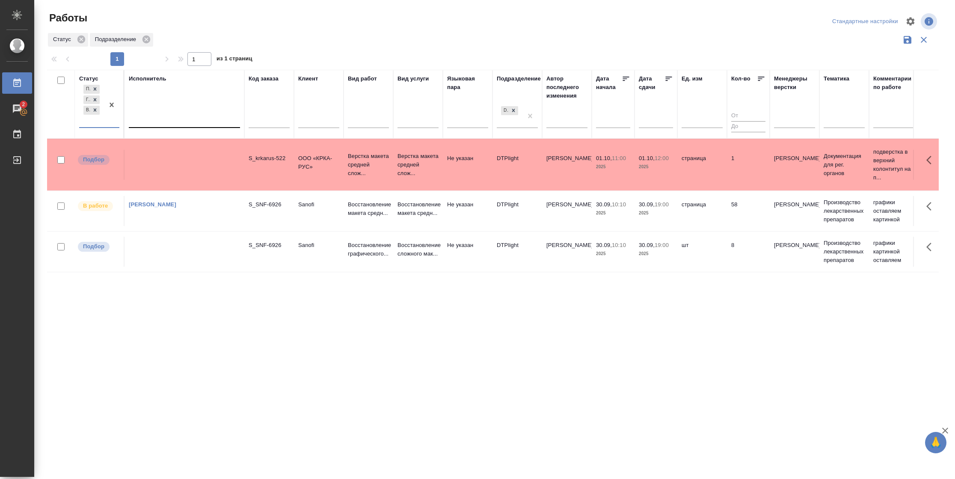
click at [183, 124] on div at bounding box center [184, 119] width 111 height 12
click at [181, 144] on div "Свои работы" at bounding box center [193, 146] width 128 height 15
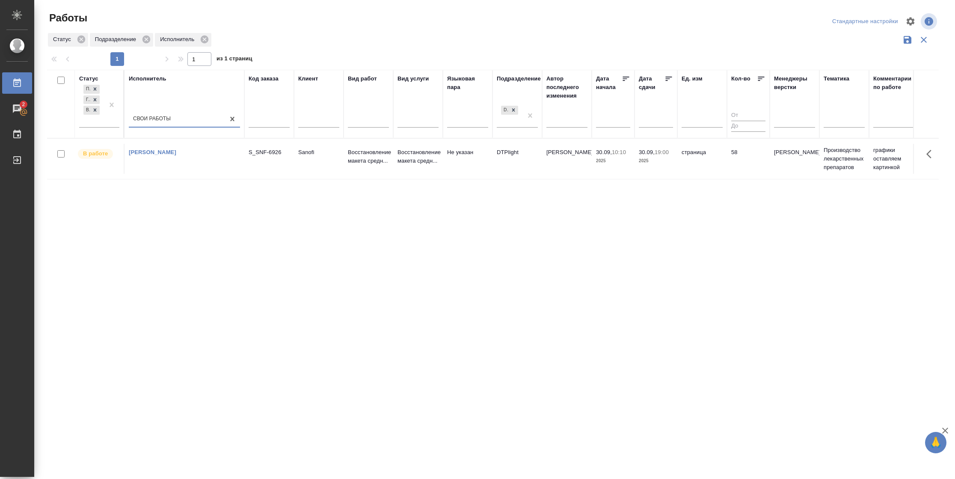
click at [739, 169] on td "58" at bounding box center [748, 159] width 43 height 30
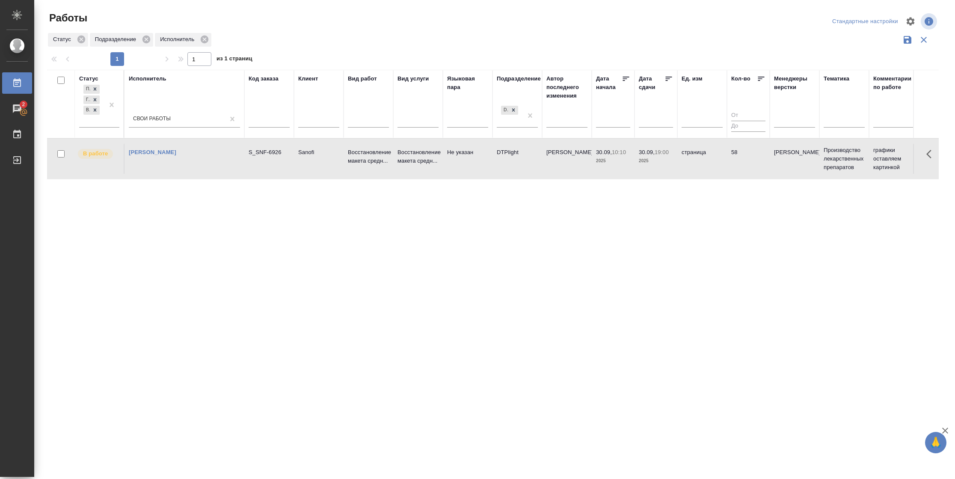
click at [739, 169] on td "58" at bounding box center [748, 159] width 43 height 30
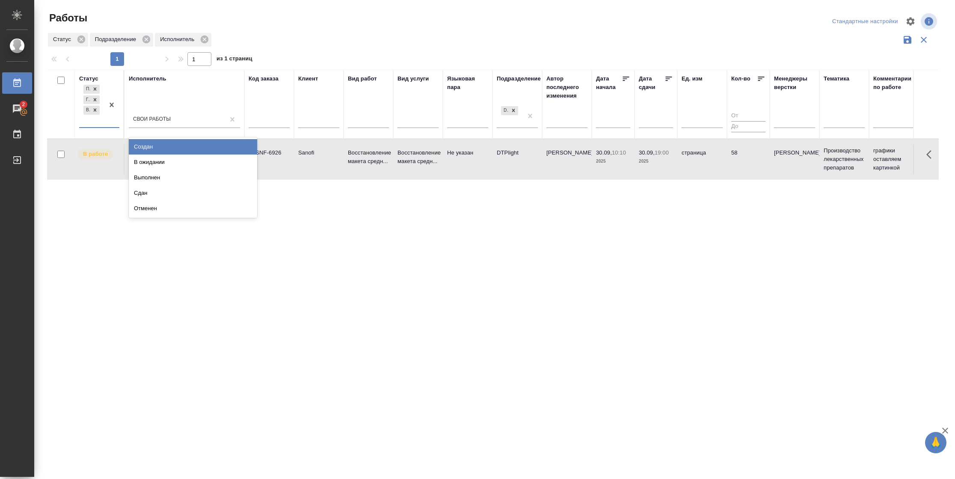
click at [89, 121] on div "Подбор Готов к работе В работе" at bounding box center [91, 105] width 25 height 44
click at [179, 163] on div "В ожидании" at bounding box center [193, 161] width 128 height 15
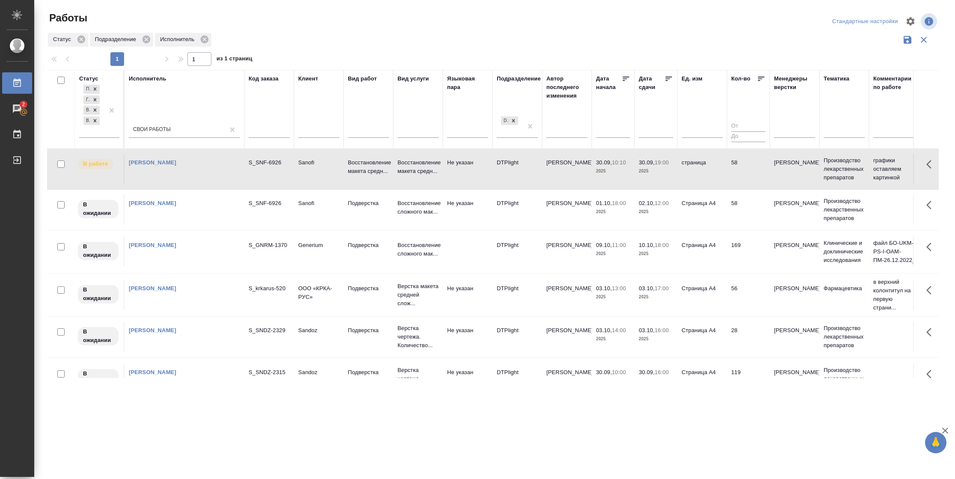
click at [666, 79] on icon at bounding box center [669, 79] width 6 height 4
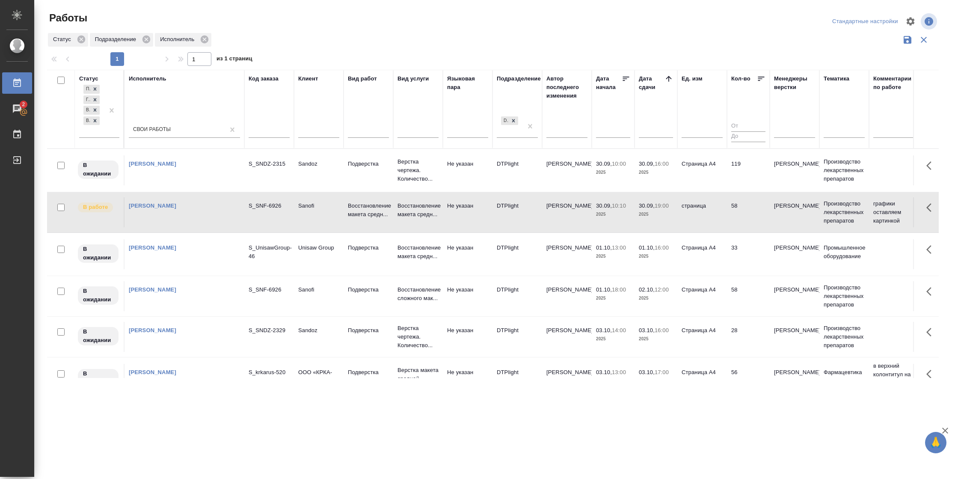
click at [733, 180] on td "119" at bounding box center [748, 170] width 43 height 30
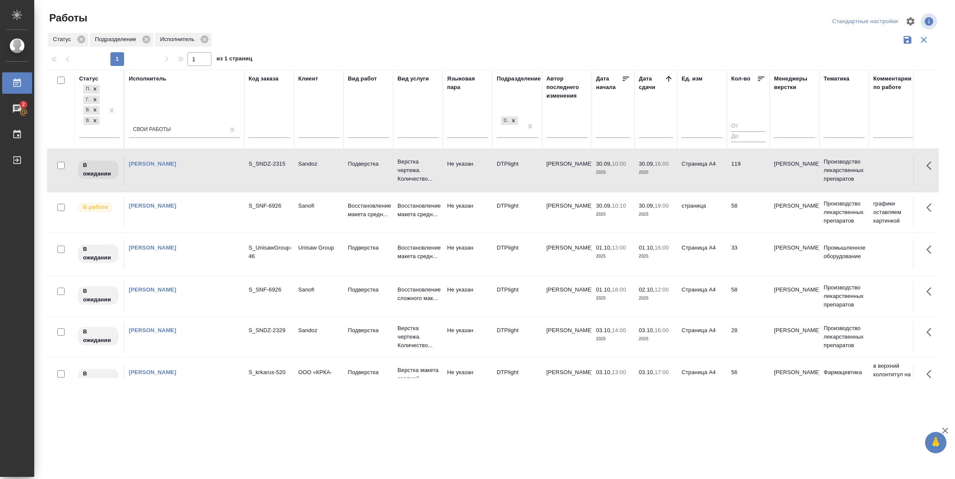
click at [733, 180] on td "119" at bounding box center [748, 170] width 43 height 30
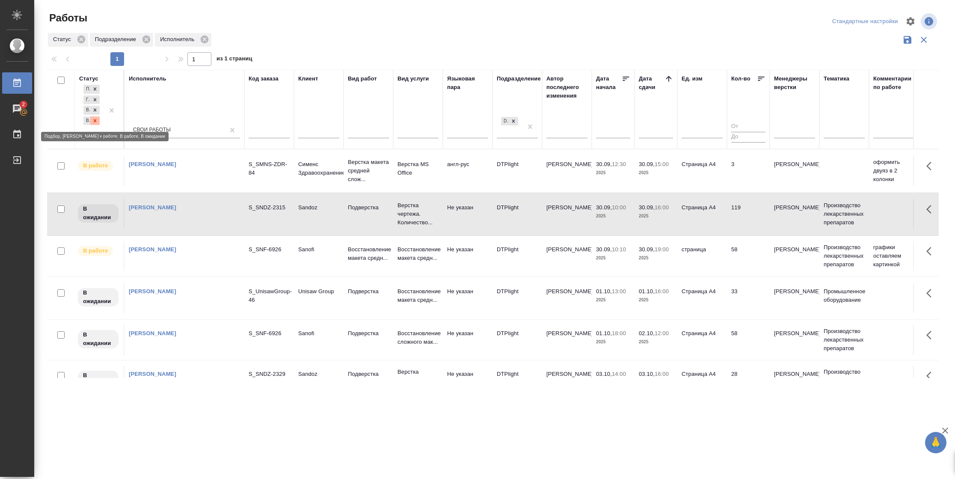
click at [96, 121] on icon at bounding box center [95, 120] width 3 height 3
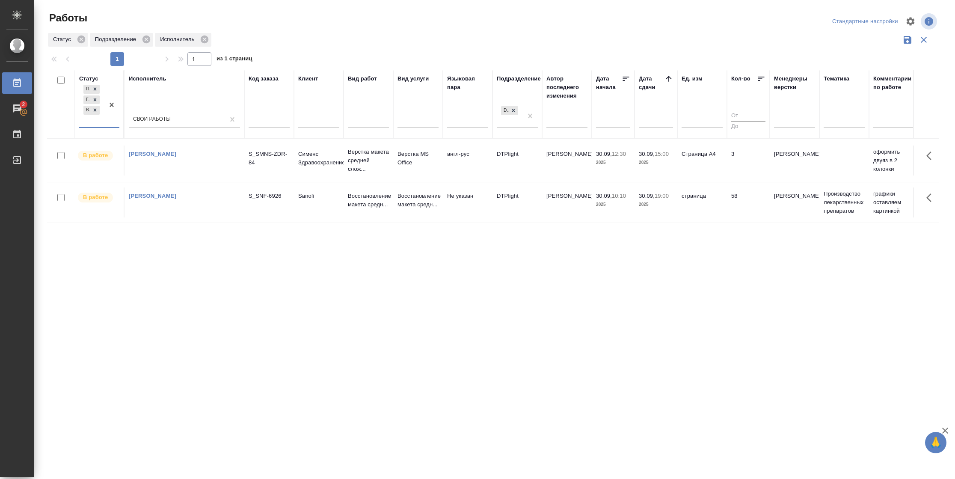
click at [684, 161] on td "Страница А4" at bounding box center [702, 160] width 50 height 30
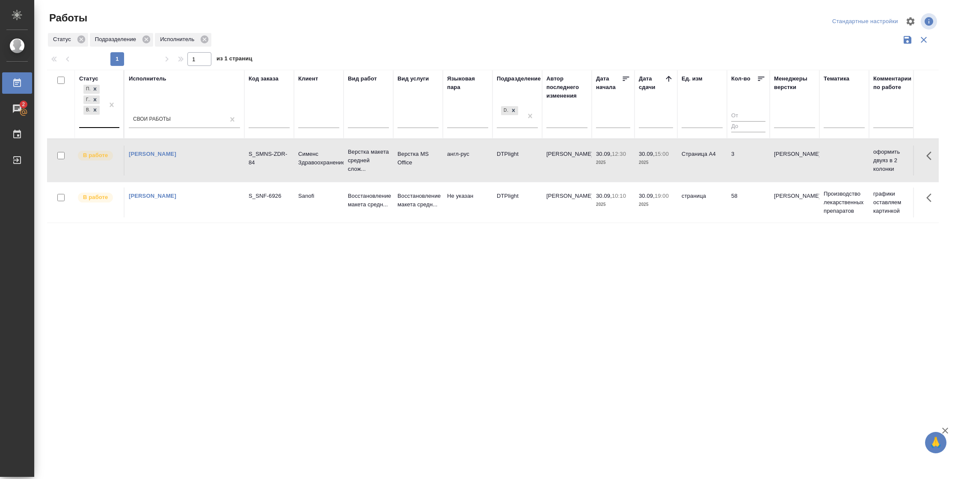
click at [684, 161] on td "Страница А4" at bounding box center [702, 160] width 50 height 30
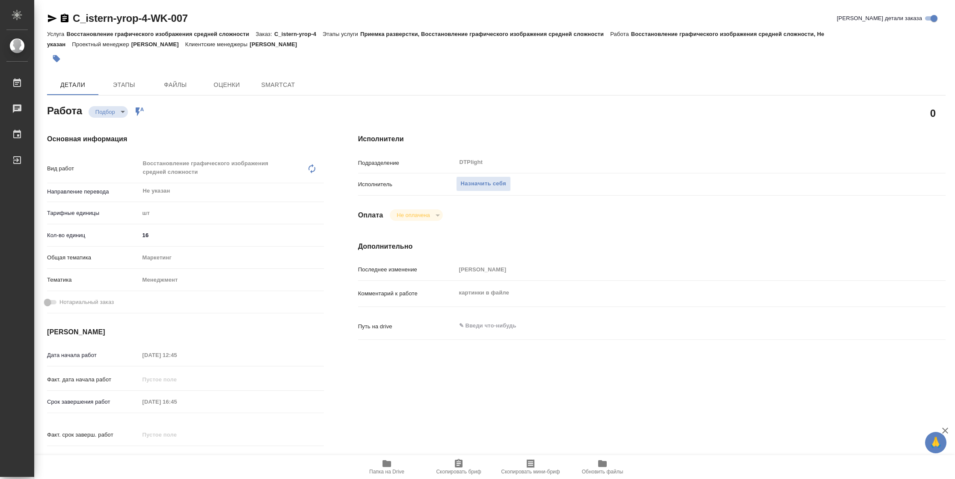
type textarea "x"
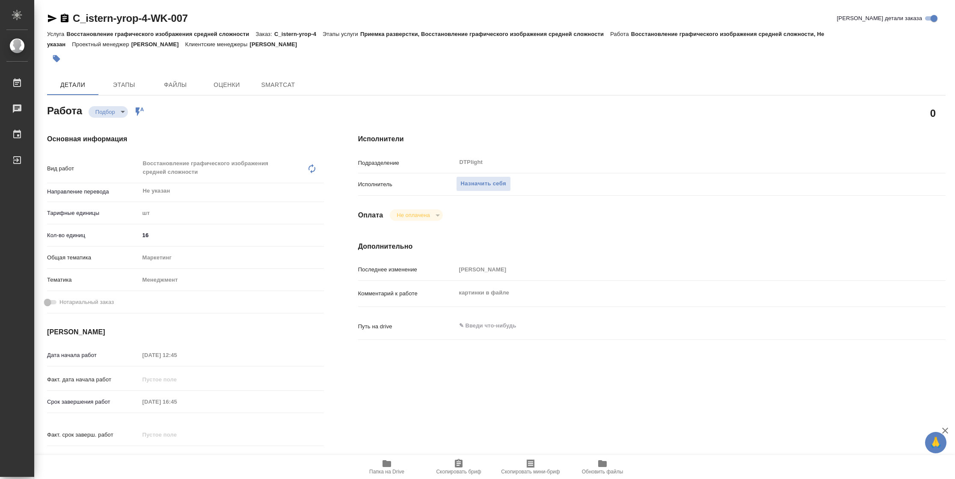
type textarea "x"
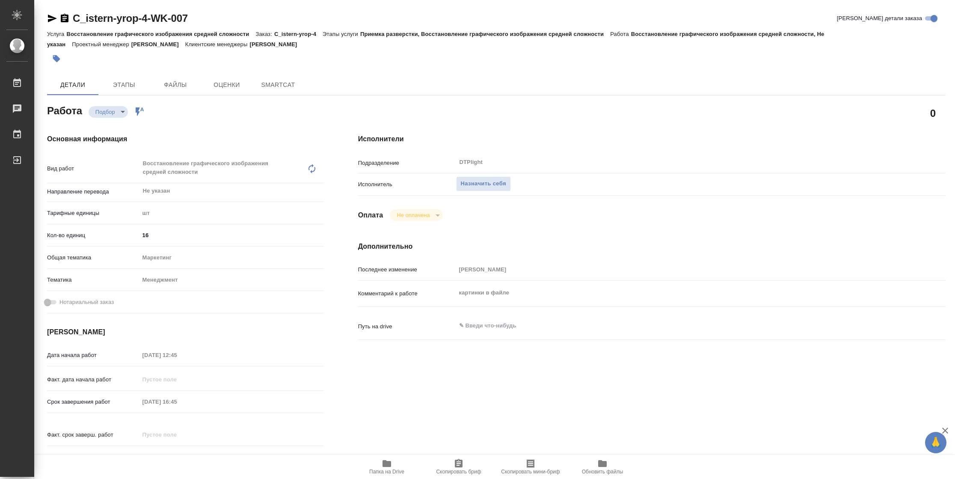
type textarea "x"
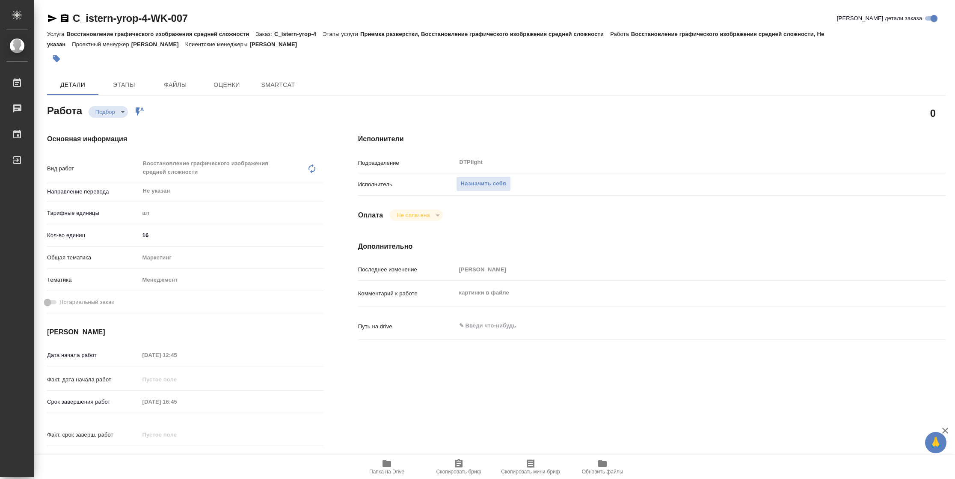
type textarea "x"
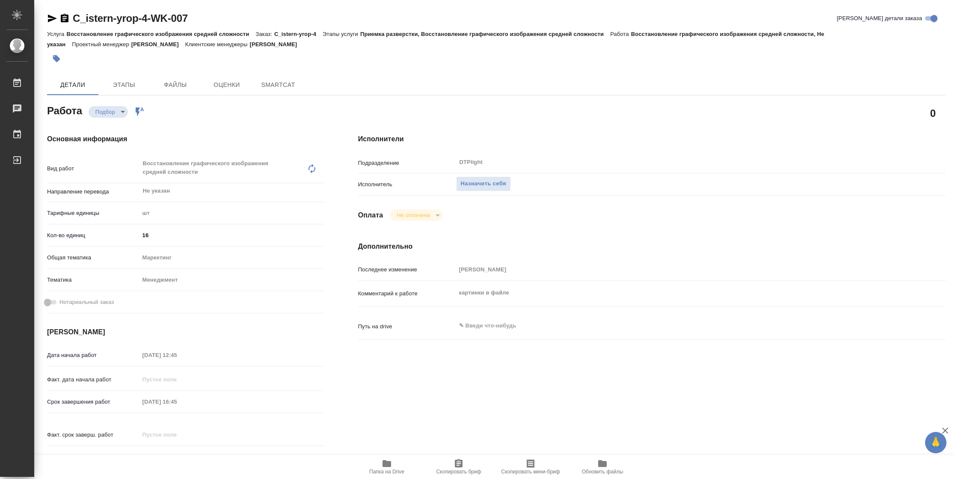
type textarea "x"
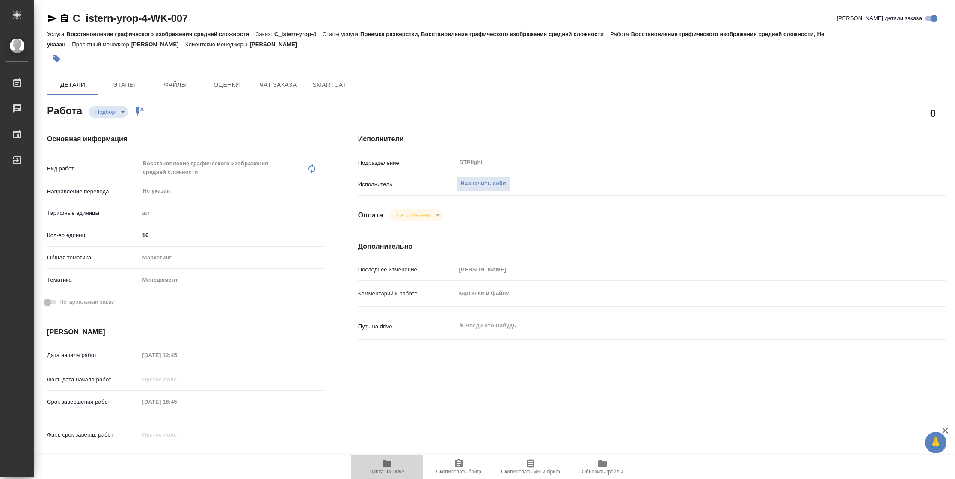
click at [389, 469] on span "Папка на Drive" at bounding box center [386, 471] width 35 height 6
type textarea "x"
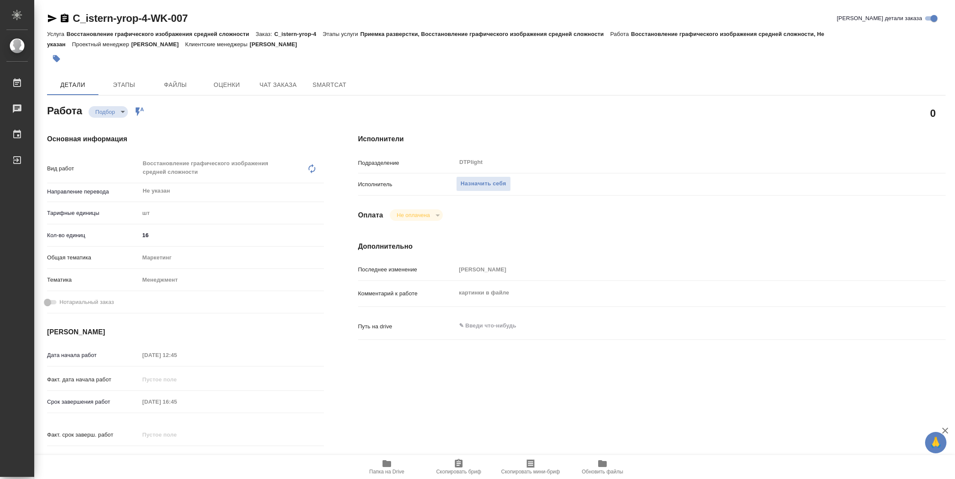
type textarea "x"
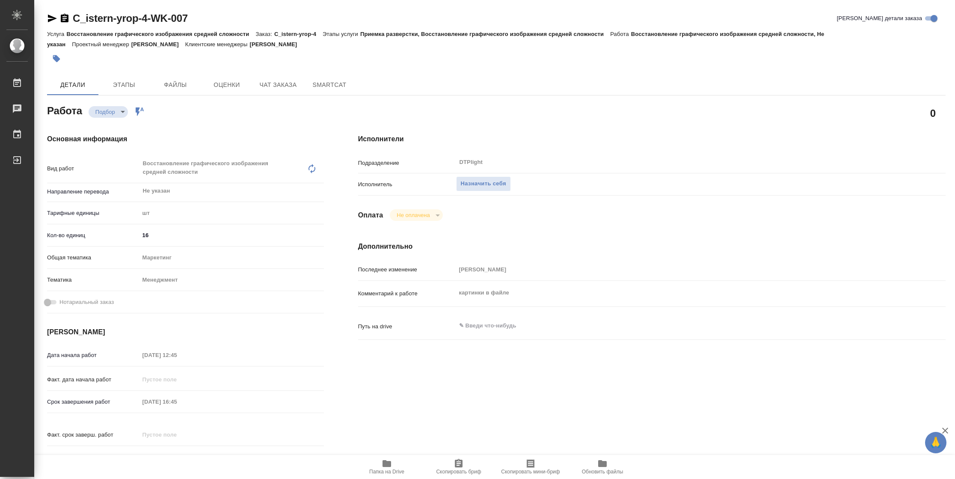
type textarea "x"
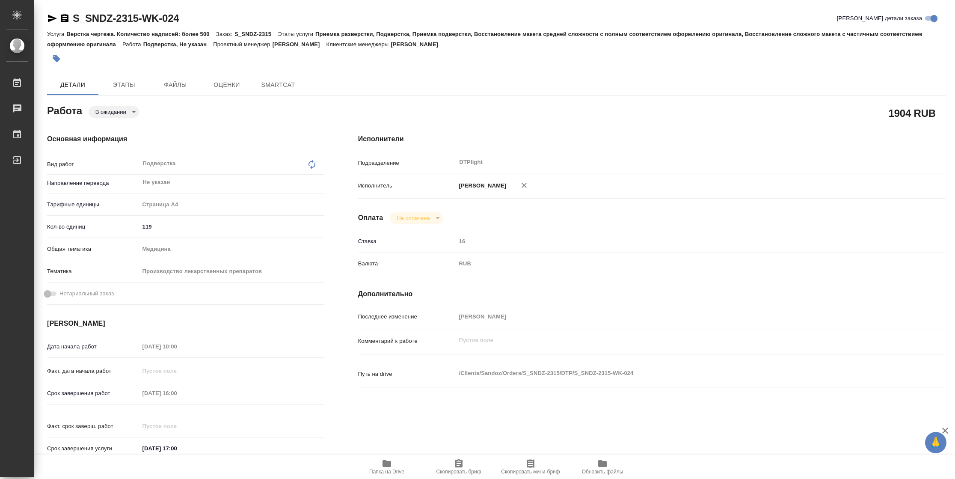
type textarea "x"
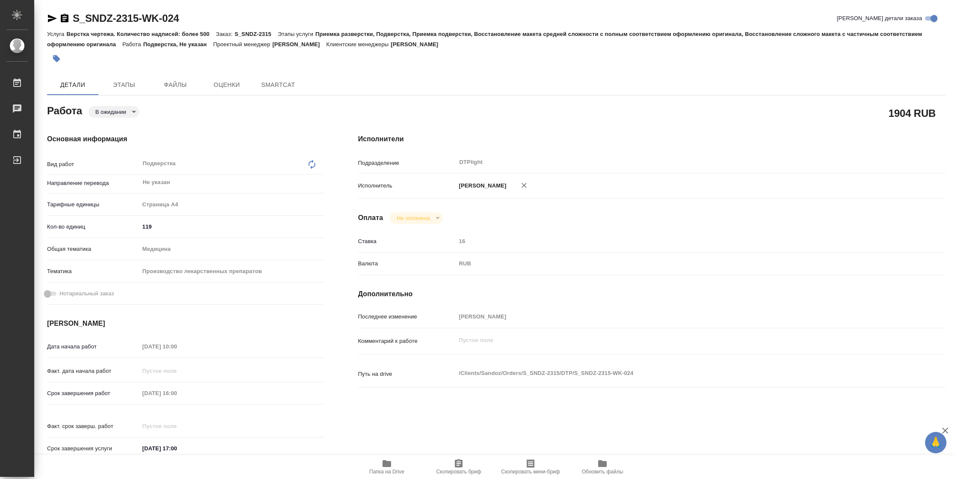
type textarea "x"
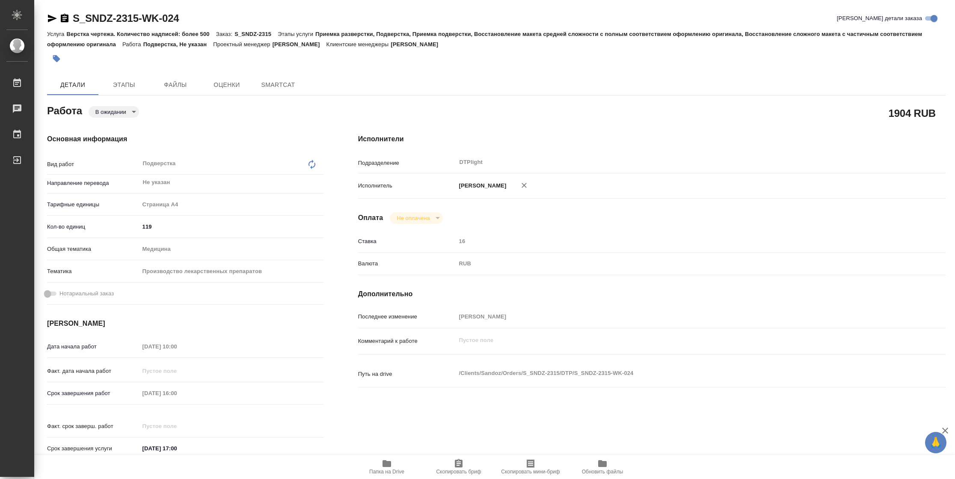
type textarea "x"
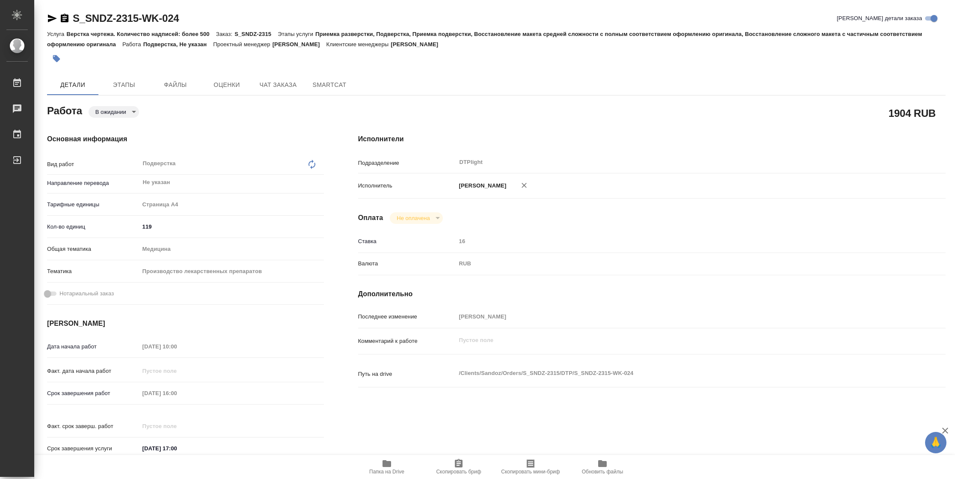
click at [397, 463] on span "Папка на Drive" at bounding box center [387, 466] width 62 height 16
type textarea "x"
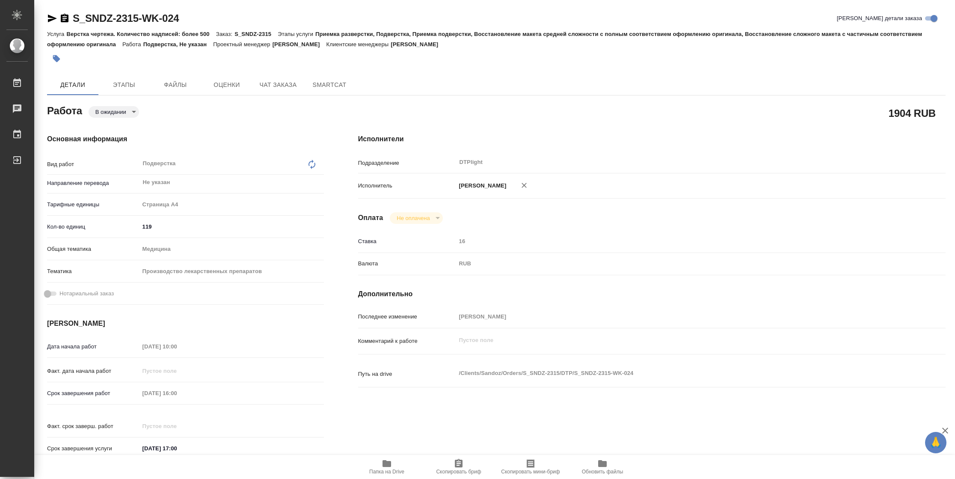
type textarea "x"
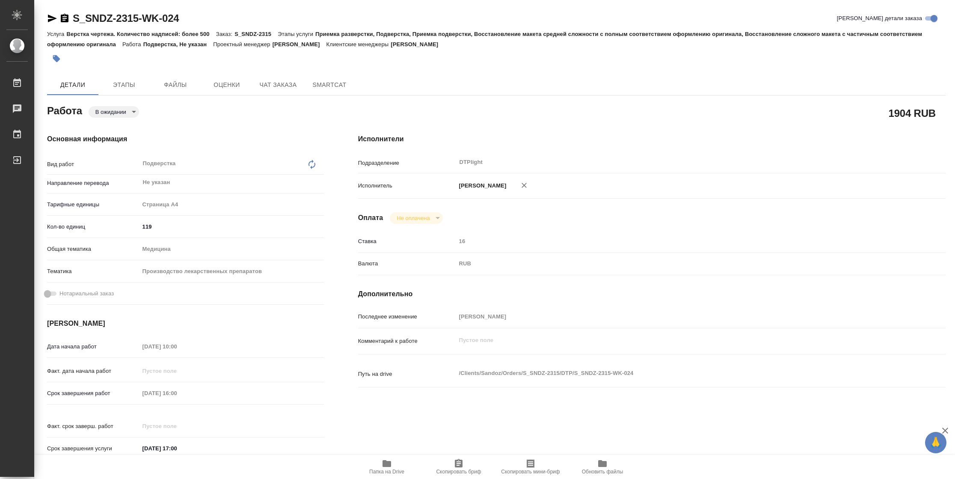
type textarea "x"
click at [52, 21] on icon "button" at bounding box center [52, 18] width 10 height 10
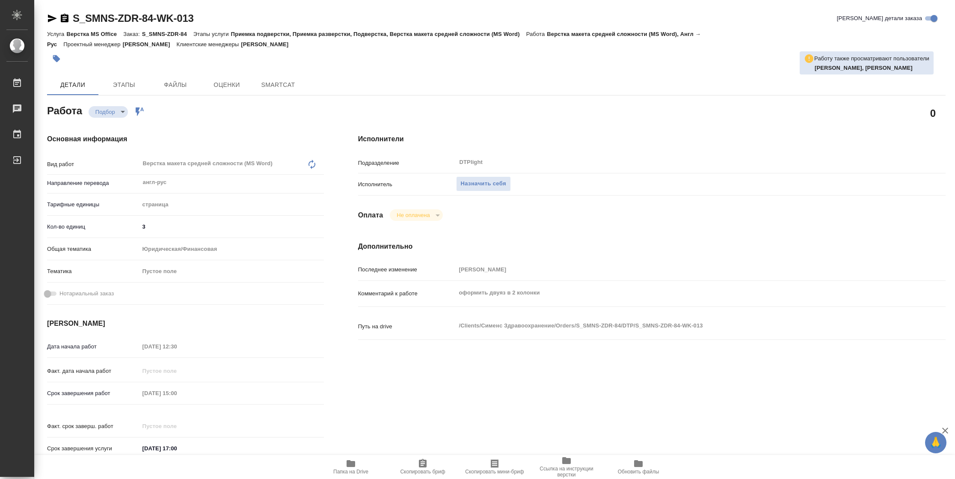
type textarea "x"
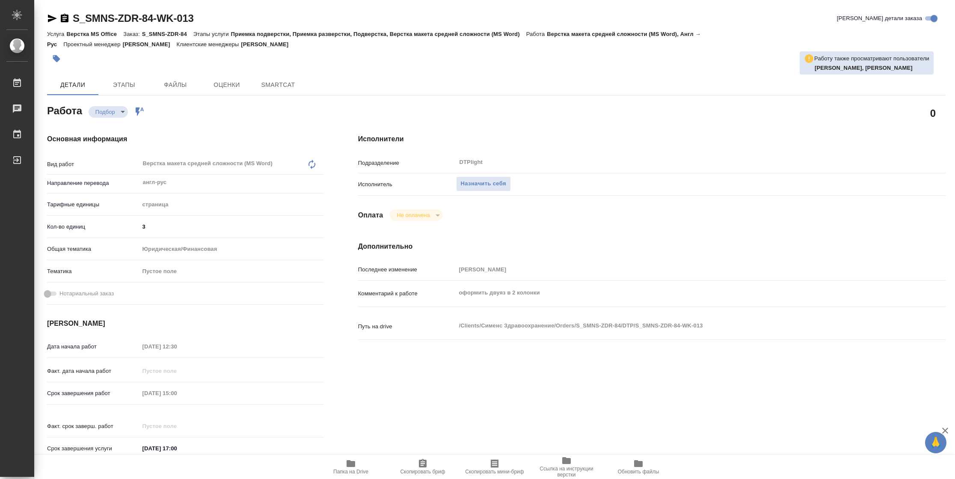
type textarea "x"
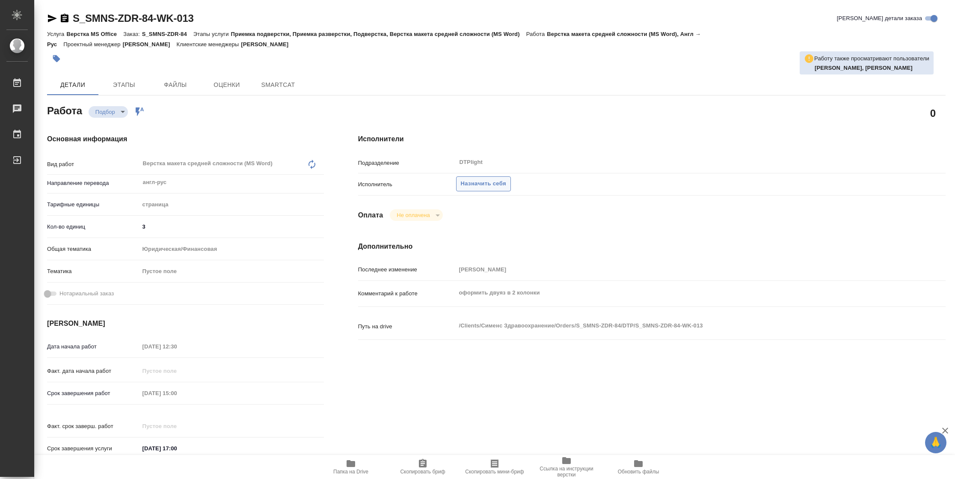
type textarea "x"
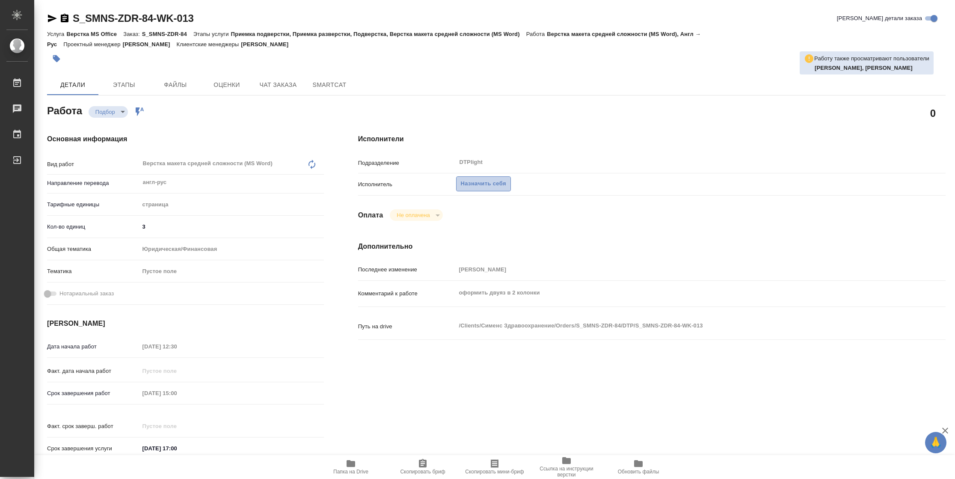
click at [469, 185] on span "Назначить себя" at bounding box center [483, 184] width 45 height 10
type textarea "x"
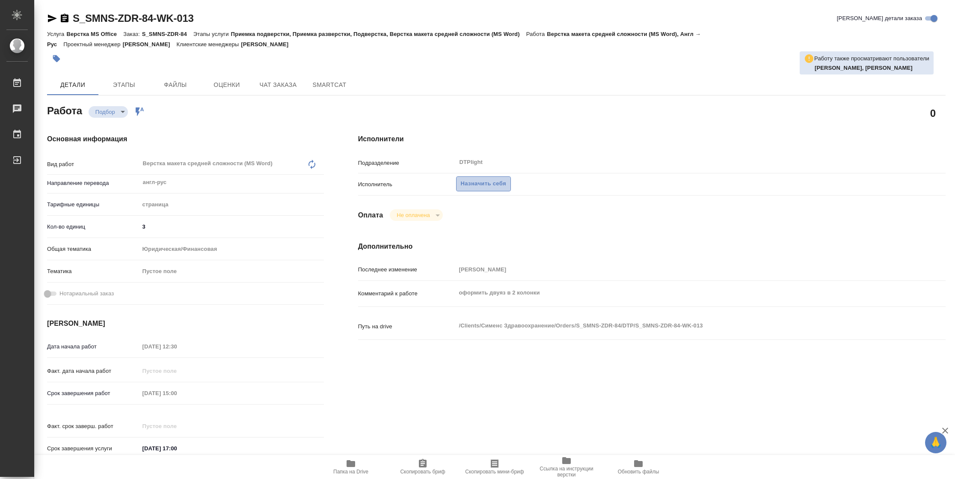
type textarea "x"
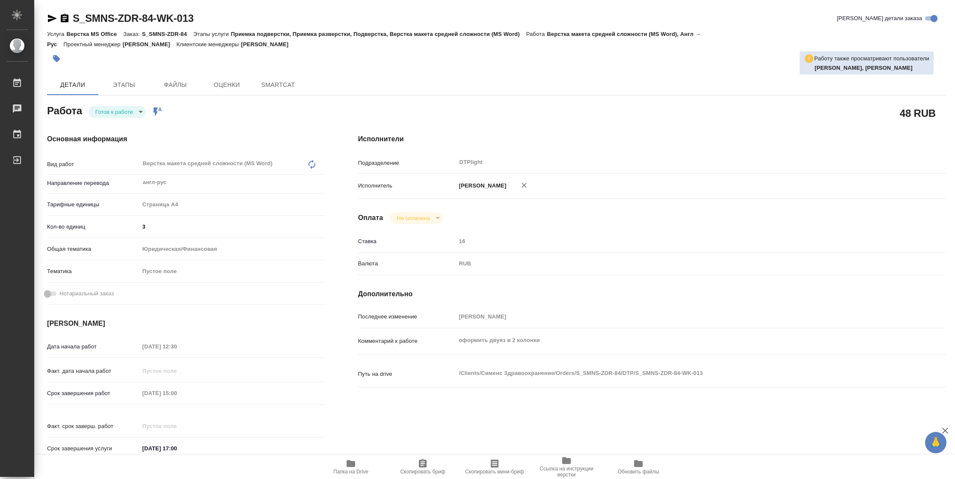
type textarea "x"
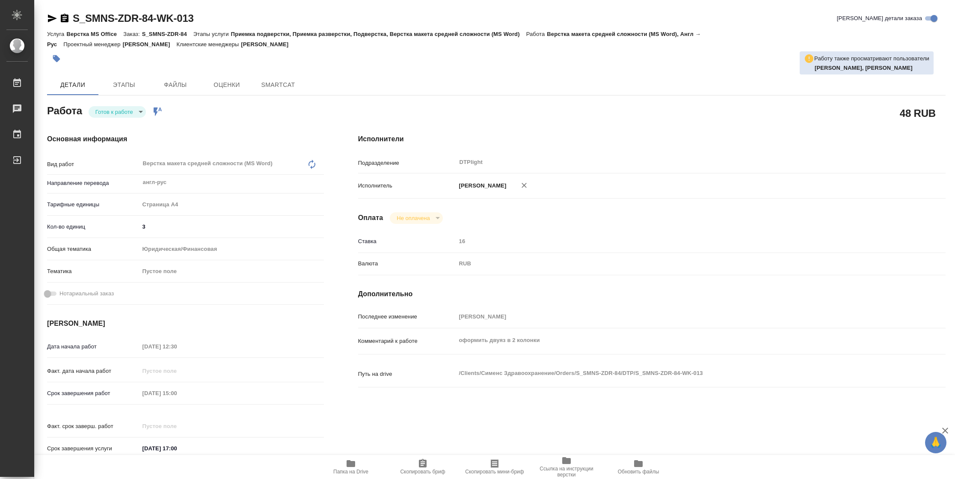
type textarea "x"
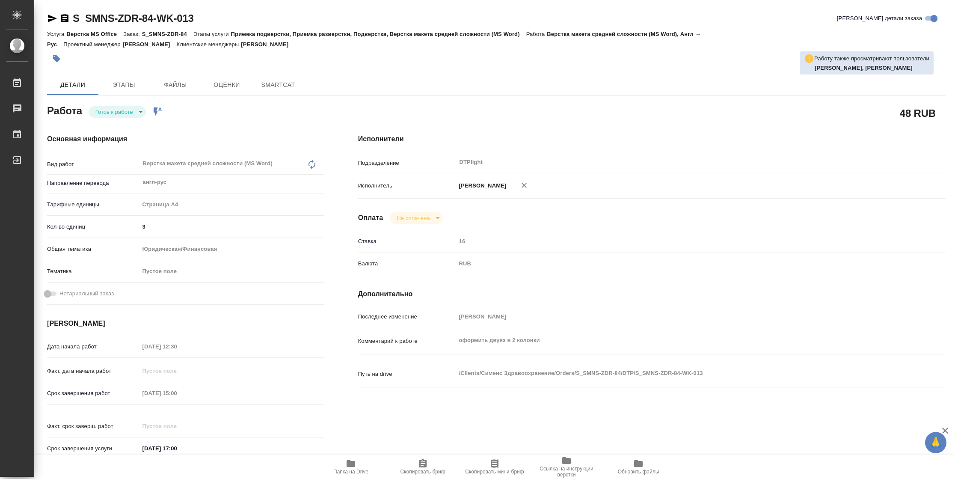
type textarea "x"
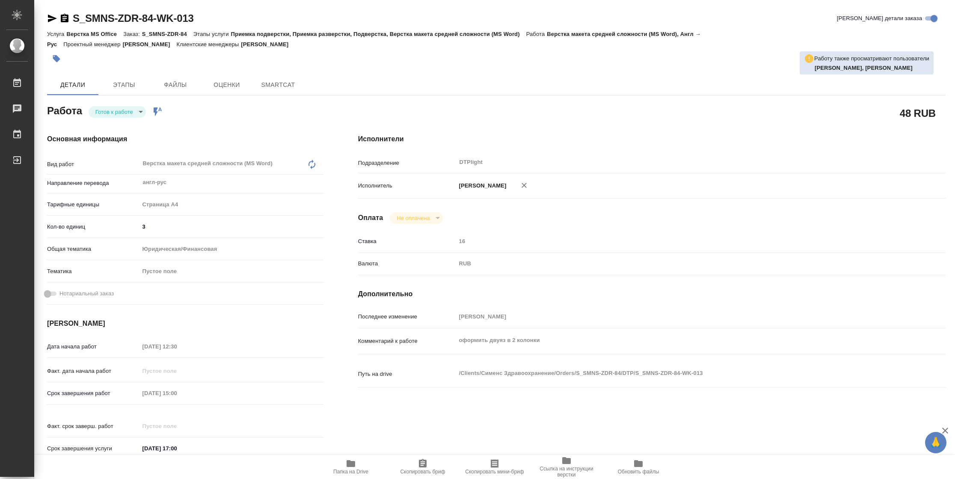
click at [123, 112] on body "🙏 .cls-1 fill:#fff; AWATERA Vasilyeva Natalia Работы Чаты График Выйти S_SMNS-Z…" at bounding box center [477, 239] width 955 height 479
type textarea "x"
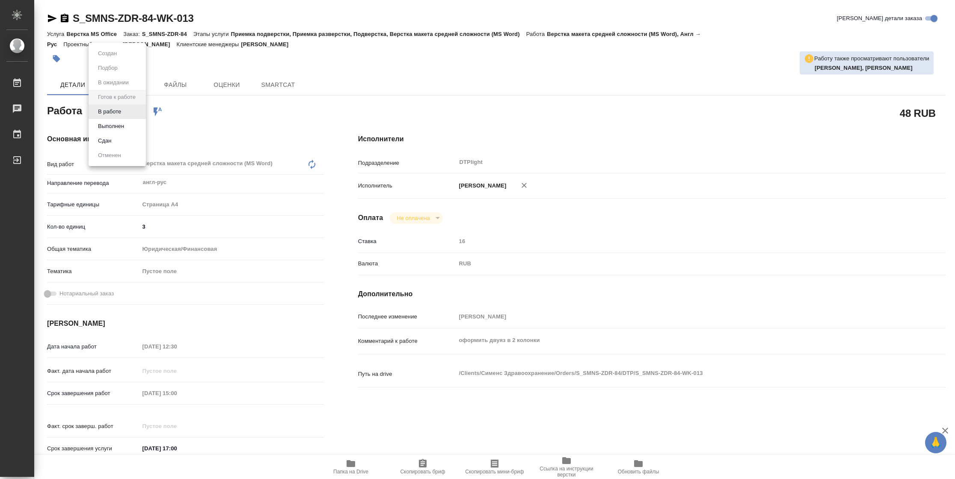
type textarea "x"
click at [123, 112] on button "В работе" at bounding box center [109, 111] width 28 height 9
type textarea "x"
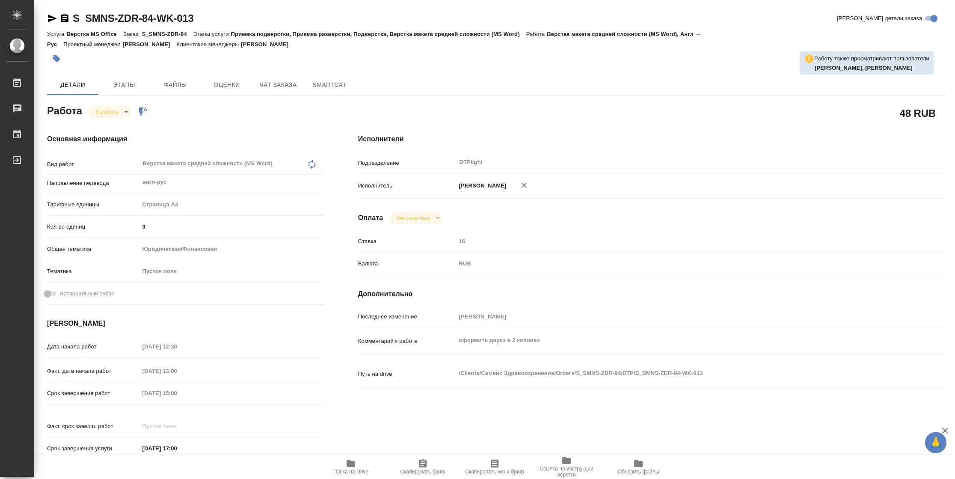
type textarea "x"
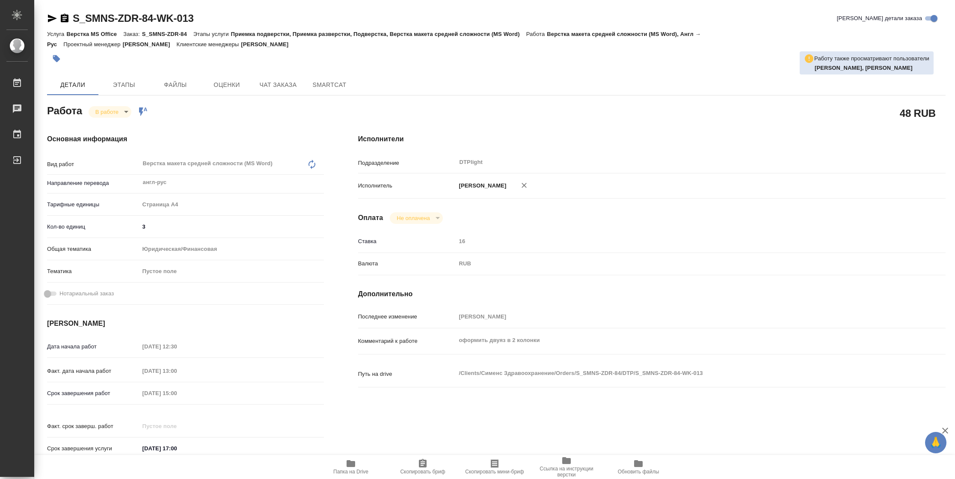
type textarea "x"
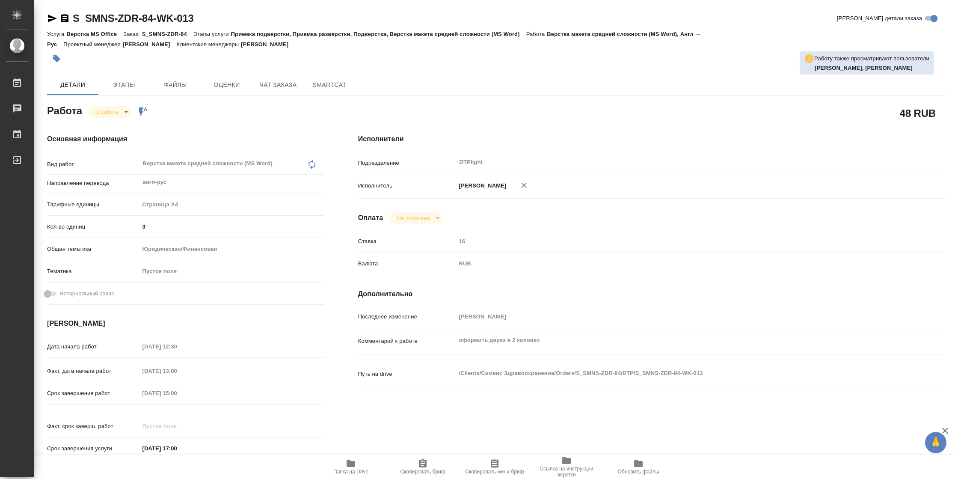
type textarea "x"
click at [49, 16] on icon "button" at bounding box center [52, 19] width 9 height 8
type textarea "x"
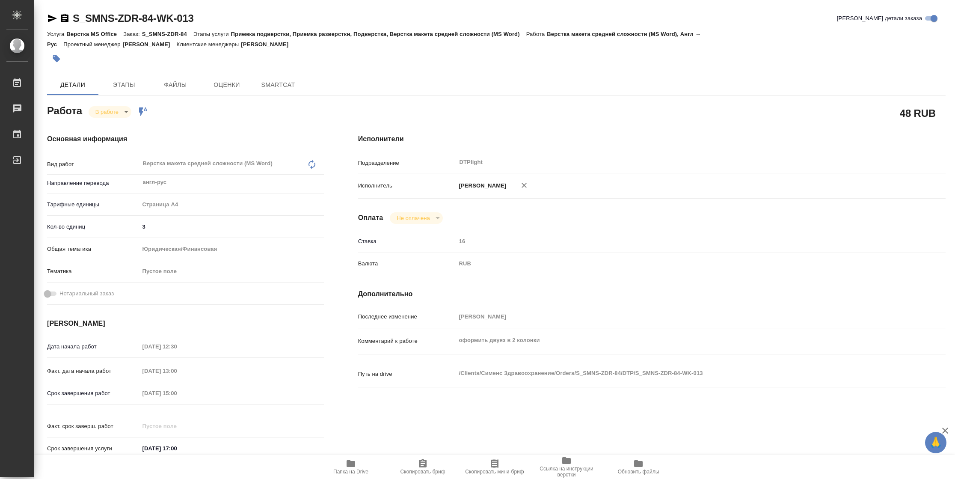
type textarea "x"
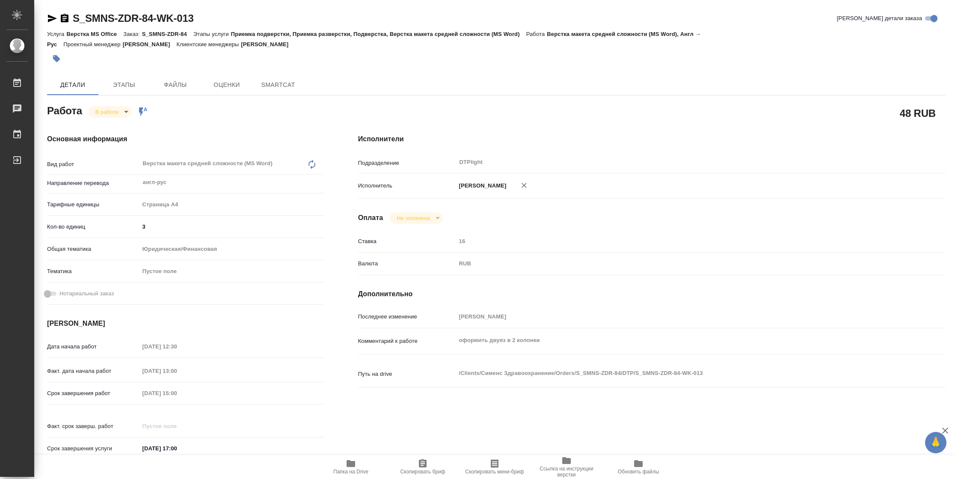
type textarea "x"
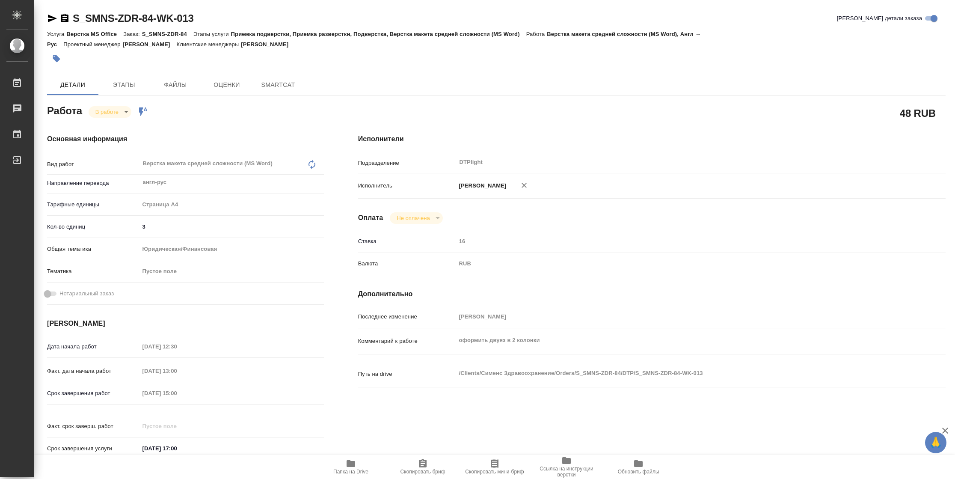
type textarea "x"
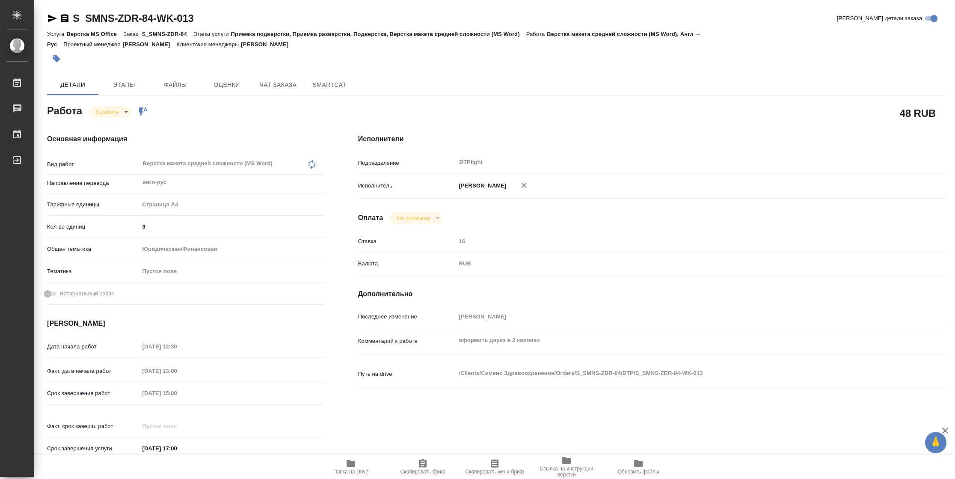
type textarea "x"
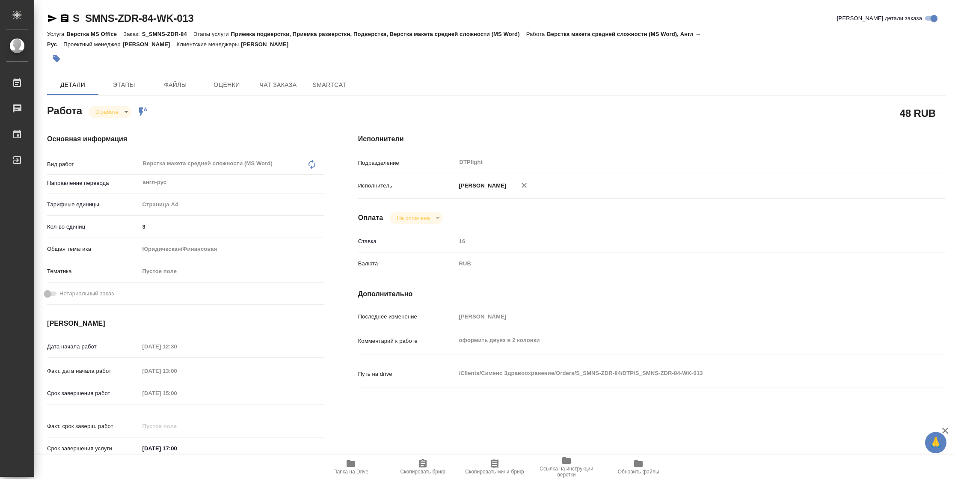
type textarea "x"
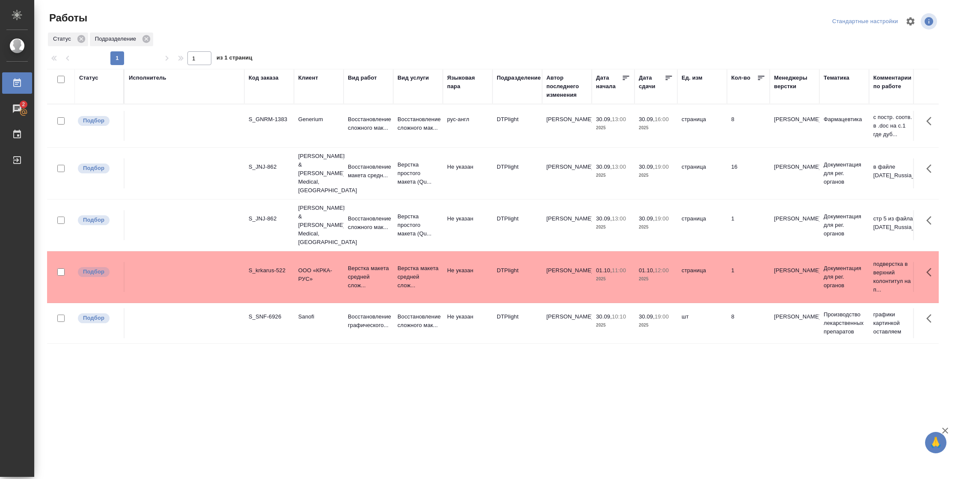
click at [554, 172] on td "[PERSON_NAME]" at bounding box center [567, 173] width 50 height 30
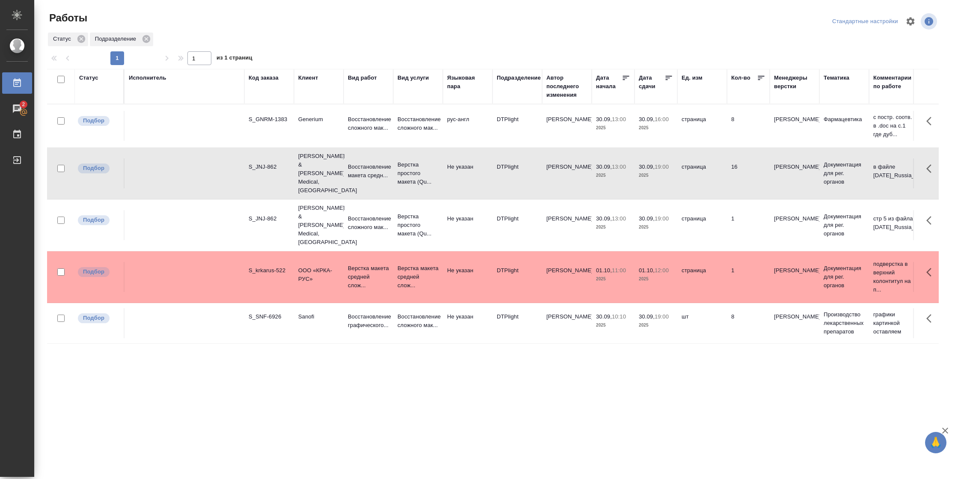
click at [554, 172] on td "[PERSON_NAME]" at bounding box center [567, 173] width 50 height 30
click at [86, 80] on div "Статус" at bounding box center [88, 78] width 19 height 9
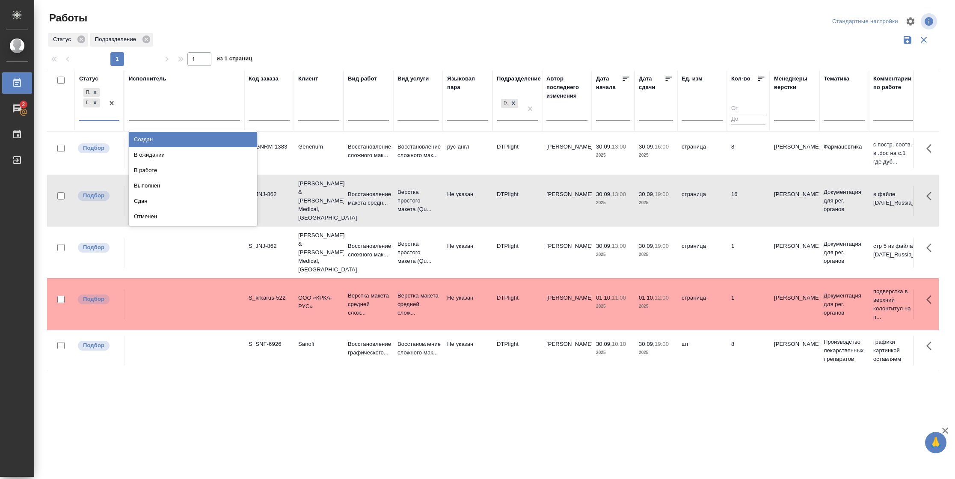
click at [110, 120] on div "Подбор Готов к работе" at bounding box center [99, 103] width 40 height 34
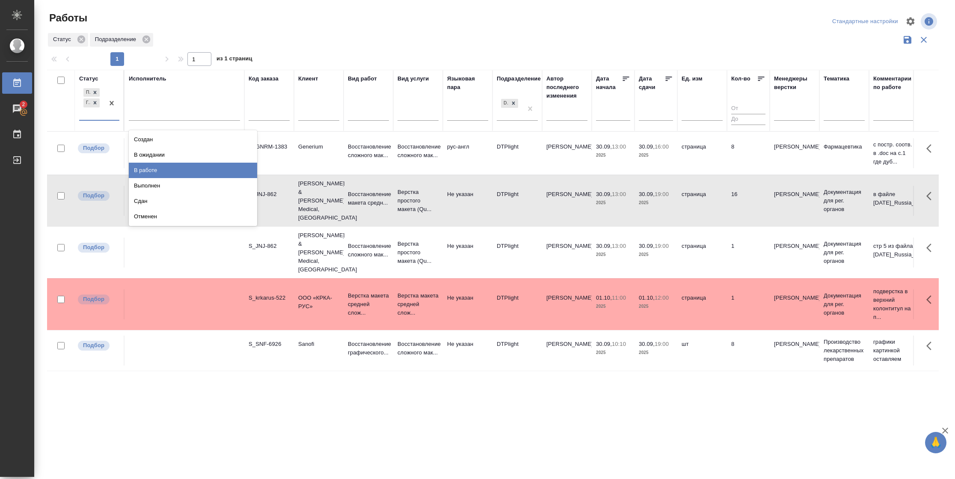
click at [159, 169] on div "В работе" at bounding box center [193, 170] width 128 height 15
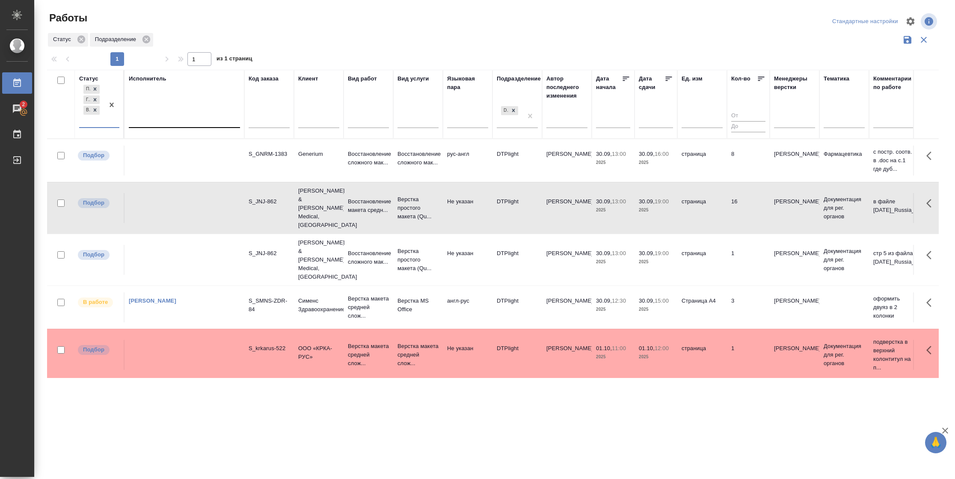
click at [168, 116] on div at bounding box center [184, 119] width 111 height 12
drag, startPoint x: 165, startPoint y: 145, endPoint x: 740, endPoint y: 110, distance: 576.0
click at [164, 145] on div "Свои работы" at bounding box center [193, 146] width 128 height 15
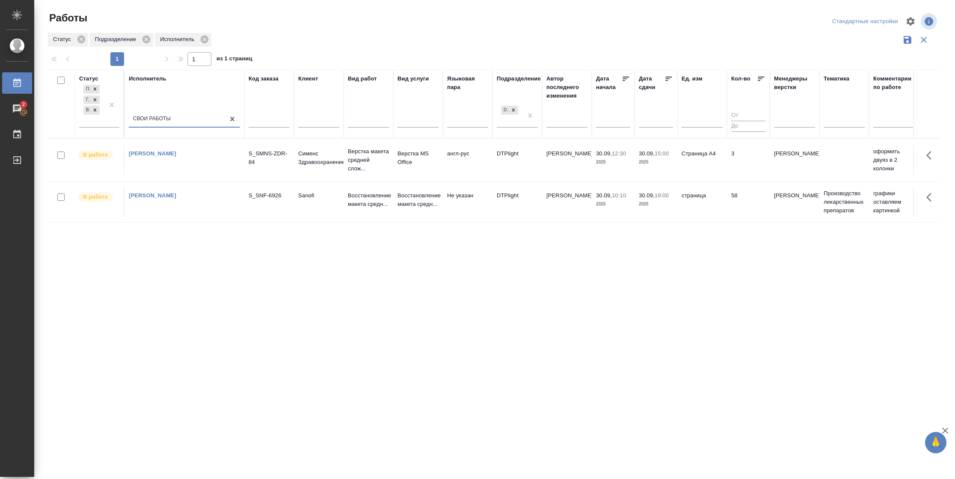
click at [670, 80] on icon at bounding box center [668, 78] width 9 height 9
click at [109, 121] on div at bounding box center [111, 105] width 15 height 44
click at [160, 162] on div "В ожидании" at bounding box center [193, 161] width 128 height 15
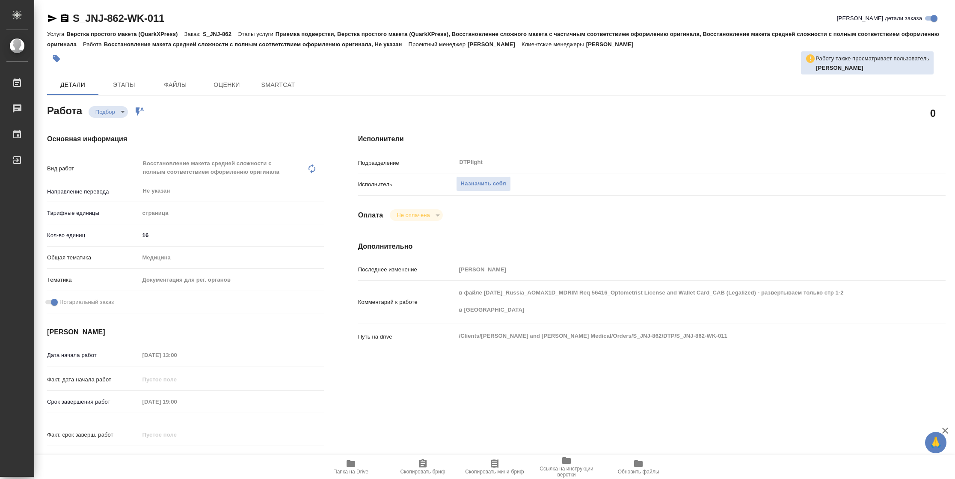
type textarea "x"
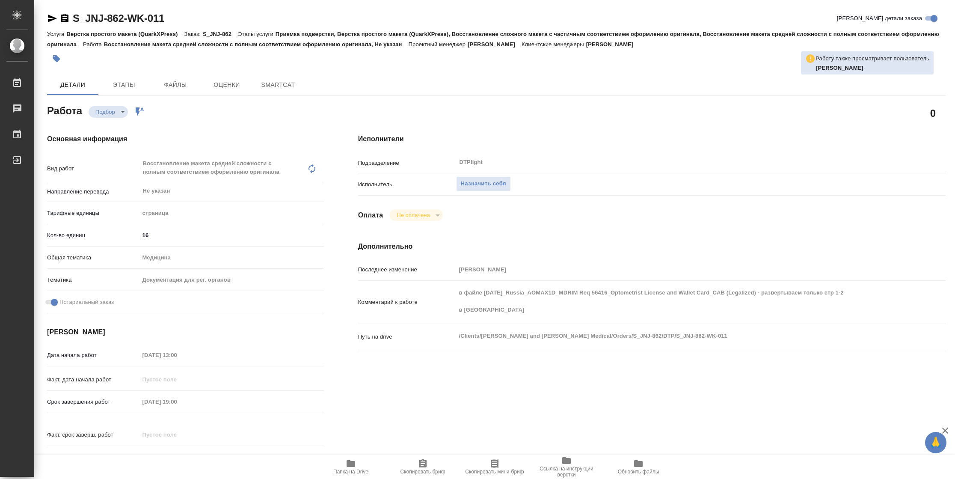
type textarea "x"
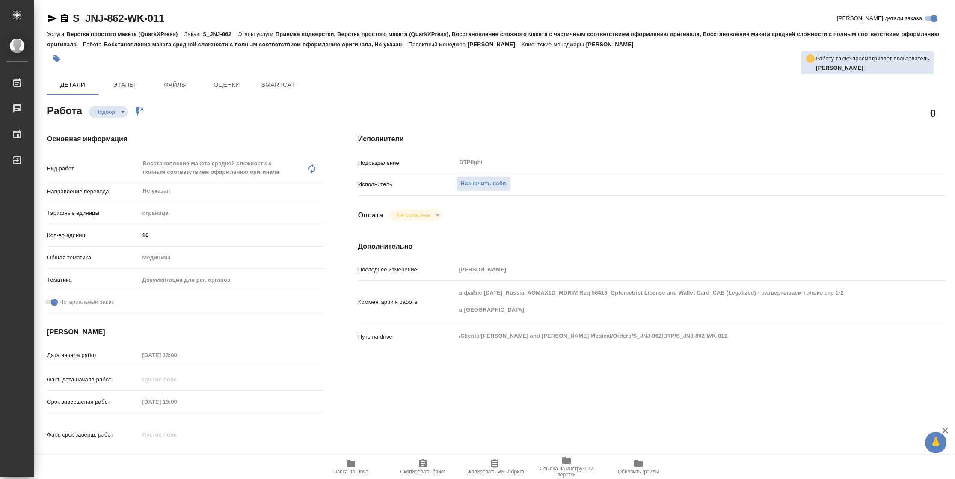
type textarea "x"
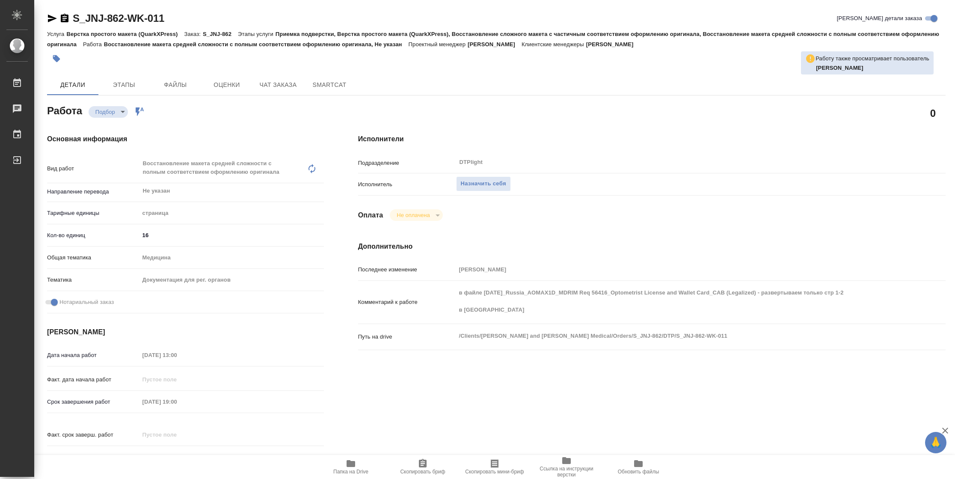
type textarea "x"
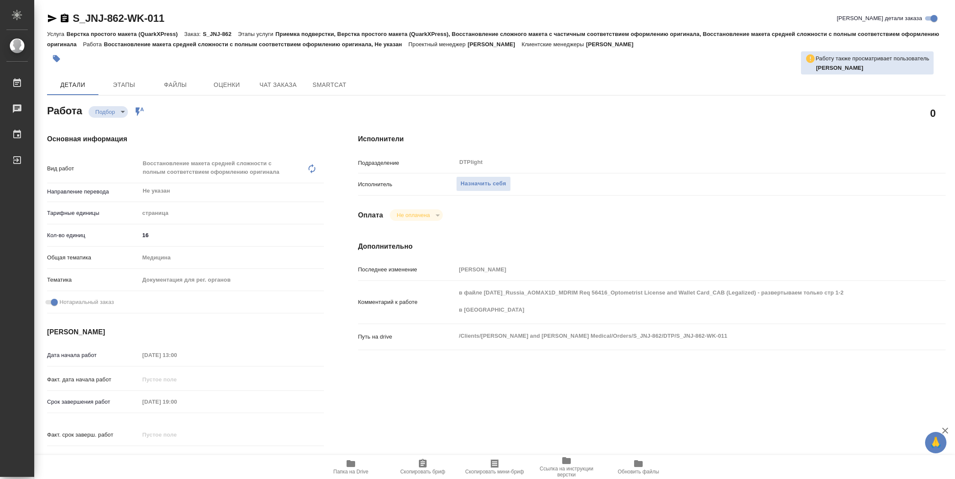
click at [358, 472] on span "Папка на Drive" at bounding box center [350, 471] width 35 height 6
type textarea "x"
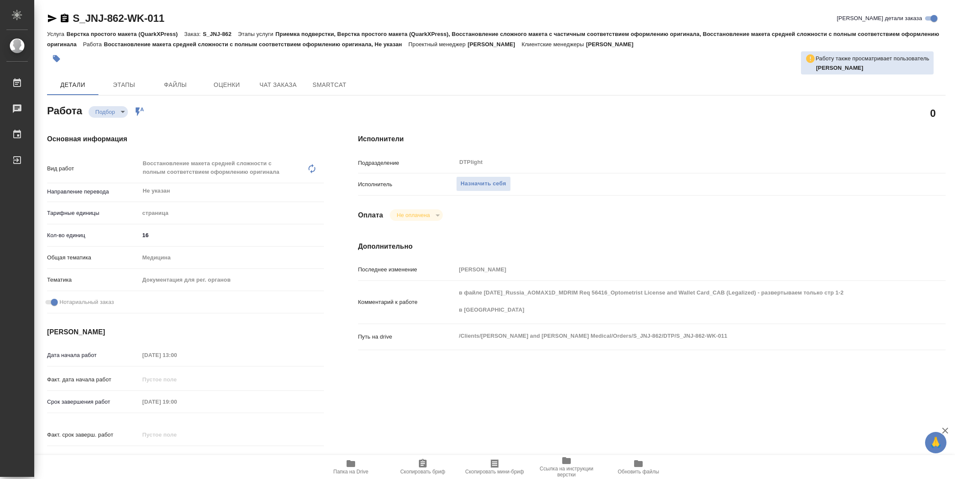
type textarea "x"
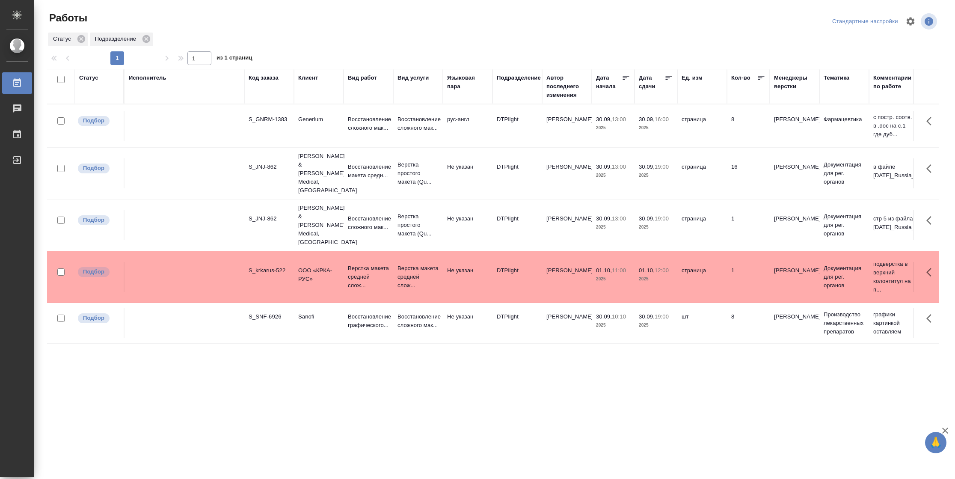
click at [525, 79] on div "Подразделение" at bounding box center [519, 78] width 44 height 9
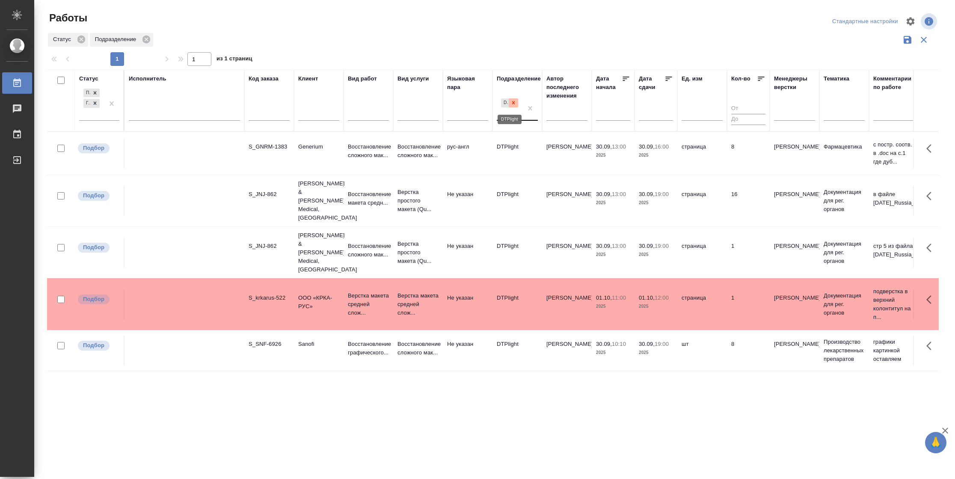
click at [516, 102] on icon at bounding box center [513, 103] width 6 height 6
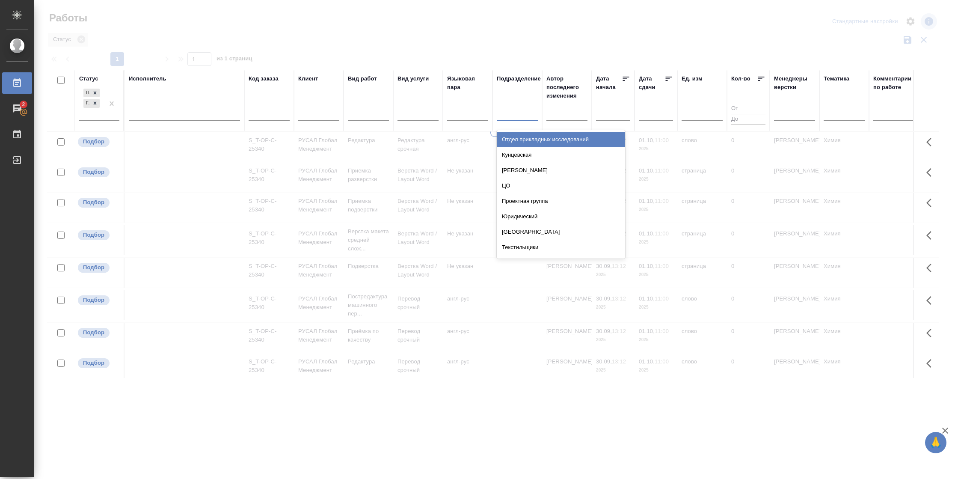
click at [513, 113] on div at bounding box center [517, 112] width 41 height 12
type input "вкр"
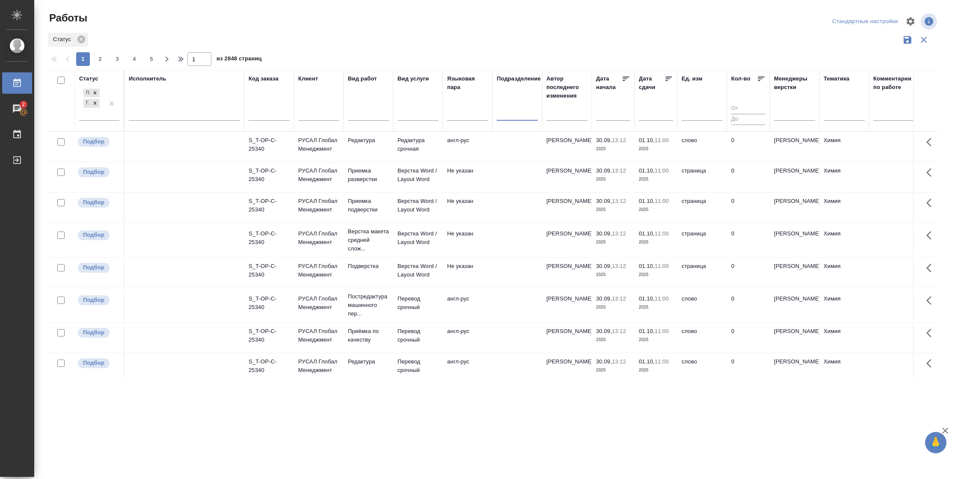
drag, startPoint x: 515, startPoint y: 113, endPoint x: 489, endPoint y: 110, distance: 26.8
click at [489, 110] on tr "Статус Подбор Готов к работе Исполнитель Код заказа Клиент Вид работ Вид услуги…" at bounding box center [900, 101] width 1707 height 62
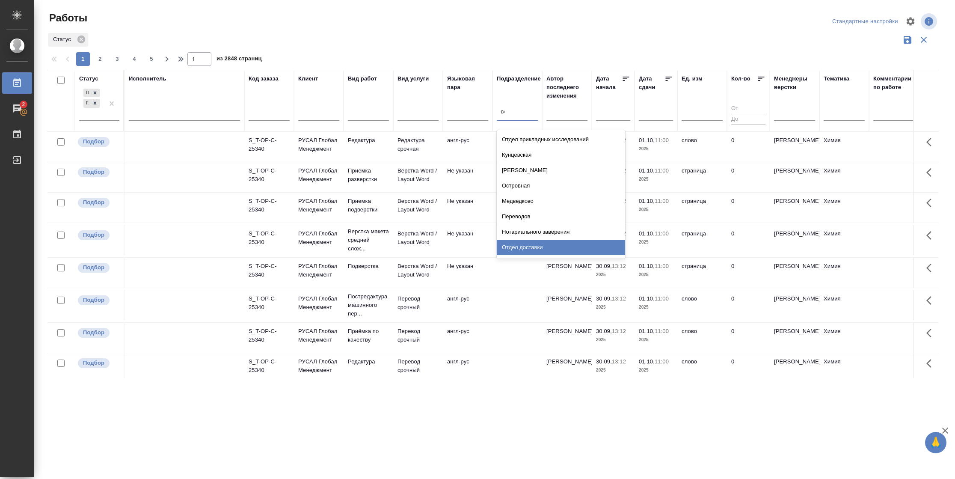
type input "вер"
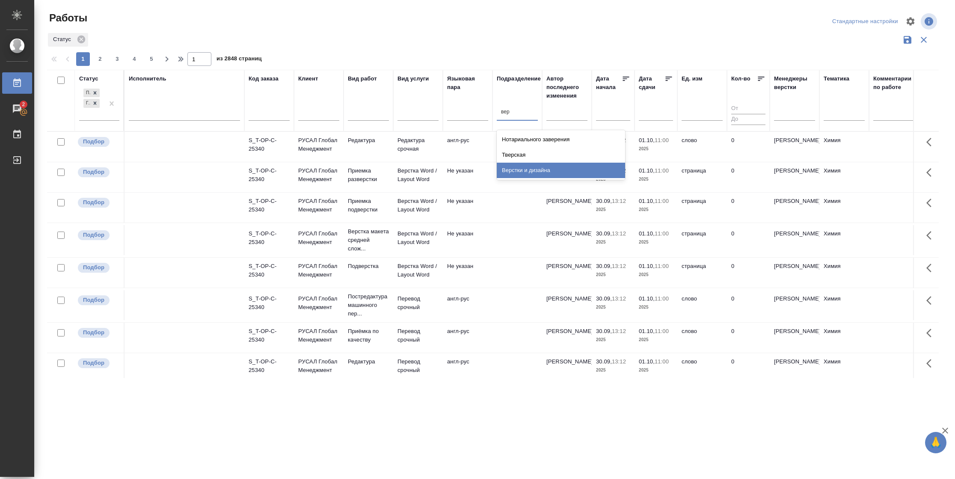
click at [546, 167] on div "Верстки и дизайна" at bounding box center [561, 170] width 128 height 15
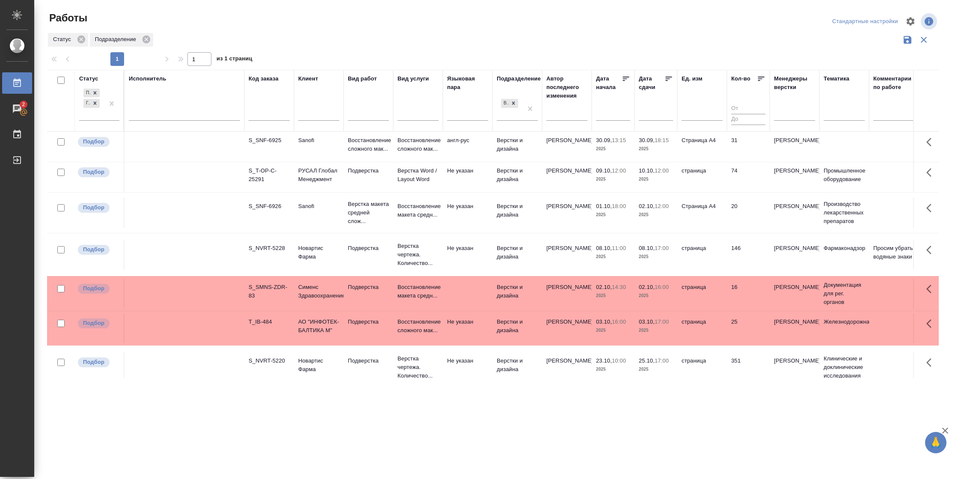
click at [643, 424] on div ".cls-1 fill:#fff; AWATERA Vasilyeva Natalia Работы 2 Чаты График Выйти Работы С…" at bounding box center [477, 239] width 955 height 479
click at [772, 228] on td "[PERSON_NAME]" at bounding box center [795, 213] width 50 height 30
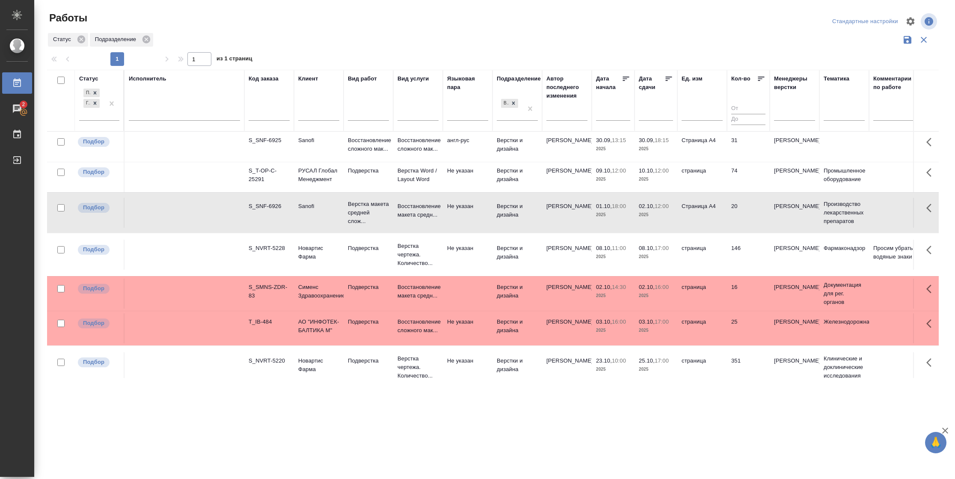
click at [772, 228] on td "[PERSON_NAME]" at bounding box center [795, 213] width 50 height 30
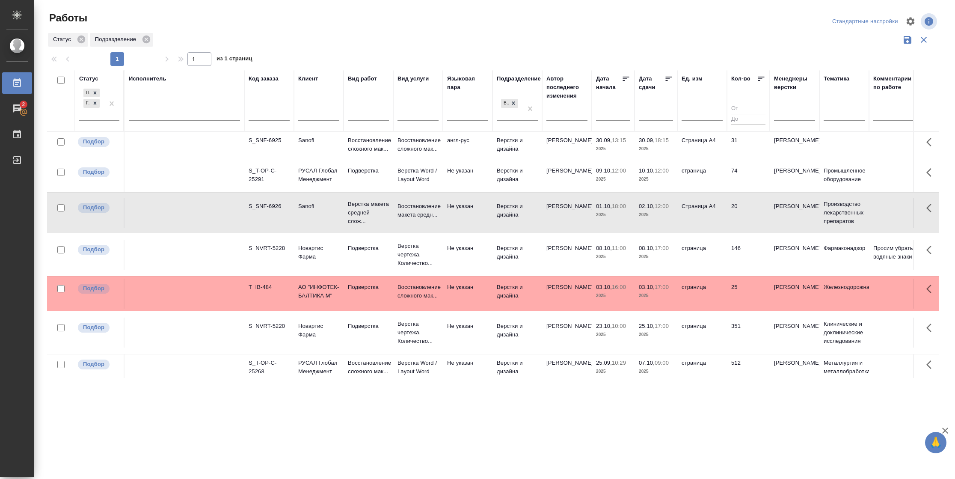
click at [392, 157] on td "Восстановление сложного мак..." at bounding box center [369, 147] width 50 height 30
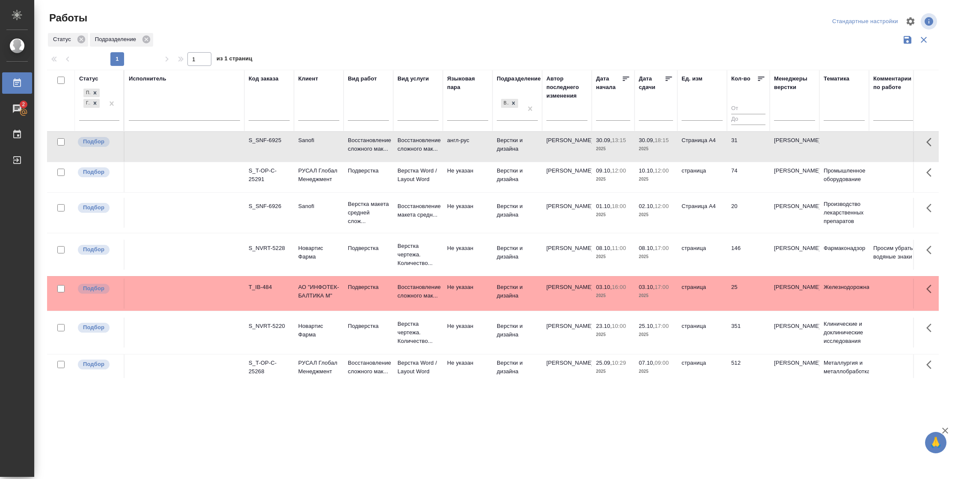
click at [392, 157] on td "Восстановление сложного мак..." at bounding box center [369, 147] width 50 height 30
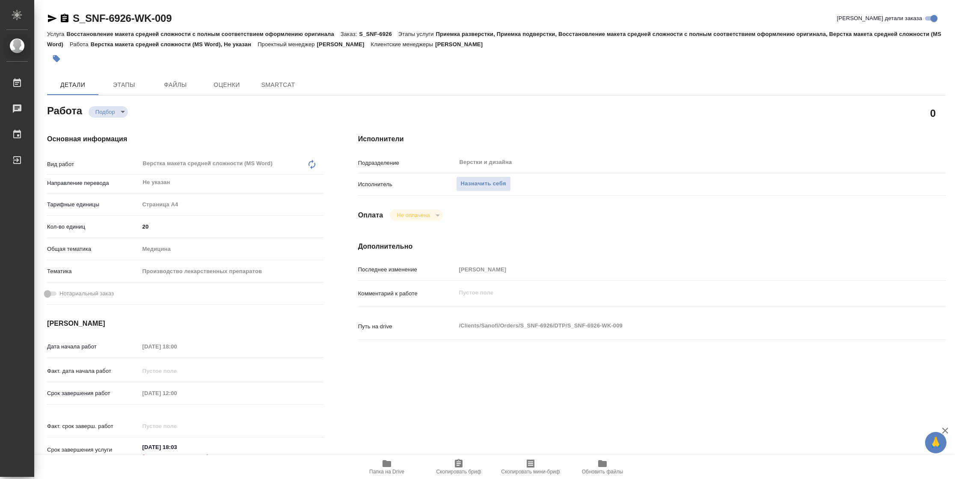
type textarea "x"
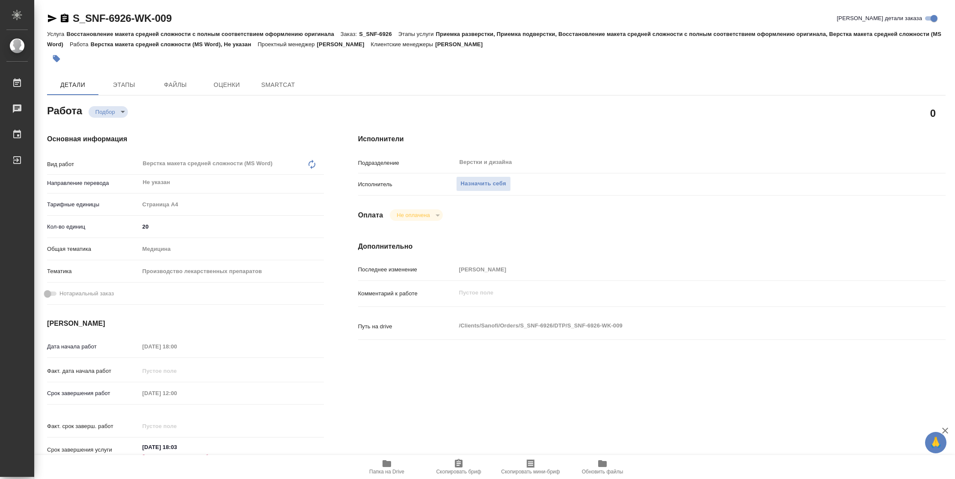
type textarea "x"
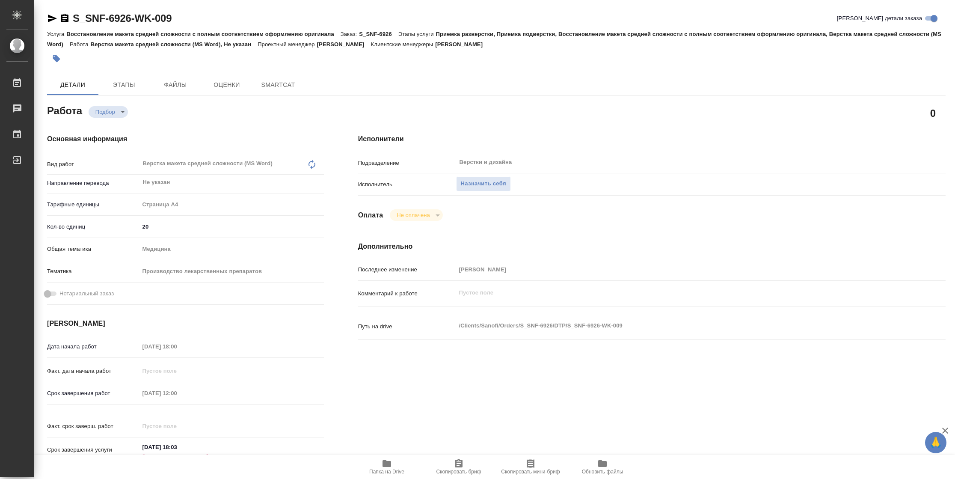
type textarea "x"
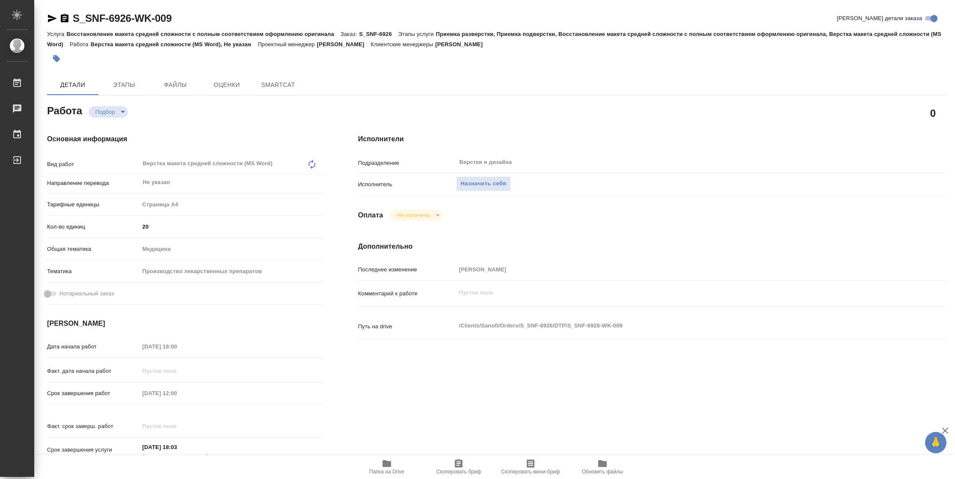
type textarea "x"
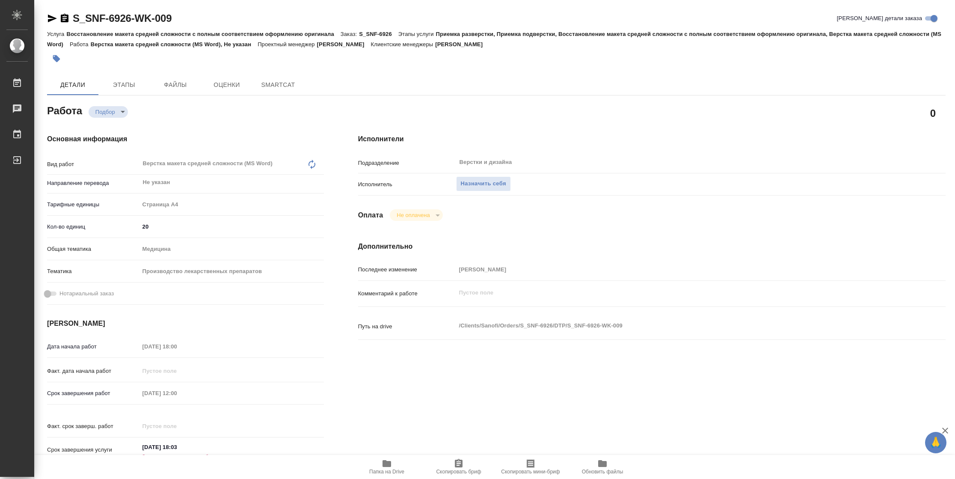
type textarea "x"
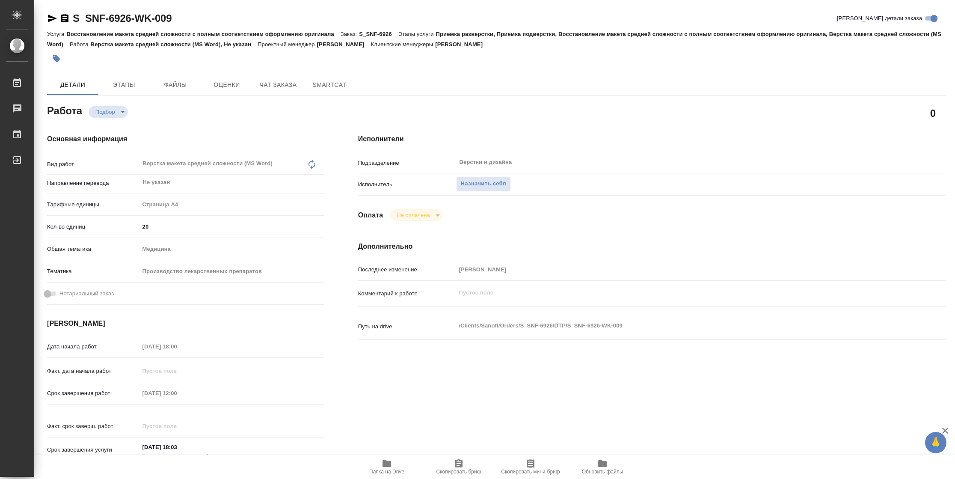
click at [394, 464] on span "Папка на Drive" at bounding box center [387, 466] width 62 height 16
type textarea "x"
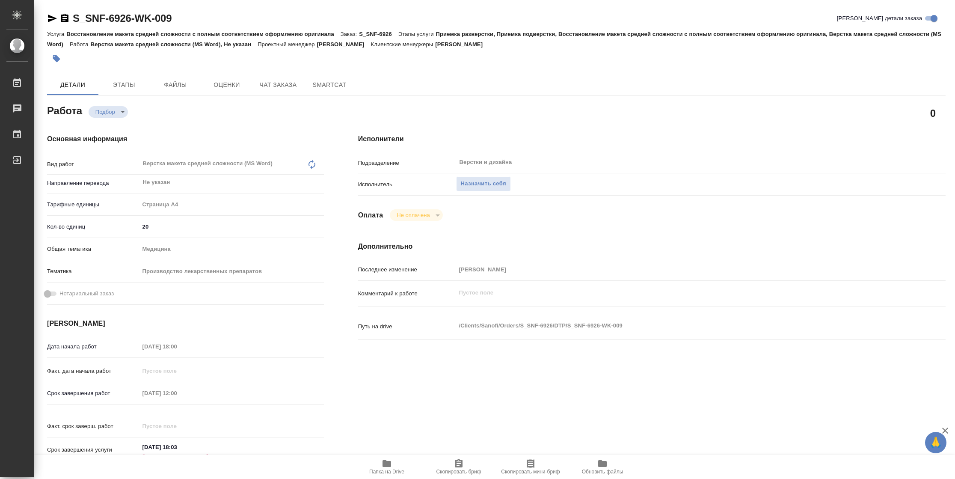
type textarea "x"
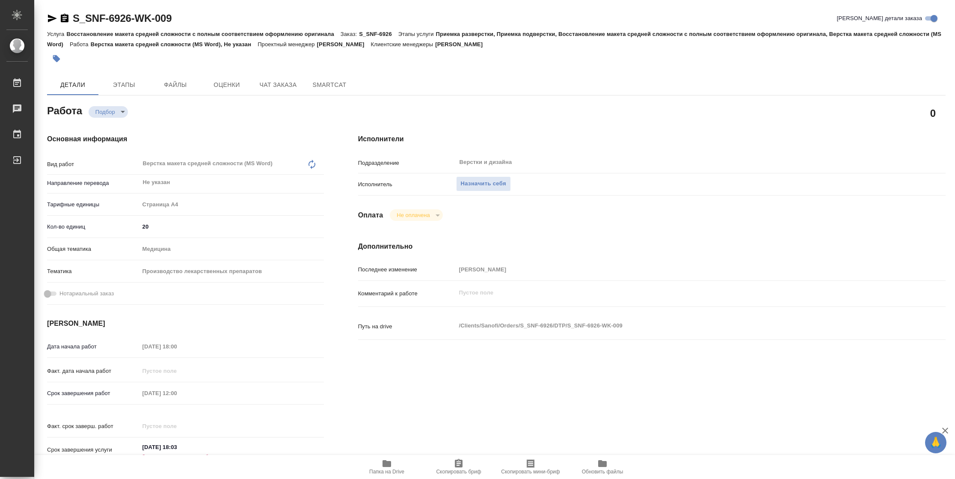
type textarea "x"
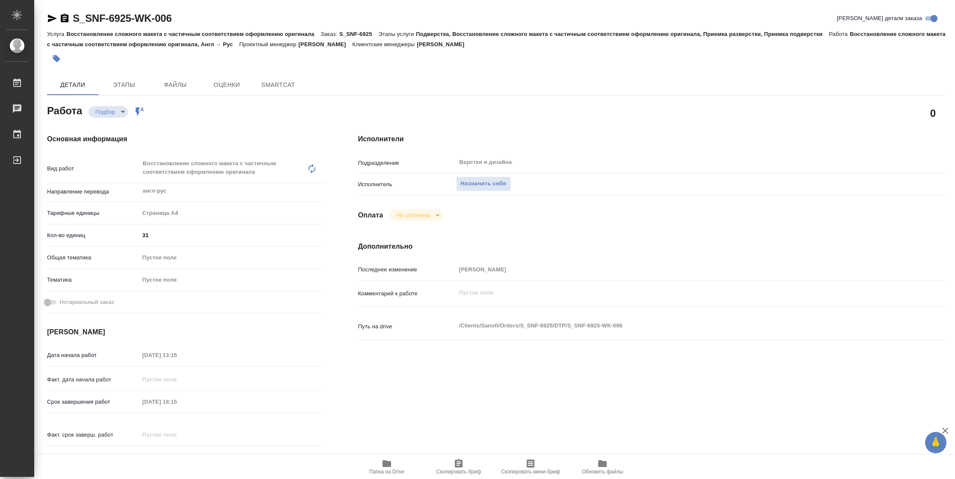
type textarea "x"
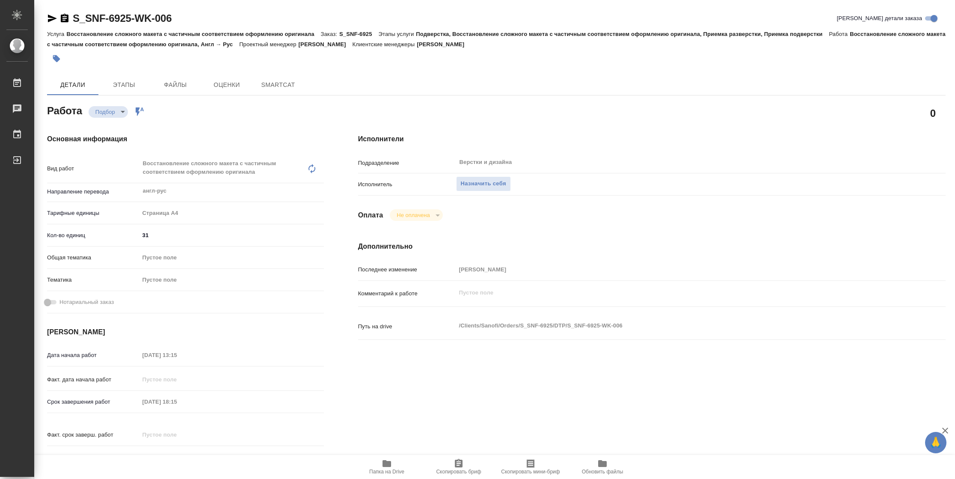
type textarea "x"
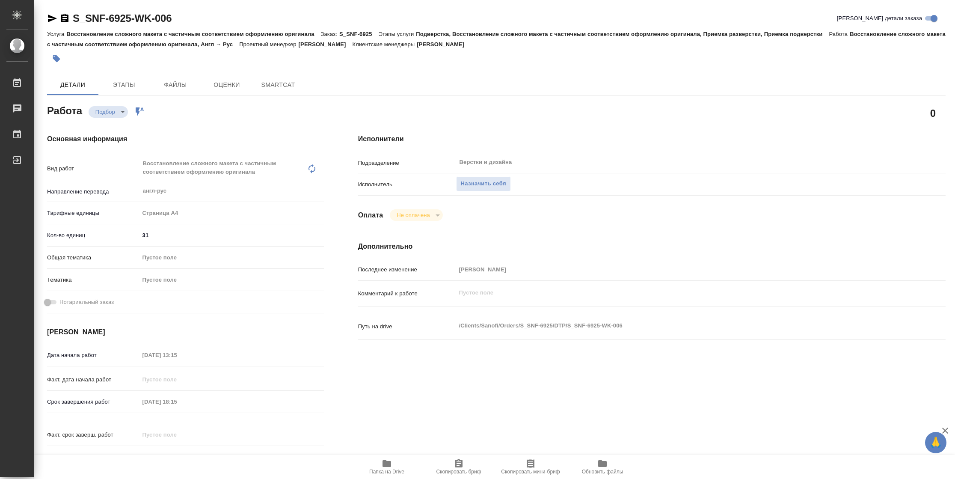
type textarea "x"
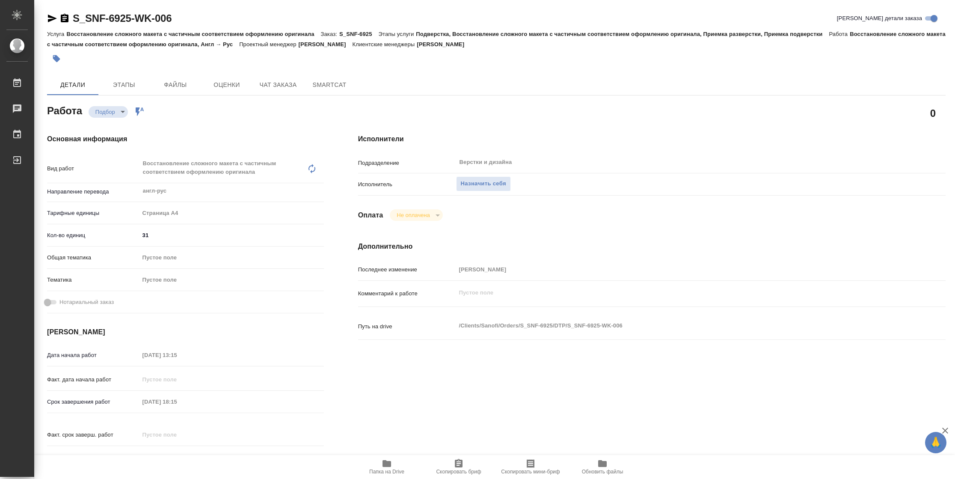
type textarea "x"
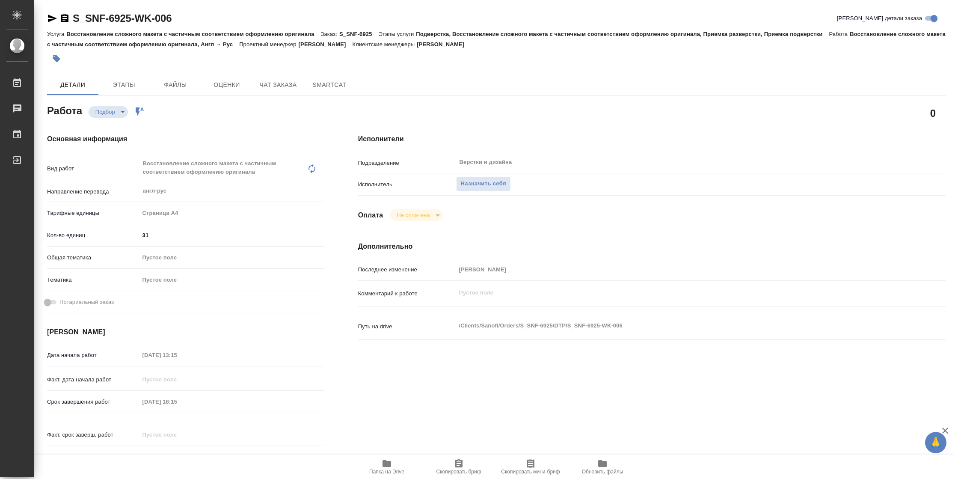
type textarea "x"
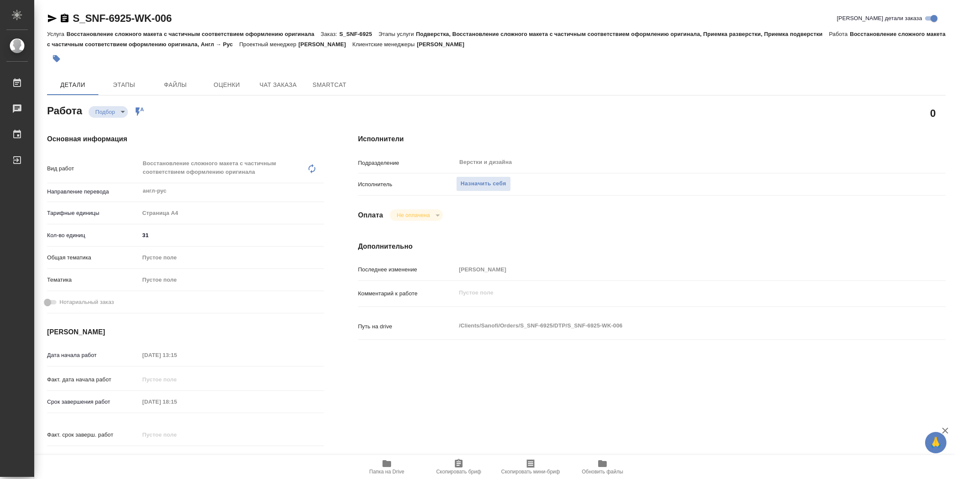
click at [376, 464] on span "Папка на Drive" at bounding box center [387, 466] width 62 height 16
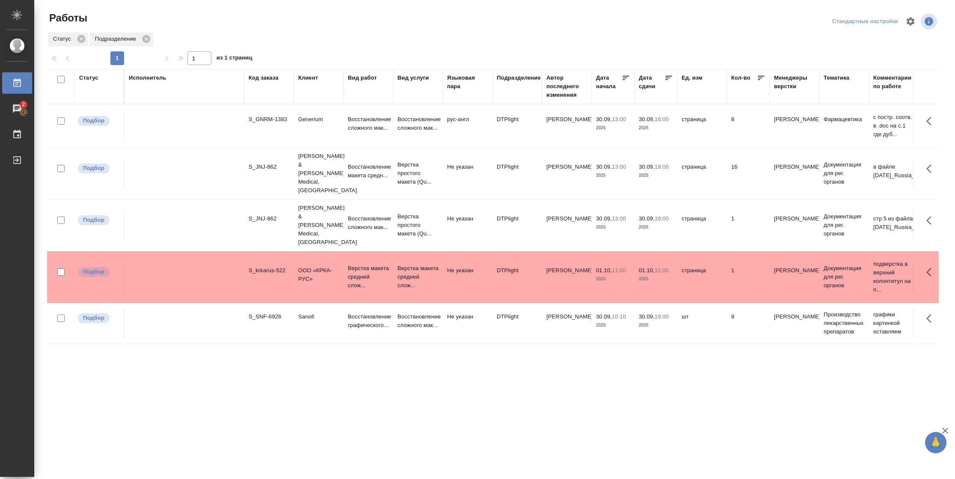
click at [93, 79] on div "Статус" at bounding box center [88, 78] width 19 height 9
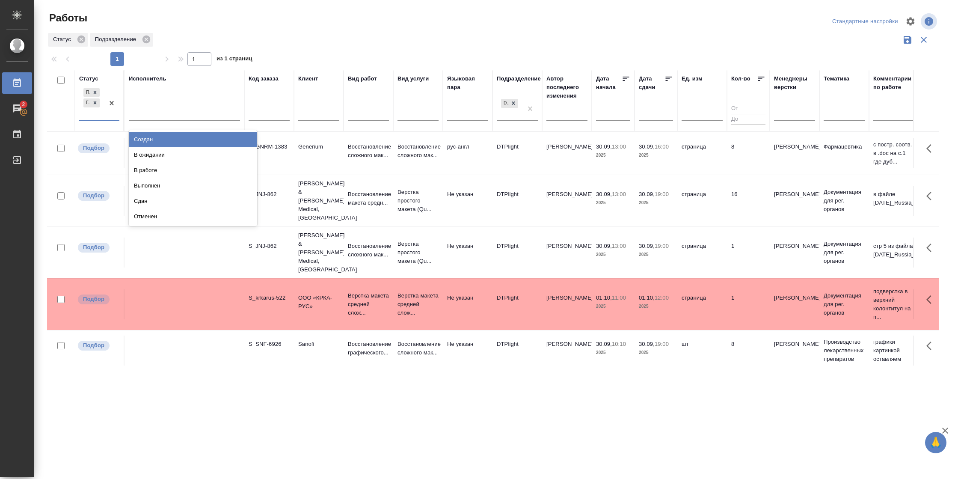
click at [97, 115] on div "Подбор Готов к работе" at bounding box center [91, 102] width 25 height 33
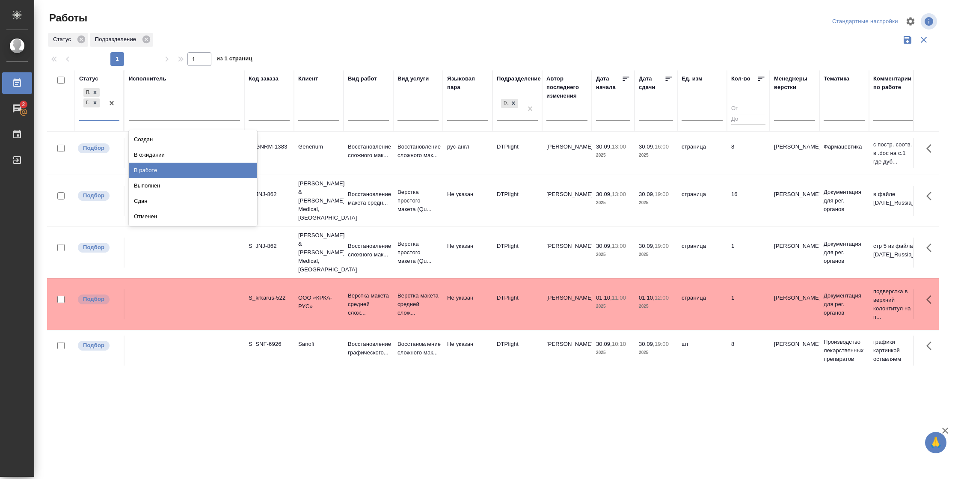
click at [147, 168] on div "В работе" at bounding box center [193, 170] width 128 height 15
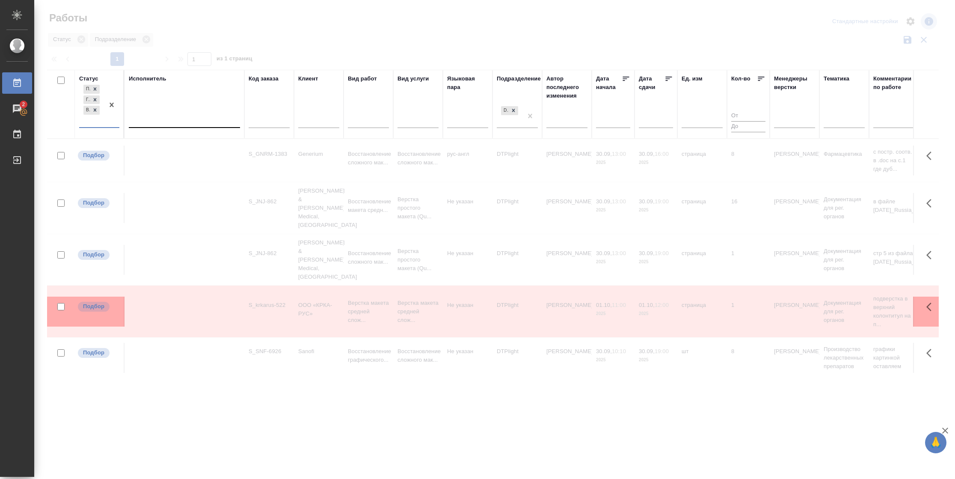
click at [158, 116] on div at bounding box center [184, 119] width 111 height 12
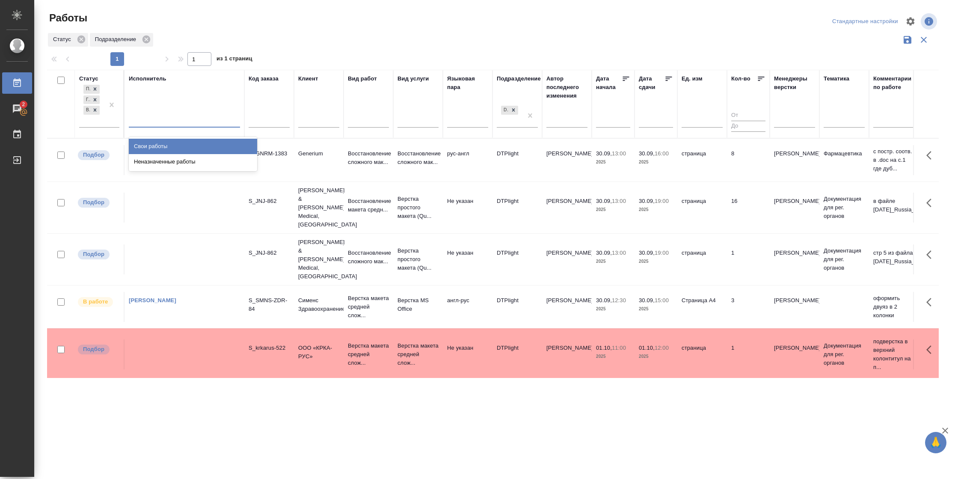
click at [158, 143] on div "Свои работы" at bounding box center [193, 146] width 128 height 15
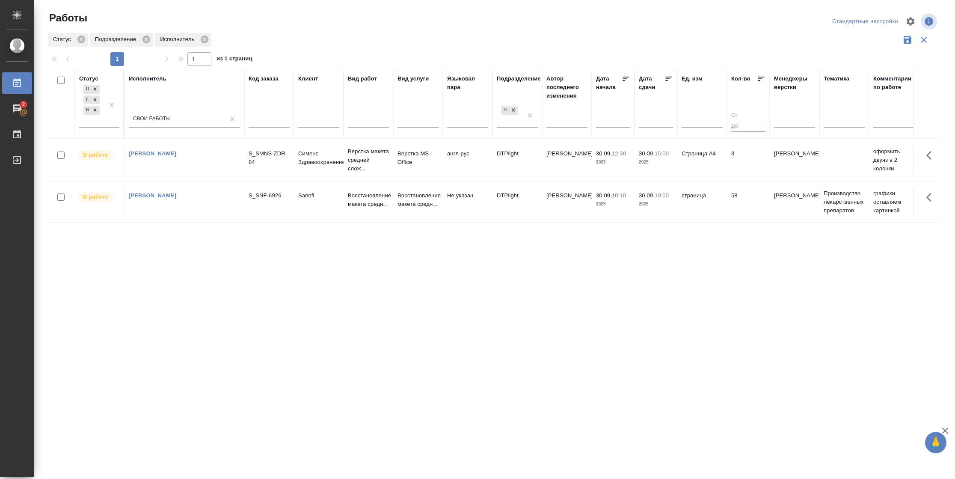
drag, startPoint x: 441, startPoint y: 402, endPoint x: 459, endPoint y: 387, distance: 24.0
click at [441, 402] on div ".cls-1 fill:#fff; AWATERA Vasilyeva Natalia Работы 2 Чаты График Выйти Работы С…" at bounding box center [477, 239] width 955 height 479
click at [727, 161] on td "3" at bounding box center [748, 160] width 43 height 30
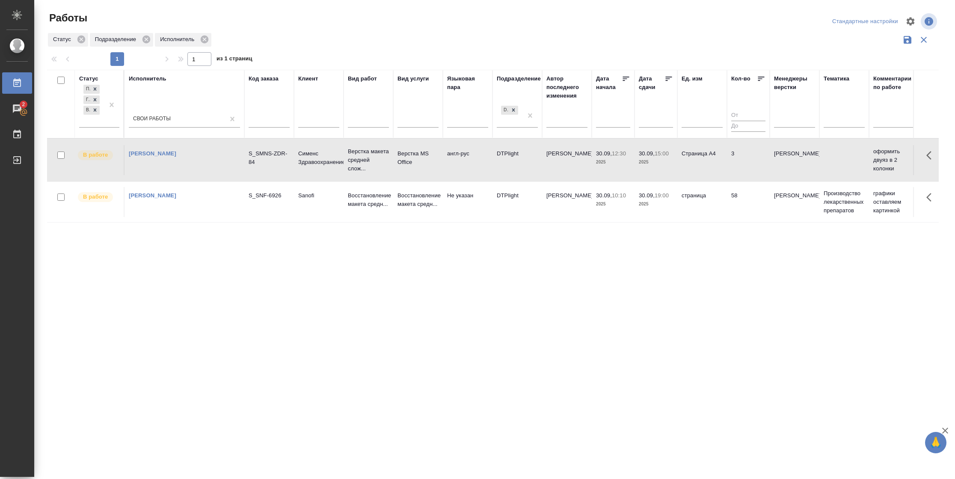
click at [727, 161] on td "3" at bounding box center [748, 160] width 43 height 30
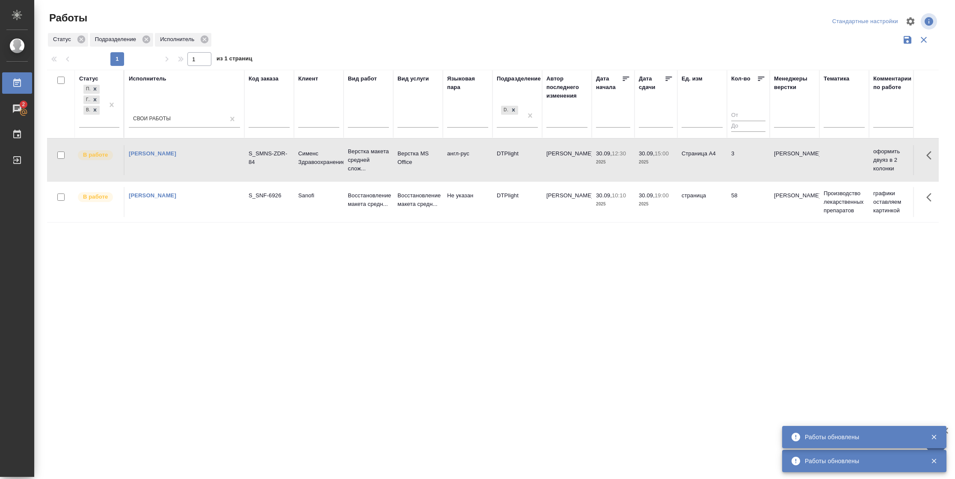
click at [731, 154] on td "3" at bounding box center [748, 160] width 43 height 30
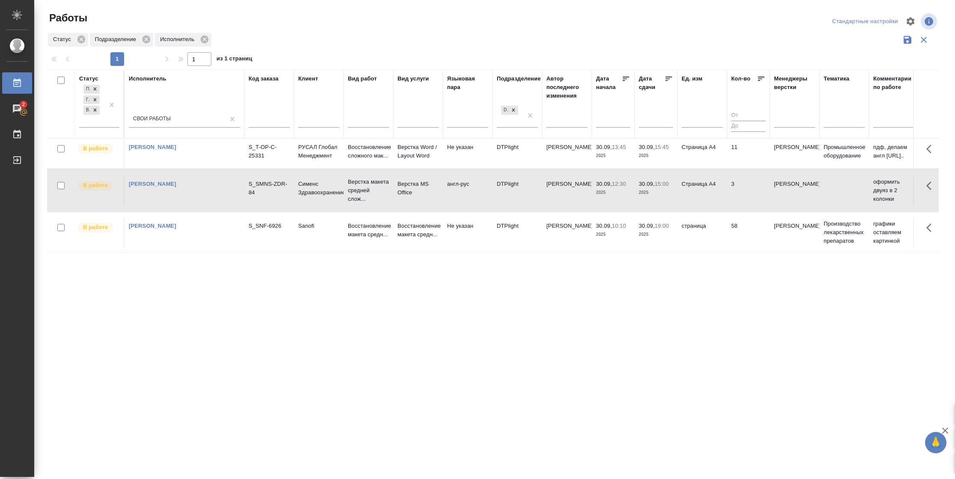
click at [738, 160] on td "11" at bounding box center [748, 154] width 43 height 30
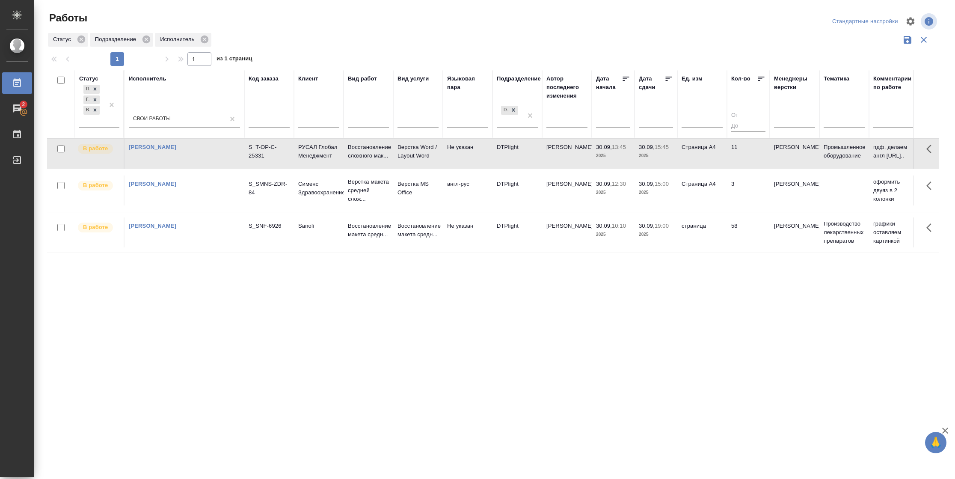
click at [738, 160] on td "11" at bounding box center [748, 154] width 43 height 30
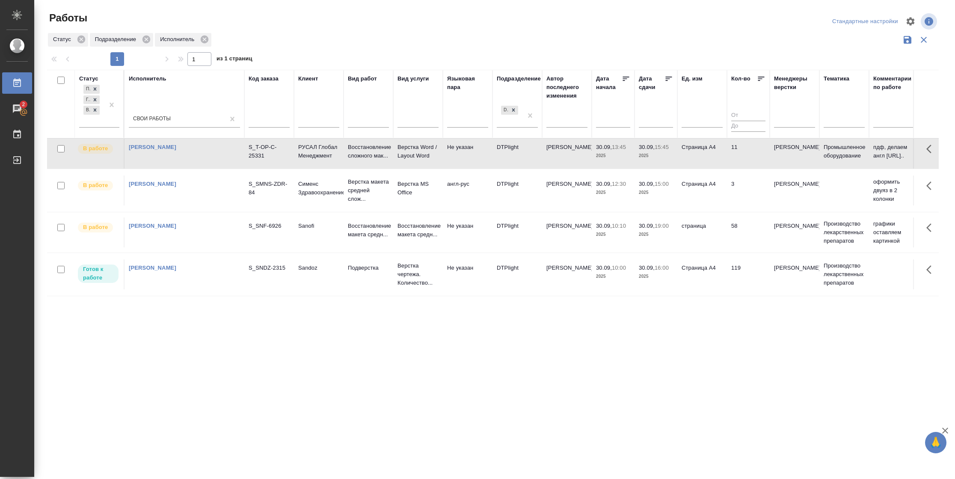
click at [721, 279] on td "Страница А4" at bounding box center [702, 274] width 50 height 30
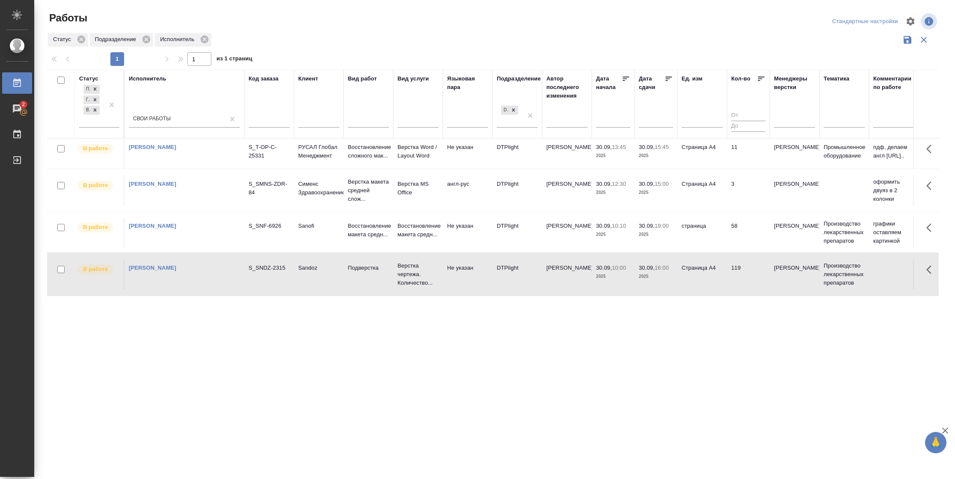
click at [738, 200] on td "3" at bounding box center [748, 190] width 43 height 30
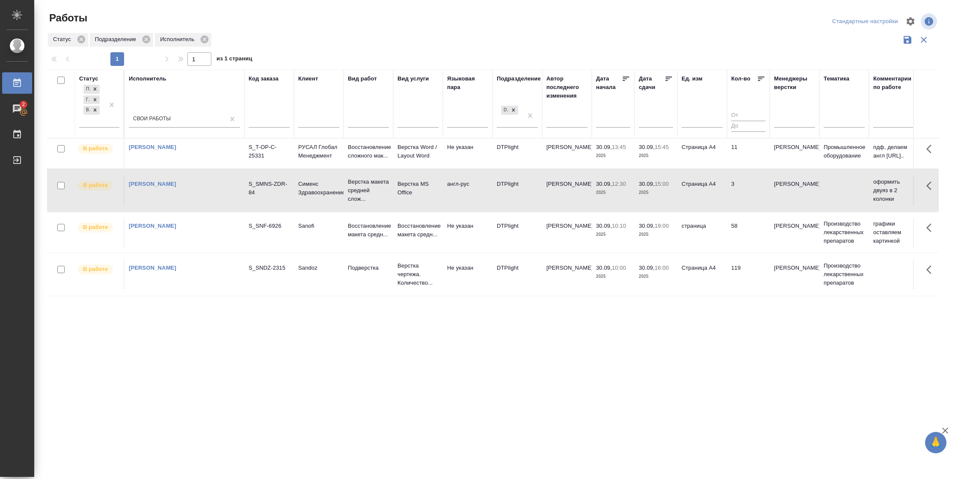
click at [738, 203] on td "3" at bounding box center [748, 190] width 43 height 30
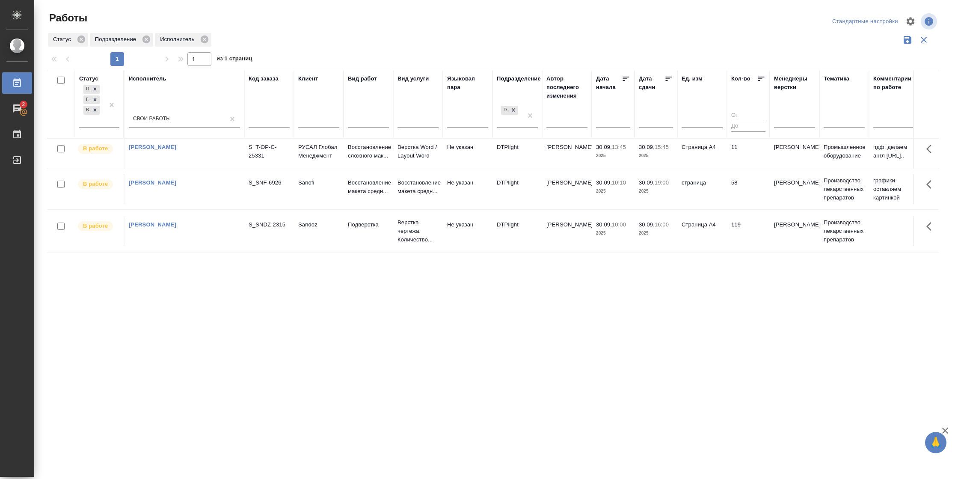
click at [756, 162] on td "11" at bounding box center [748, 154] width 43 height 30
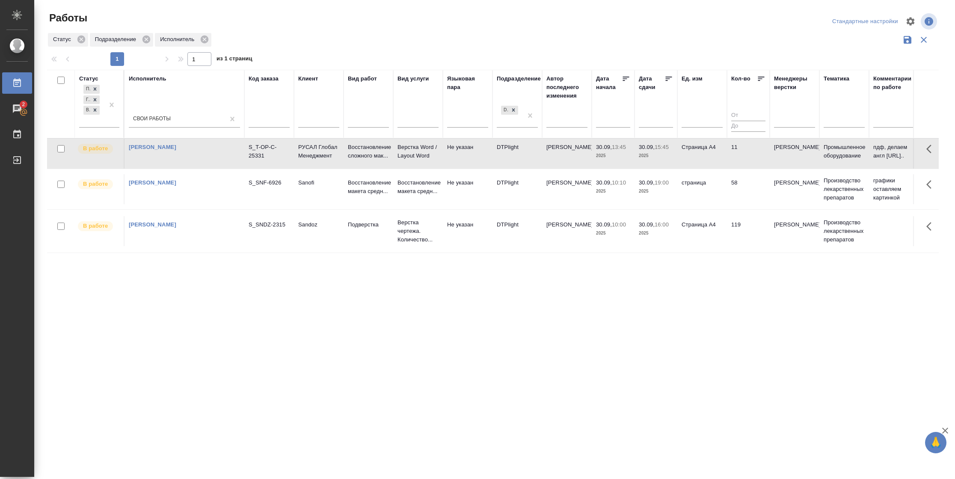
click at [756, 162] on td "11" at bounding box center [748, 154] width 43 height 30
click at [738, 245] on td "119" at bounding box center [748, 231] width 43 height 30
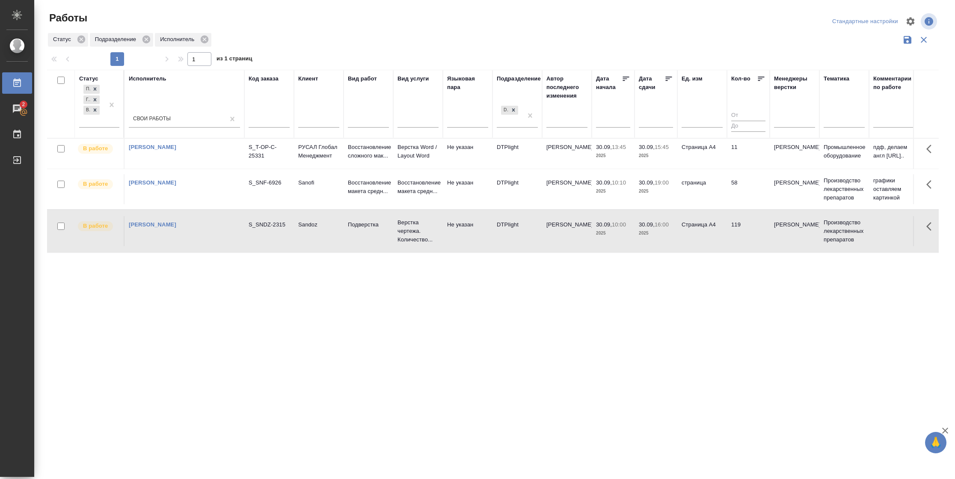
click at [738, 245] on td "119" at bounding box center [748, 231] width 43 height 30
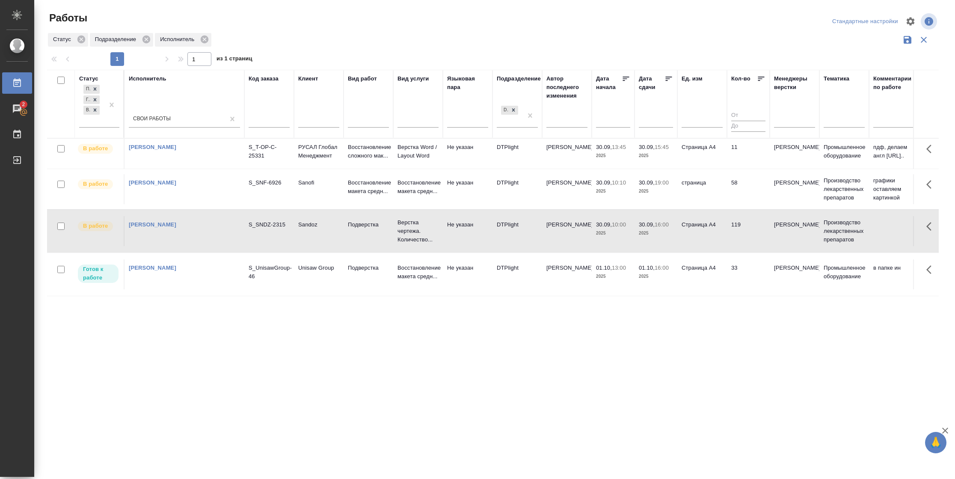
click at [705, 280] on td "Страница А4" at bounding box center [702, 274] width 50 height 30
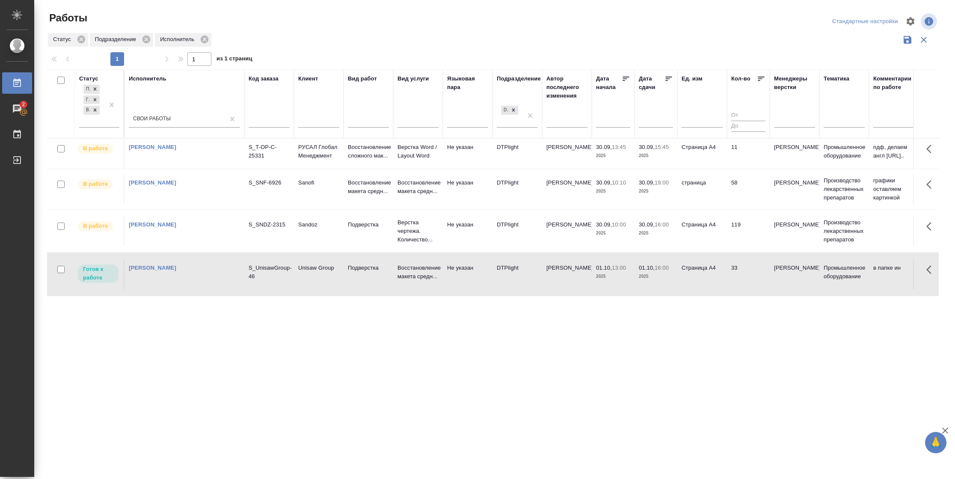
click at [705, 280] on td "Страница А4" at bounding box center [702, 274] width 50 height 30
click at [666, 78] on icon at bounding box center [668, 78] width 9 height 9
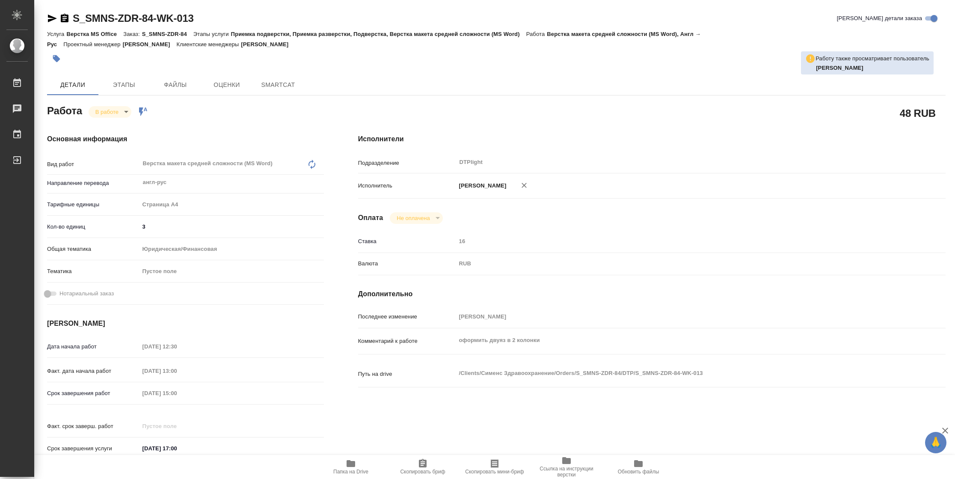
type textarea "x"
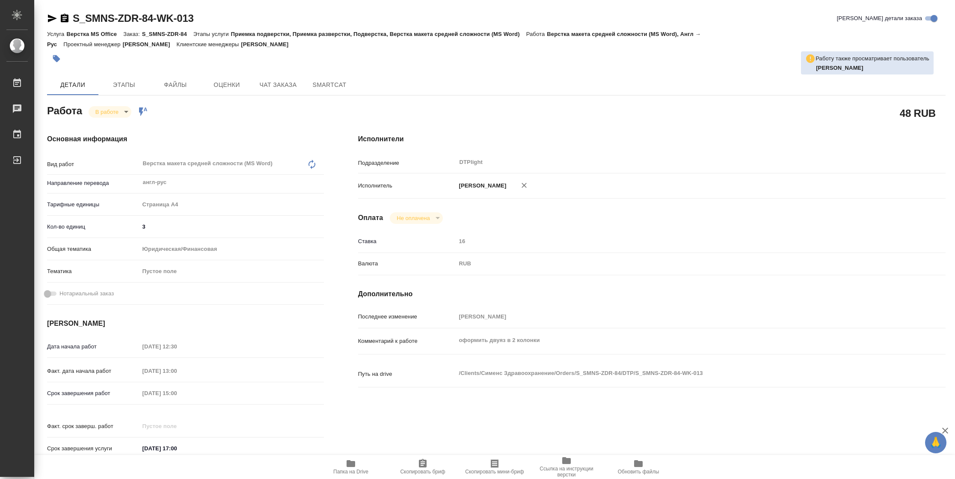
type textarea "x"
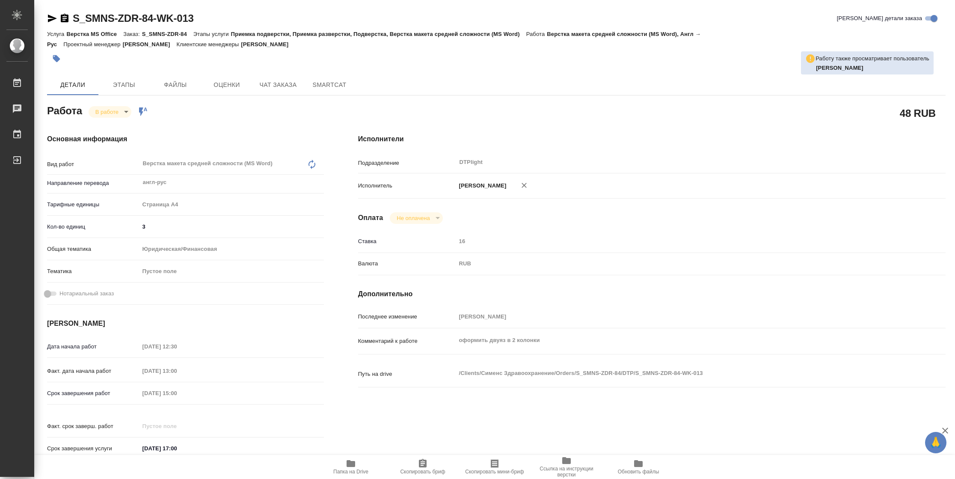
click at [364, 467] on span "Папка на Drive" at bounding box center [351, 466] width 62 height 16
type textarea "x"
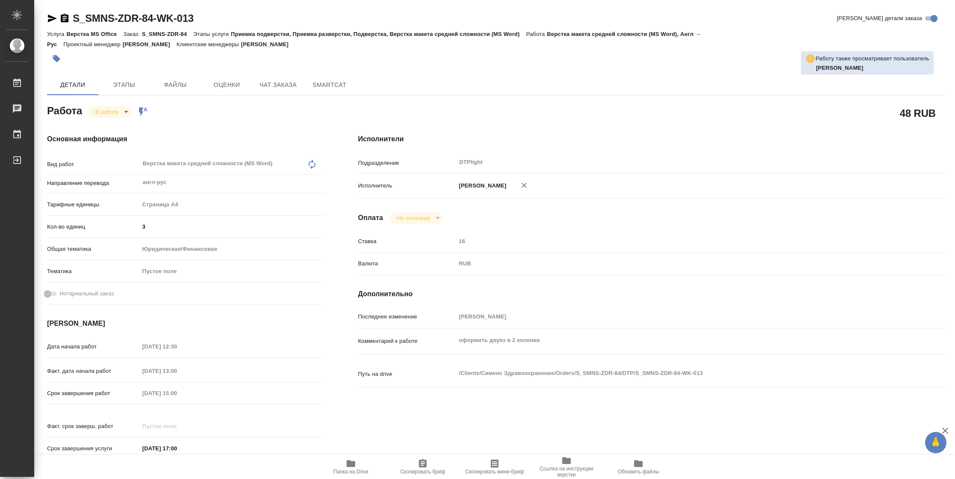
type textarea "x"
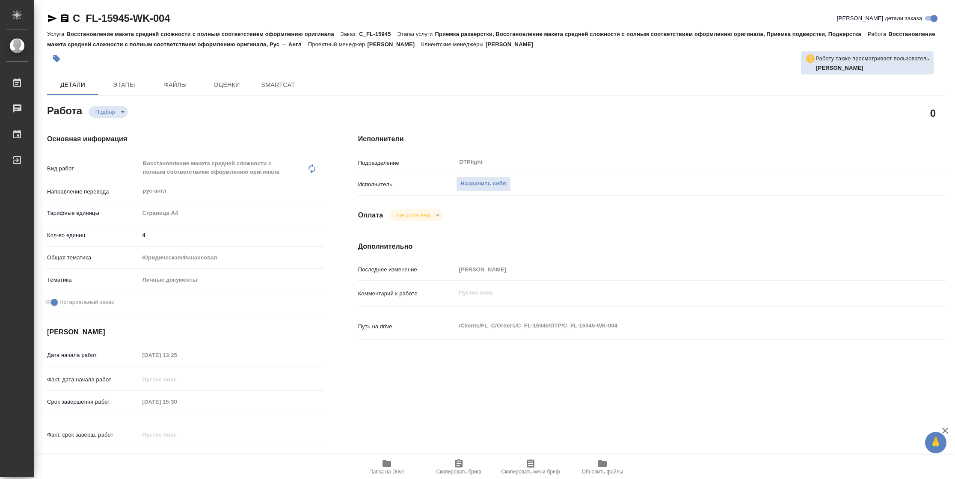
type textarea "x"
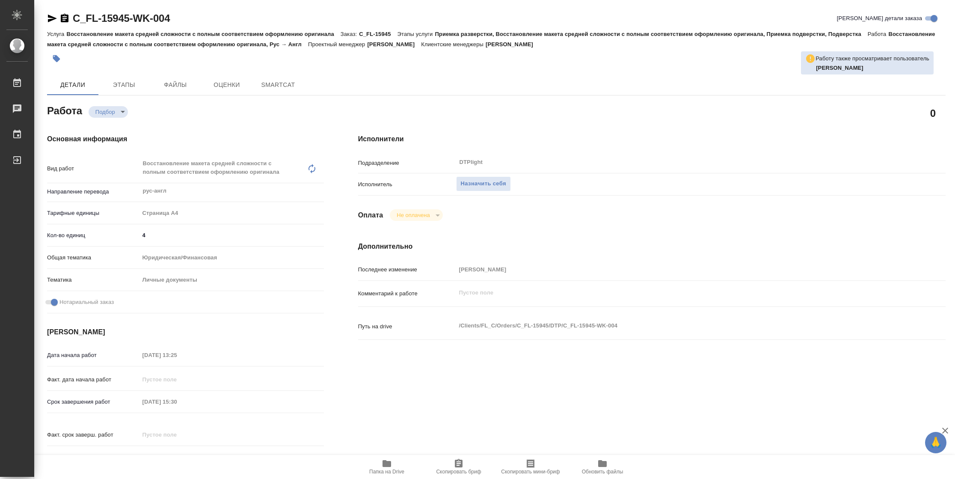
type textarea "x"
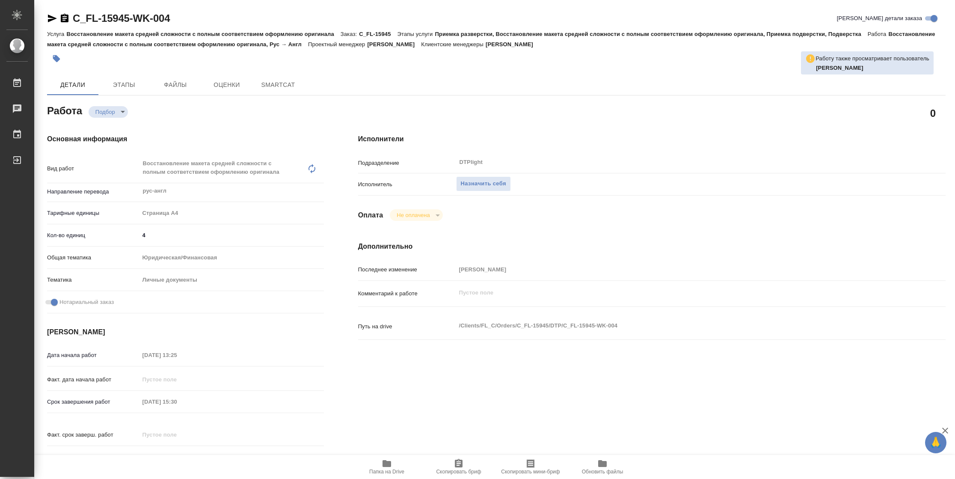
type textarea "x"
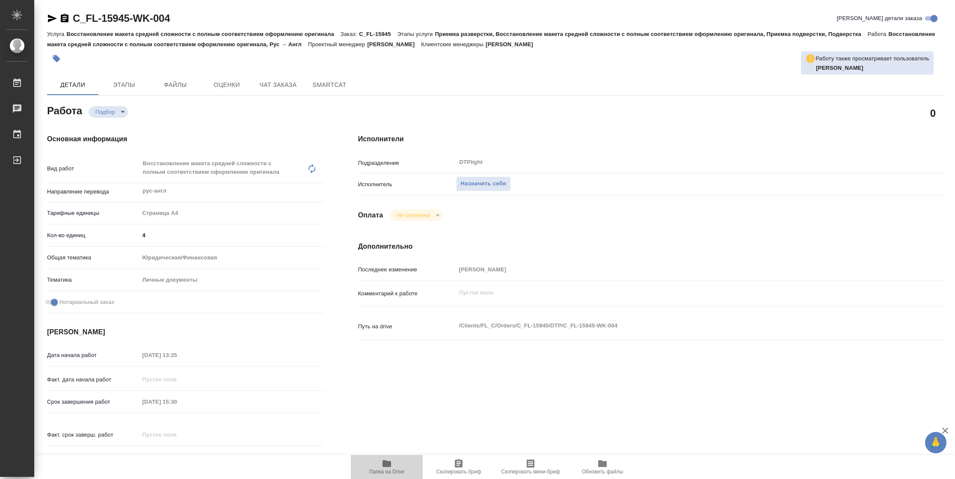
click at [378, 474] on span "Папка на Drive" at bounding box center [386, 471] width 35 height 6
type textarea "x"
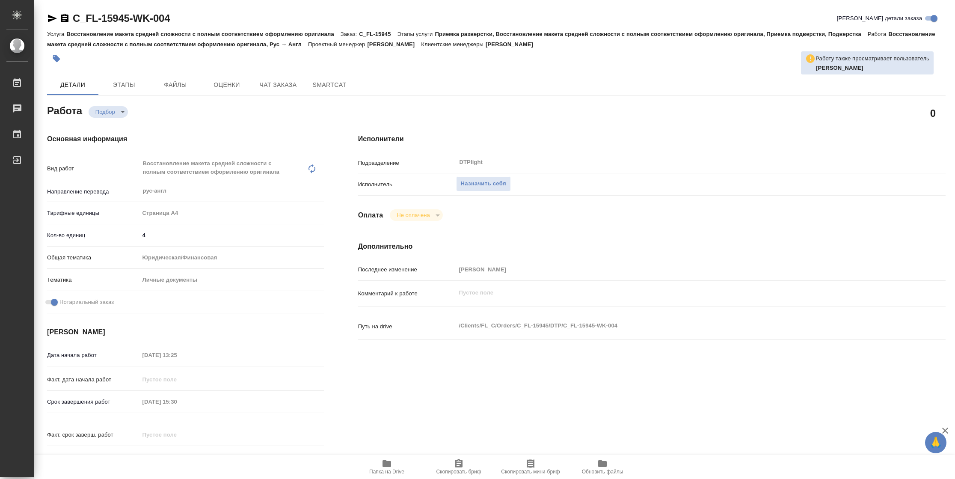
type textarea "x"
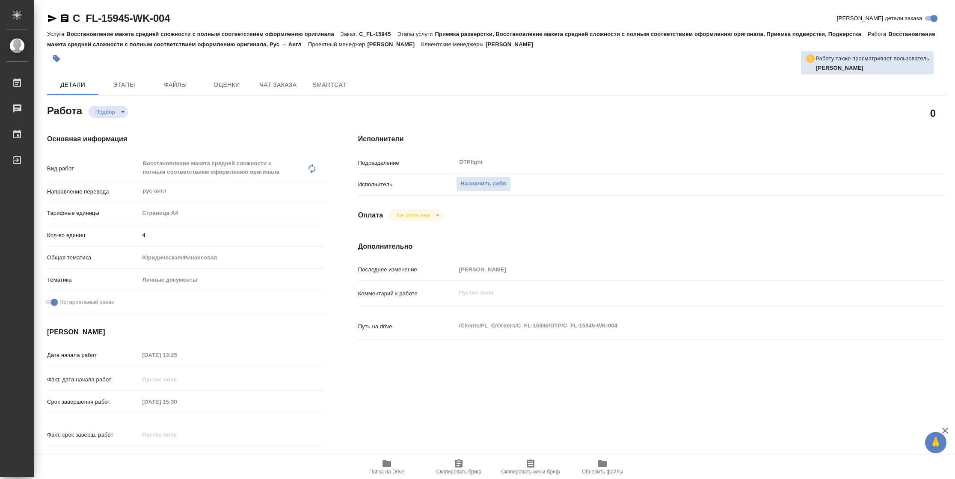
type textarea "x"
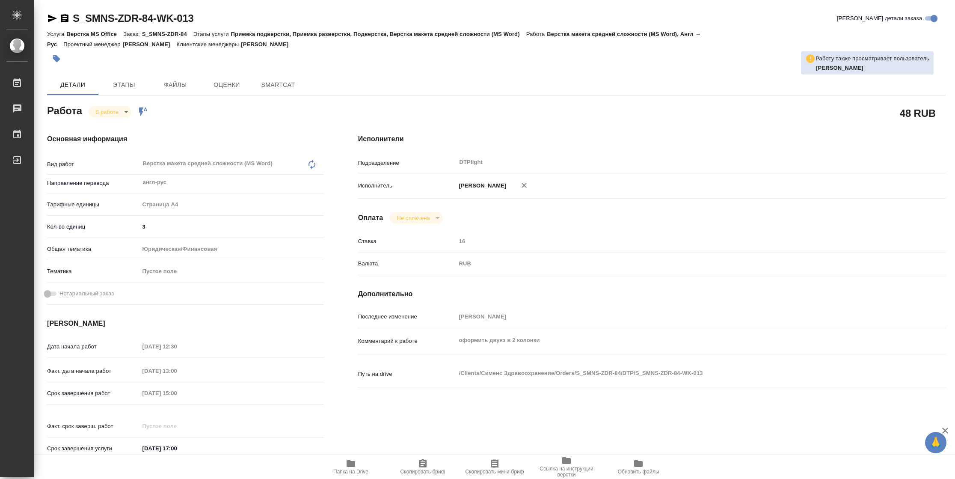
type textarea "x"
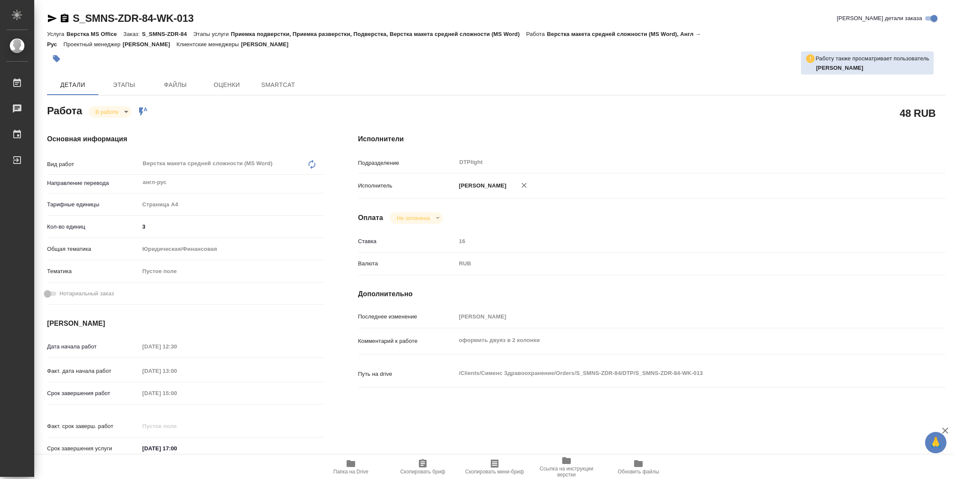
type textarea "x"
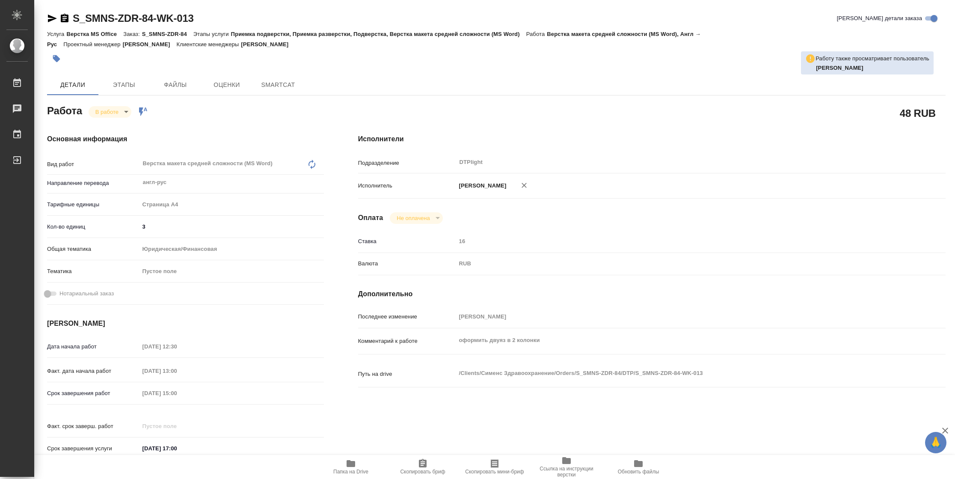
type textarea "x"
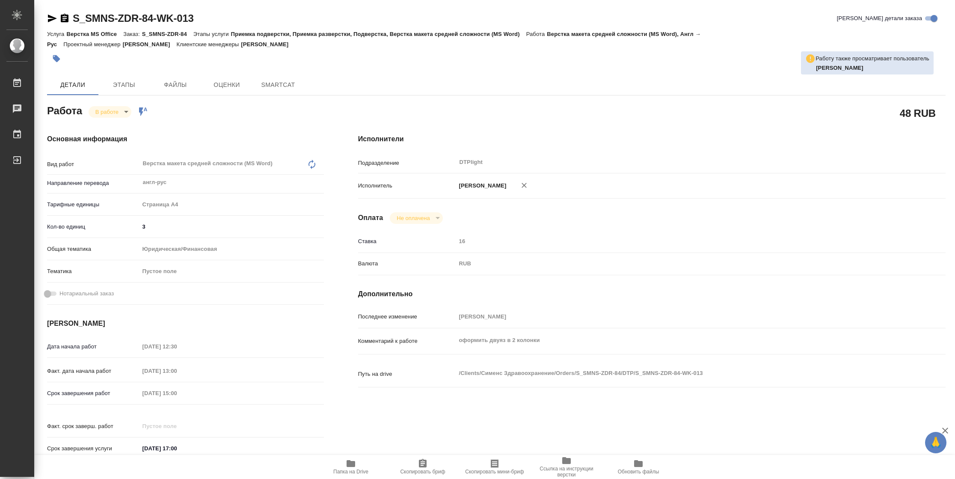
click at [50, 18] on icon "button" at bounding box center [52, 18] width 10 height 10
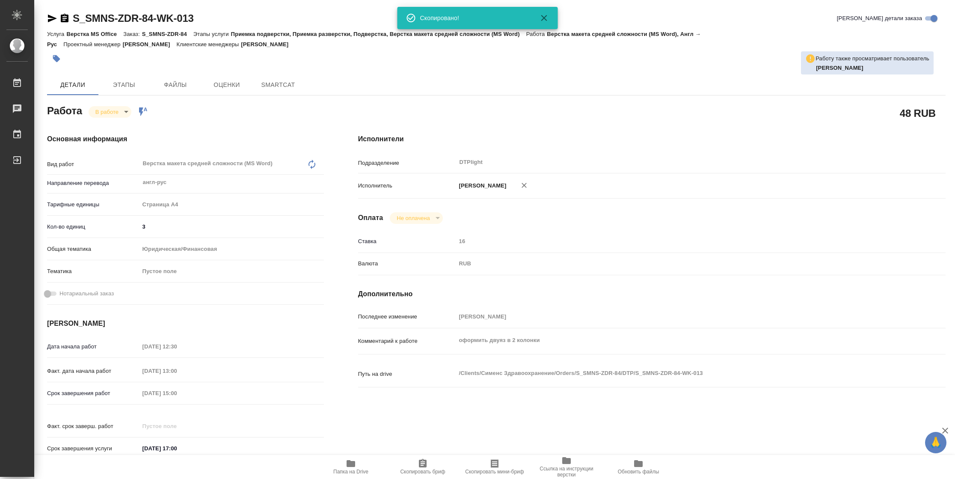
type textarea "x"
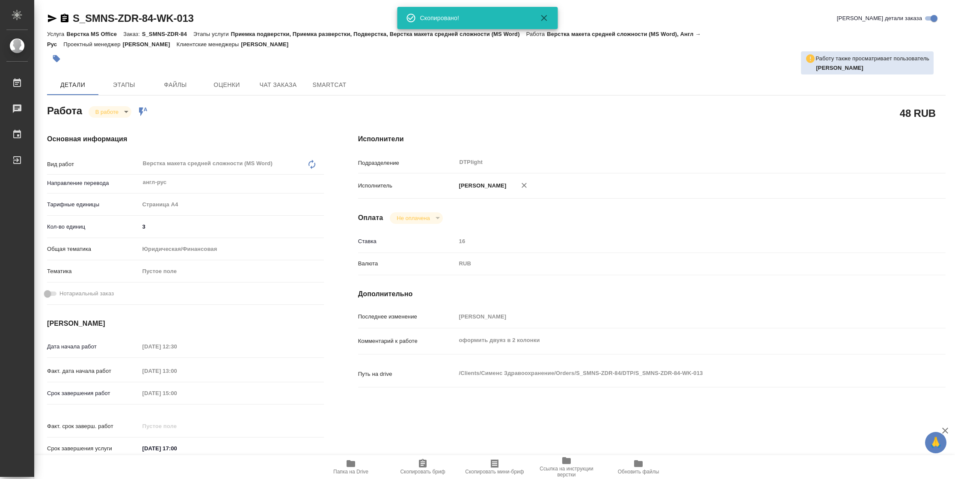
type textarea "x"
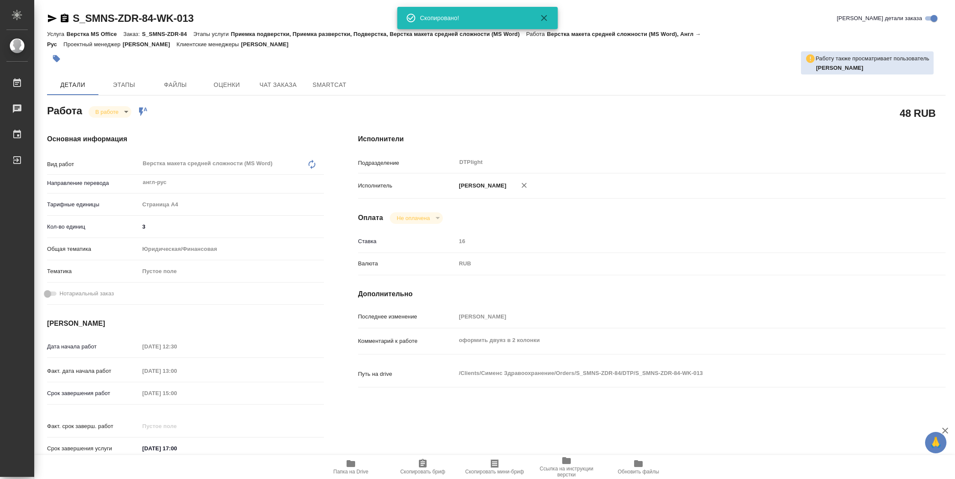
type textarea "x"
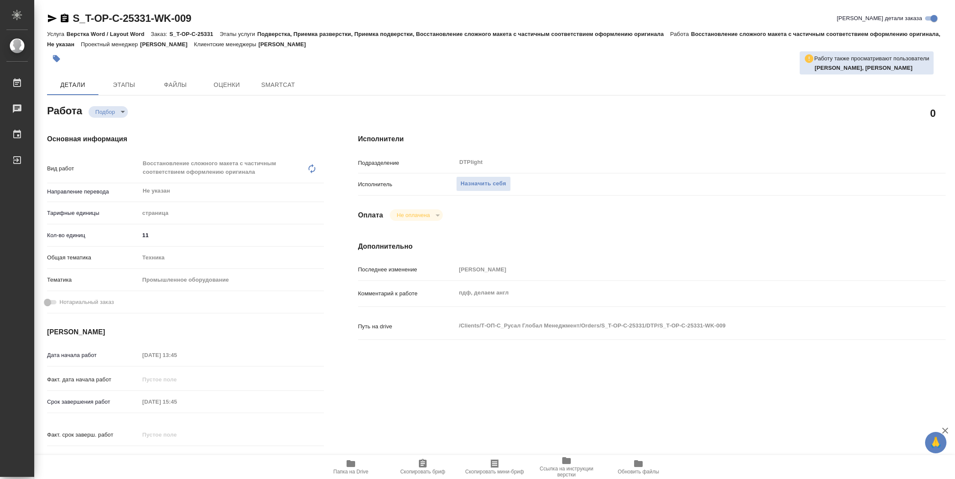
type textarea "x"
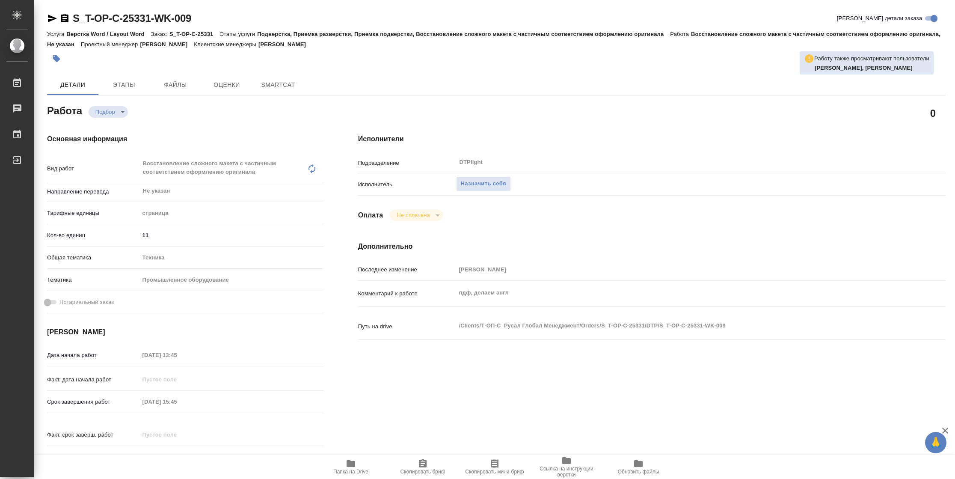
type textarea "x"
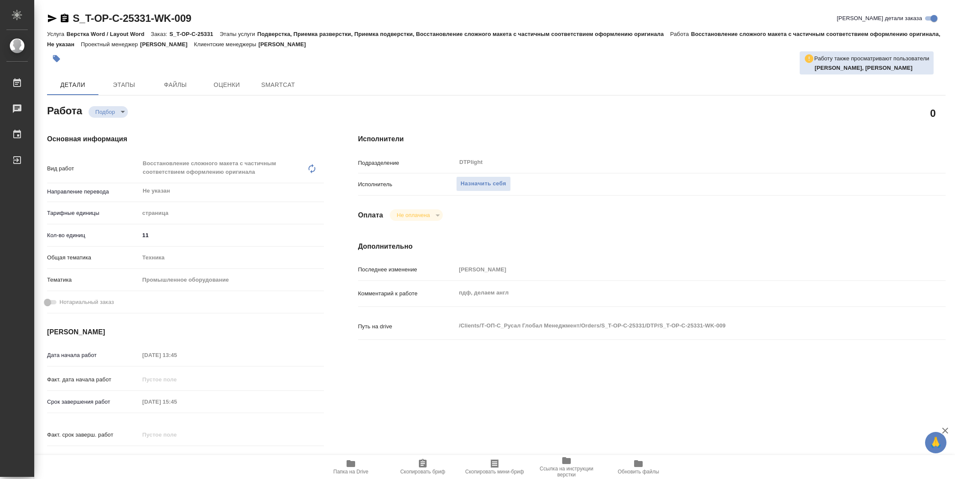
type textarea "x"
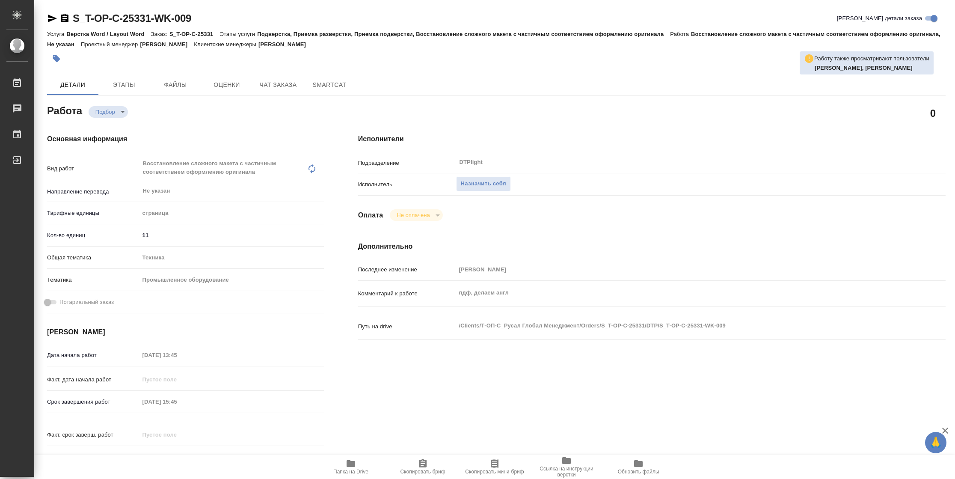
click at [353, 469] on span "Папка на Drive" at bounding box center [350, 471] width 35 height 6
type textarea "x"
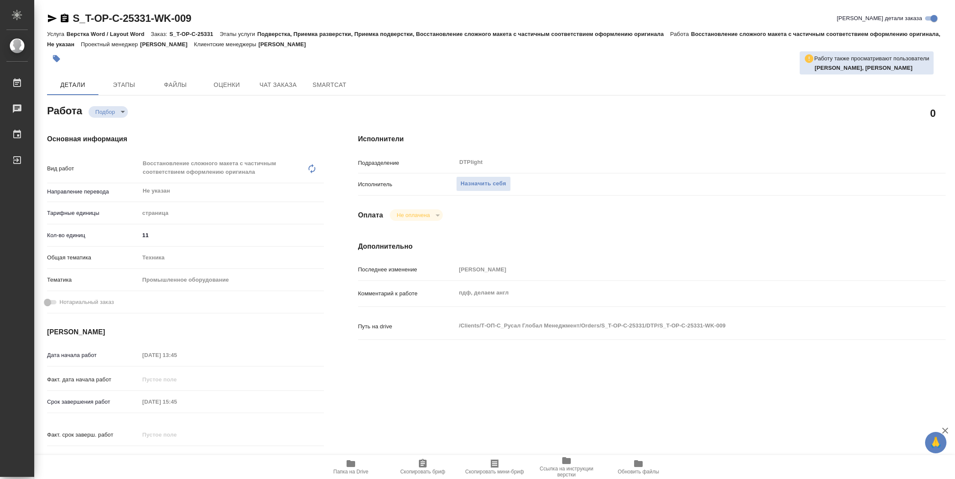
type textarea "x"
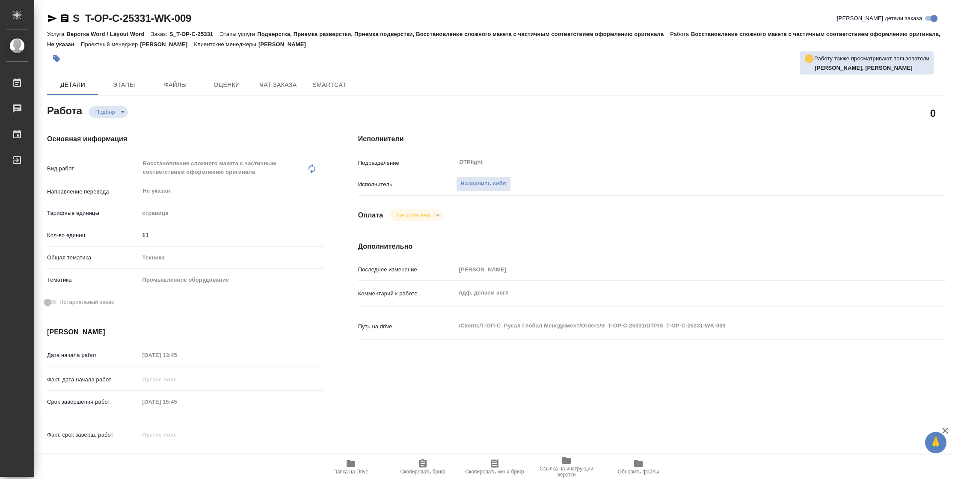
type textarea "x"
click at [500, 177] on button "Назначить себя" at bounding box center [483, 183] width 55 height 15
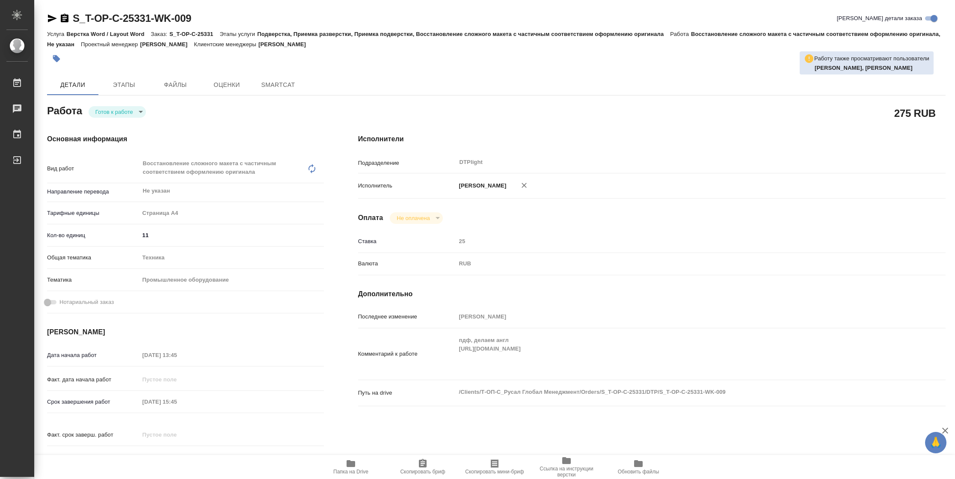
type textarea "x"
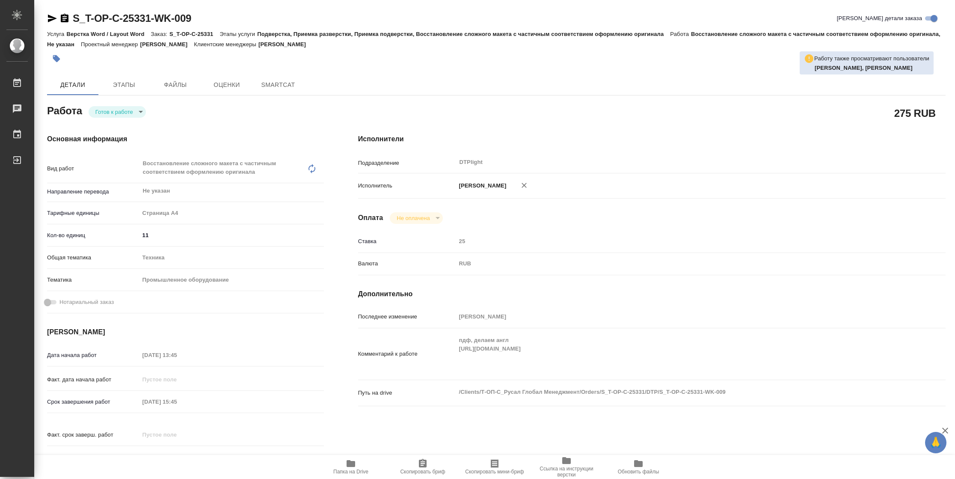
type textarea "x"
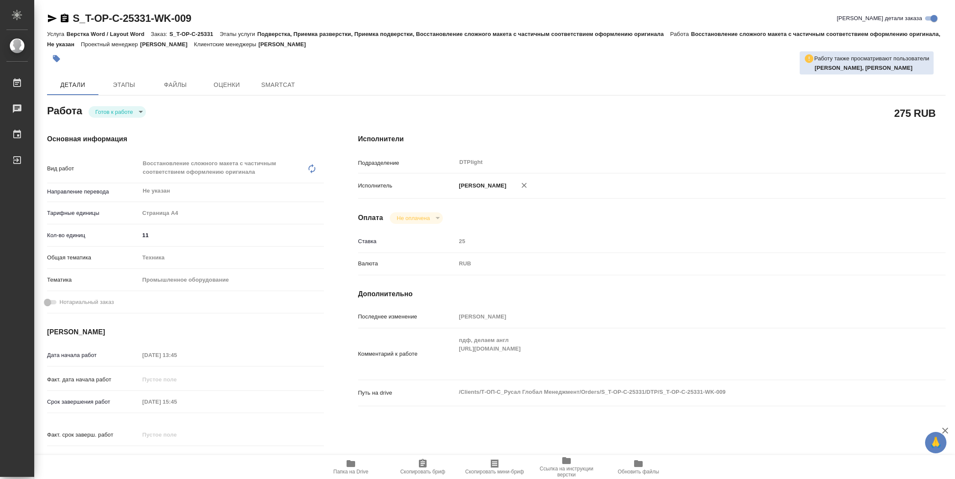
type textarea "x"
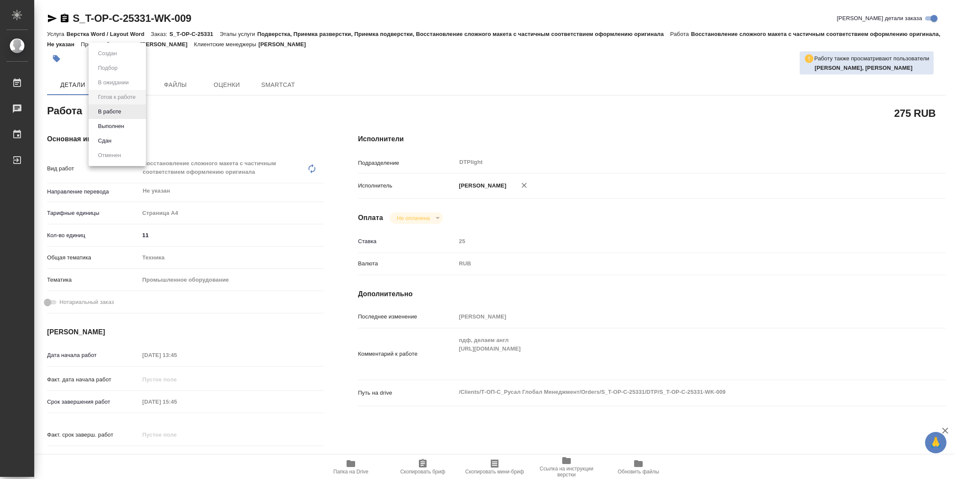
click at [119, 113] on body "🙏 .cls-1 fill:#fff; AWATERA Vasilyeva Natalia Работы Чаты График Выйти S_T-OP-C…" at bounding box center [477, 239] width 955 height 479
type textarea "x"
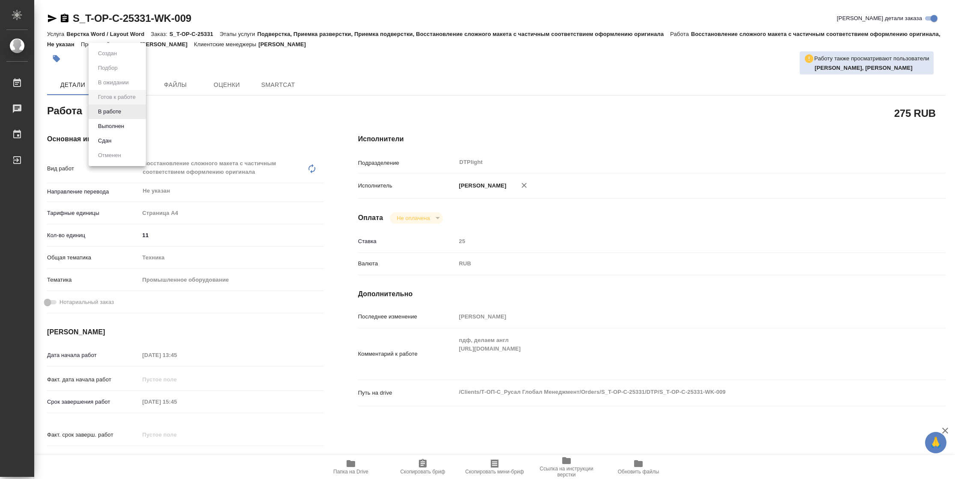
type textarea "x"
click at [119, 113] on button "В работе" at bounding box center [109, 111] width 28 height 9
type textarea "x"
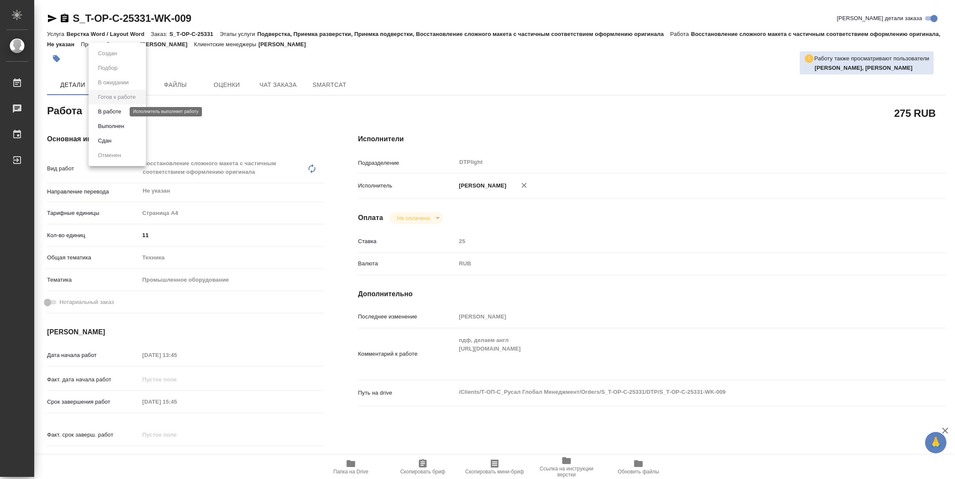
type textarea "x"
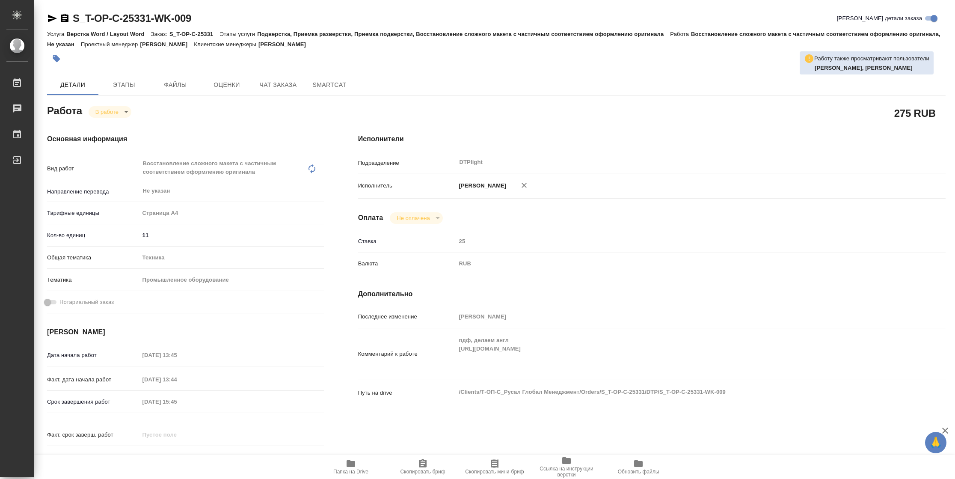
type textarea "x"
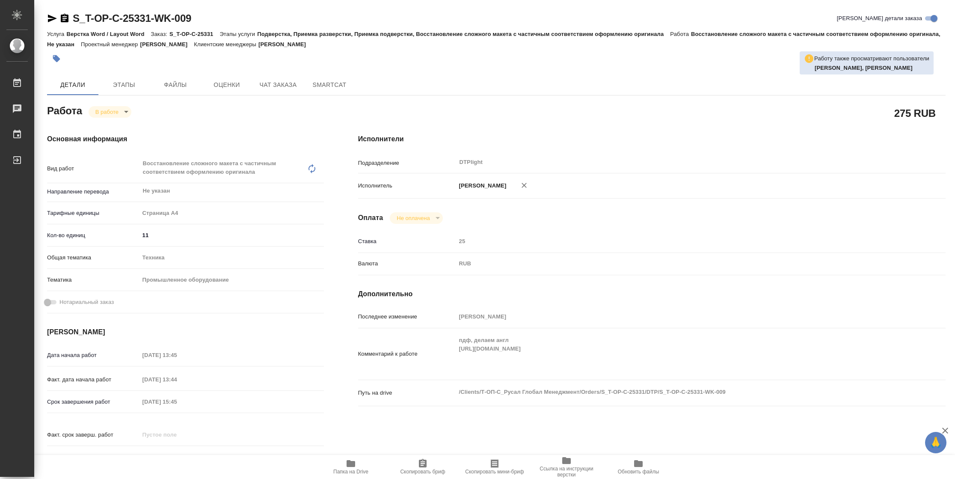
type textarea "x"
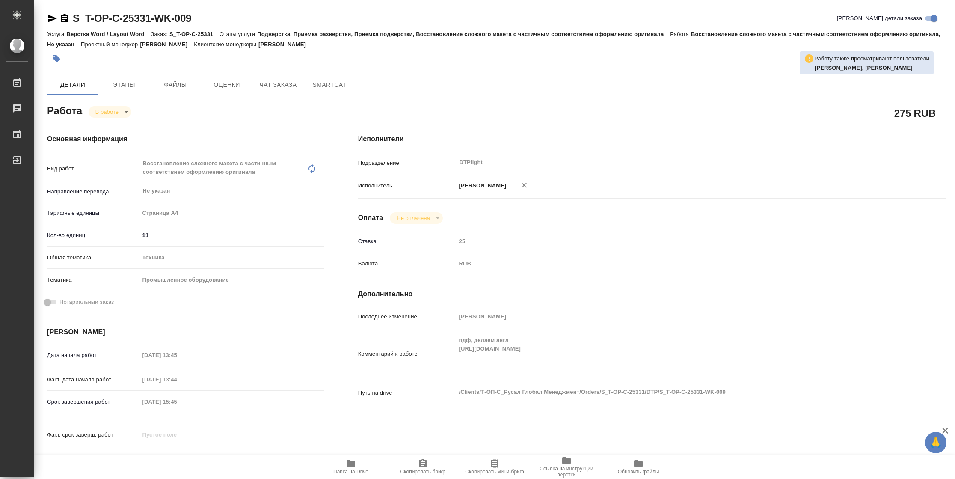
type textarea "x"
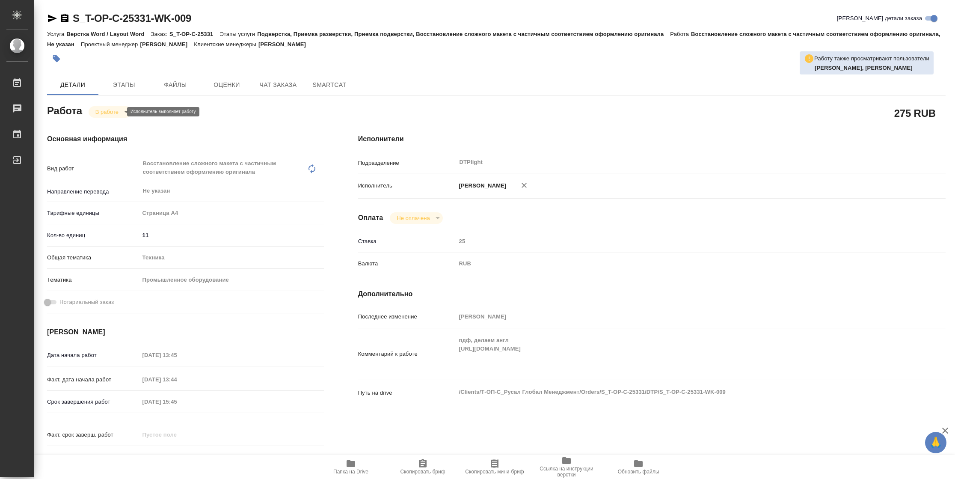
type textarea "x"
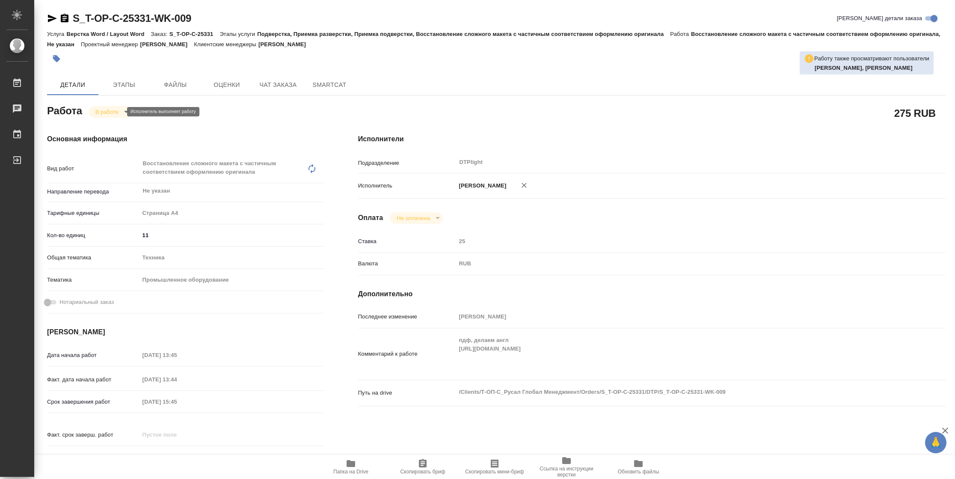
type textarea "x"
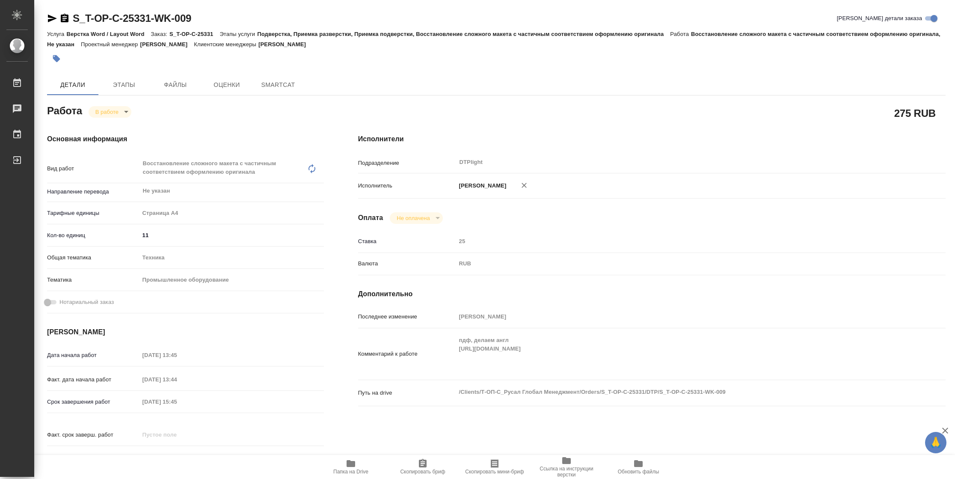
type textarea "x"
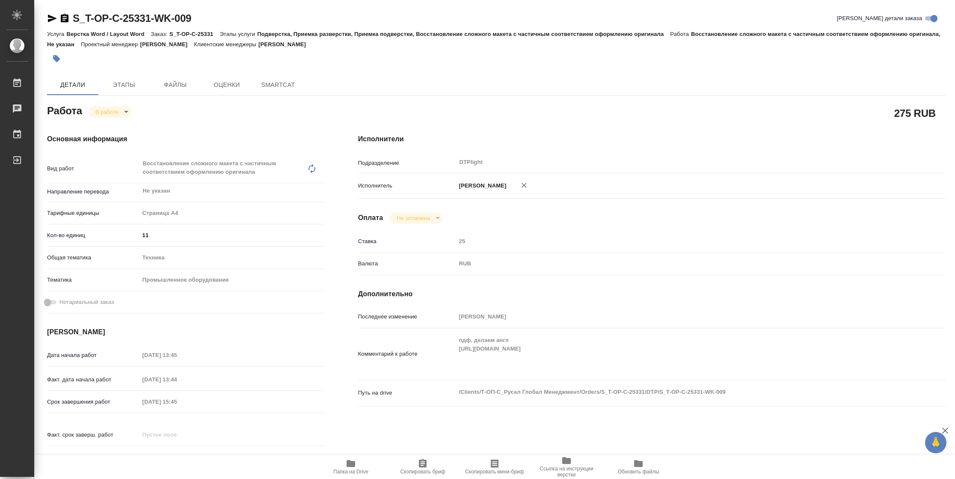
type textarea "x"
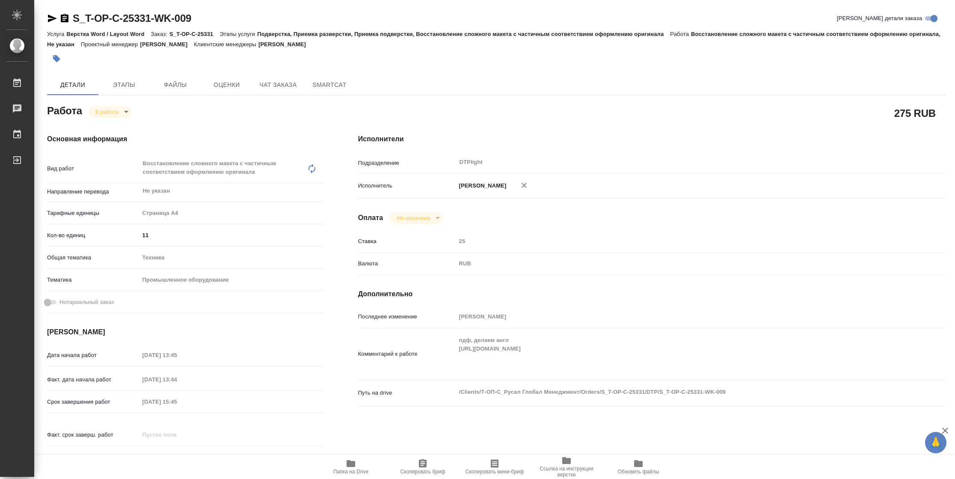
type textarea "x"
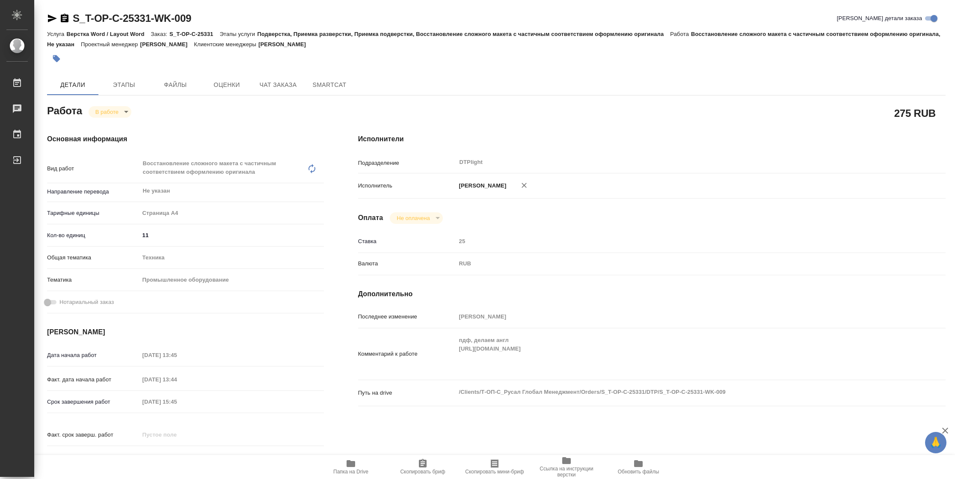
type textarea "x"
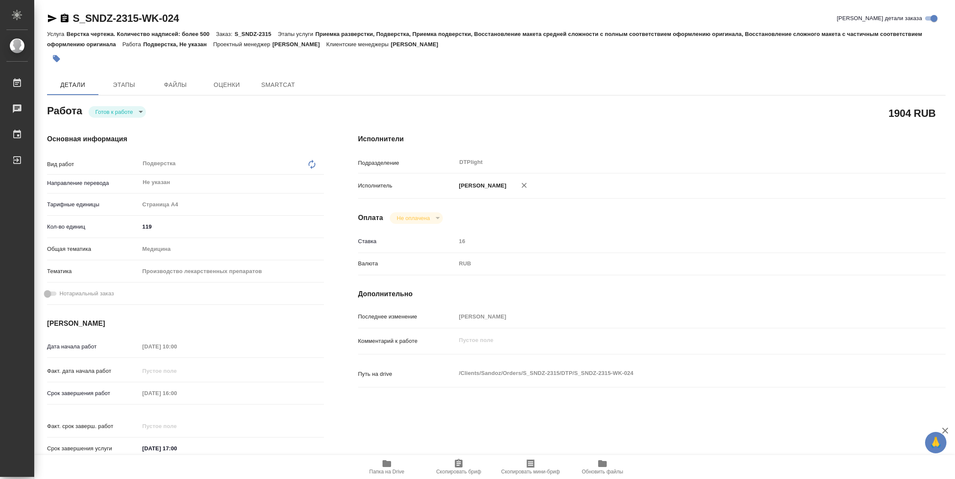
type textarea "x"
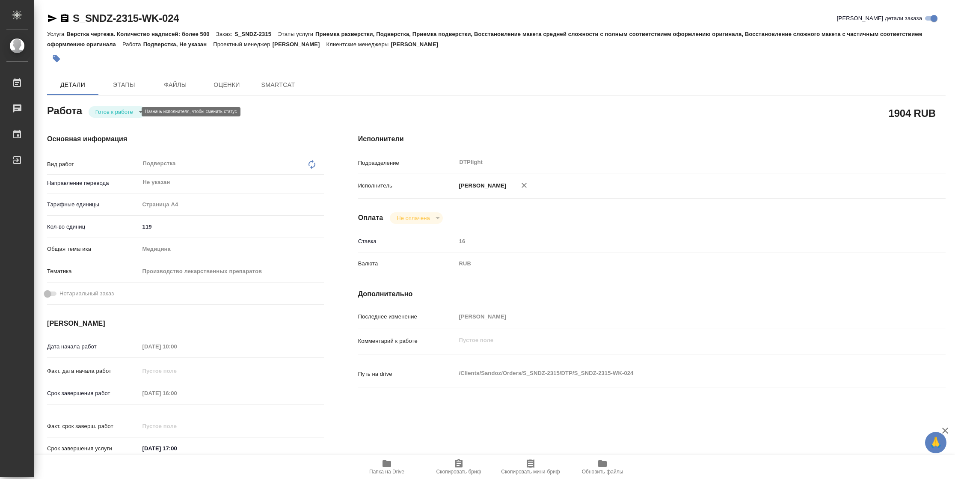
click at [119, 110] on body "🙏 .cls-1 fill:#fff; AWATERA [PERSON_NAME] Чаты График Выйти S_SNDZ-2315-WK-024 …" at bounding box center [477, 239] width 955 height 479
type textarea "x"
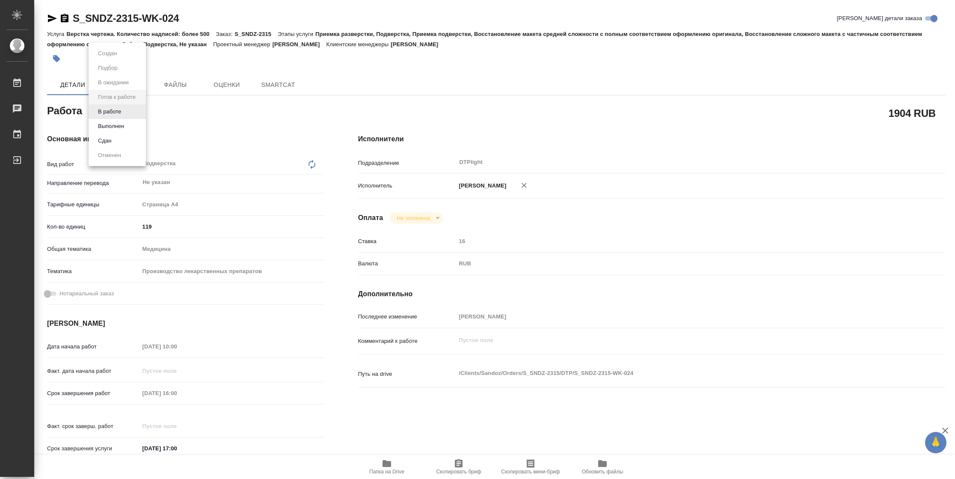
type textarea "x"
click at [119, 110] on button "В работе" at bounding box center [109, 111] width 28 height 9
type textarea "x"
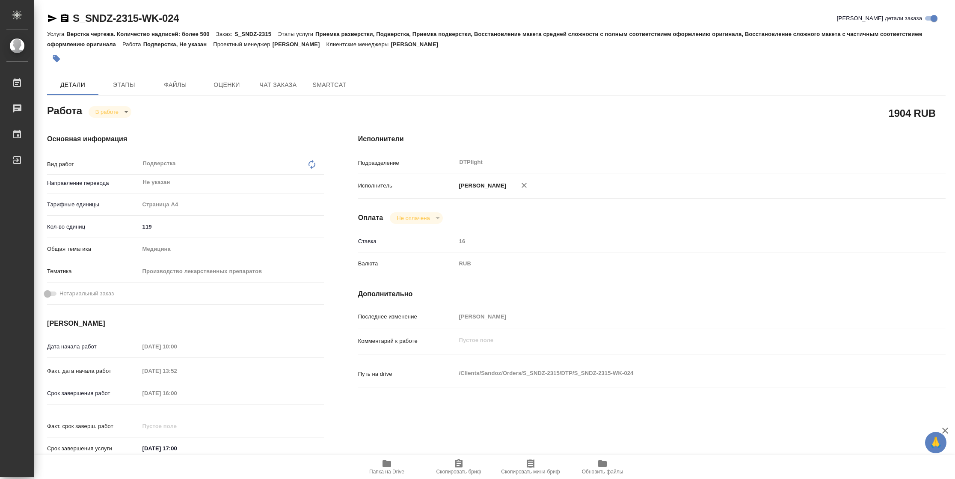
type textarea "x"
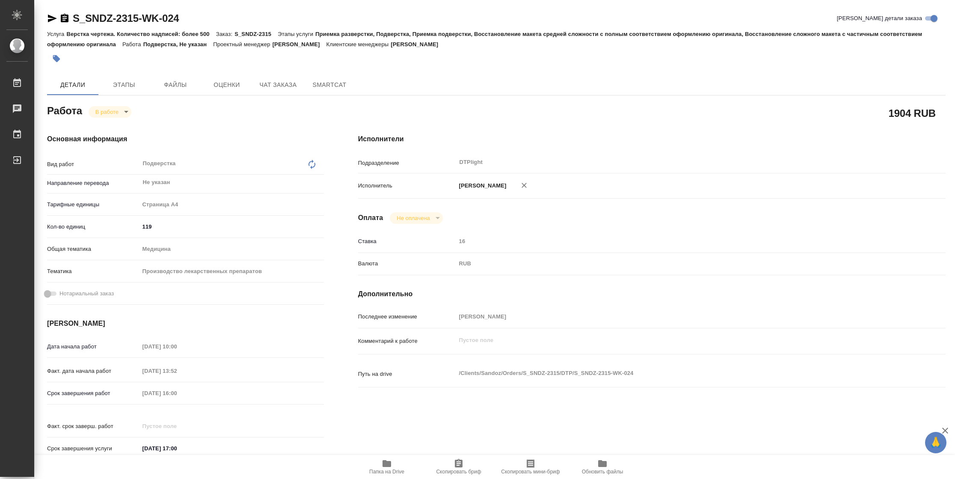
type textarea "x"
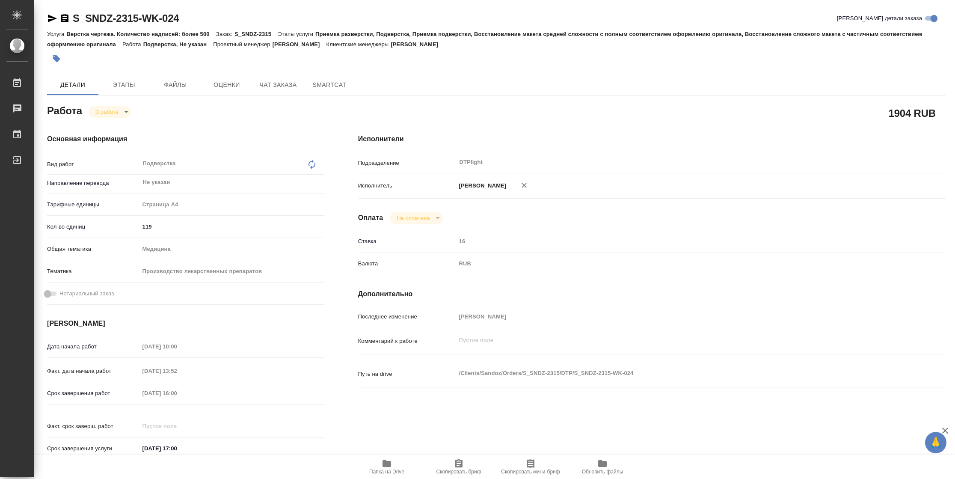
type textarea "x"
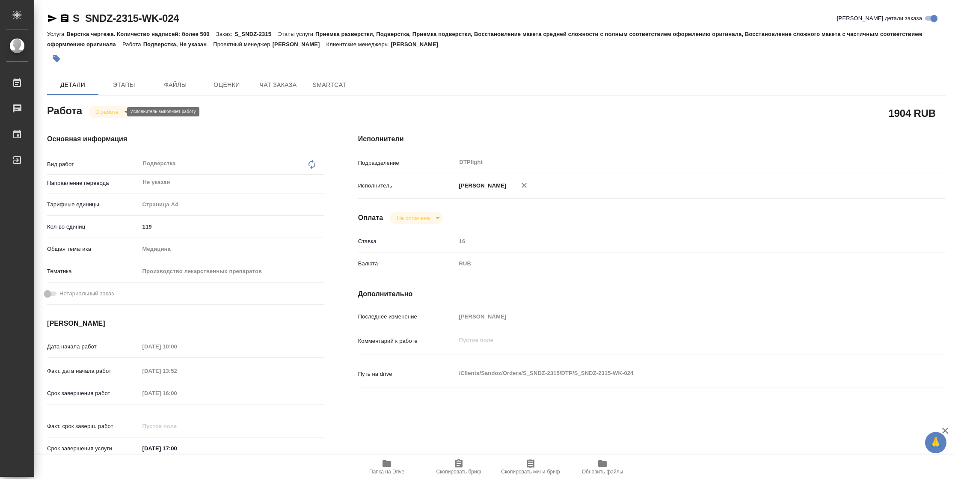
type textarea "x"
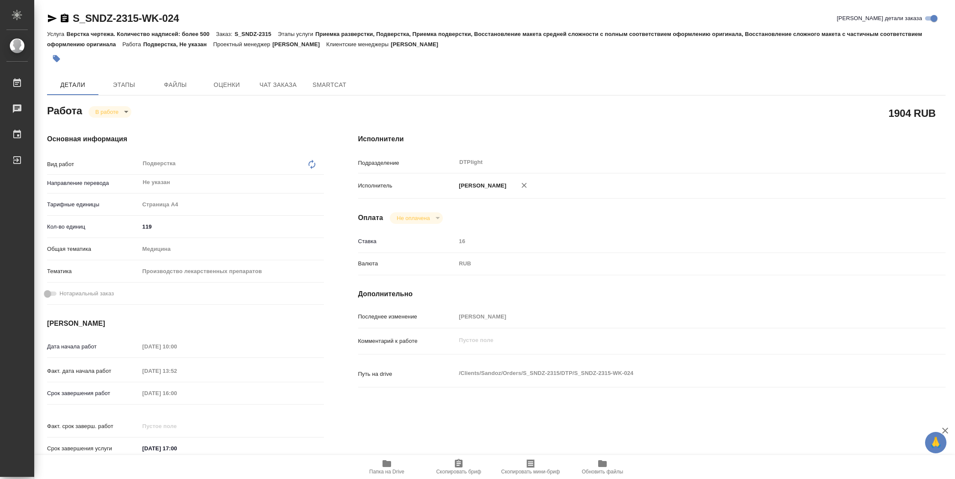
type textarea "x"
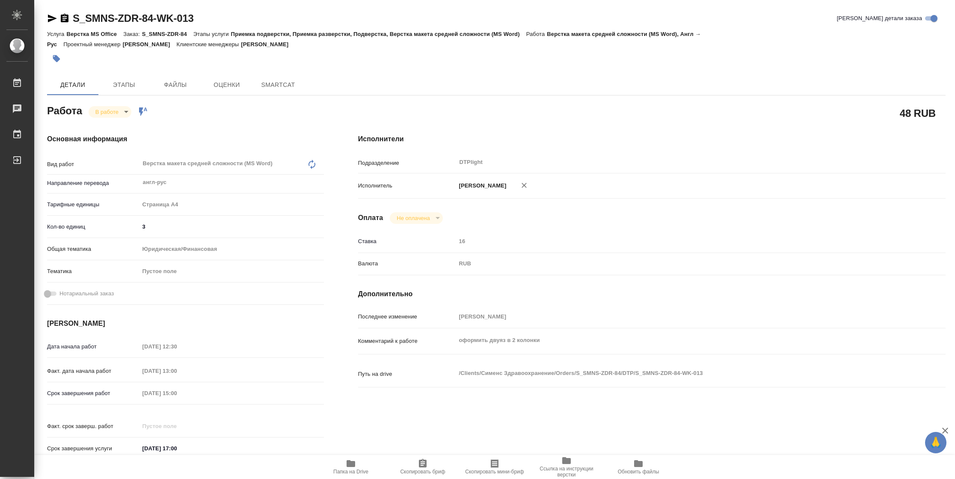
type textarea "x"
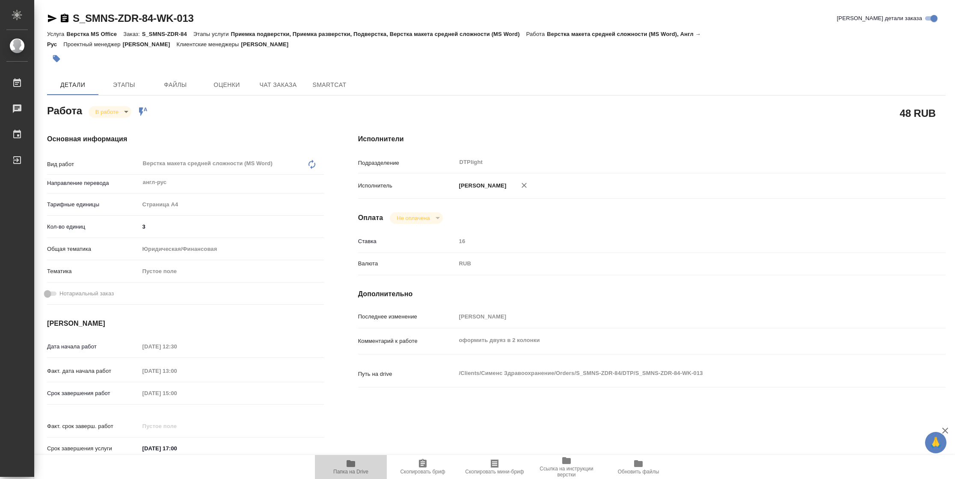
click at [358, 463] on span "Папка на Drive" at bounding box center [351, 466] width 62 height 16
type textarea "x"
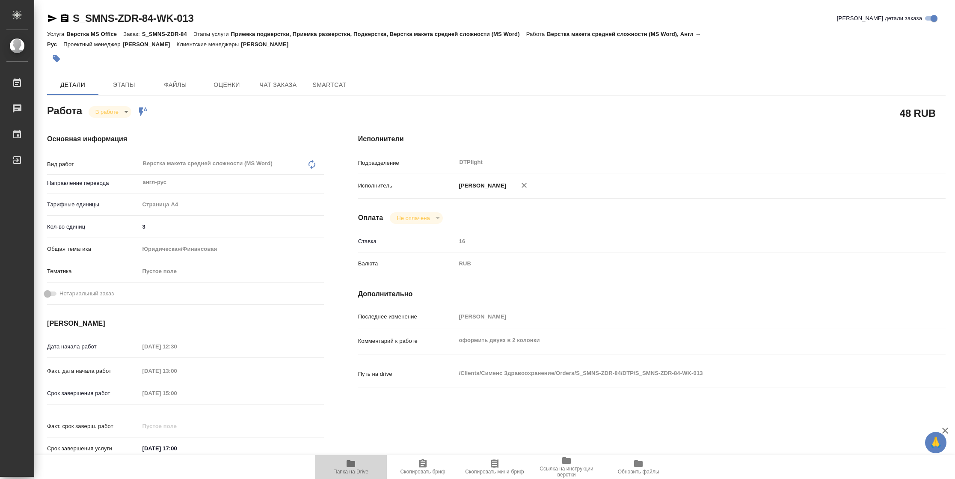
type textarea "x"
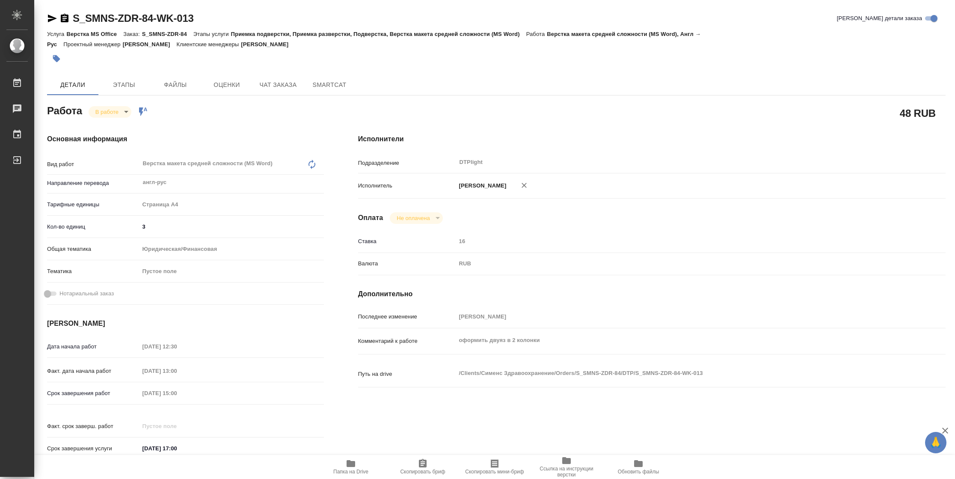
type textarea "x"
click at [100, 109] on body "🙏 .cls-1 fill:#fff; AWATERA [PERSON_NAME] 2 Чаты График Выйти S_SMNS-ZDR-84-WK-…" at bounding box center [477, 239] width 955 height 479
click at [106, 125] on button "Выполнен" at bounding box center [110, 125] width 31 height 9
click at [50, 21] on icon "button" at bounding box center [52, 18] width 10 height 10
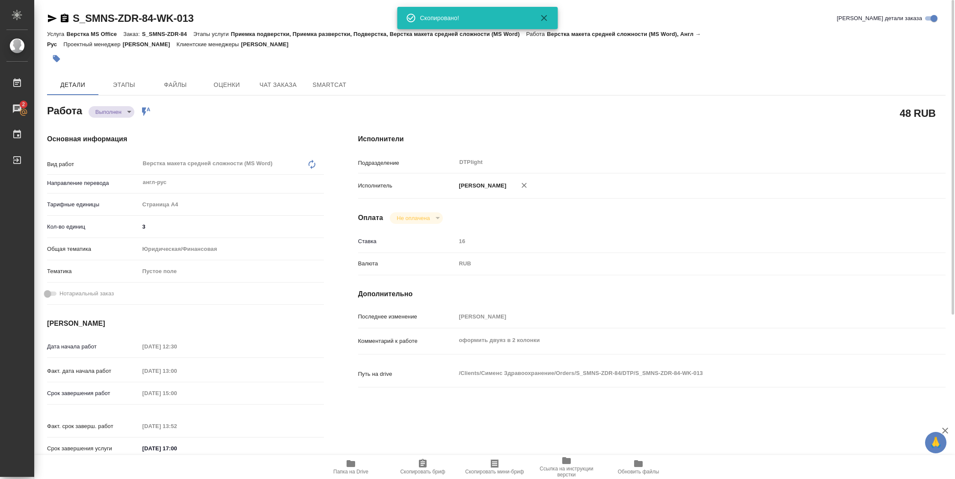
type textarea "x"
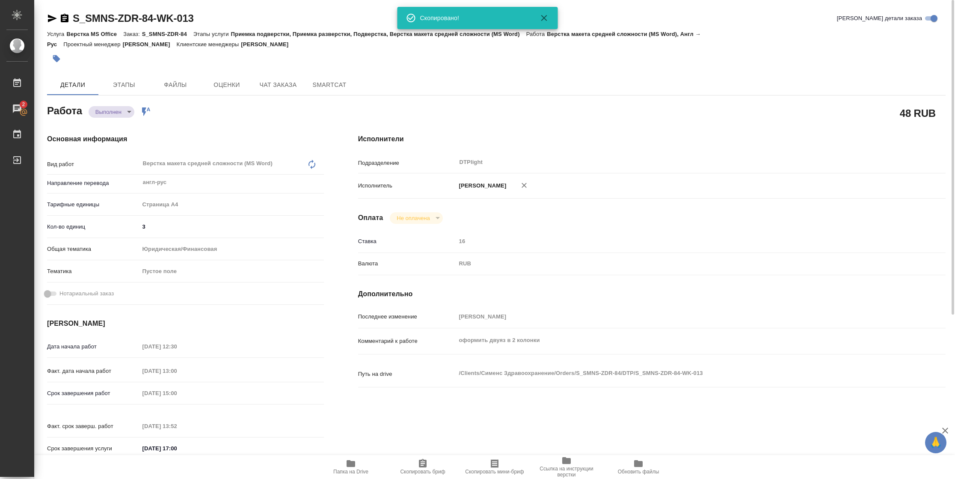
type textarea "x"
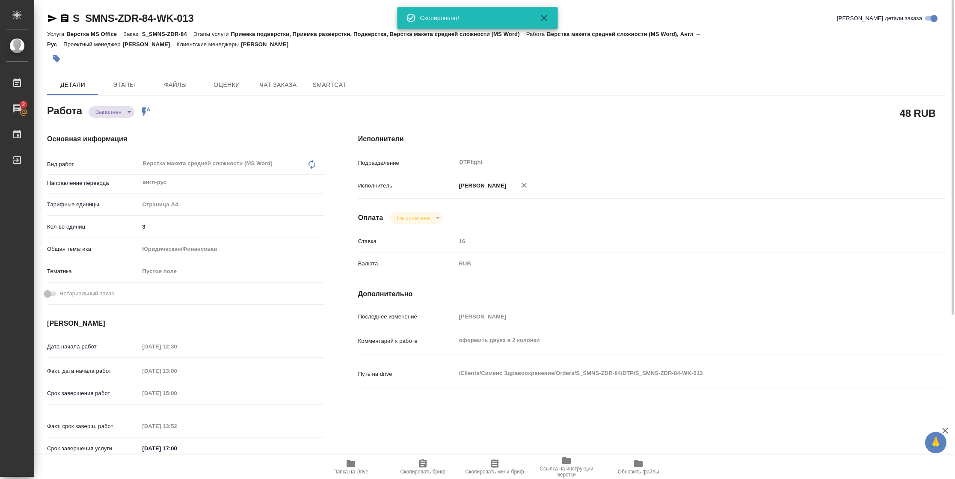
type textarea "x"
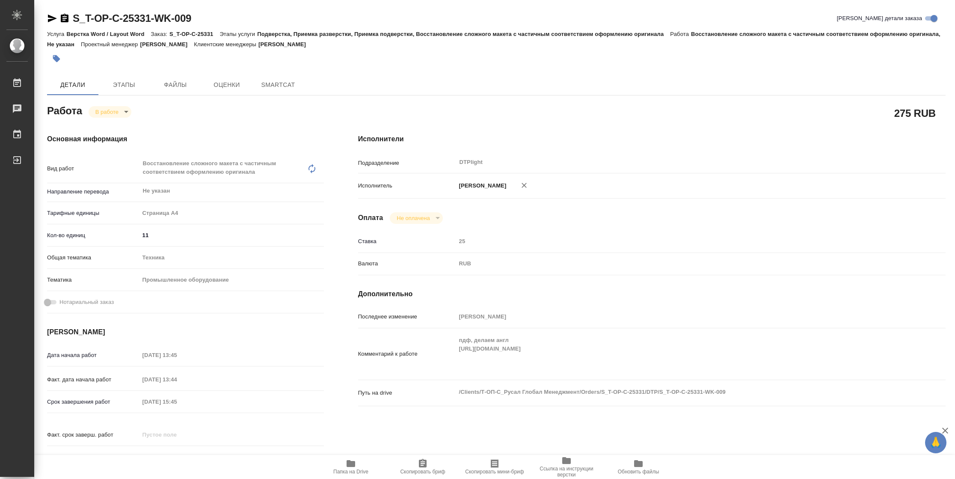
type textarea "x"
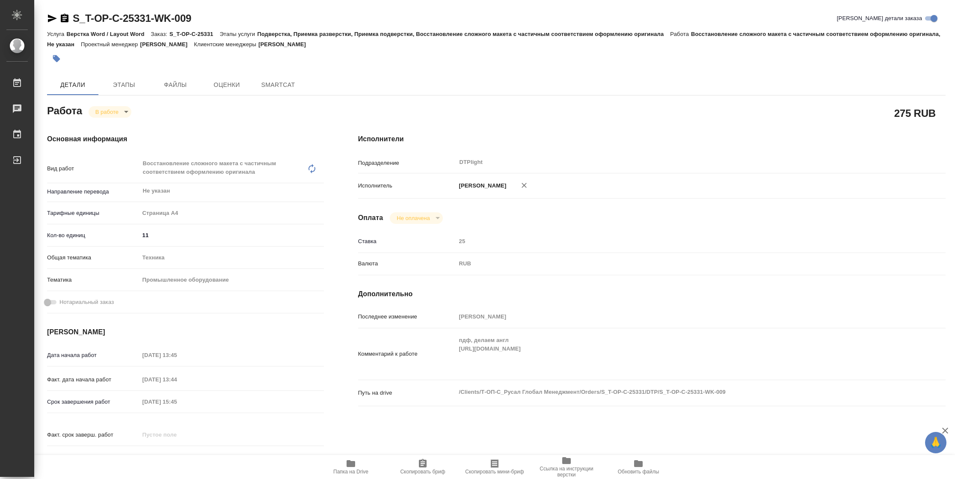
type textarea "x"
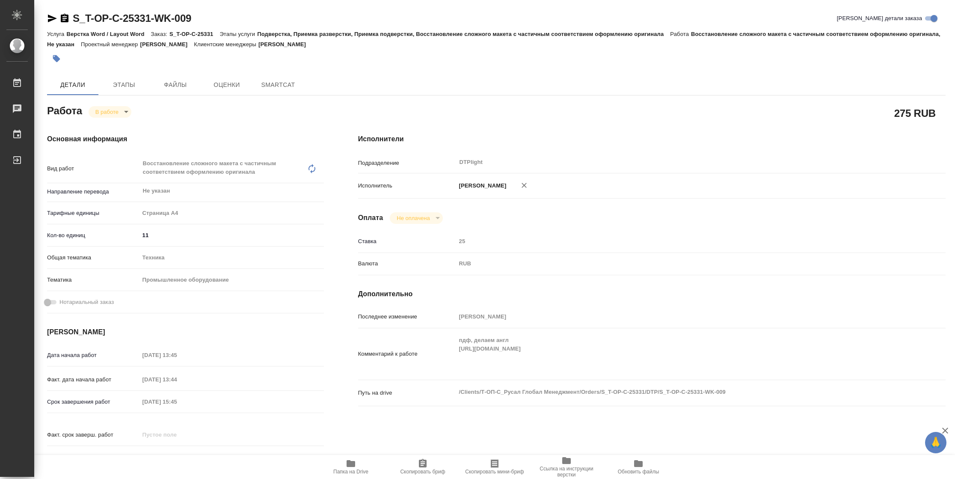
type textarea "x"
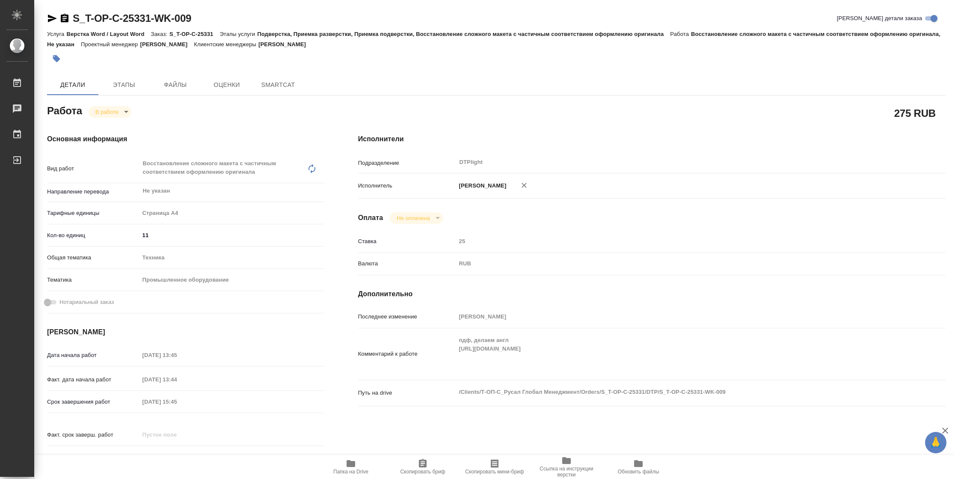
type textarea "x"
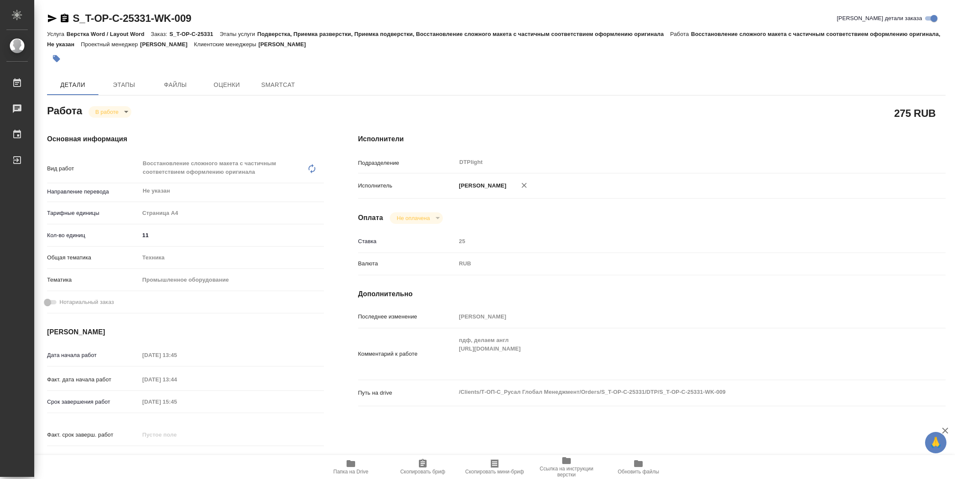
drag, startPoint x: 50, startPoint y: 18, endPoint x: 142, endPoint y: 30, distance: 92.3
click at [50, 19] on icon "button" at bounding box center [52, 18] width 10 height 10
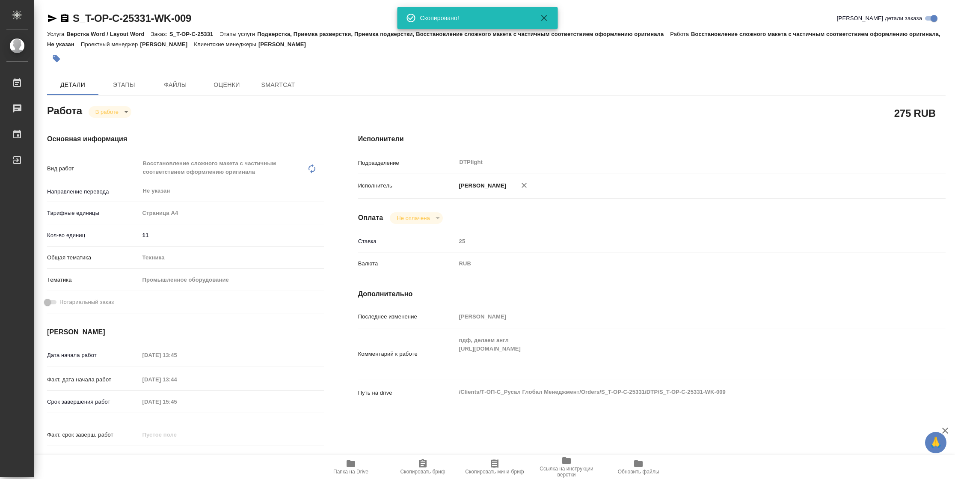
type textarea "x"
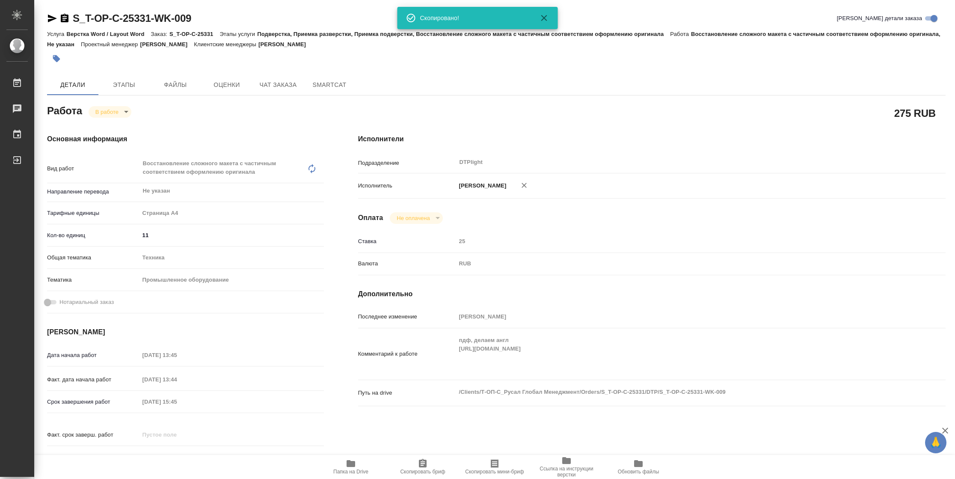
type textarea "x"
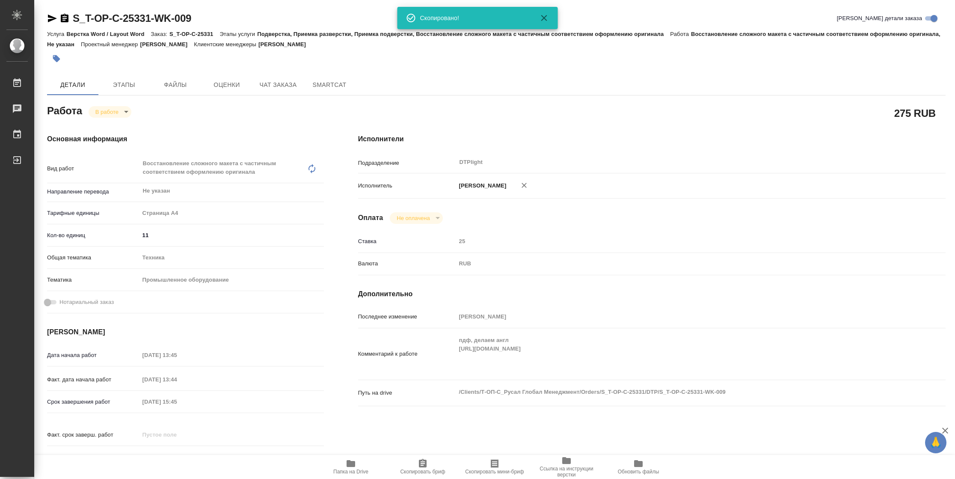
type textarea "x"
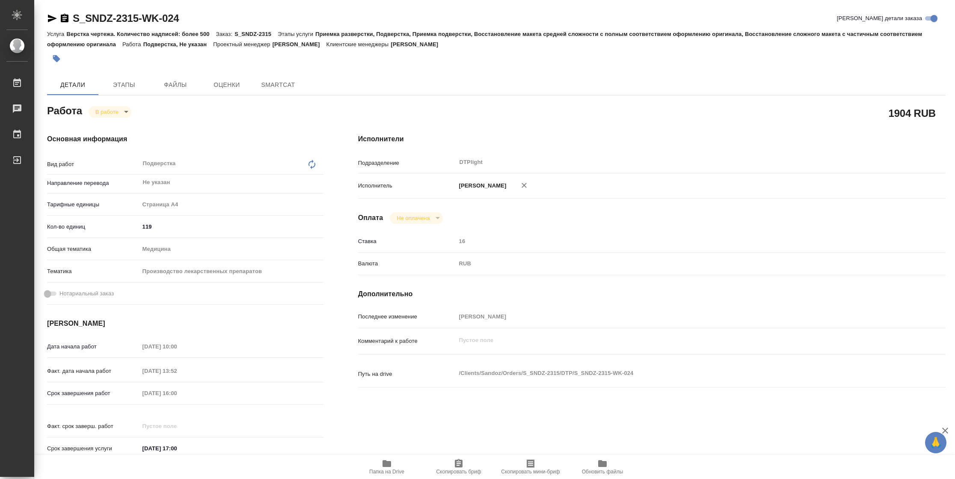
type textarea "x"
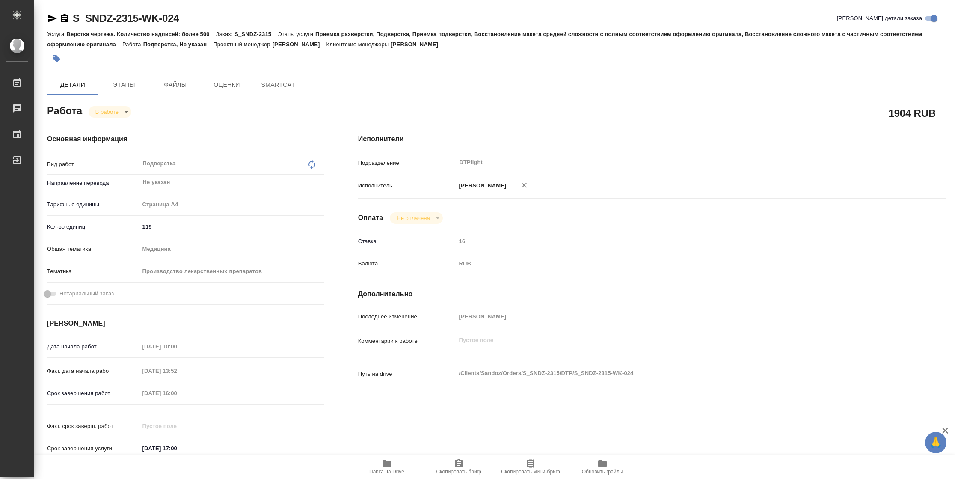
type textarea "x"
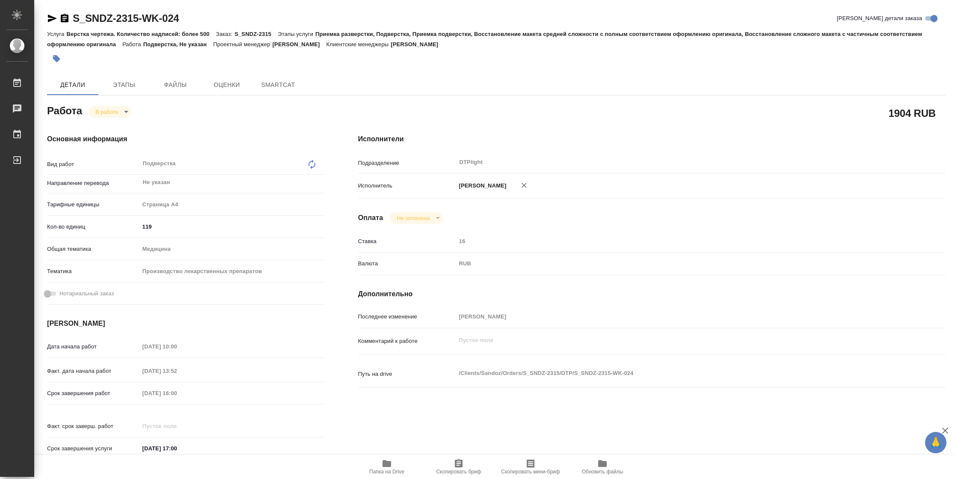
type textarea "x"
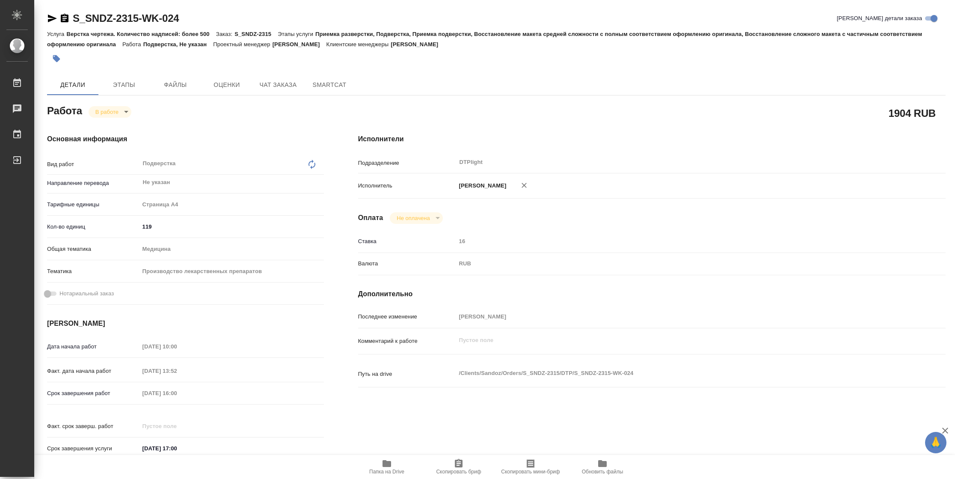
click at [384, 475] on button "Папка на Drive" at bounding box center [387, 467] width 72 height 24
type textarea "x"
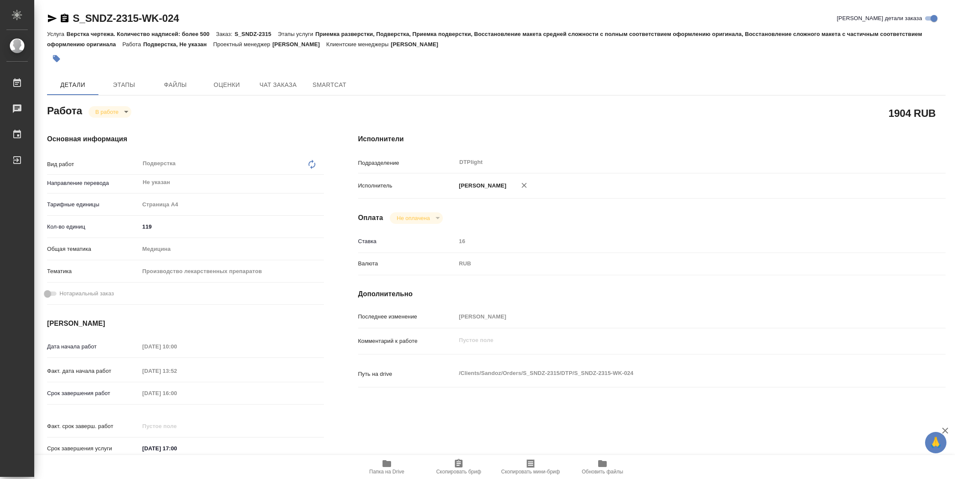
type textarea "x"
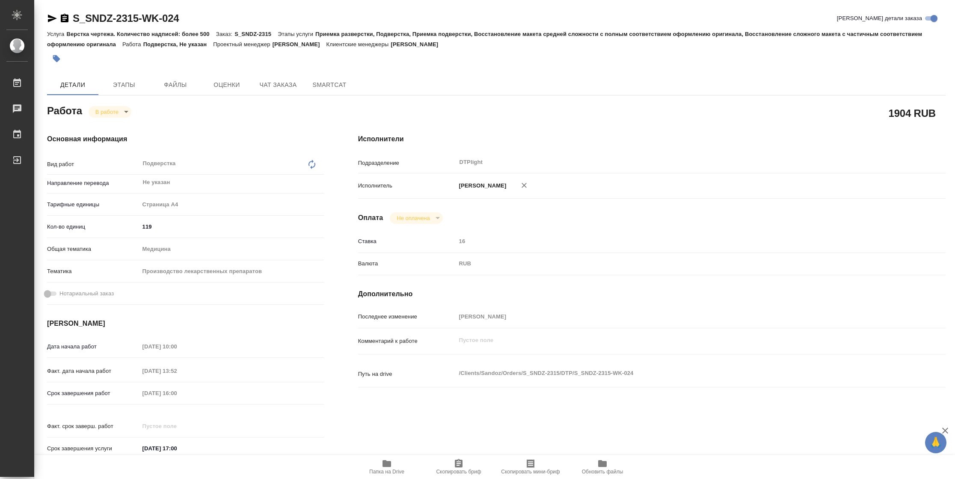
type textarea "x"
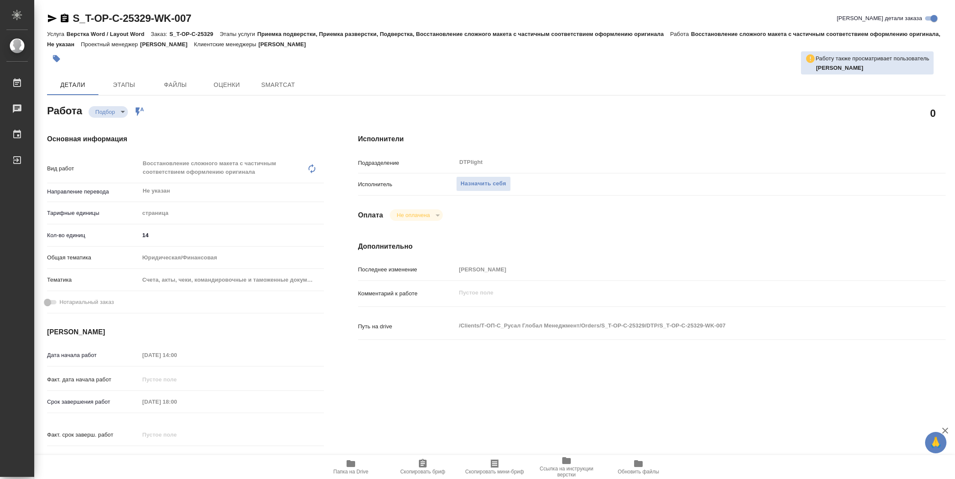
type textarea "x"
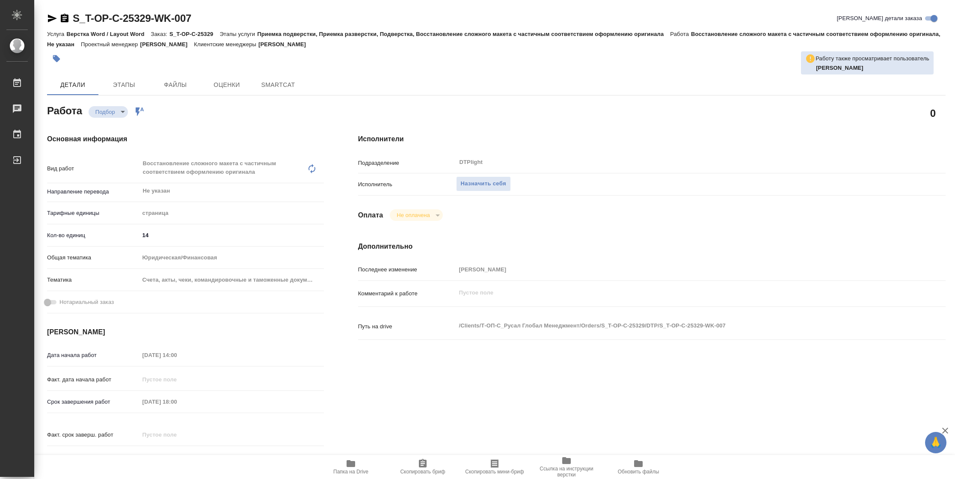
type textarea "x"
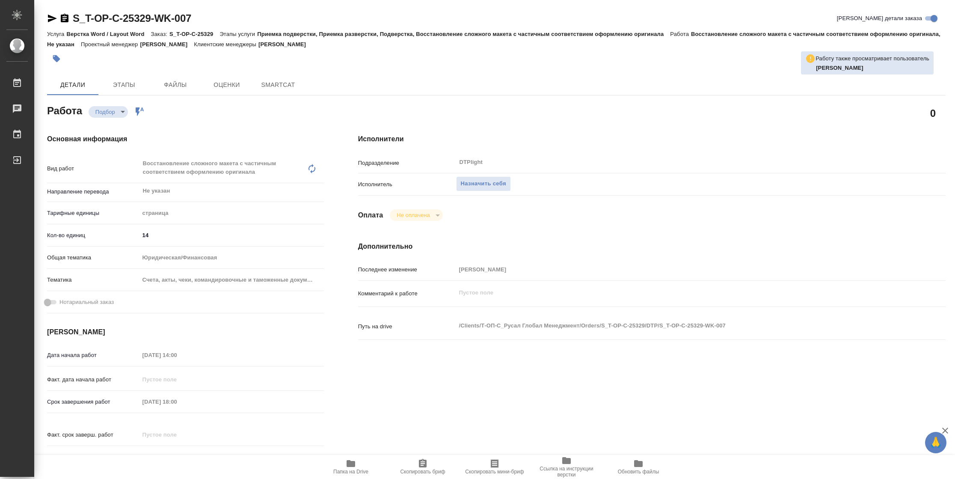
type textarea "x"
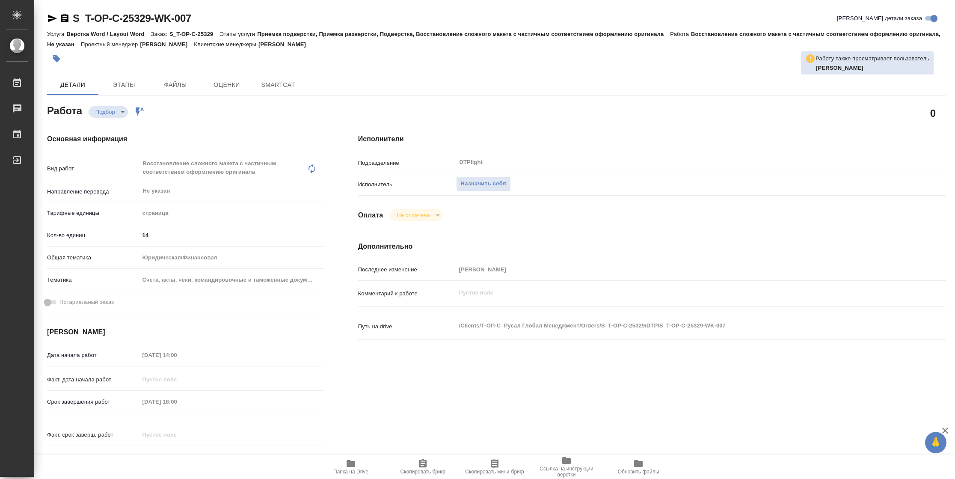
click at [361, 460] on span "Папка на Drive" at bounding box center [351, 466] width 62 height 16
type textarea "x"
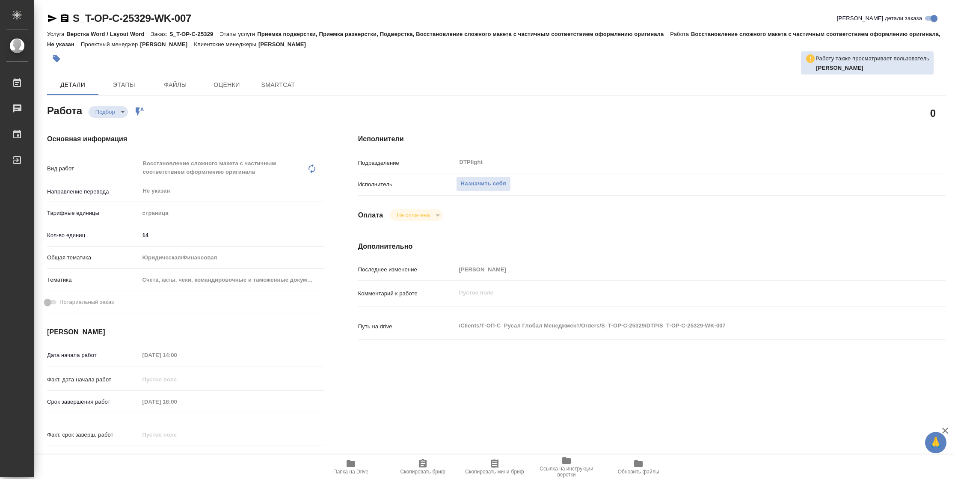
type textarea "x"
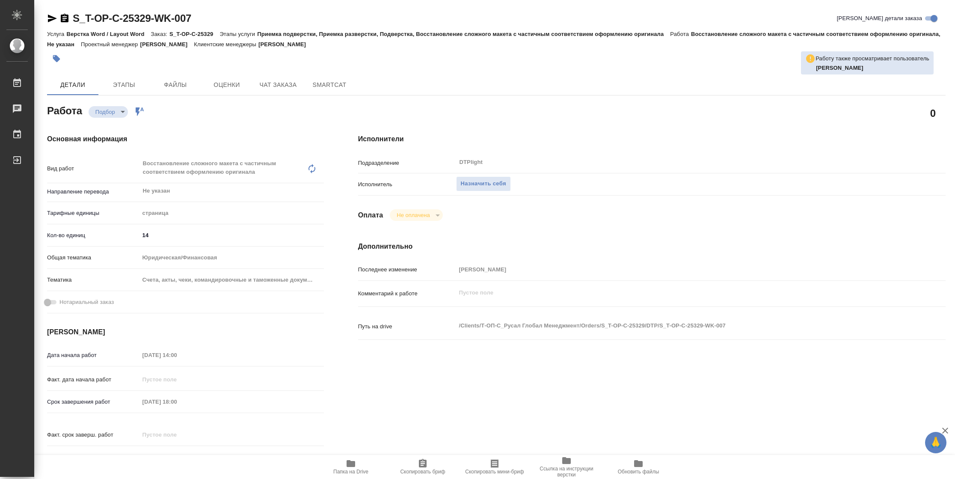
type textarea "x"
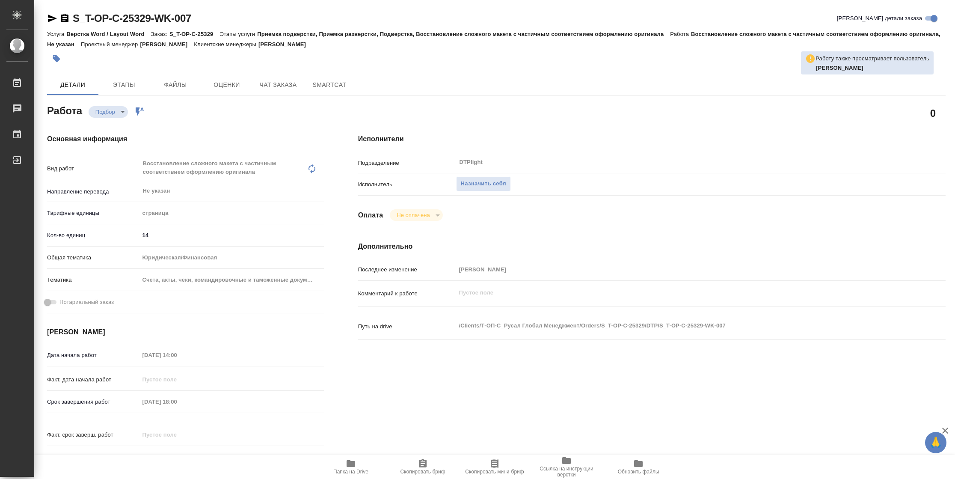
type textarea "x"
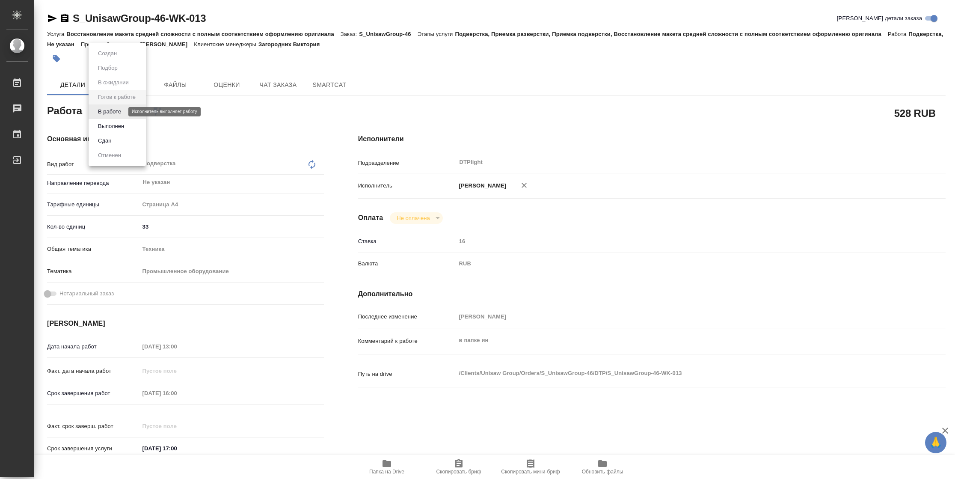
click at [119, 115] on button "В работе" at bounding box center [109, 111] width 28 height 9
type textarea "x"
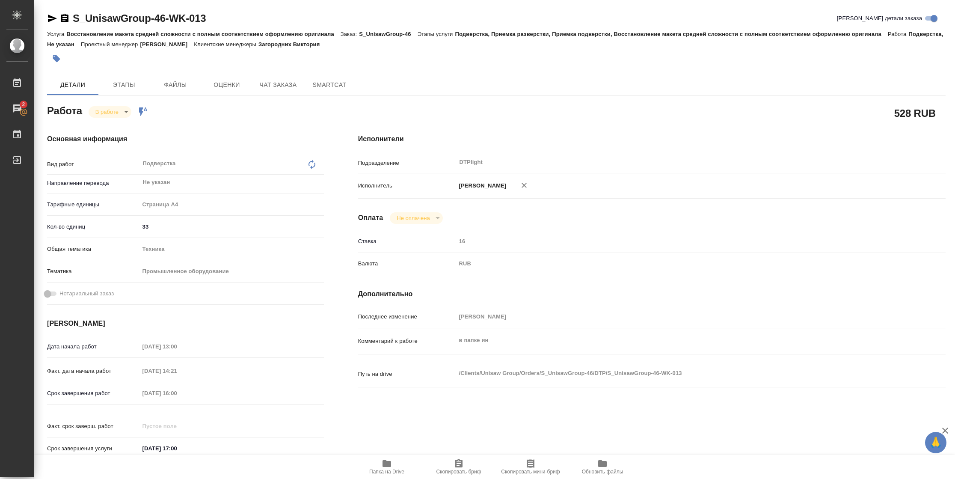
type textarea "x"
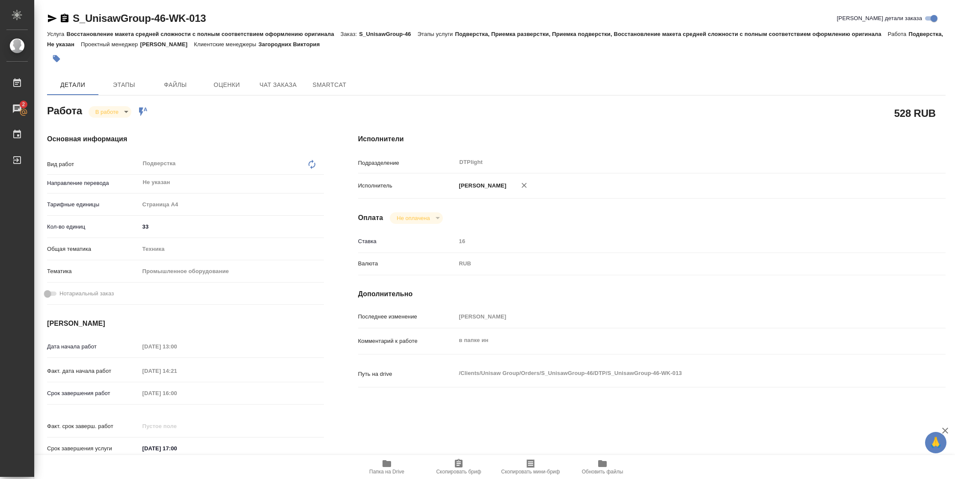
type textarea "x"
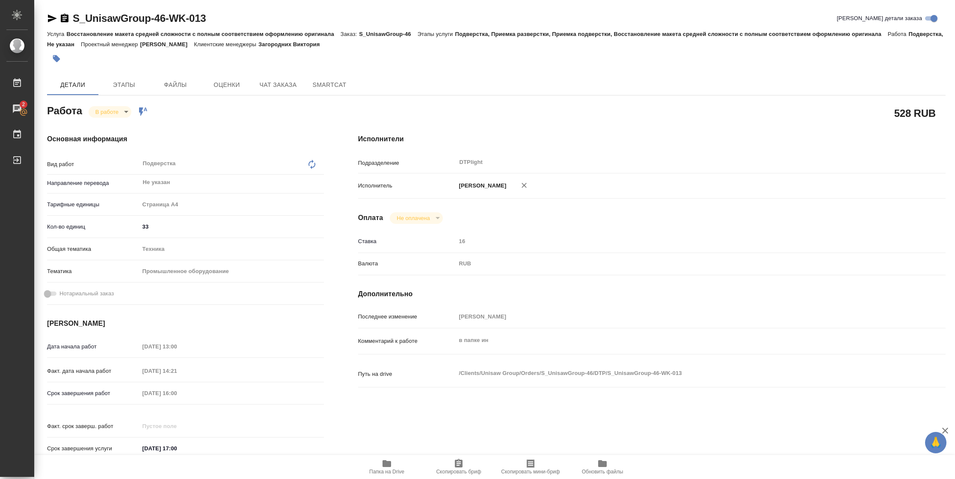
type textarea "x"
